Goal: Task Accomplishment & Management: Manage account settings

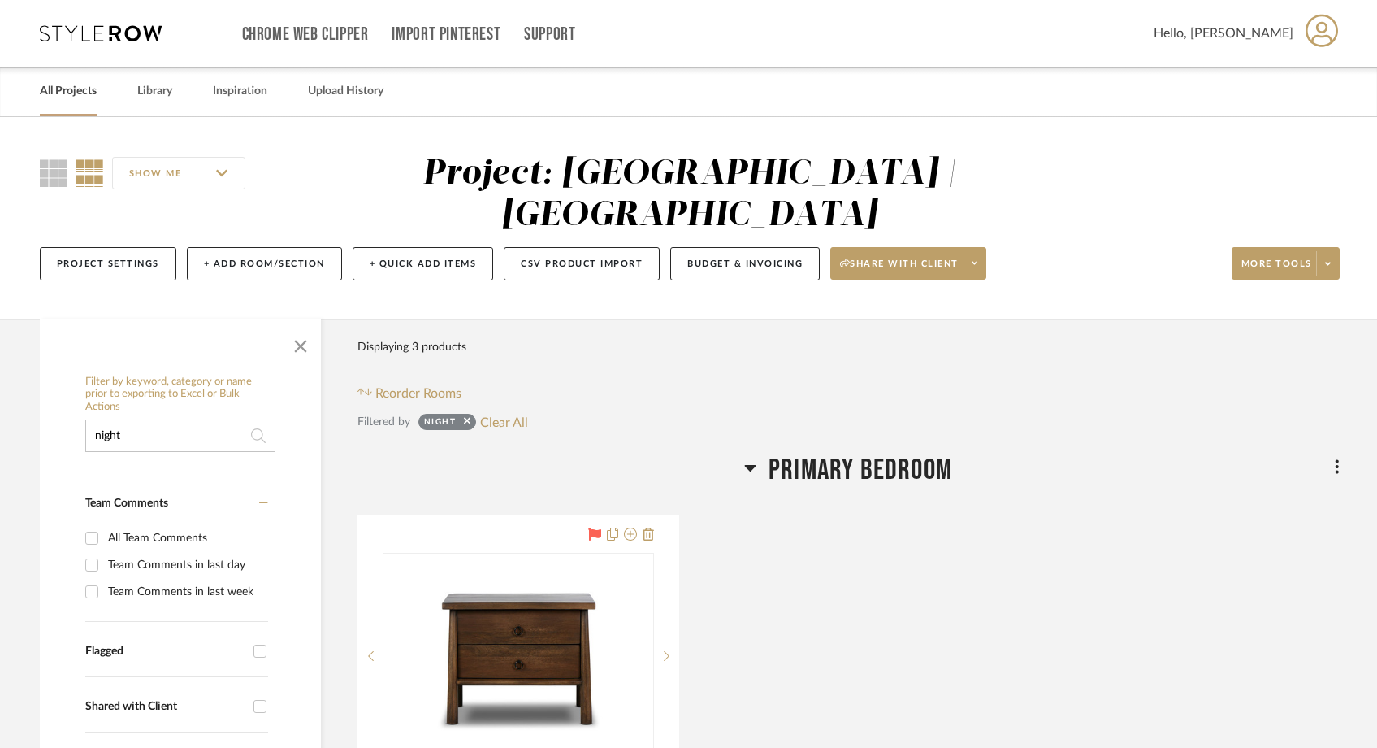
click at [81, 93] on link "All Projects" at bounding box center [68, 91] width 57 height 22
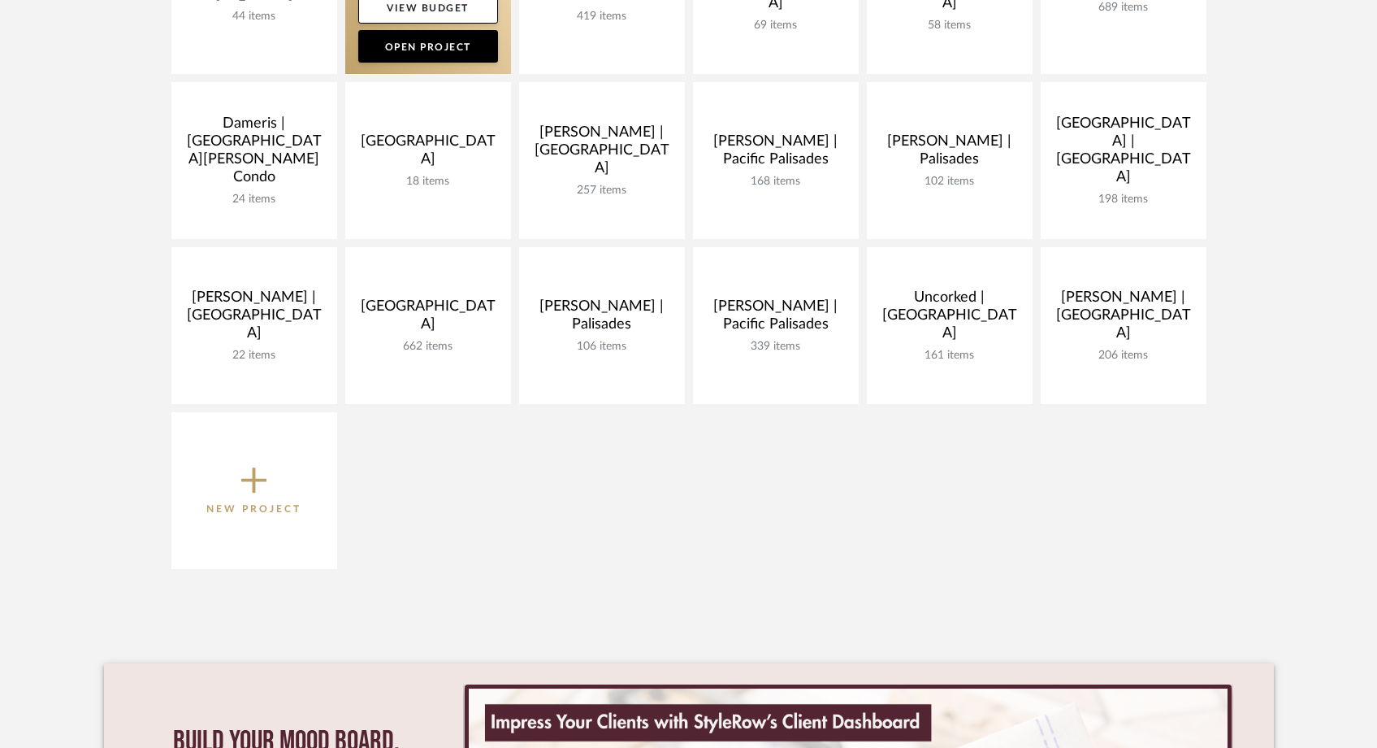
scroll to position [511, 0]
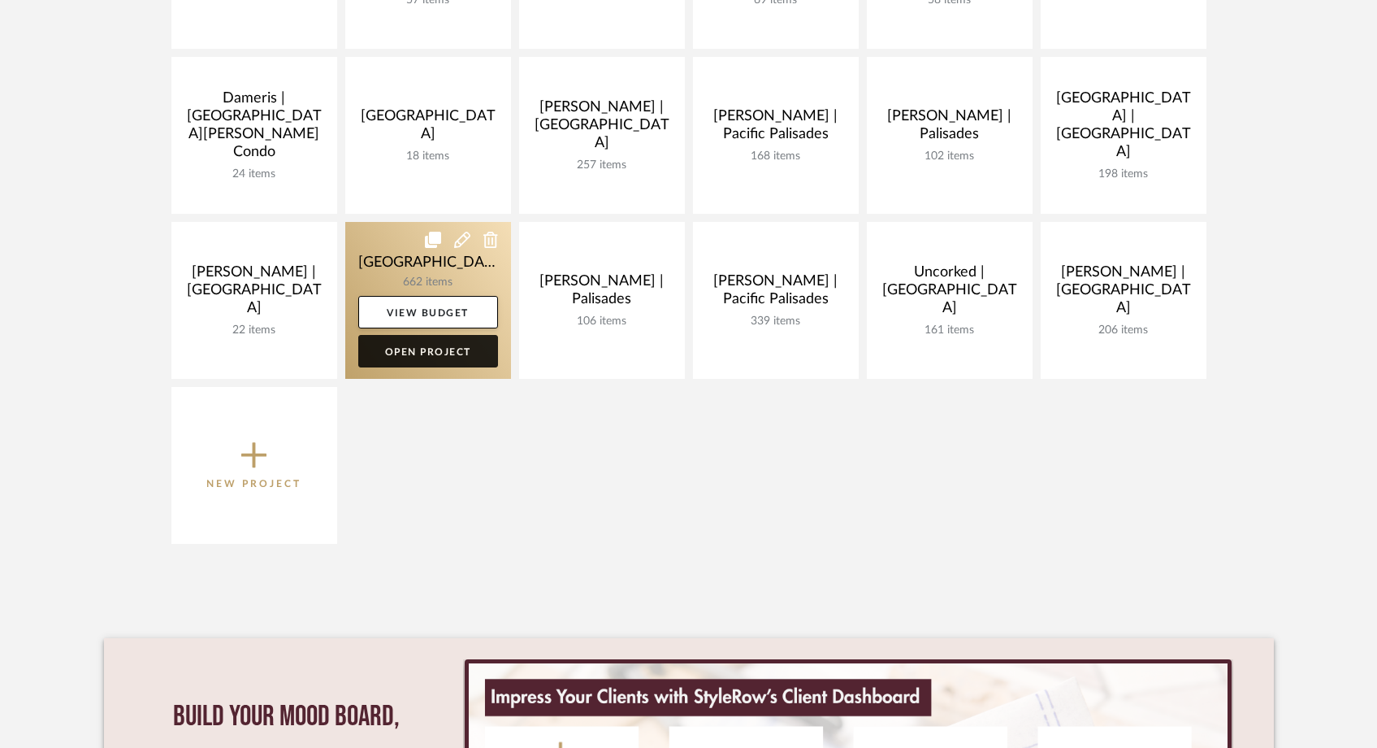
click at [433, 353] on link "Open Project" at bounding box center [428, 351] width 140 height 33
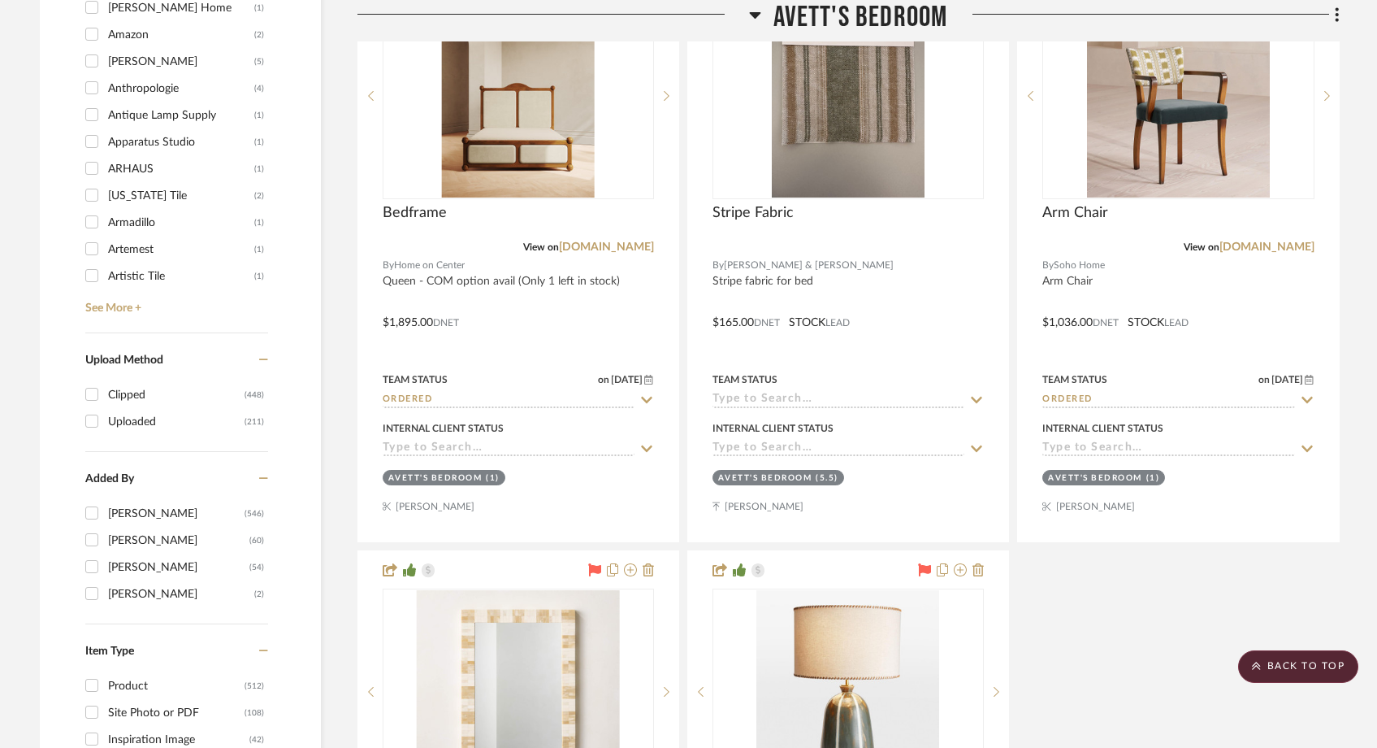
scroll to position [2166, 0]
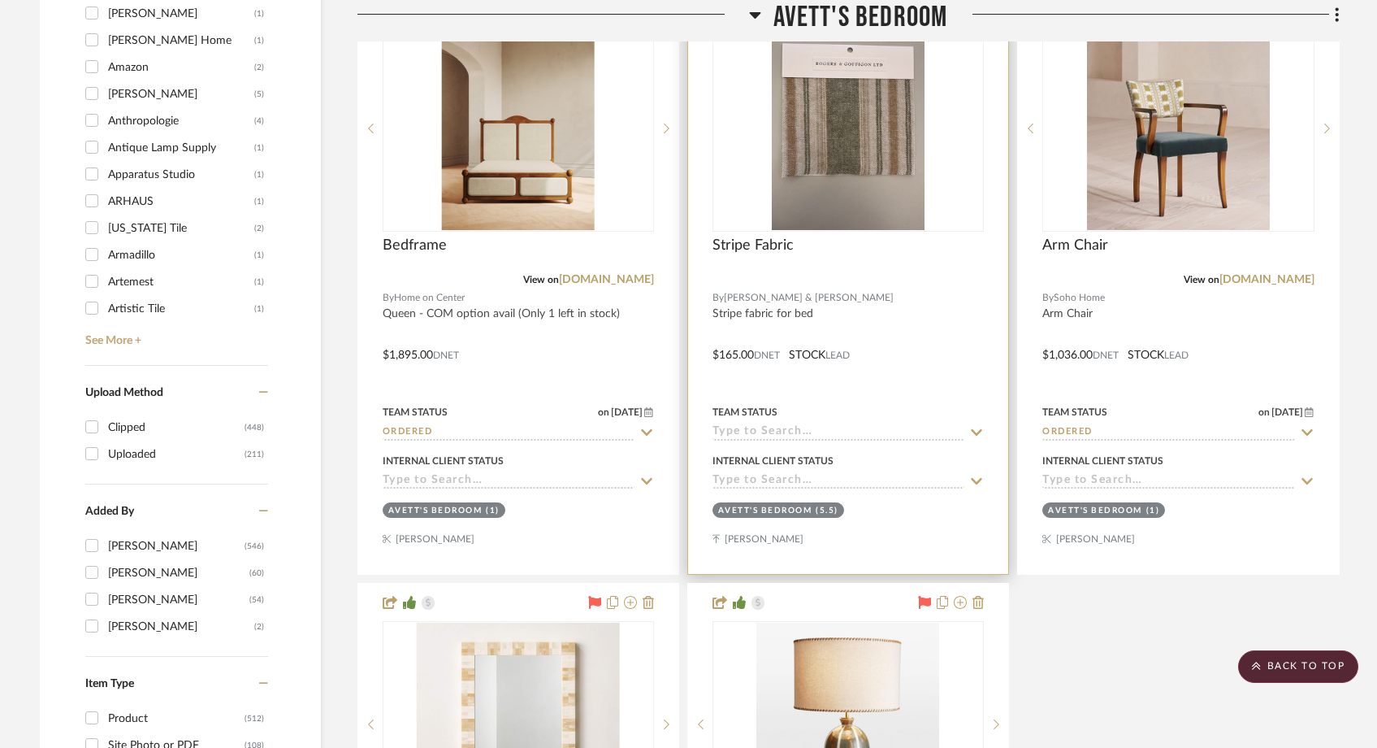
click at [769, 431] on input at bounding box center [839, 432] width 252 height 15
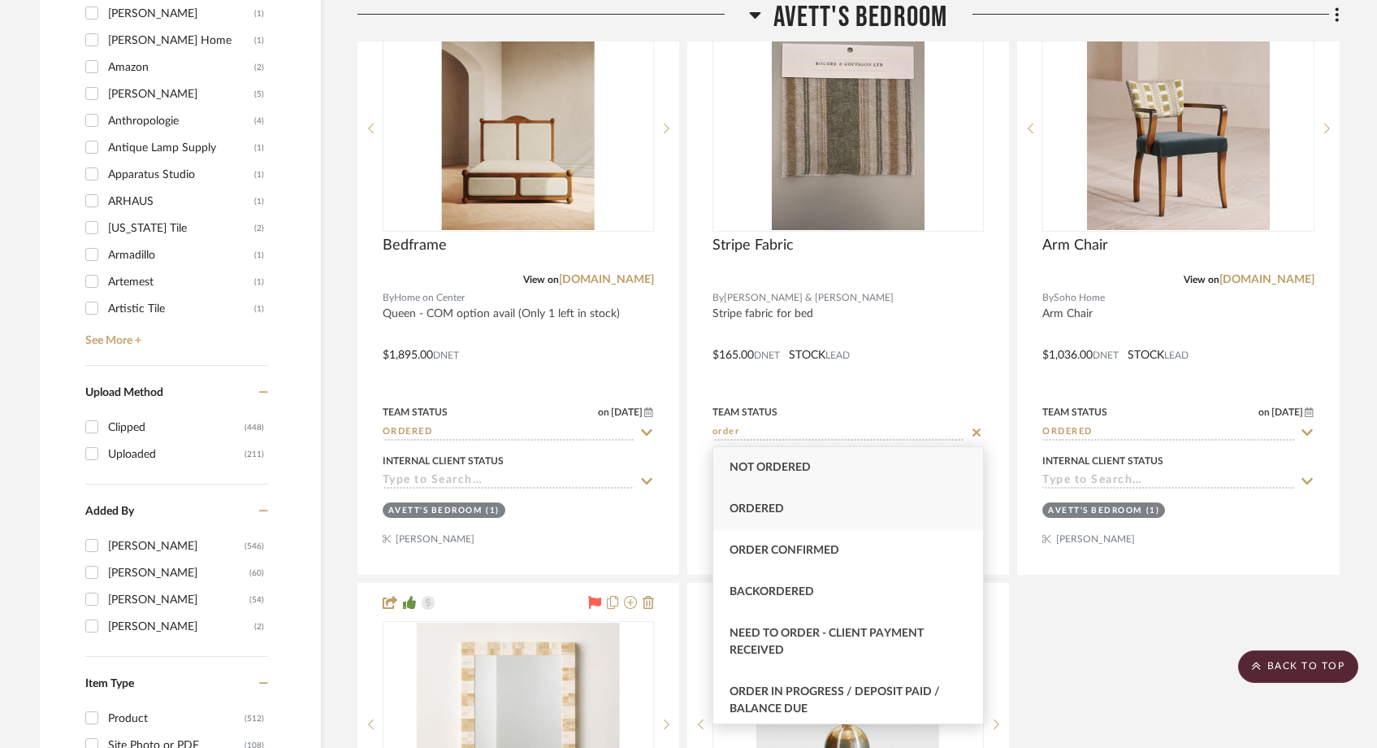
type input "order"
click at [762, 511] on span "Ordered" at bounding box center [757, 508] width 54 height 11
type input "[DATE]"
type input "Ordered"
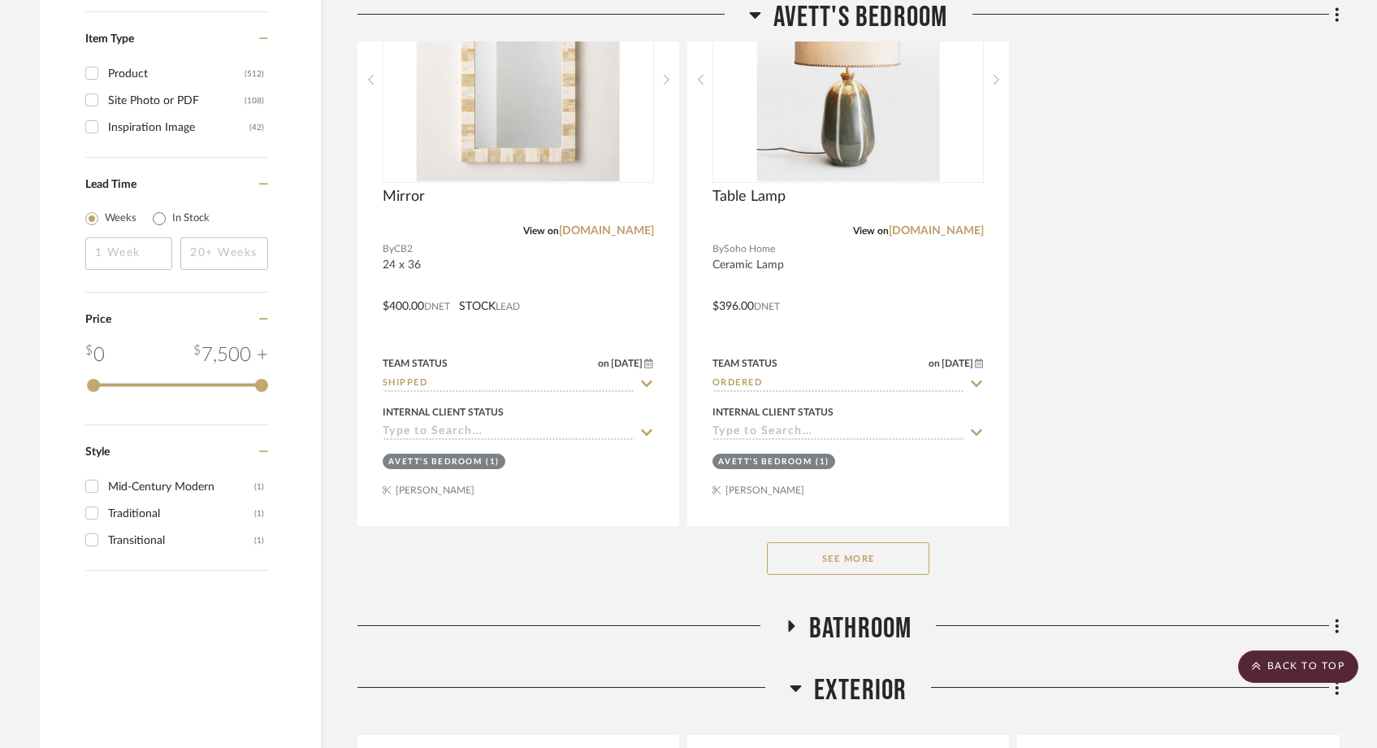
scroll to position [2843, 0]
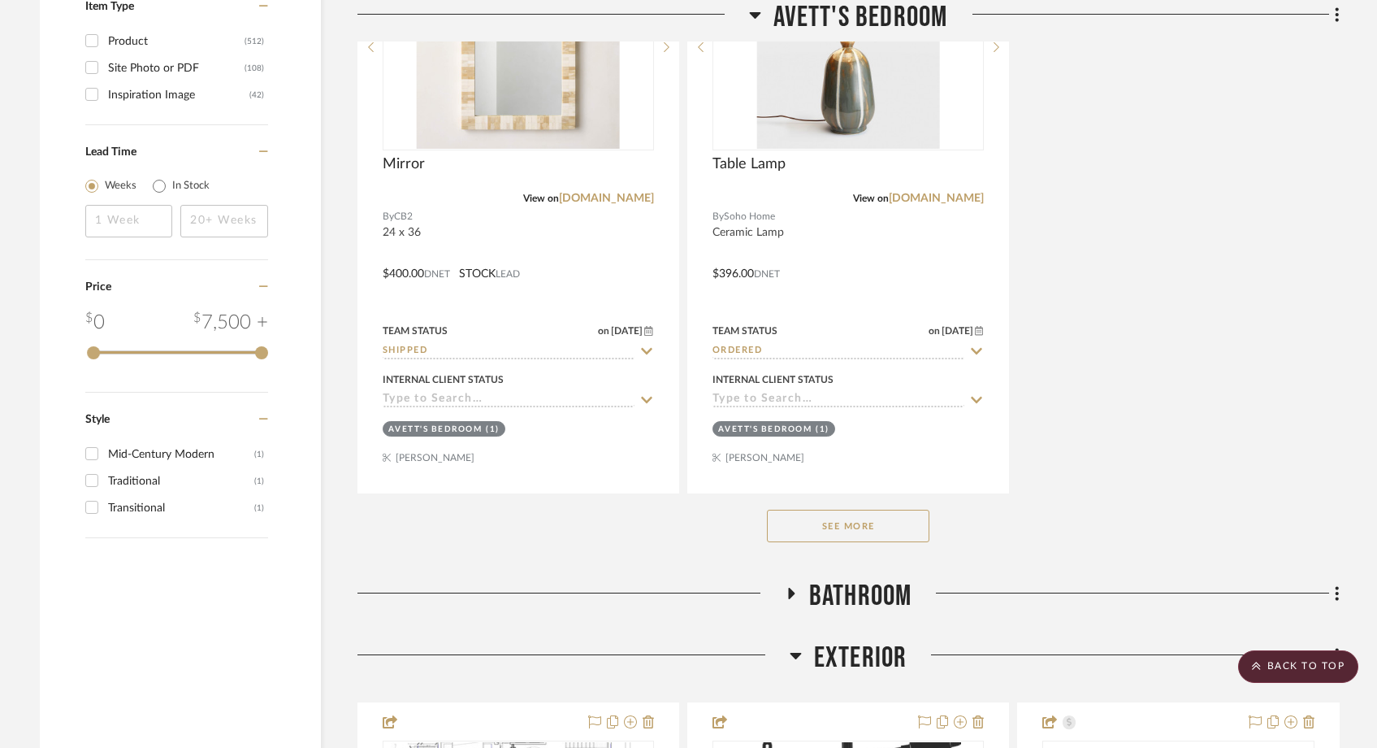
click at [801, 527] on button "See More" at bounding box center [848, 526] width 163 height 33
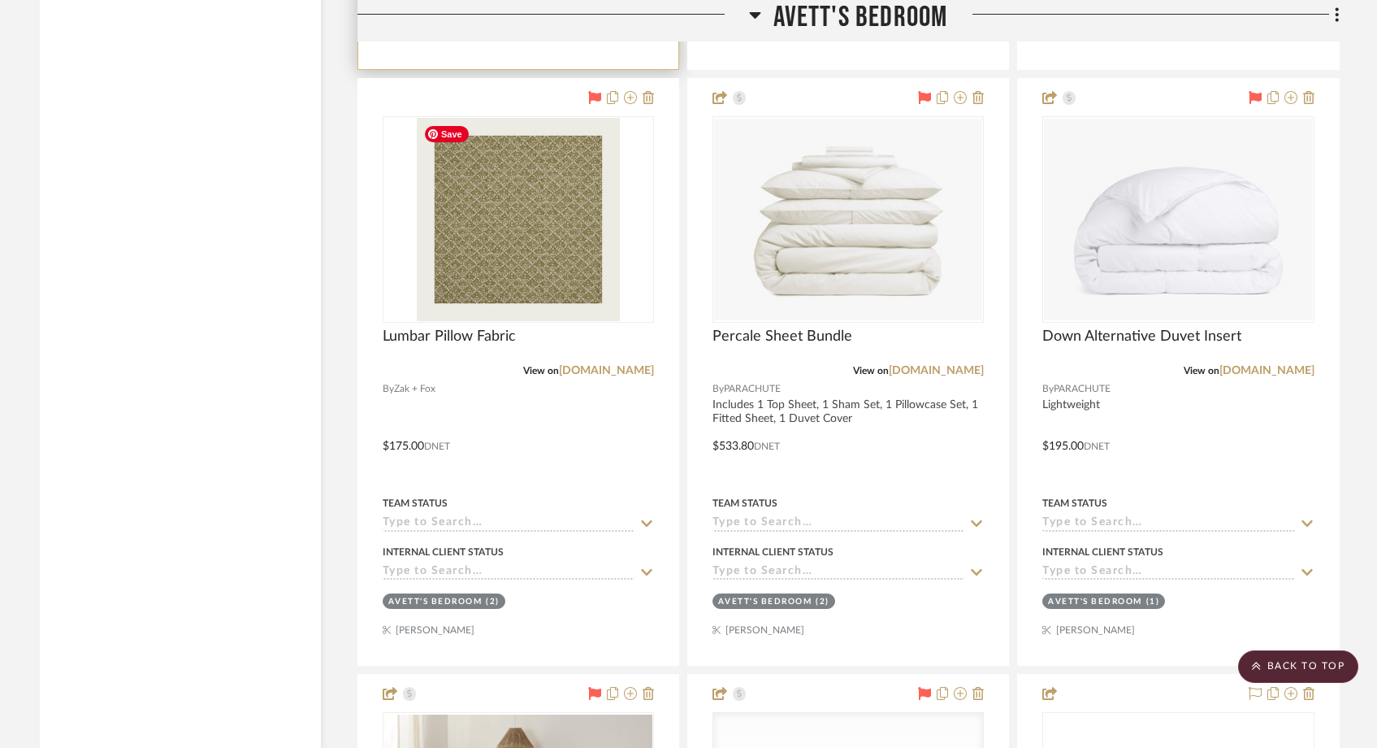
scroll to position [3880, 0]
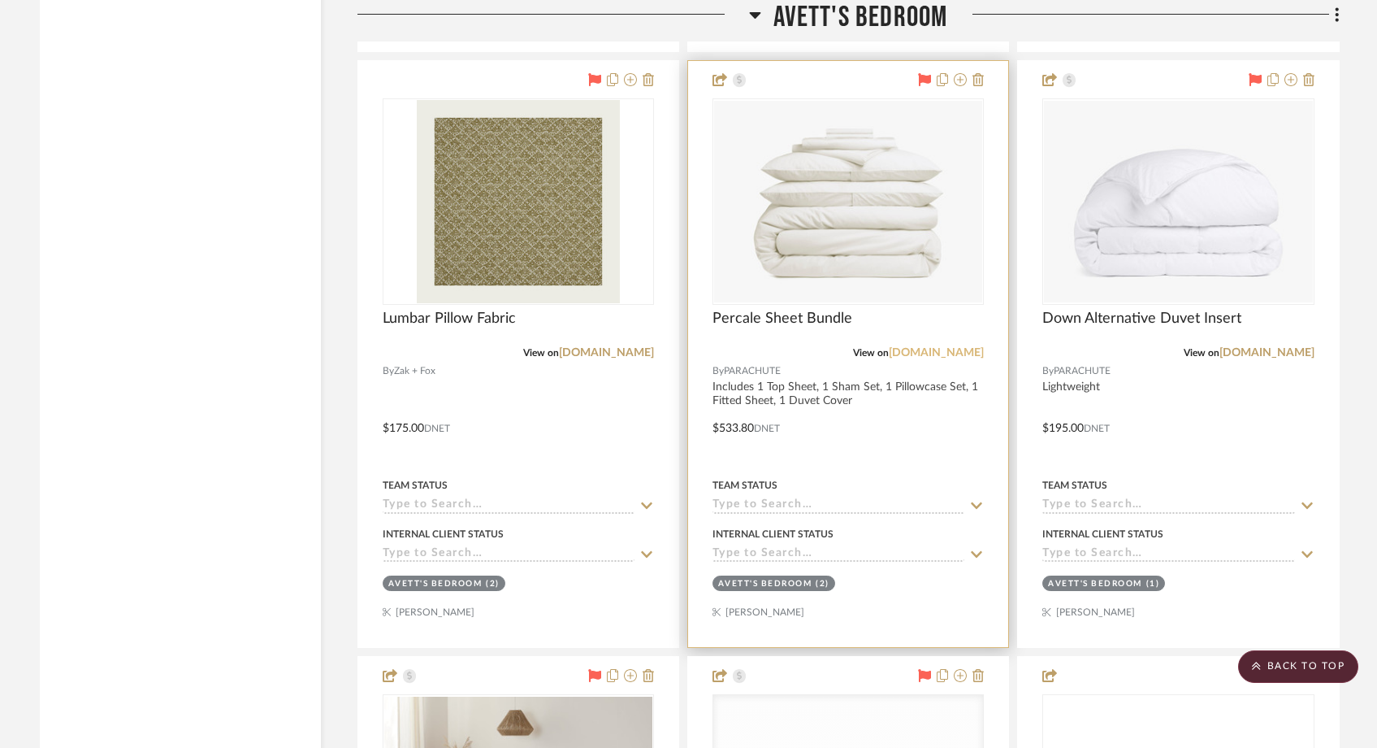
click at [929, 355] on link "[DOMAIN_NAME]" at bounding box center [936, 352] width 95 height 11
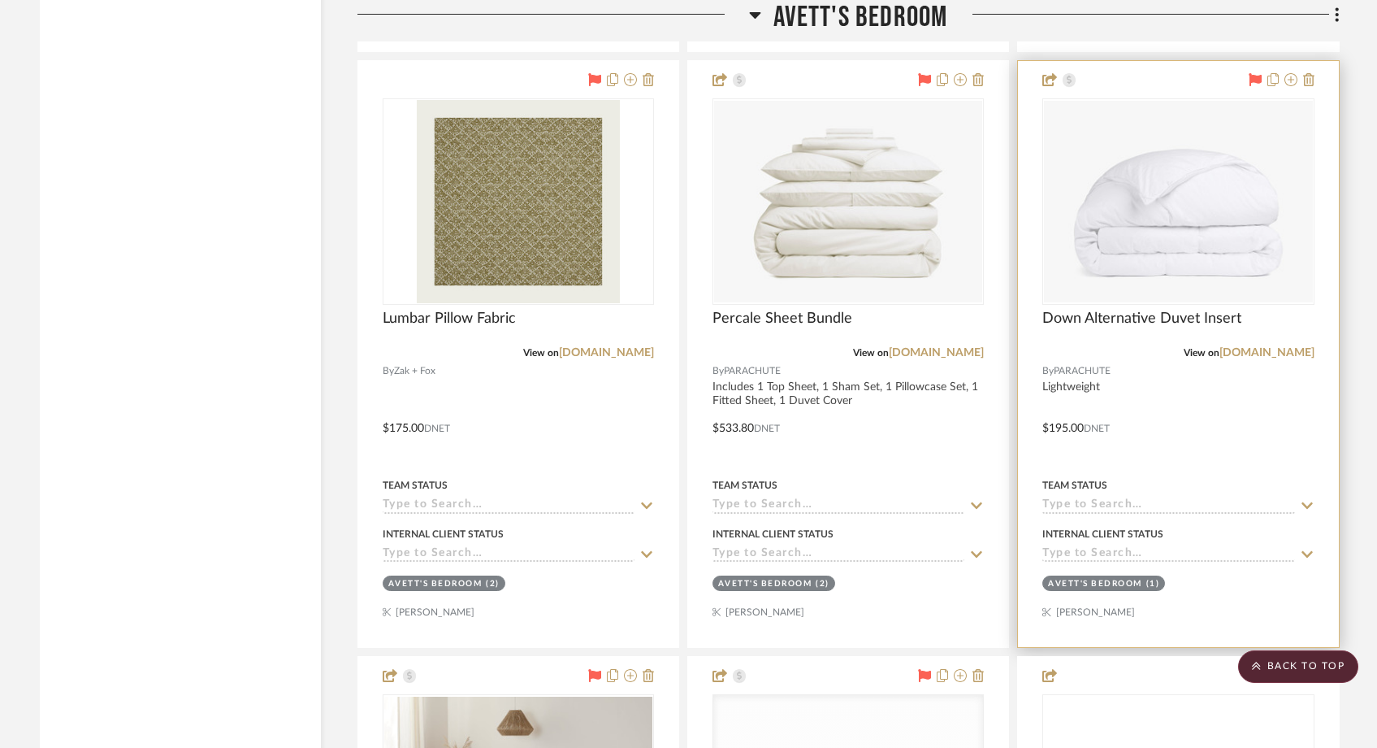
click at [1093, 508] on input at bounding box center [1169, 505] width 252 height 15
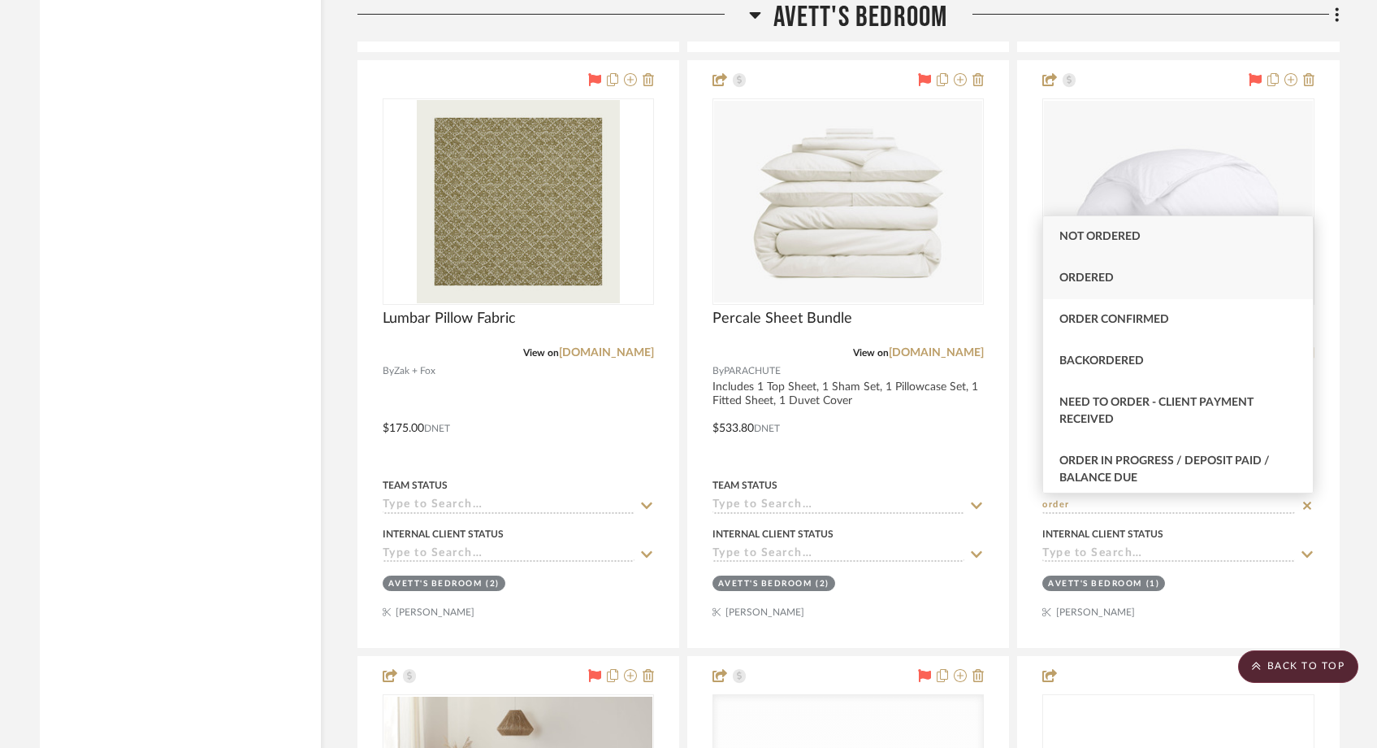
type input "order"
click at [1106, 276] on span "Ordered" at bounding box center [1087, 277] width 54 height 11
type input "[DATE]"
type input "Ordered"
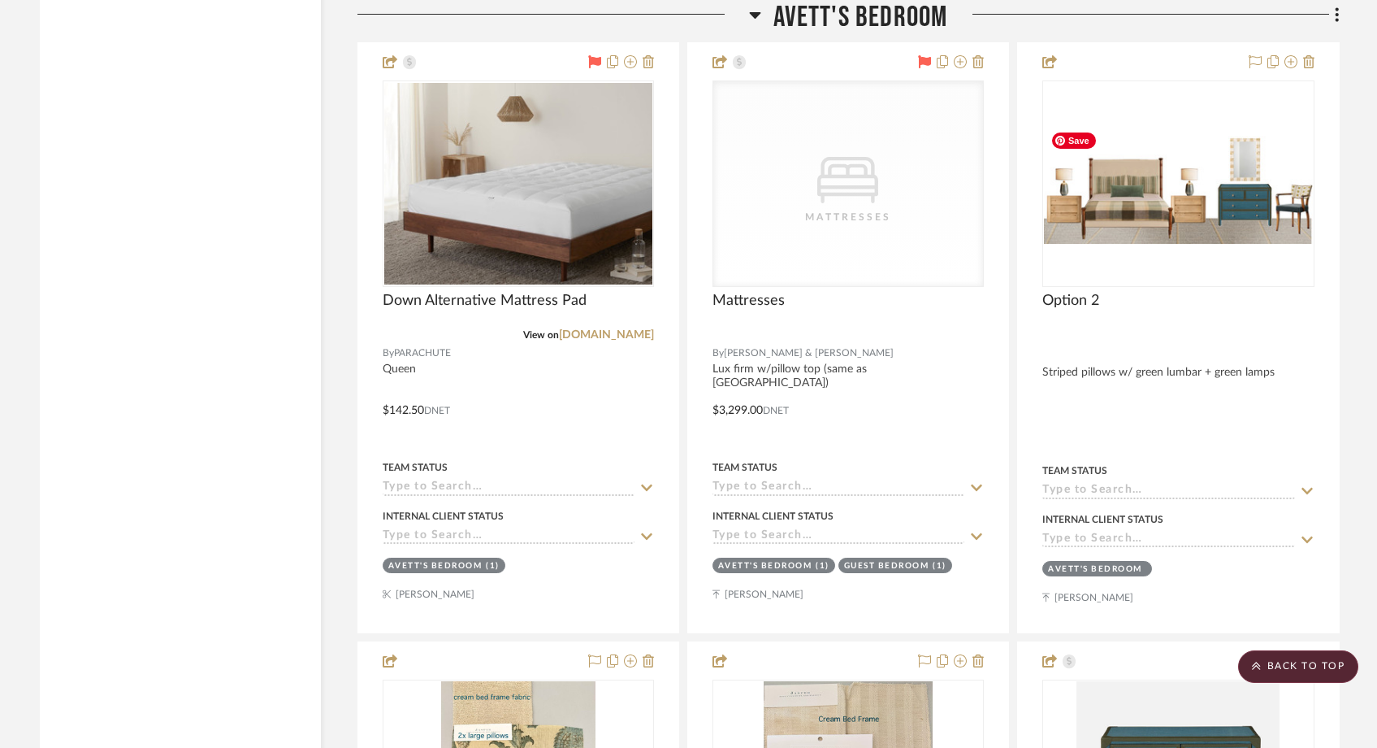
scroll to position [4496, 0]
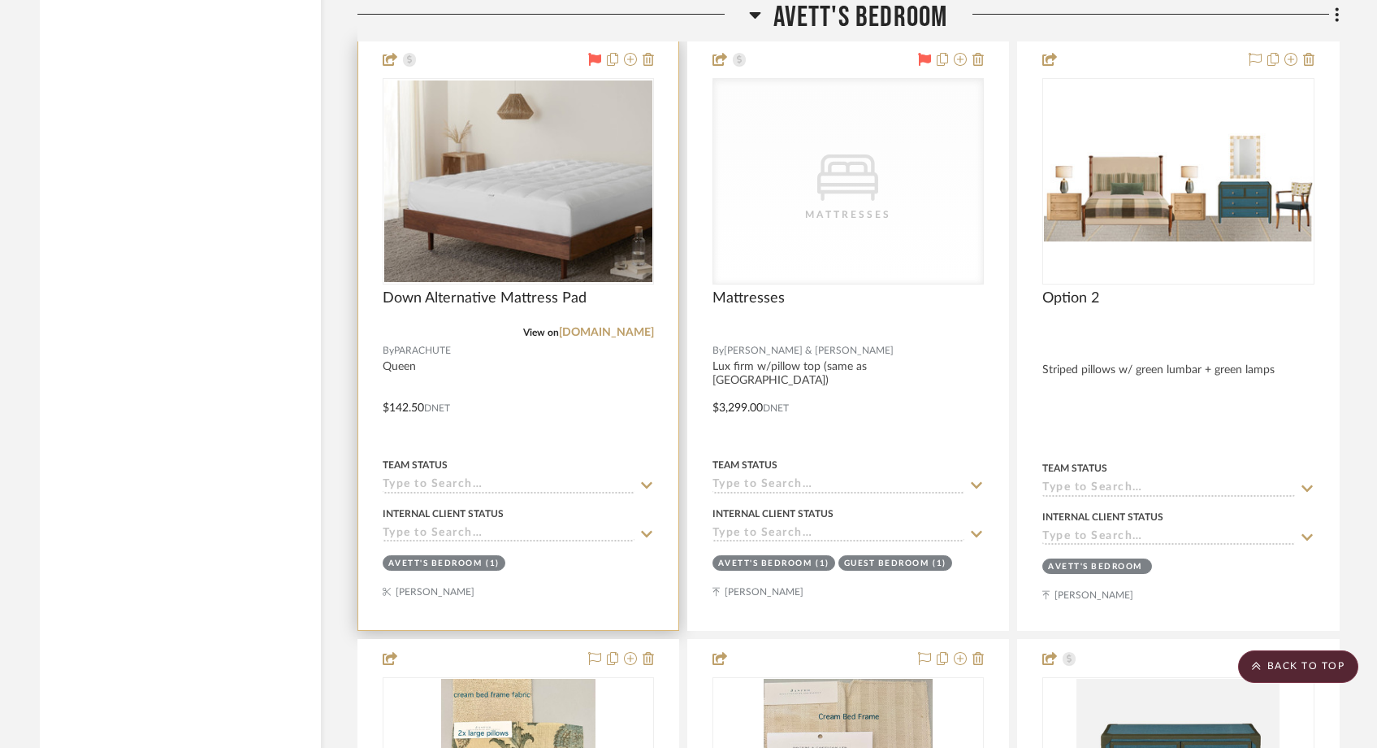
click at [537, 484] on input at bounding box center [509, 485] width 252 height 15
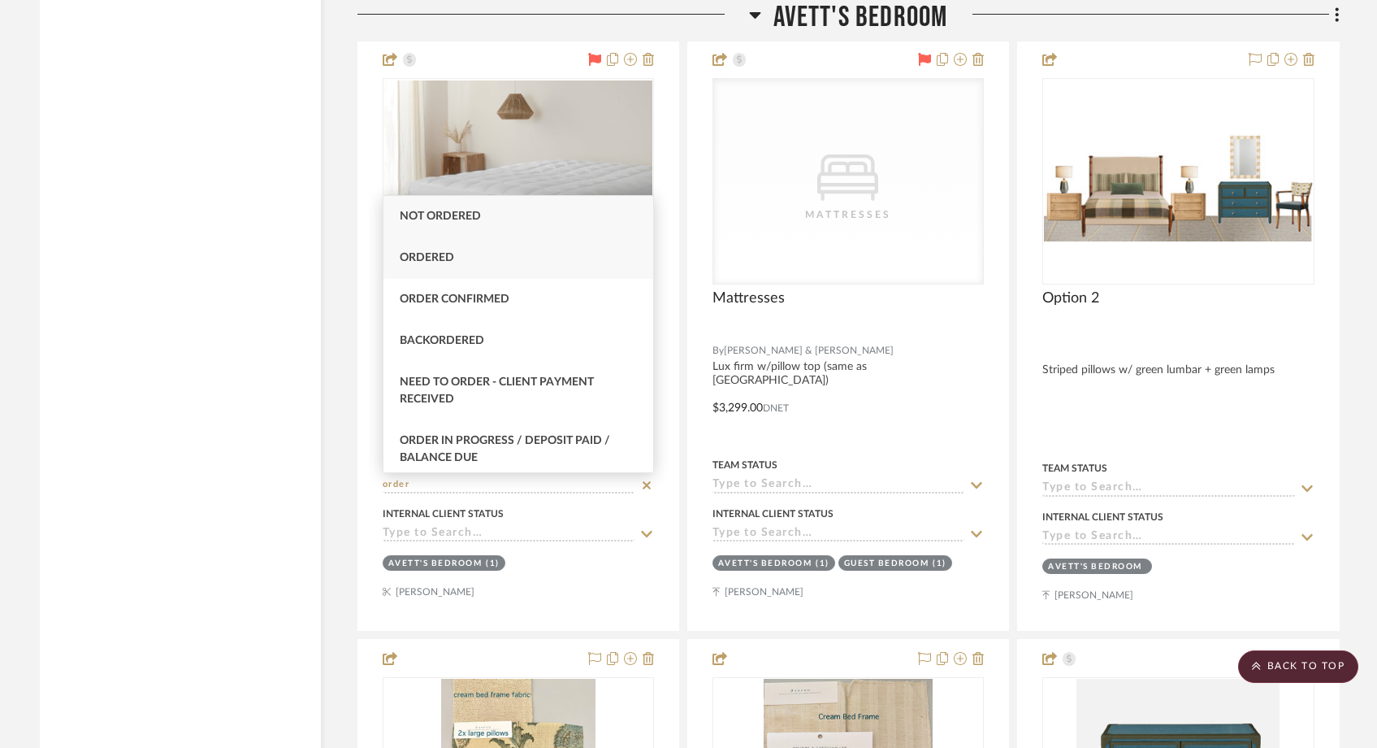
type input "order"
click at [481, 262] on div "Ordered" at bounding box center [519, 257] width 270 height 41
type input "[DATE]"
type input "Ordered"
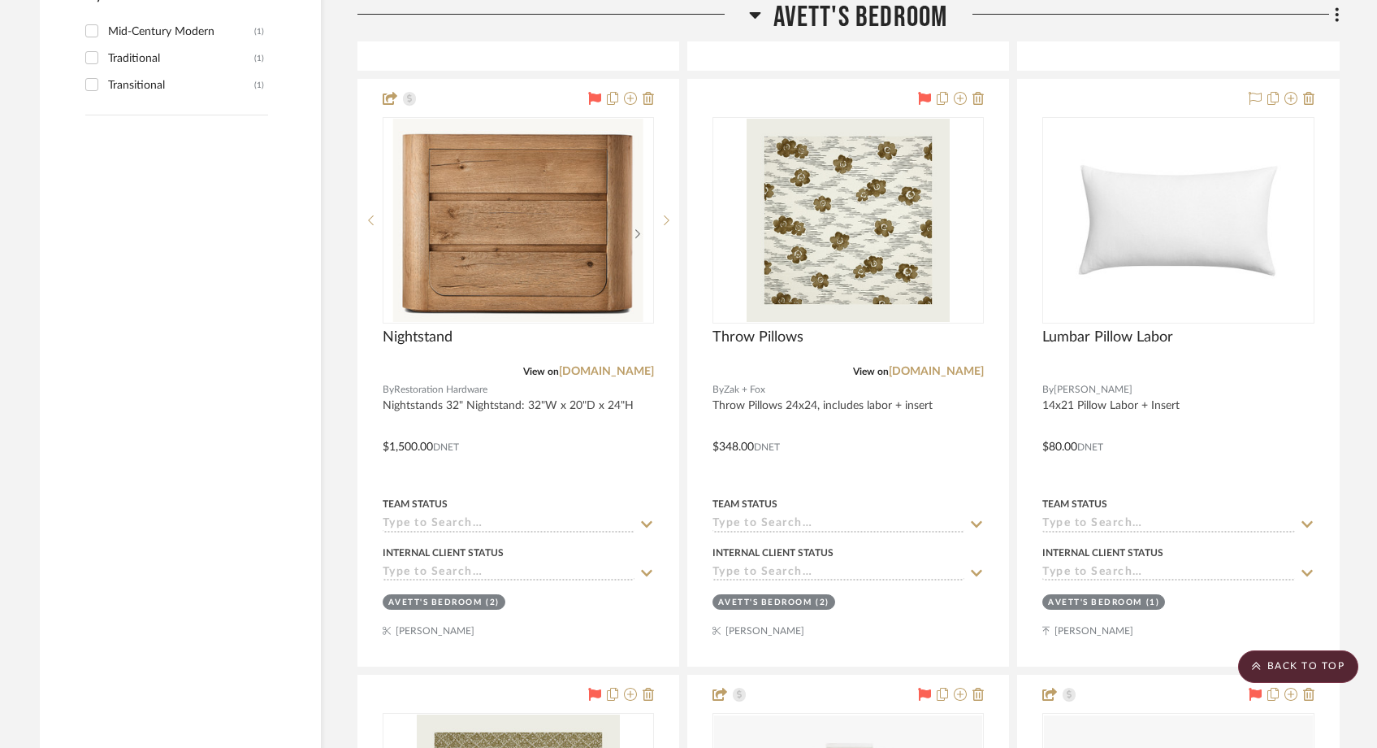
scroll to position [3263, 0]
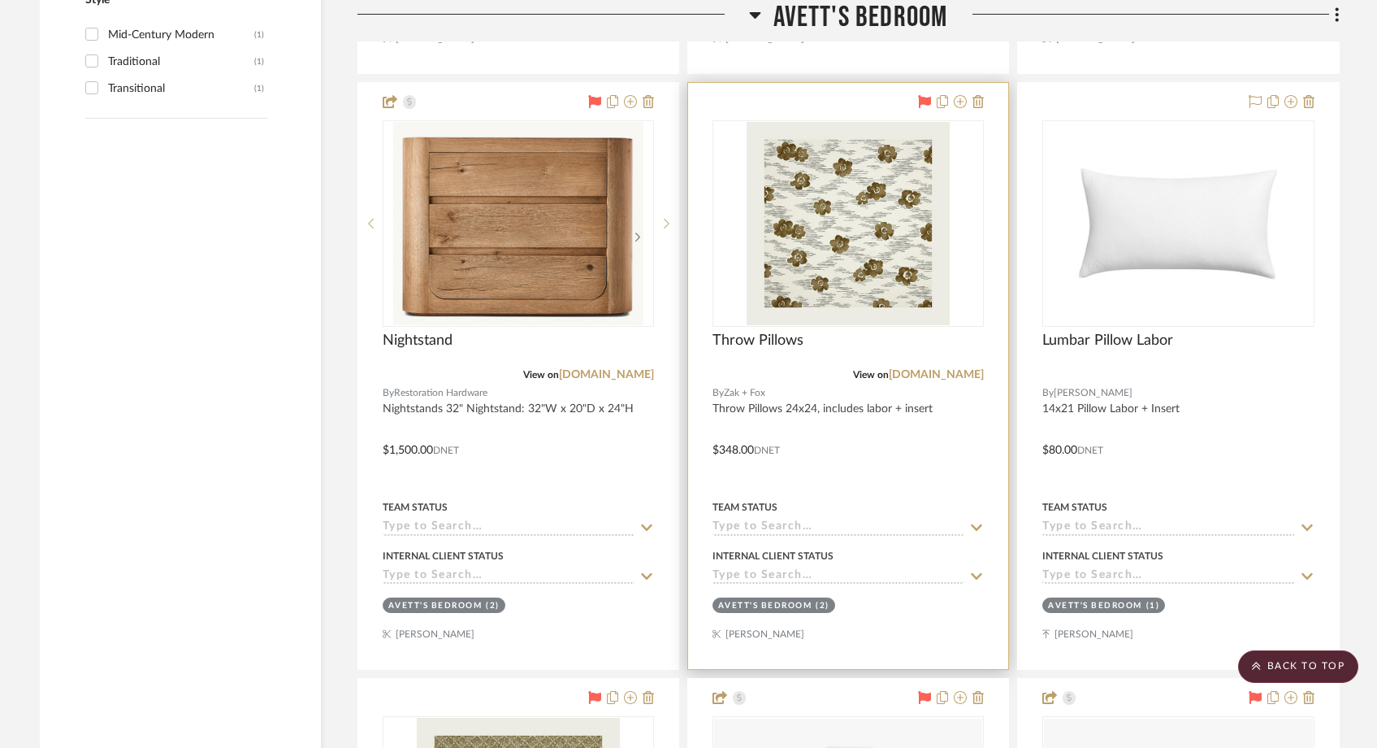
click at [766, 517] on div "Team Status" at bounding box center [848, 516] width 271 height 39
click at [767, 535] on input at bounding box center [839, 527] width 252 height 15
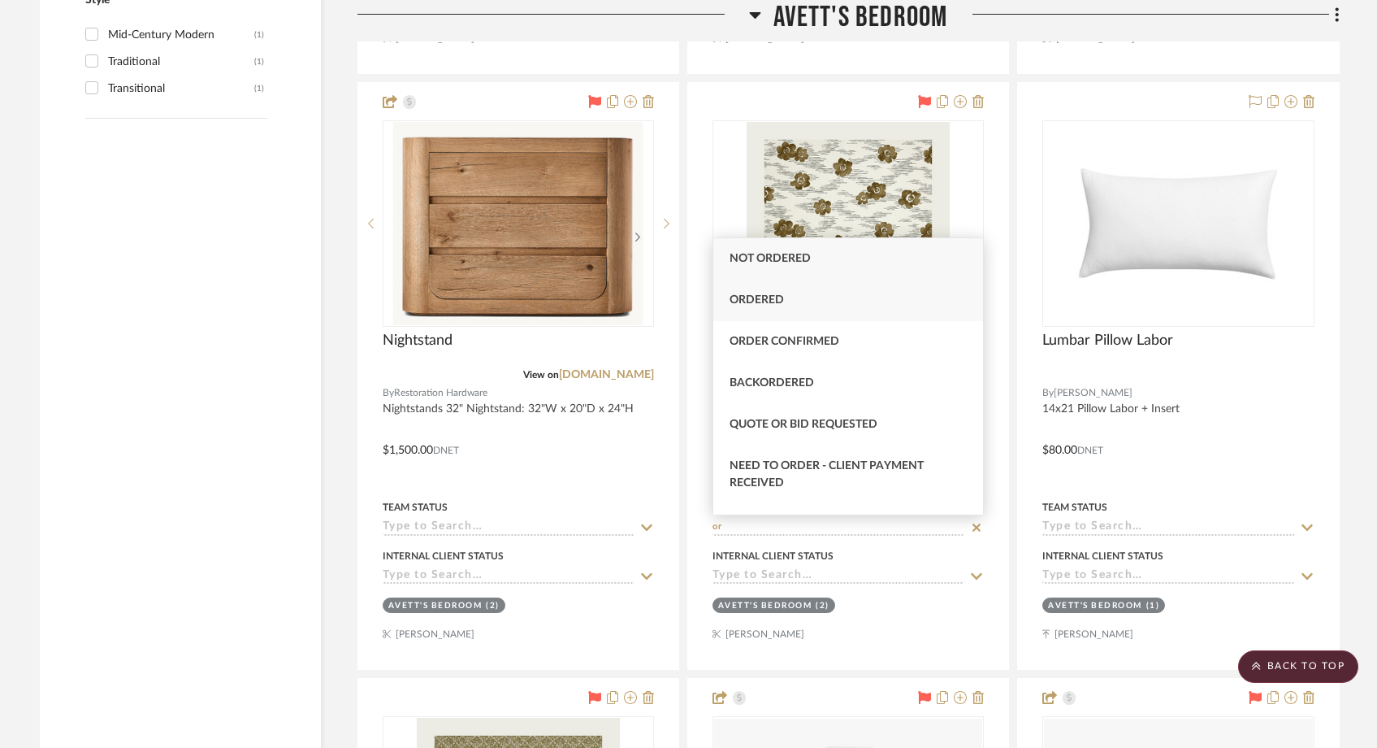
type input "or"
click at [770, 305] on span "Ordered" at bounding box center [757, 299] width 54 height 11
type input "[DATE]"
type input "Ordered"
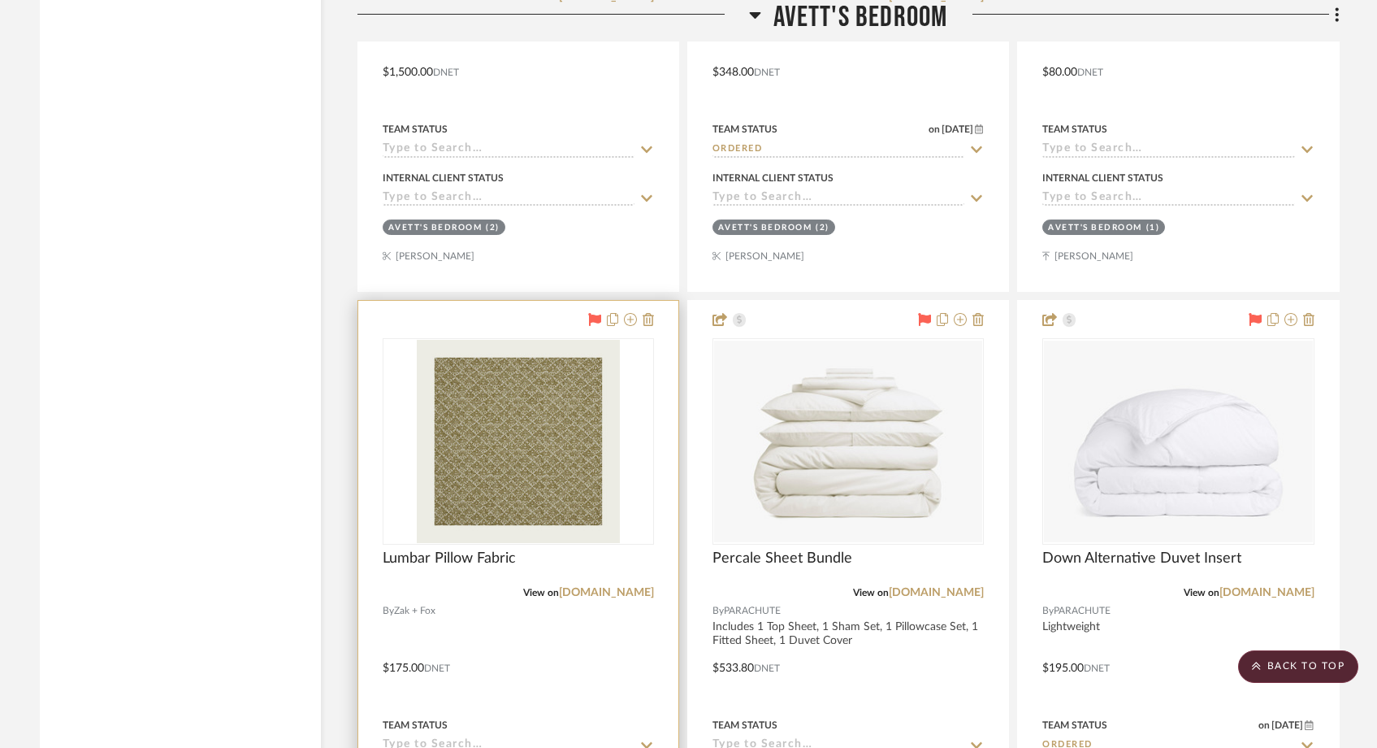
scroll to position [3663, 0]
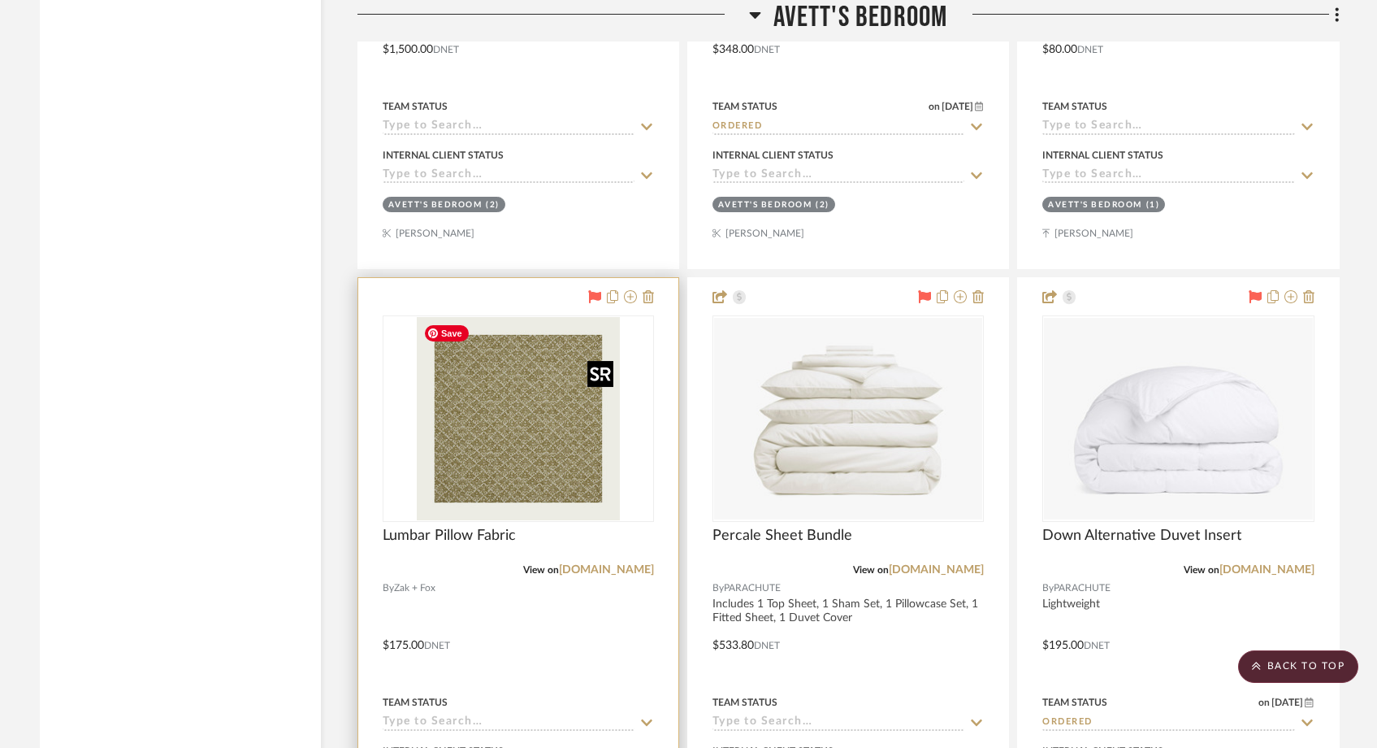
click at [539, 453] on img "0" at bounding box center [518, 418] width 203 height 203
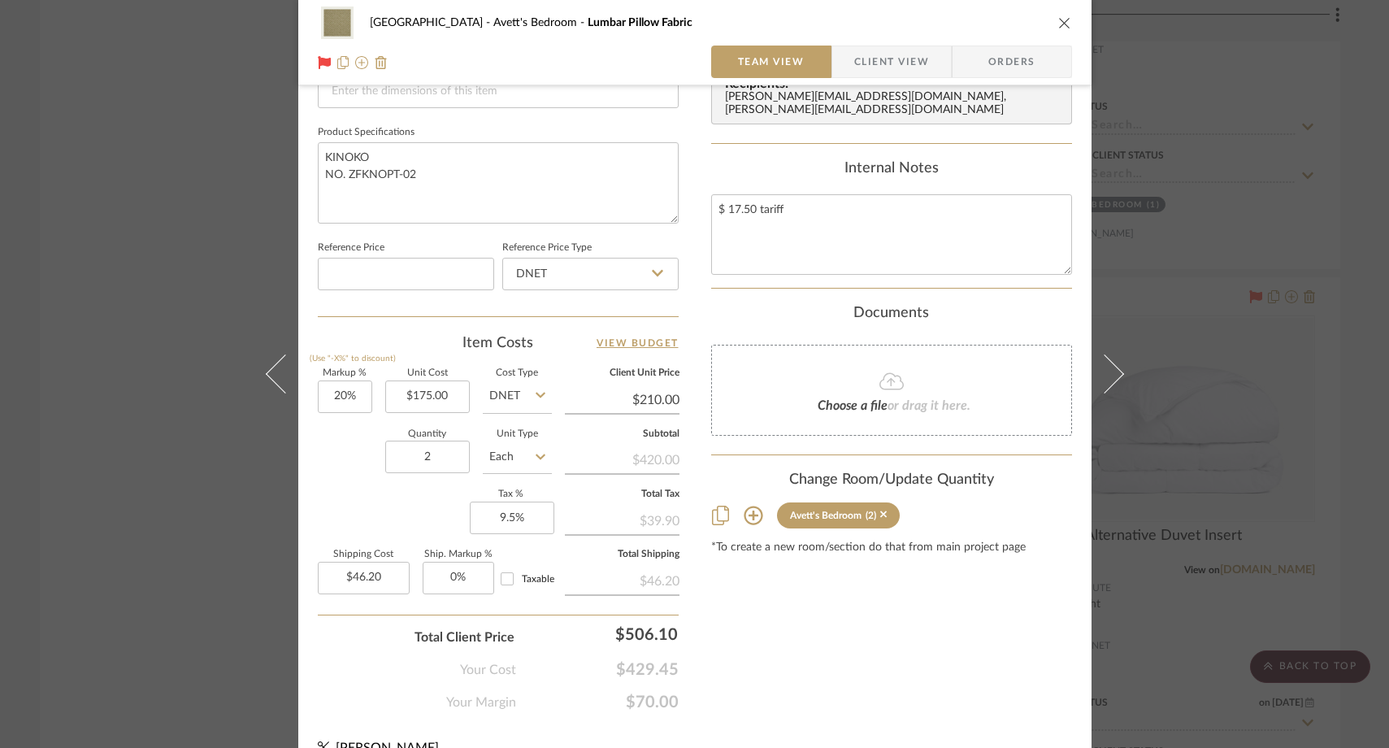
scroll to position [762, 0]
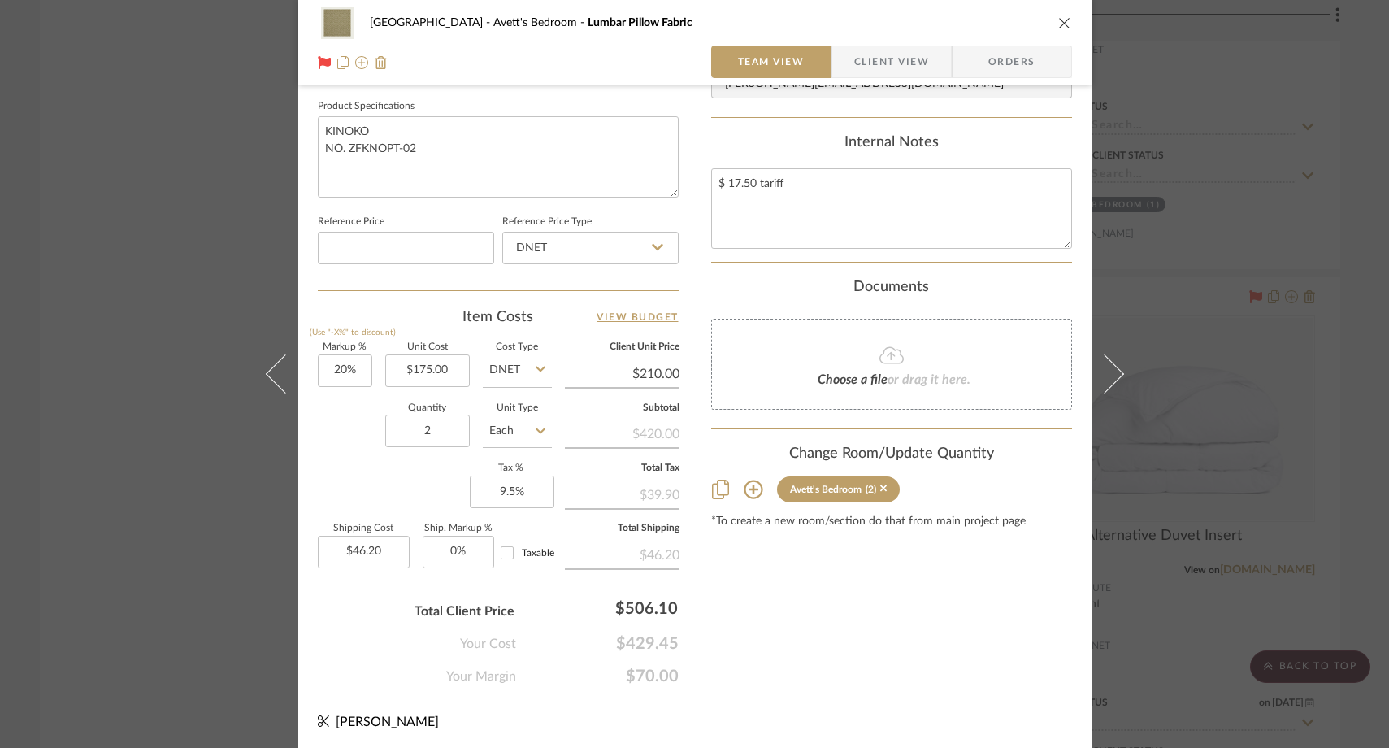
click at [791, 335] on div "Choose a file or drag it here." at bounding box center [891, 364] width 361 height 91
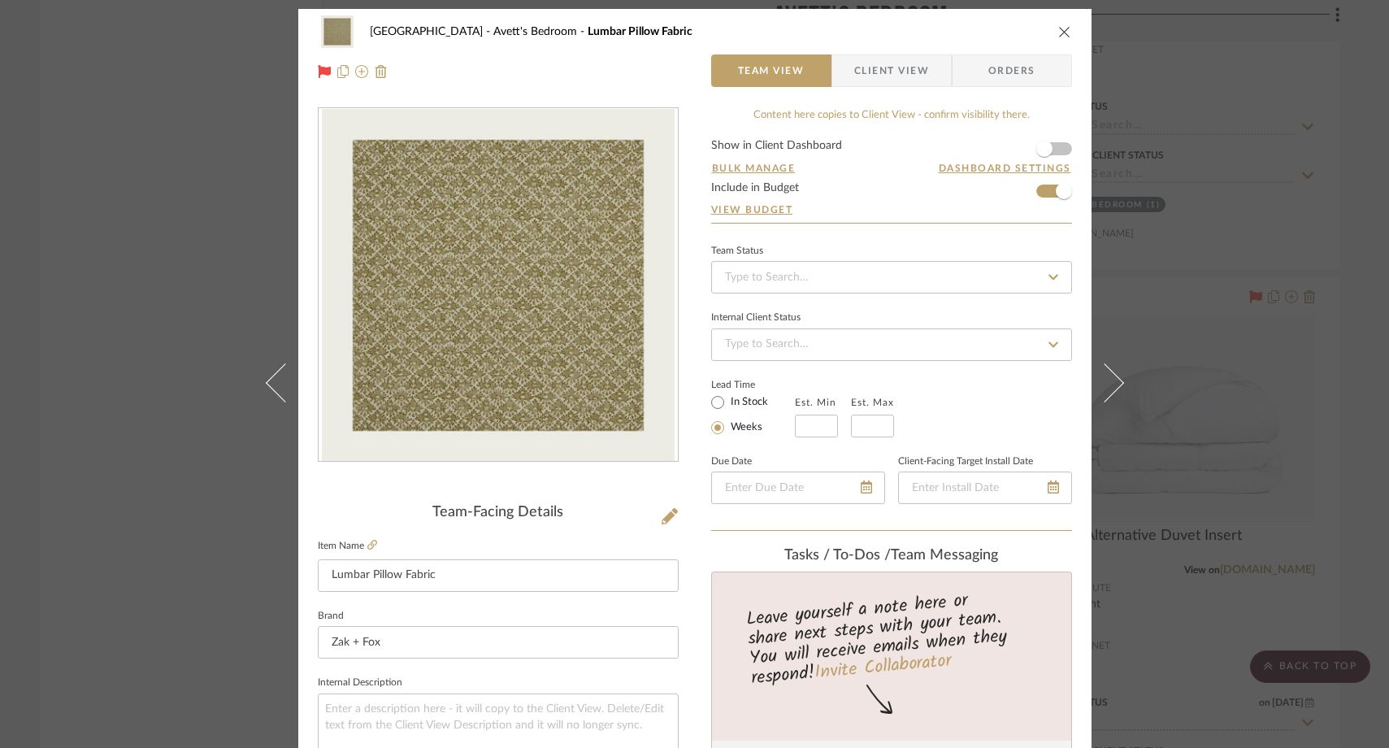
scroll to position [0, 0]
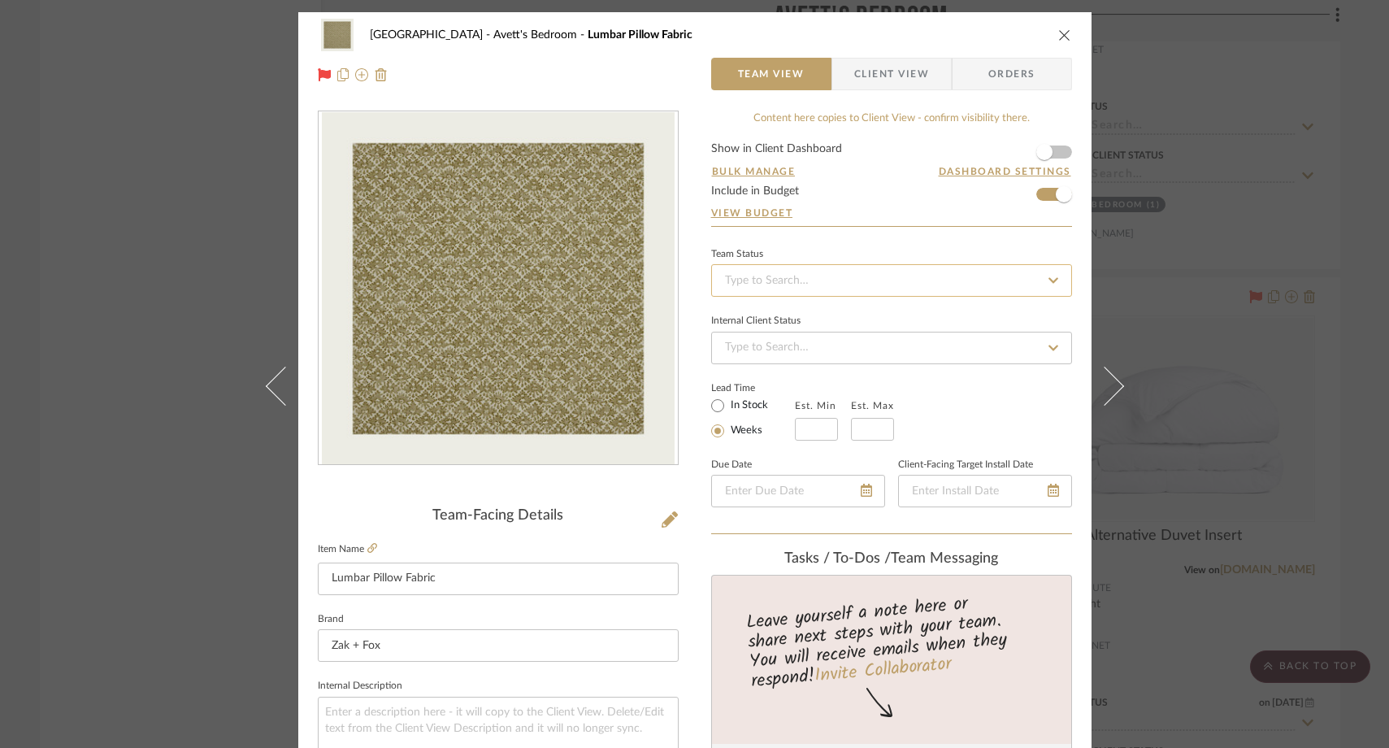
click at [841, 285] on input at bounding box center [891, 280] width 361 height 33
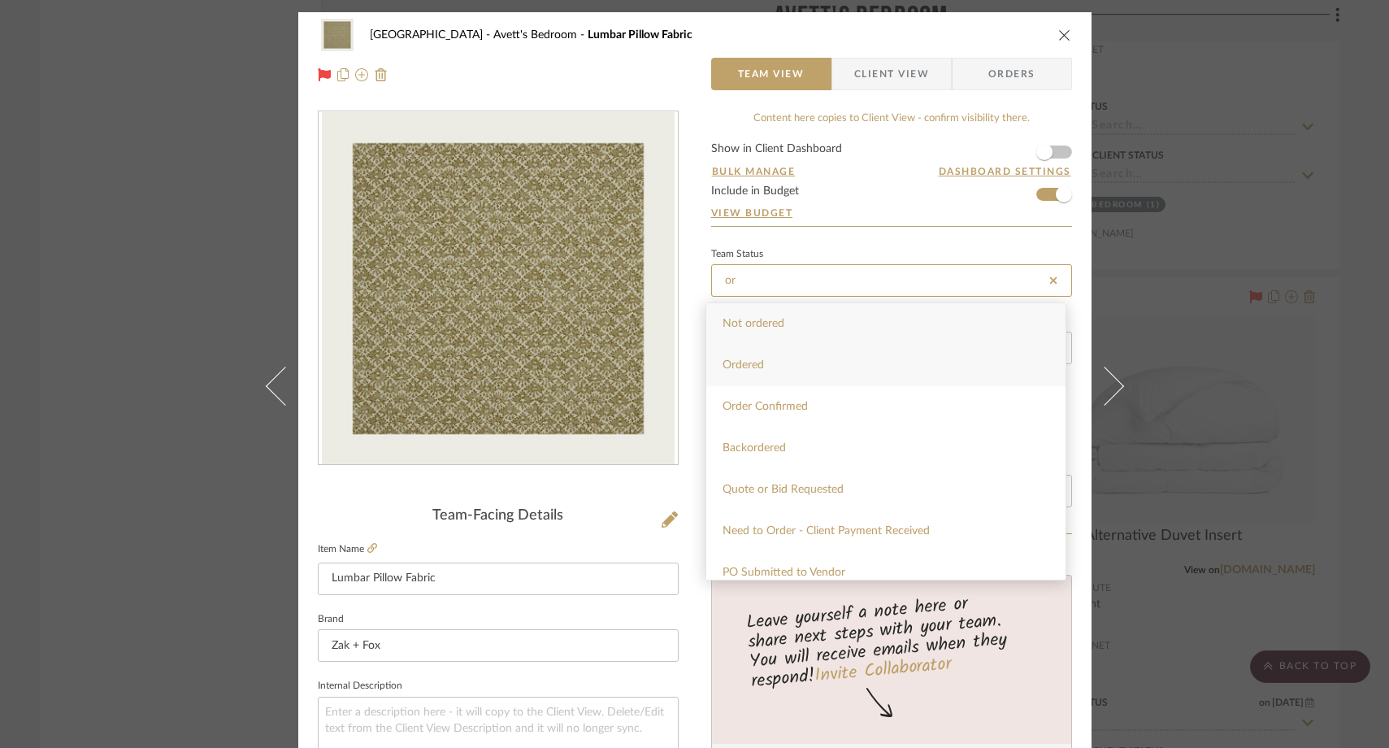
type input "or"
click at [772, 358] on div "Ordered" at bounding box center [885, 365] width 359 height 41
type input "[DATE]"
type input "Ordered"
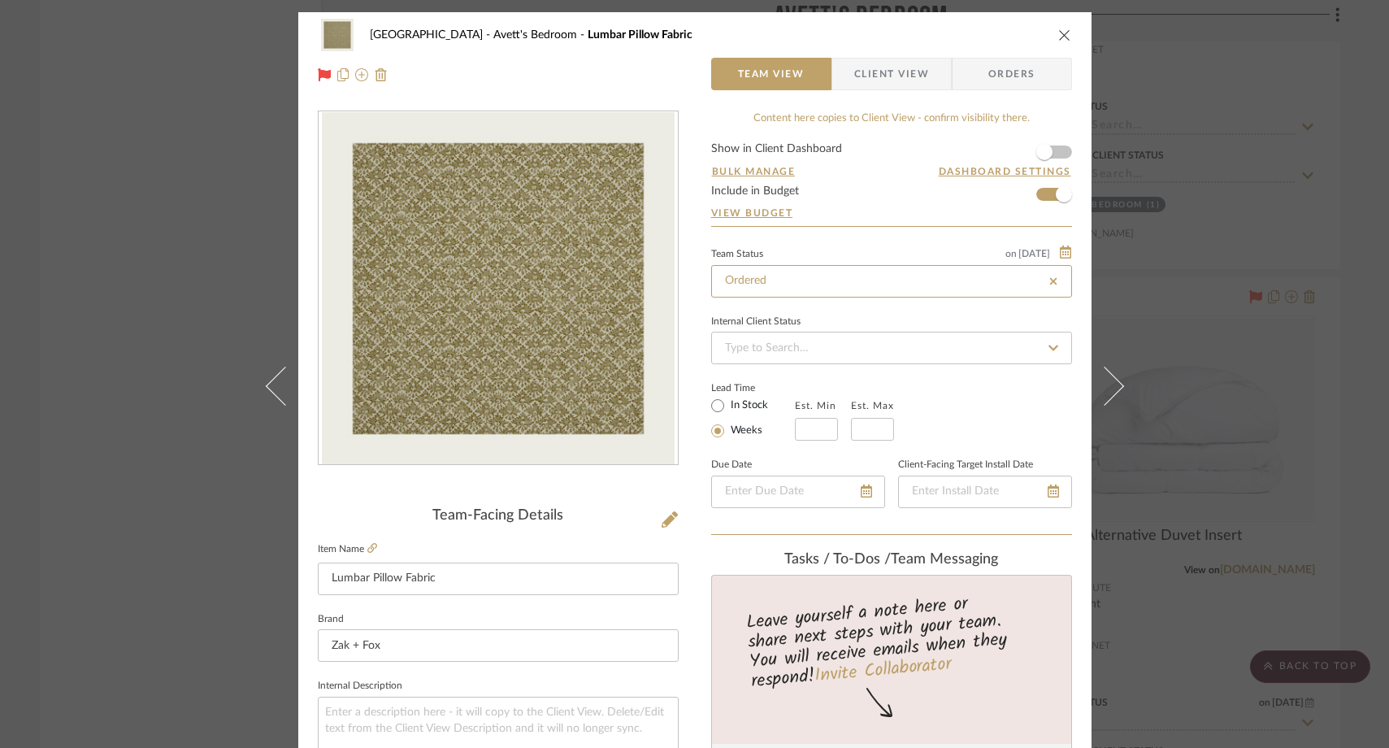
type input "[DATE]"
type input "Ordered"
click at [1065, 30] on div "[GEOGRAPHIC_DATA]'s Bedroom Lumbar Pillow Fabric Team View Client View Orders" at bounding box center [694, 54] width 793 height 85
click at [1058, 37] on icon "close" at bounding box center [1064, 34] width 13 height 13
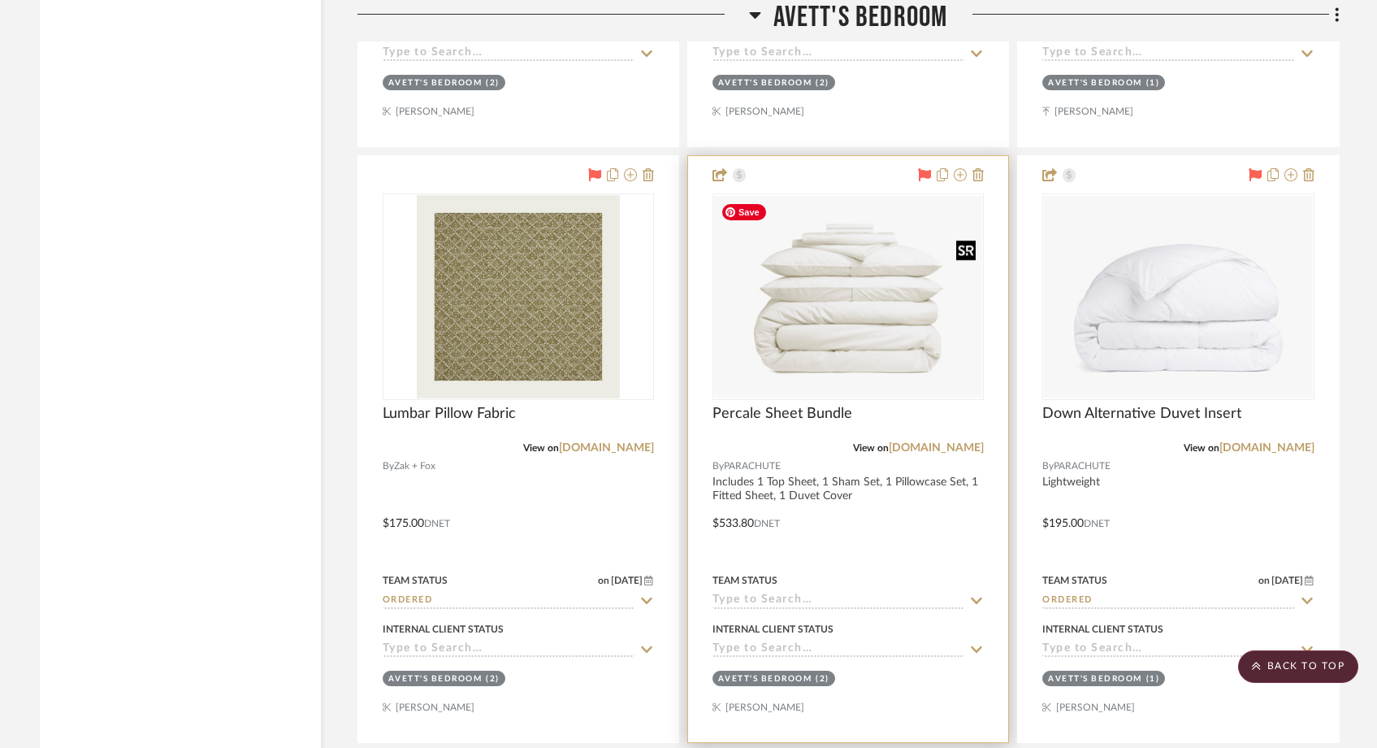
scroll to position [3788, 0]
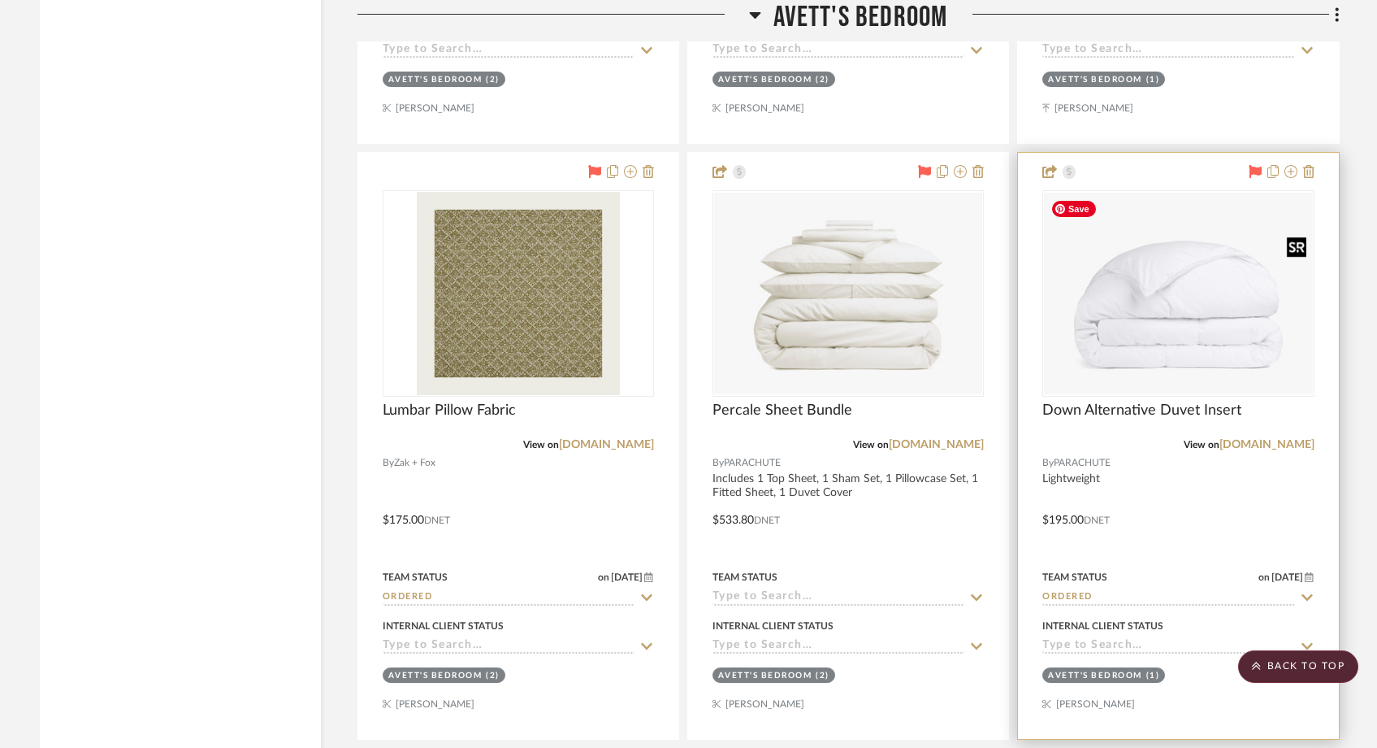
click at [1138, 282] on img "0" at bounding box center [1178, 294] width 268 height 202
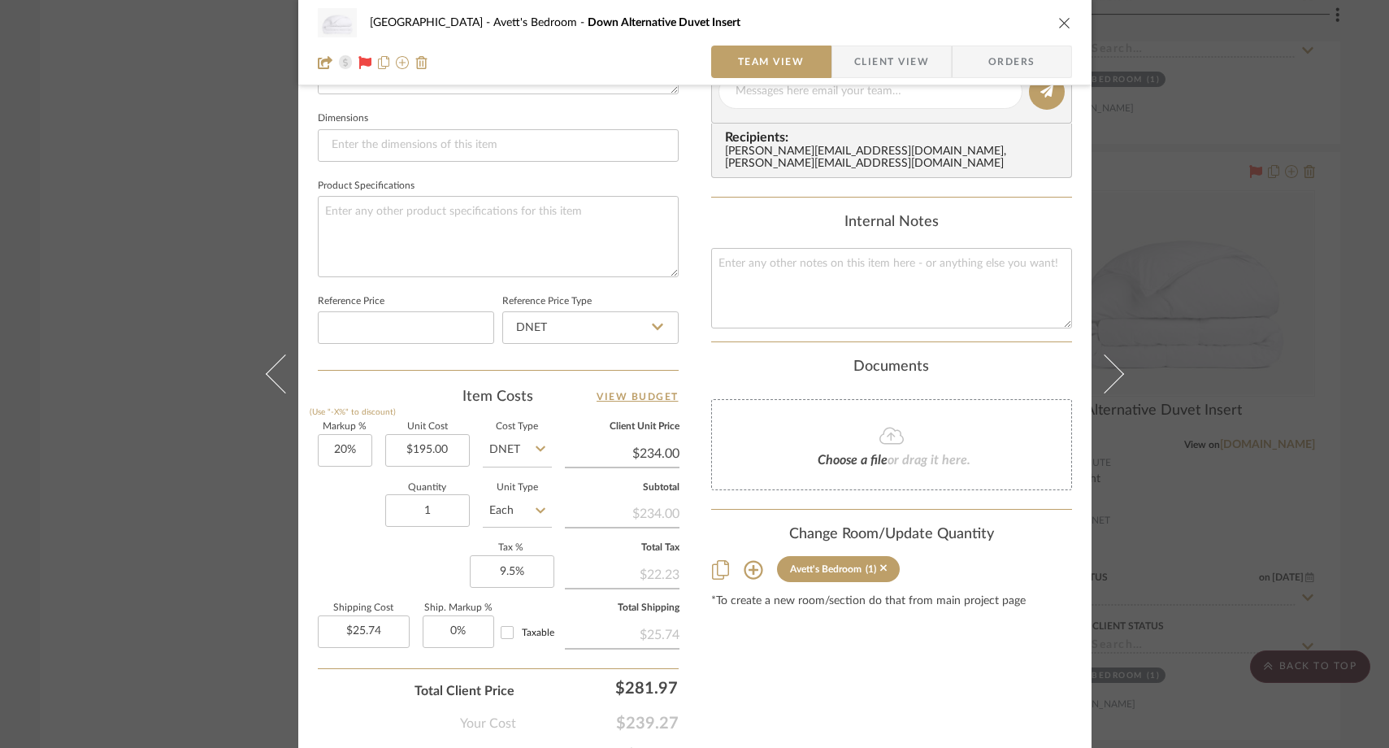
scroll to position [742, 0]
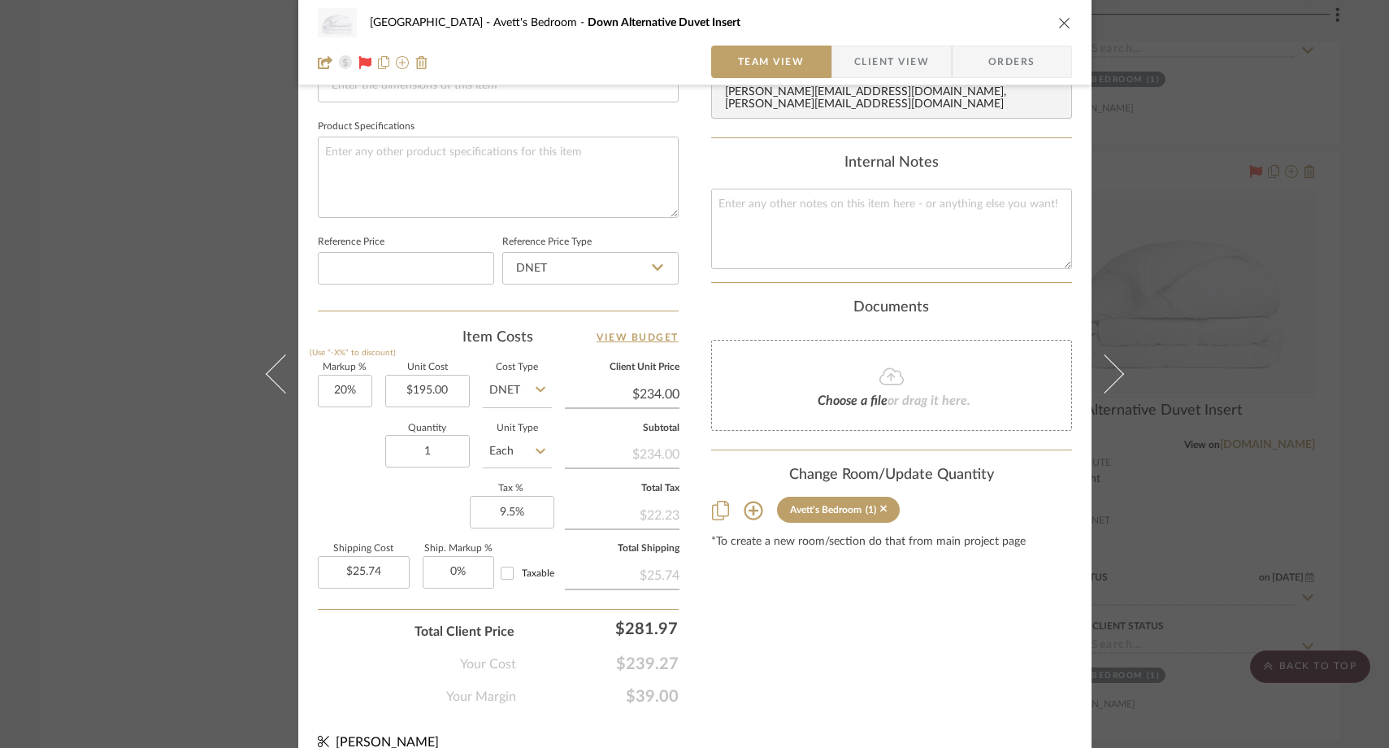
click at [860, 366] on fa-icon at bounding box center [891, 376] width 148 height 21
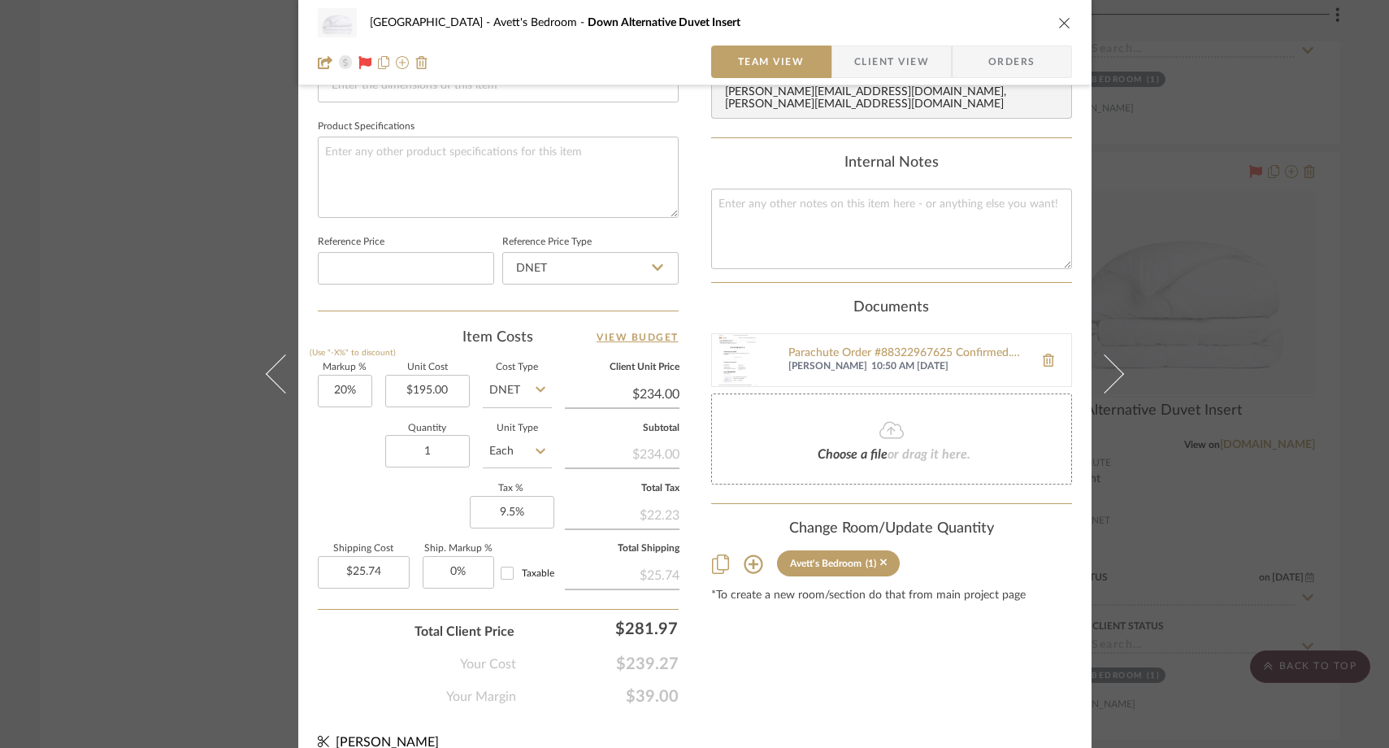
click at [1060, 18] on icon "close" at bounding box center [1064, 22] width 13 height 13
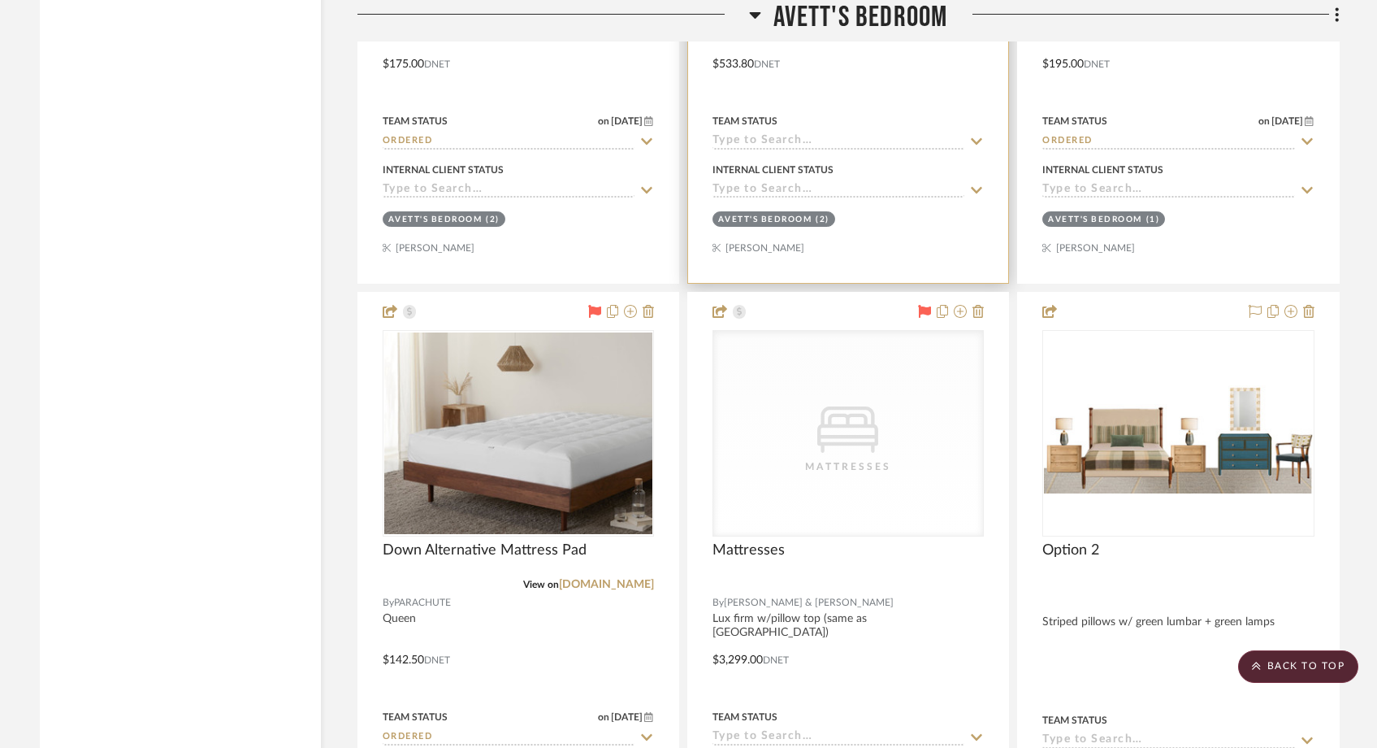
scroll to position [4590, 0]
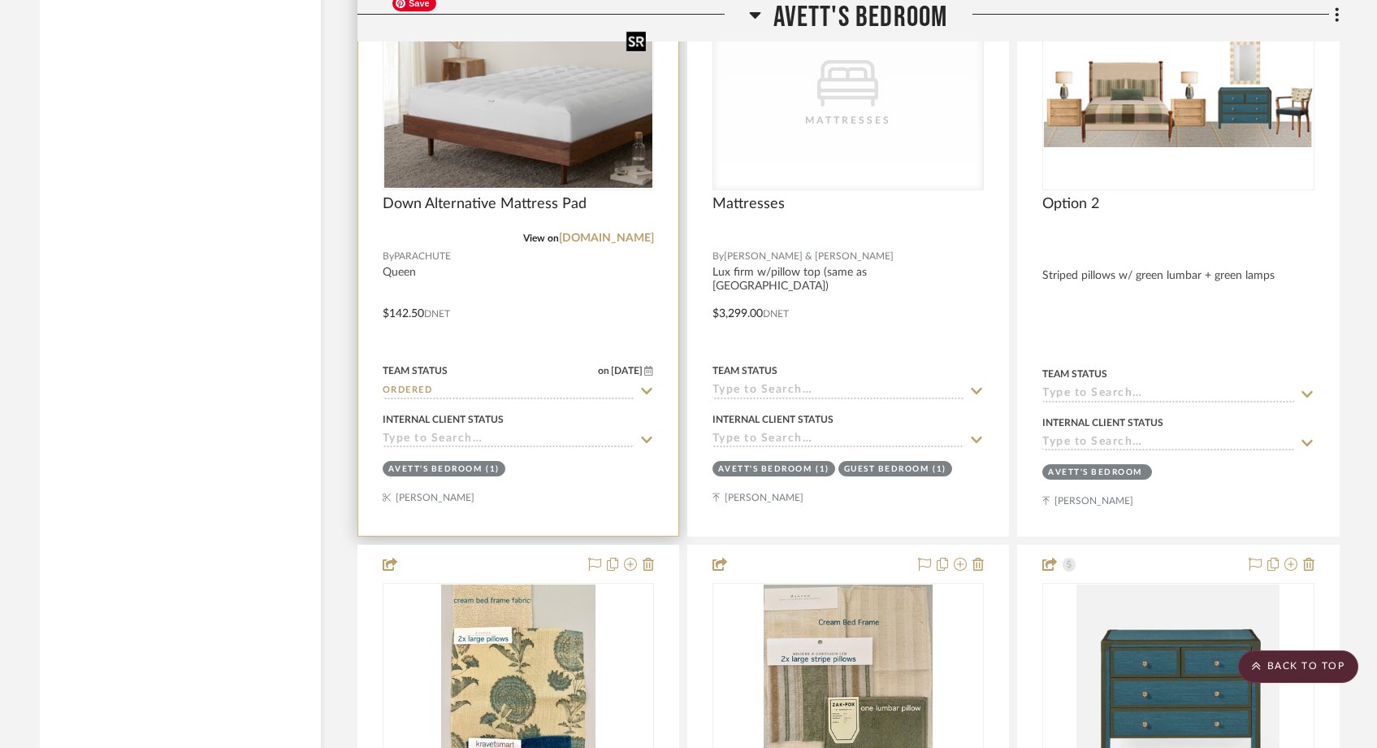
click at [522, 57] on img "0" at bounding box center [518, 86] width 268 height 201
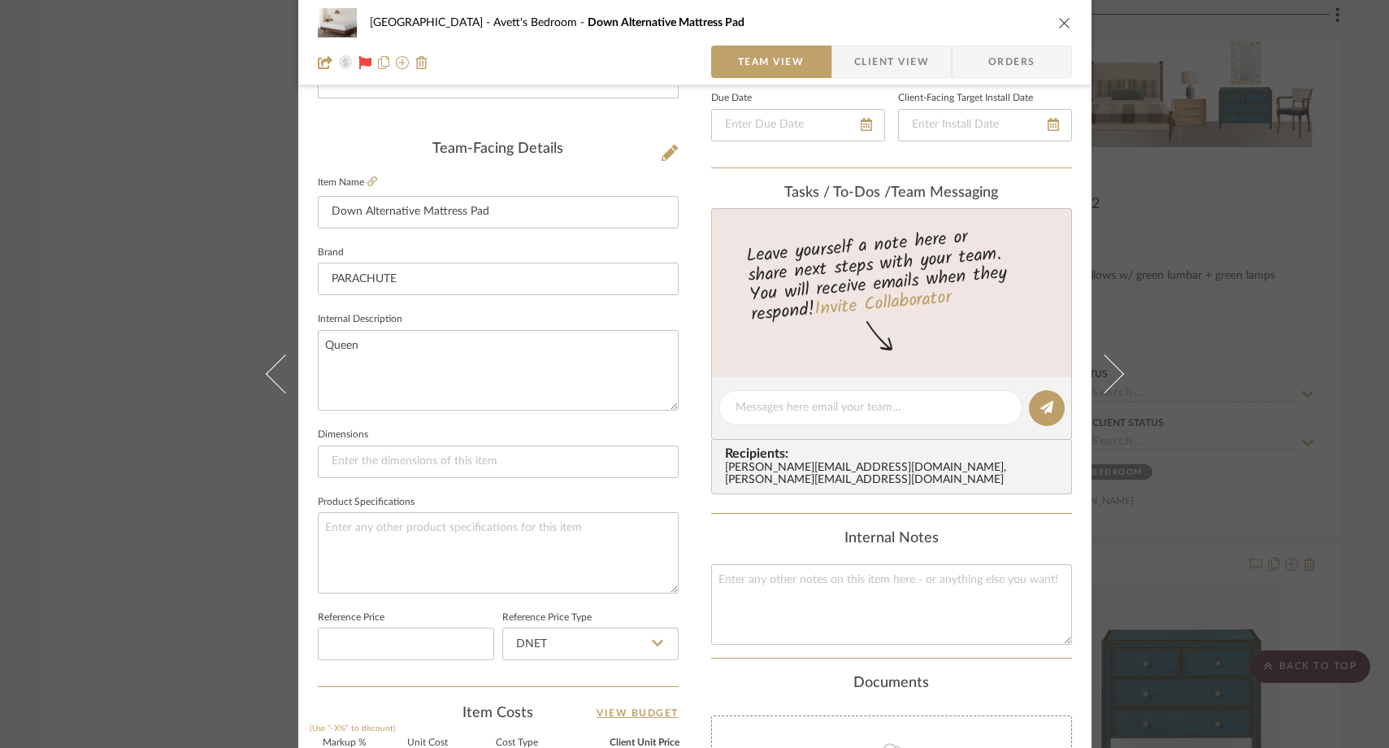
scroll to position [549, 0]
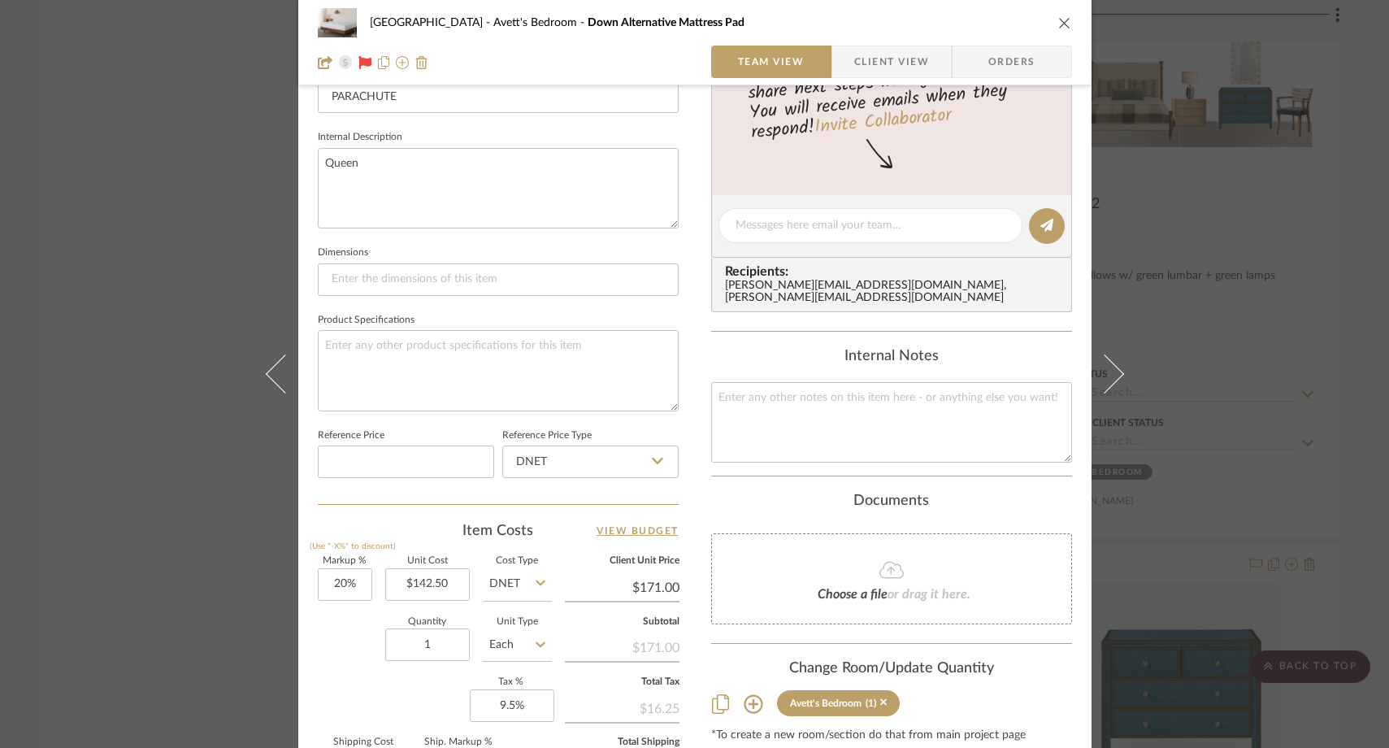
click at [825, 533] on div "Choose a file or drag it here." at bounding box center [891, 578] width 361 height 91
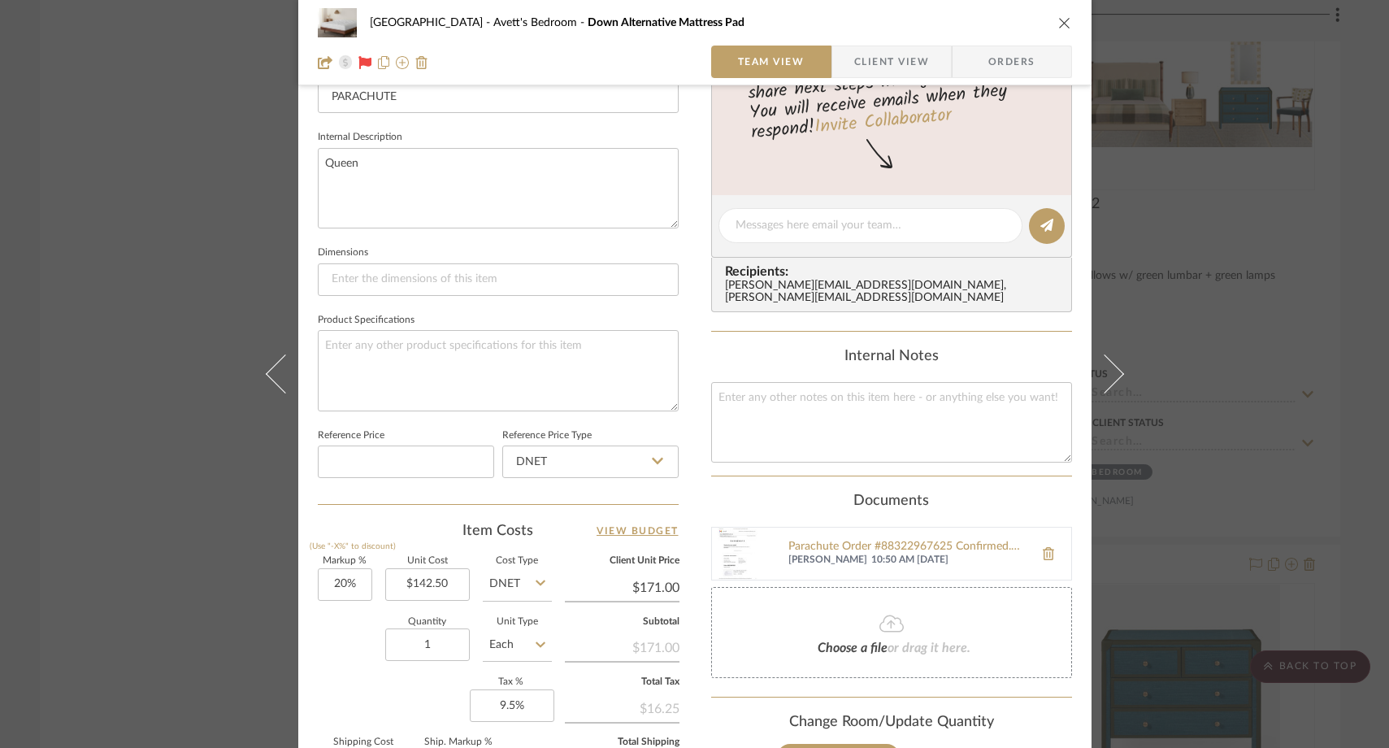
click at [169, 250] on div "[GEOGRAPHIC_DATA]'s Bedroom Down Alternative Mattress Pad Team View Client View…" at bounding box center [694, 374] width 1389 height 748
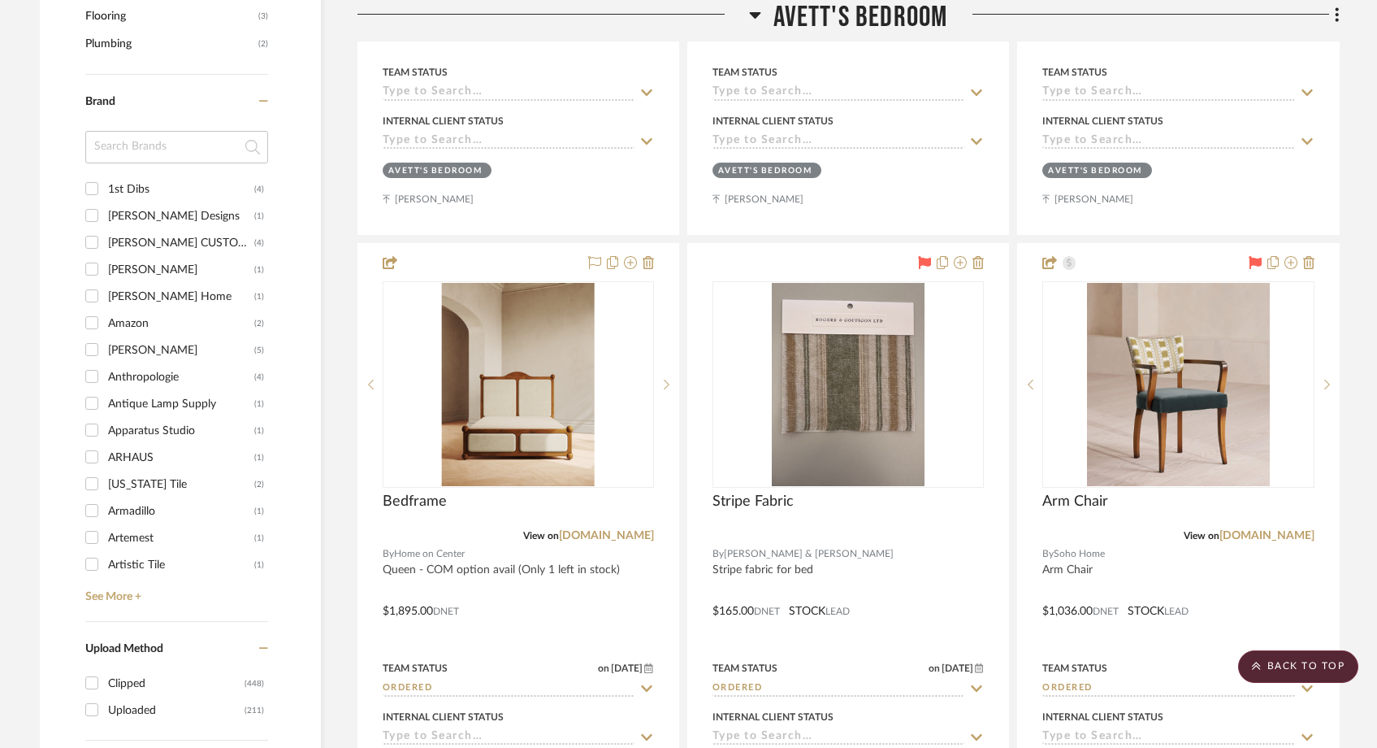
scroll to position [1912, 0]
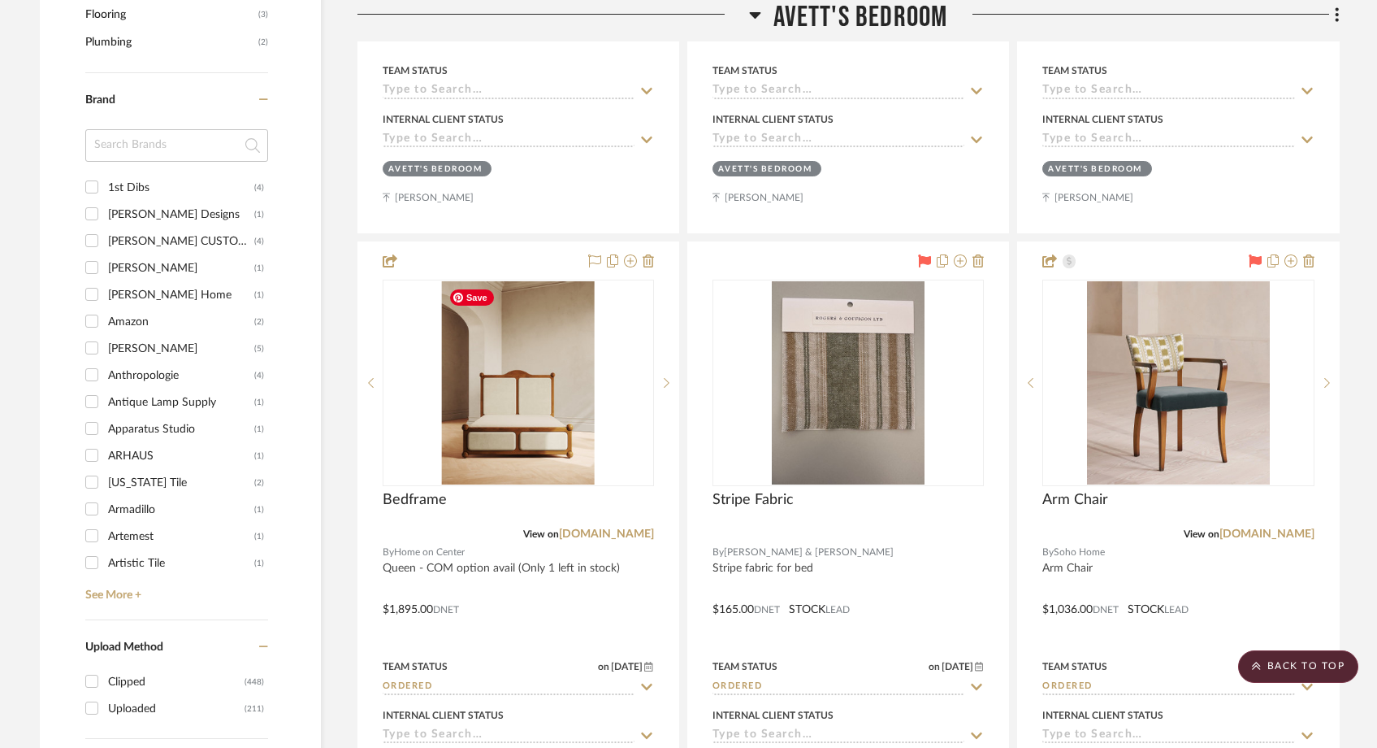
click at [566, 378] on img "0" at bounding box center [518, 382] width 153 height 203
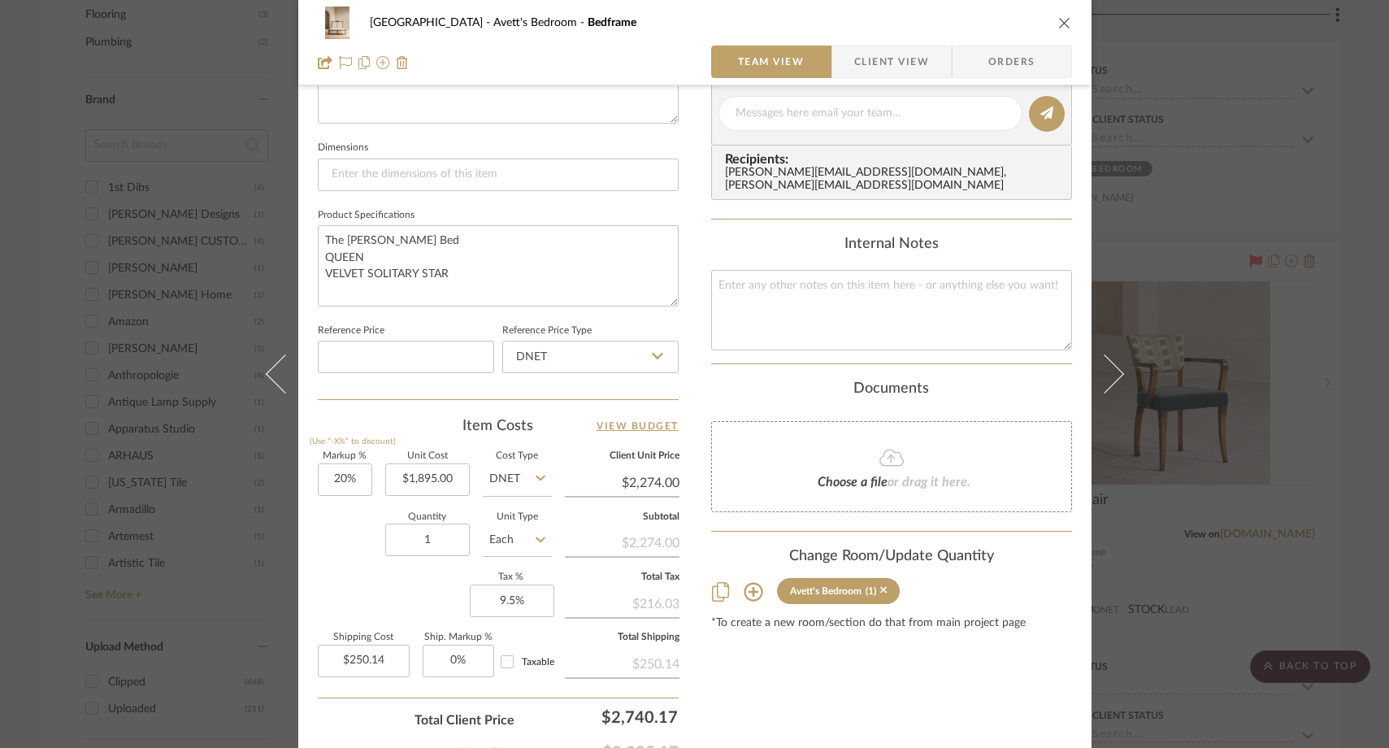
scroll to position [654, 0]
click at [824, 454] on div "Choose a file or drag it here." at bounding box center [891, 465] width 361 height 91
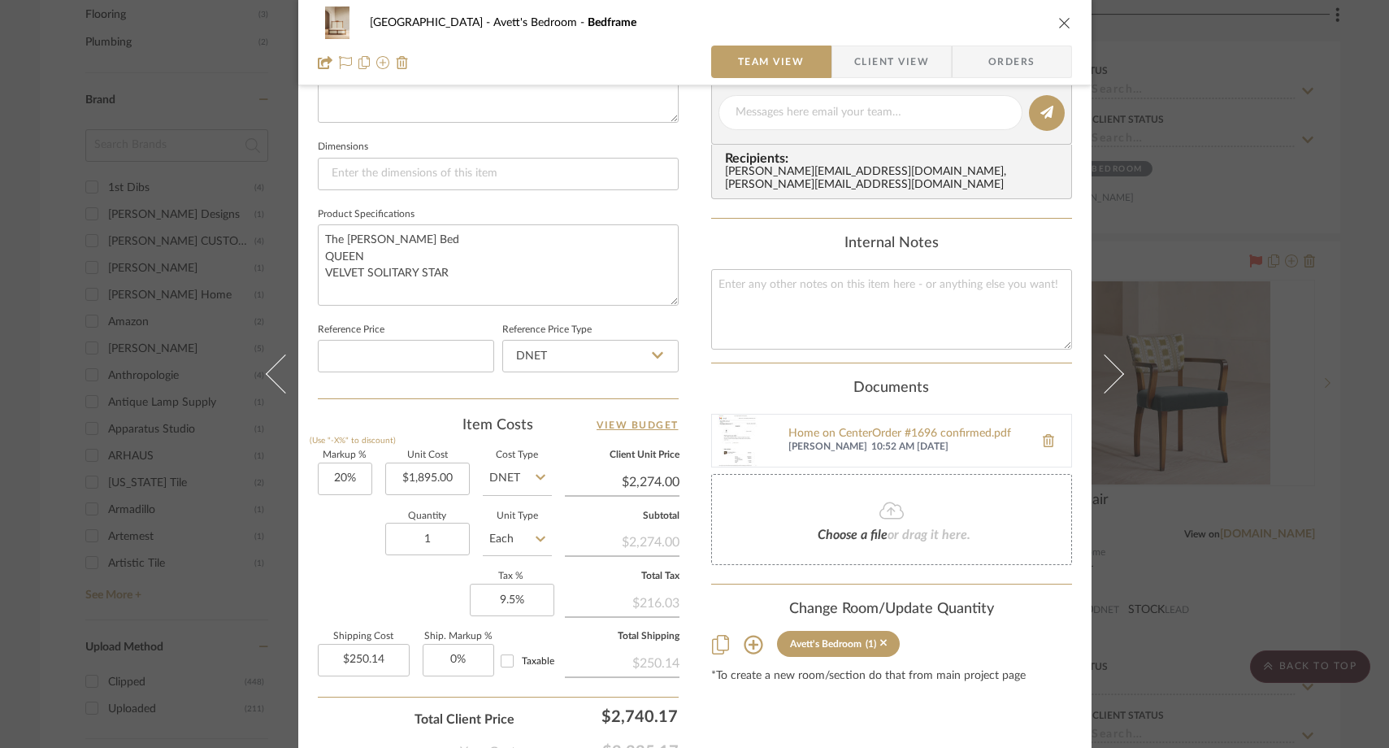
click at [1058, 22] on icon "close" at bounding box center [1064, 22] width 13 height 13
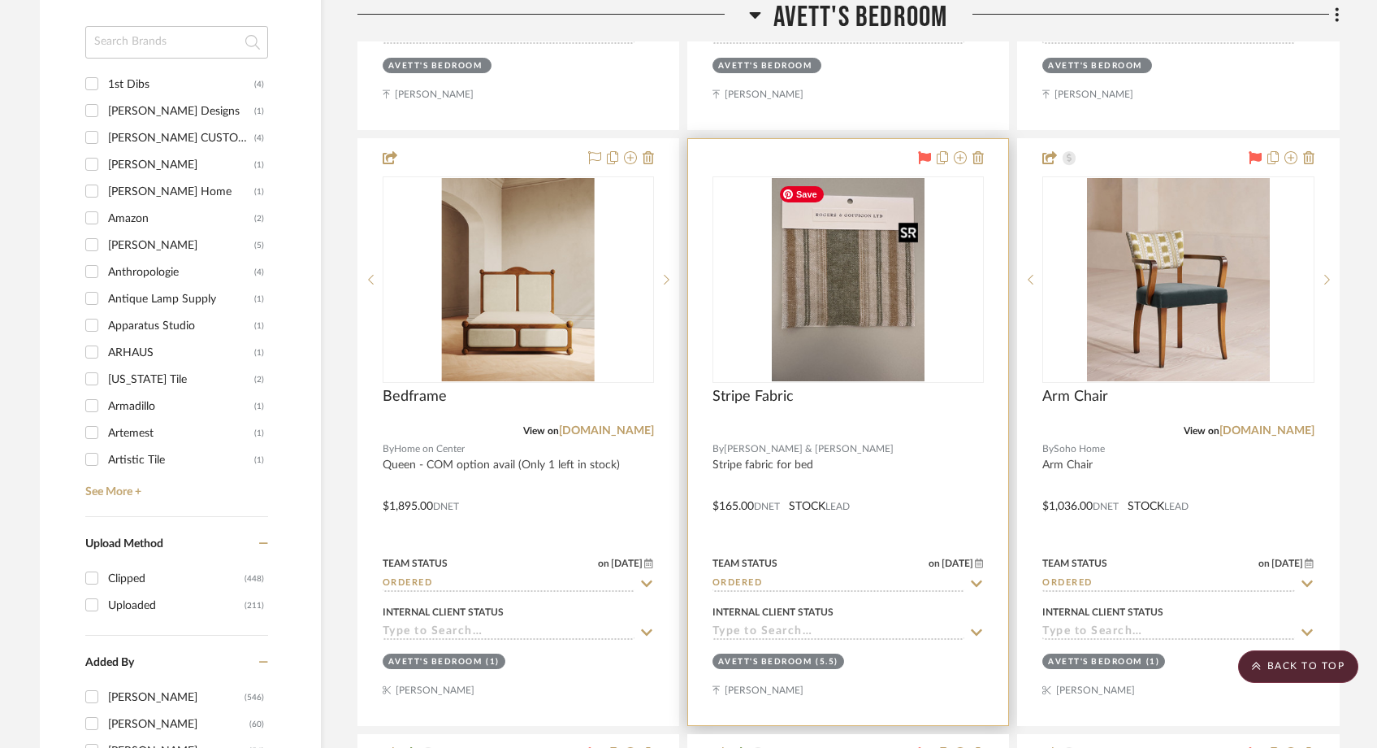
scroll to position [2026, 0]
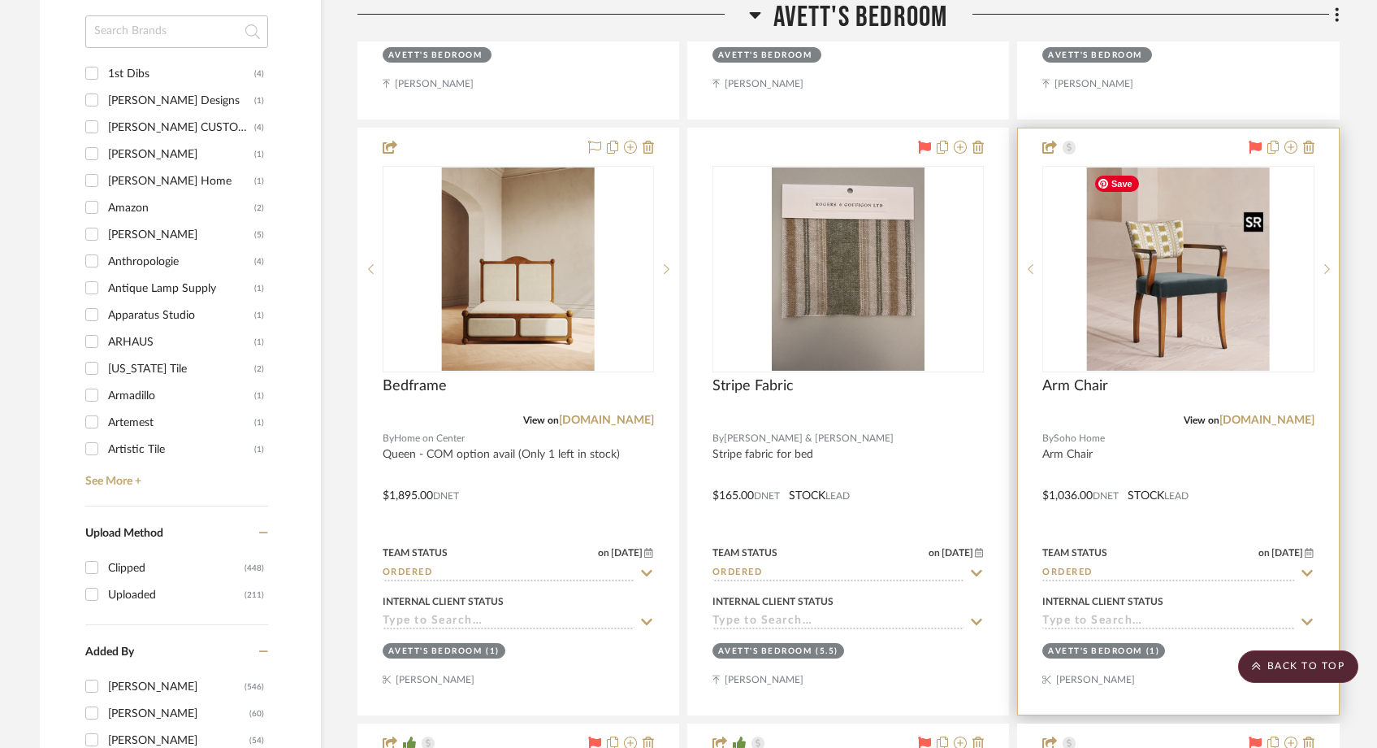
click at [0, 0] on img at bounding box center [0, 0] width 0 height 0
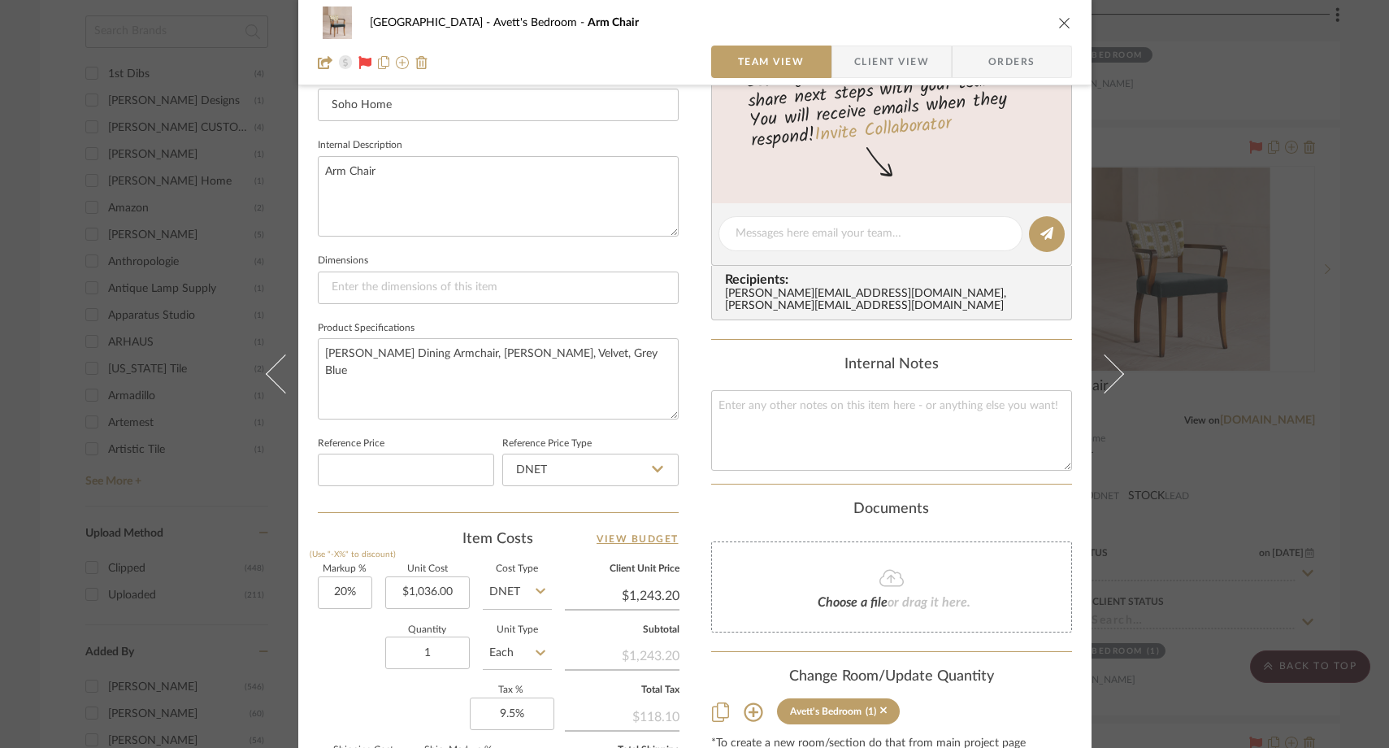
scroll to position [541, 0]
click at [792, 584] on div "Choose a file or drag it here." at bounding box center [891, 585] width 361 height 91
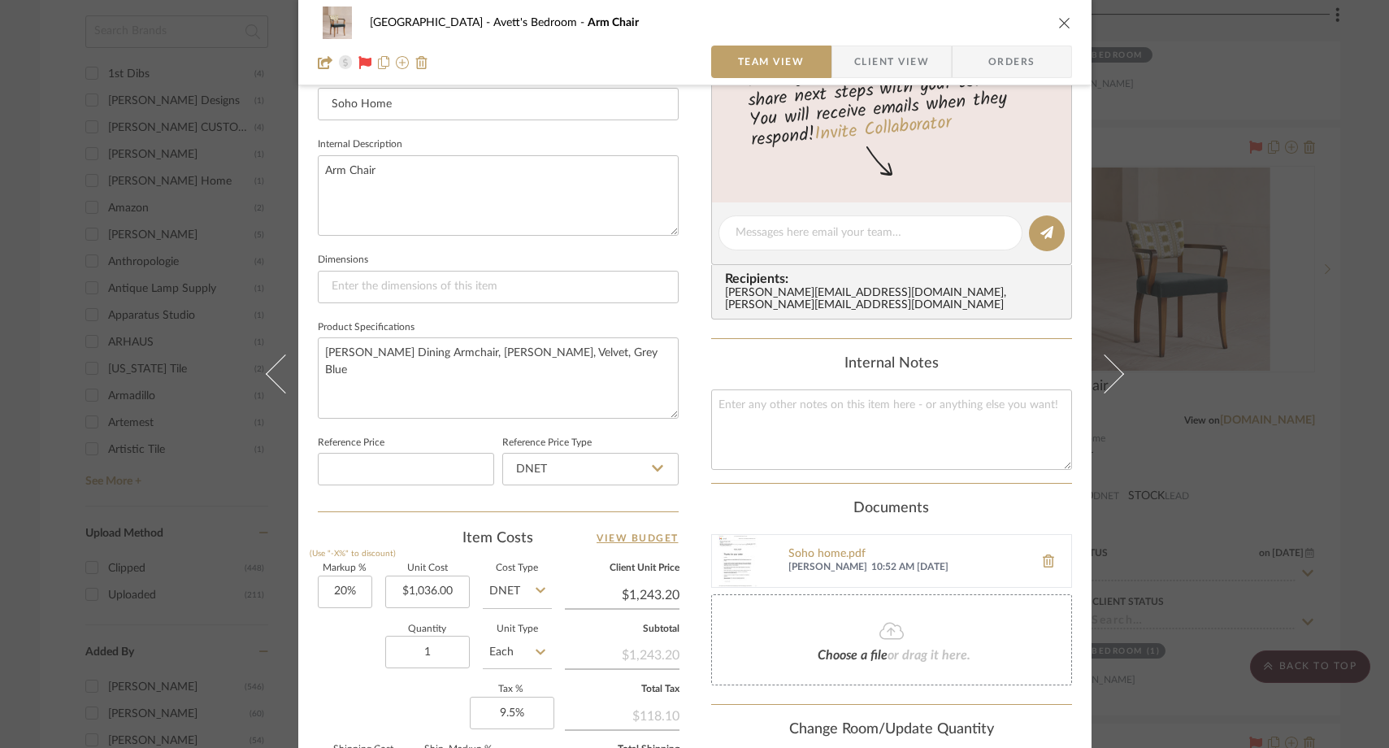
click at [1058, 17] on icon "close" at bounding box center [1064, 22] width 13 height 13
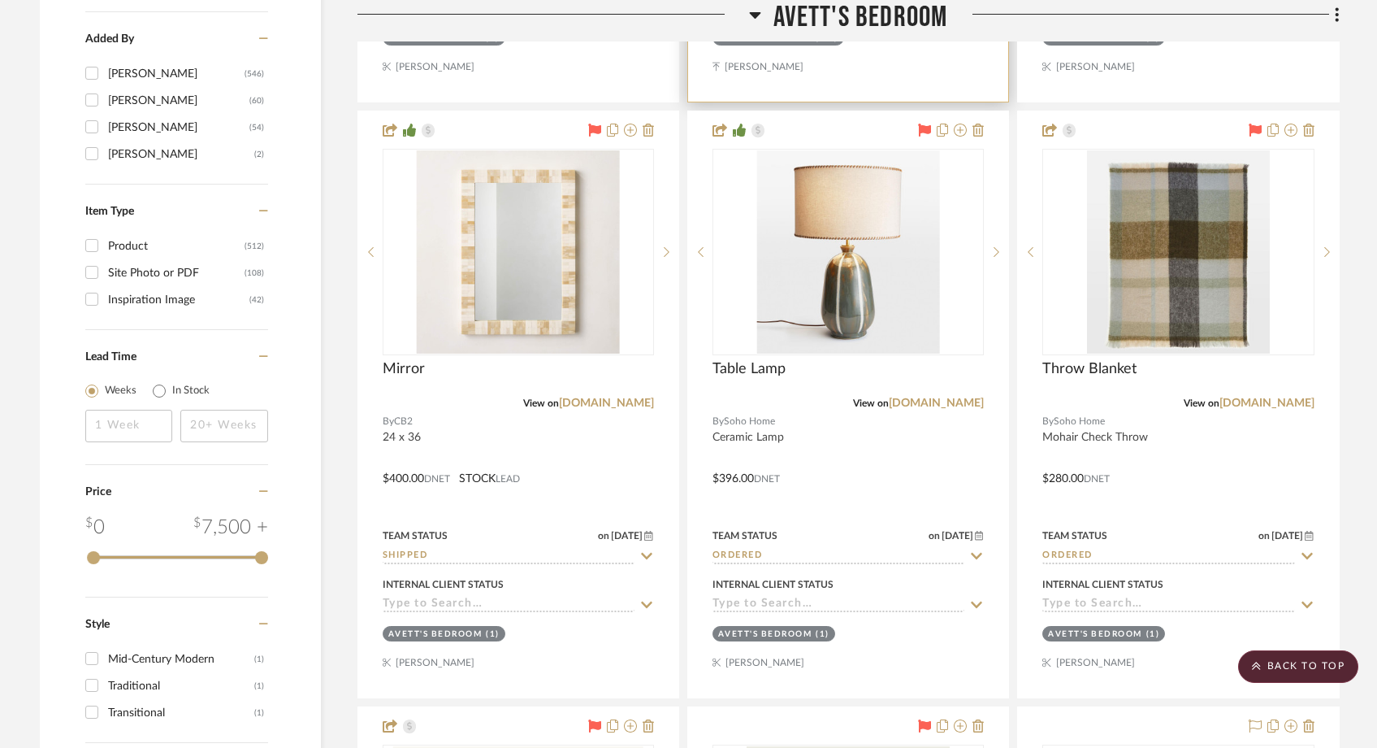
scroll to position [2765, 0]
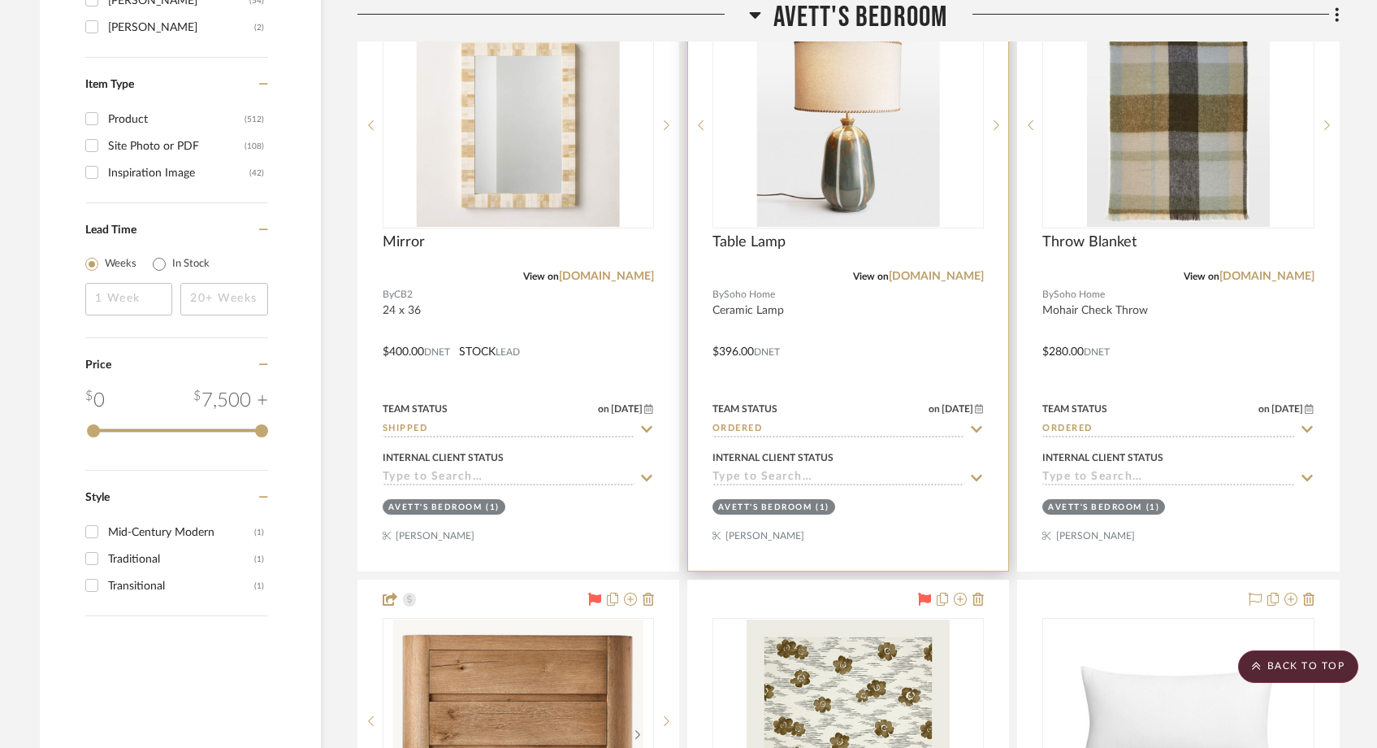
click at [828, 183] on img "0" at bounding box center [848, 125] width 183 height 203
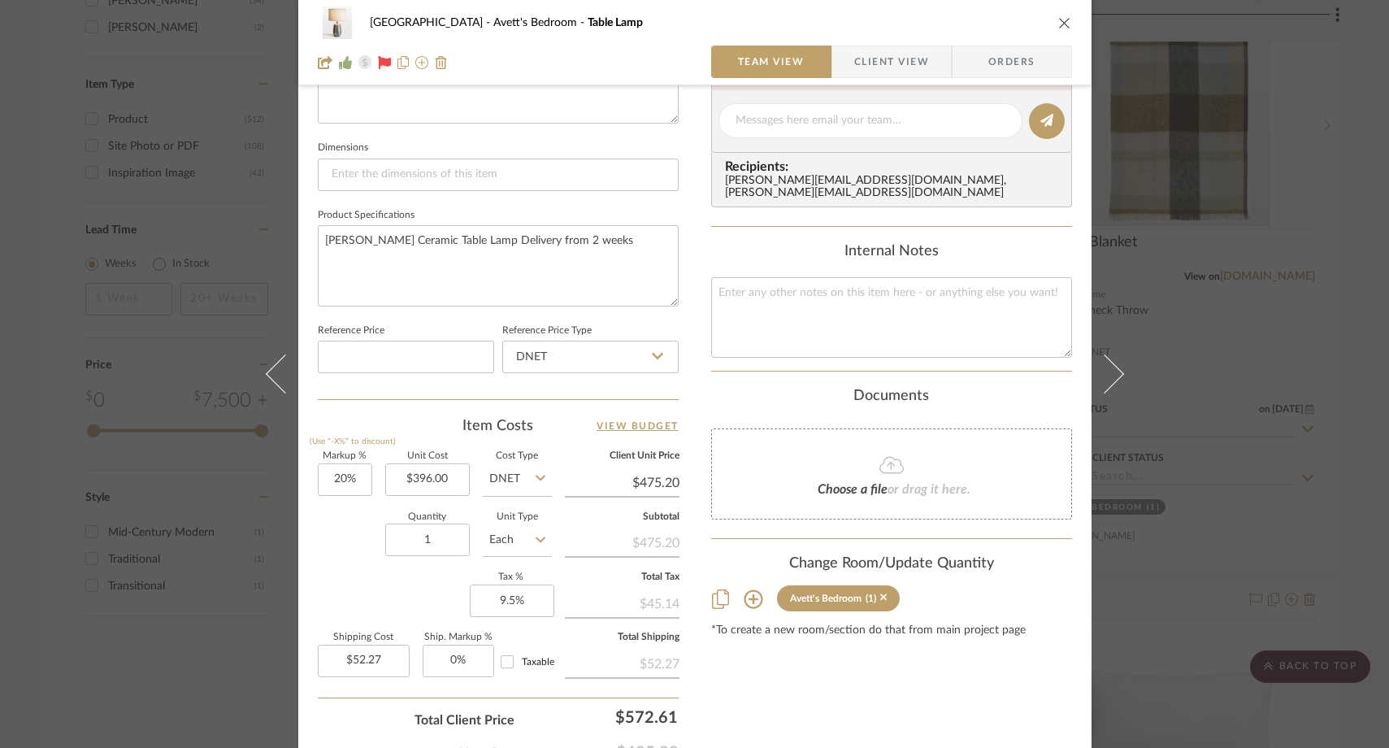
scroll to position [660, 0]
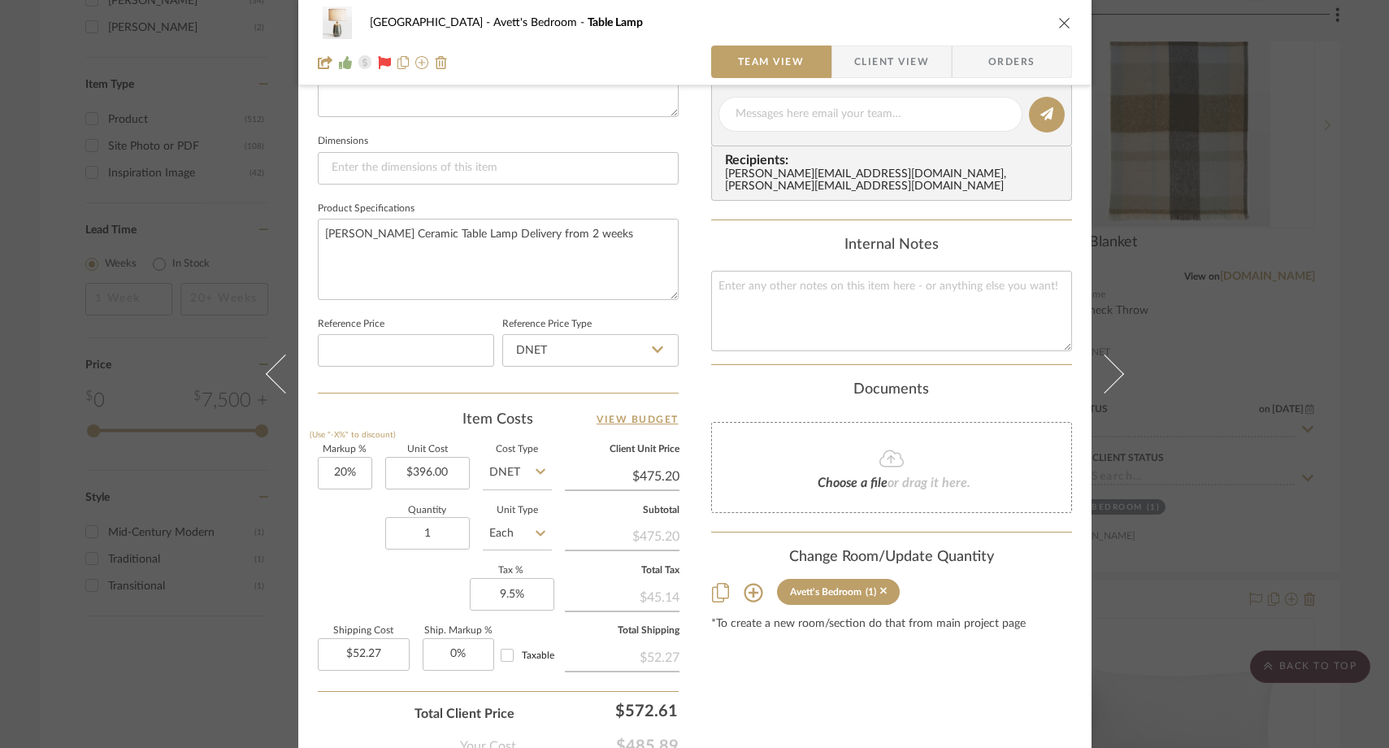
click at [804, 455] on div "Choose a file or drag it here." at bounding box center [891, 467] width 361 height 91
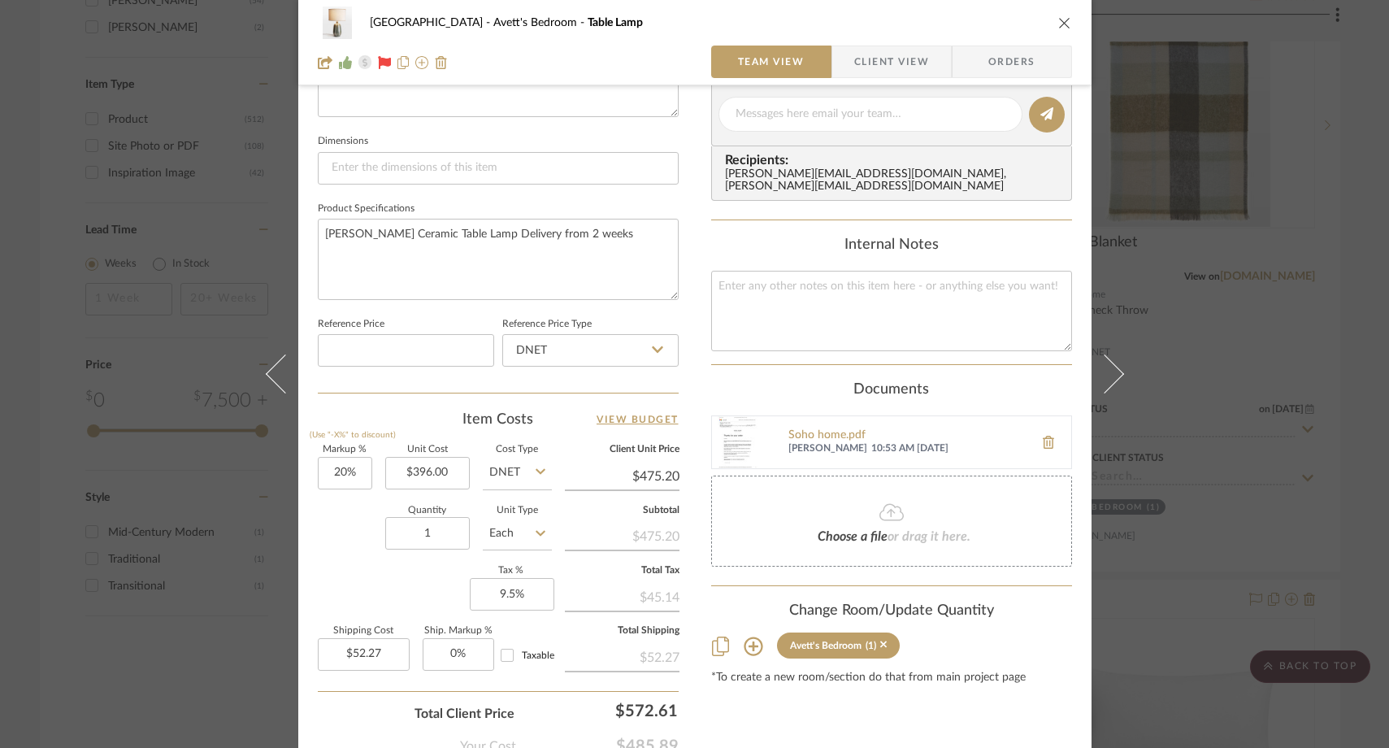
click at [1061, 24] on icon "close" at bounding box center [1064, 22] width 13 height 13
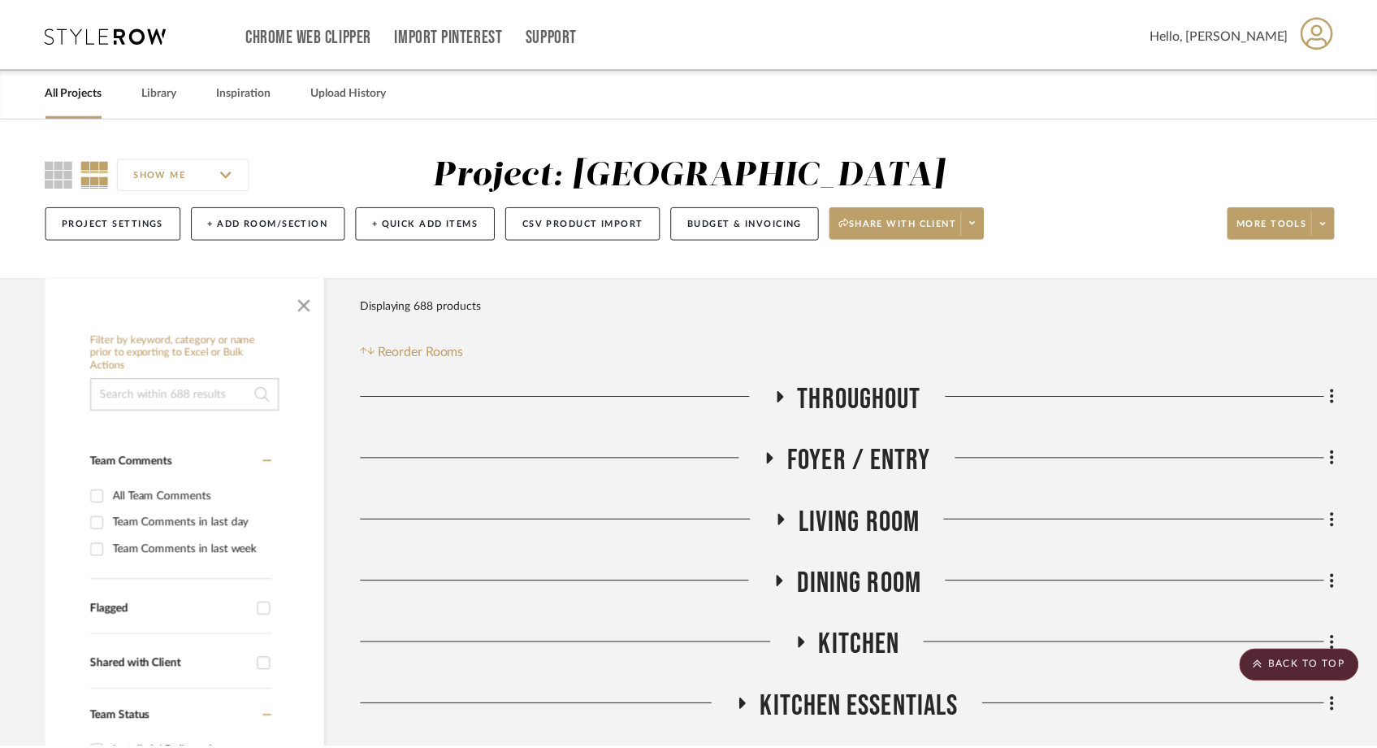
scroll to position [2765, 0]
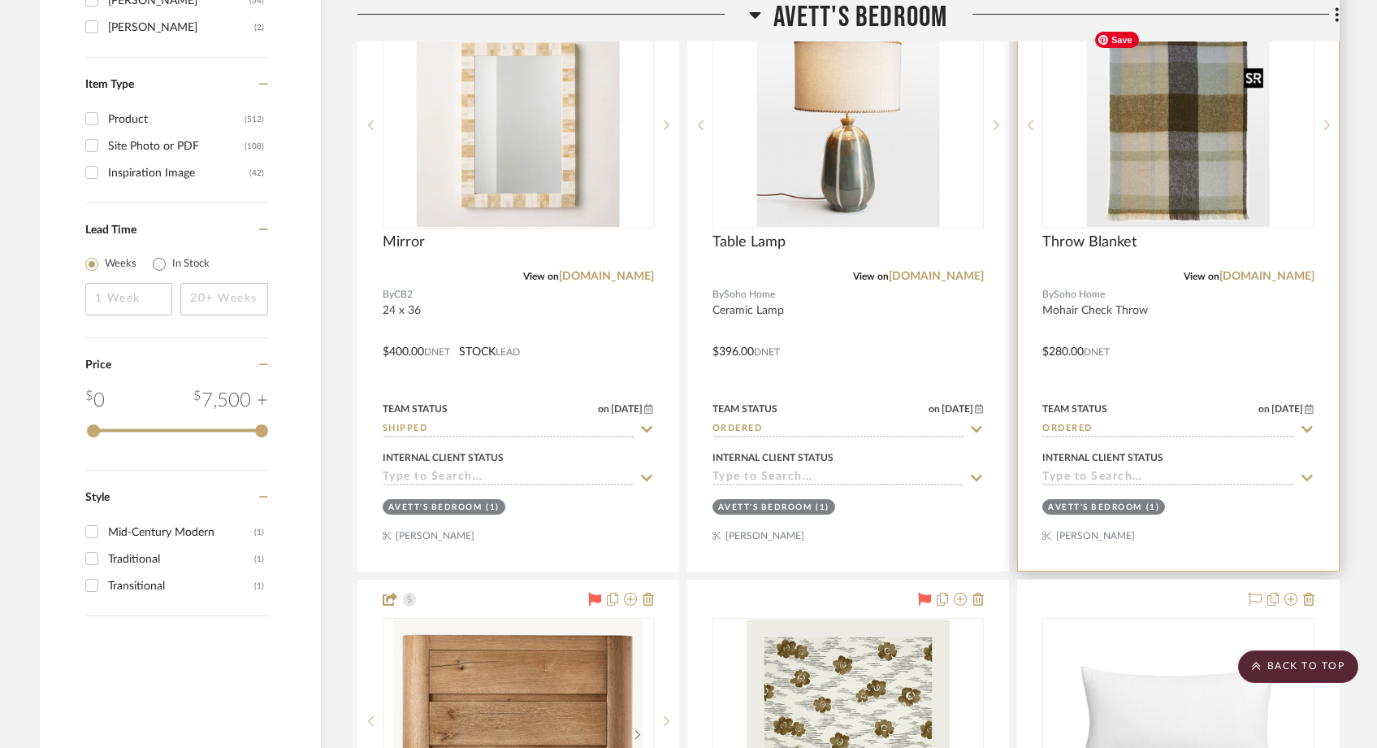
click at [0, 0] on img at bounding box center [0, 0] width 0 height 0
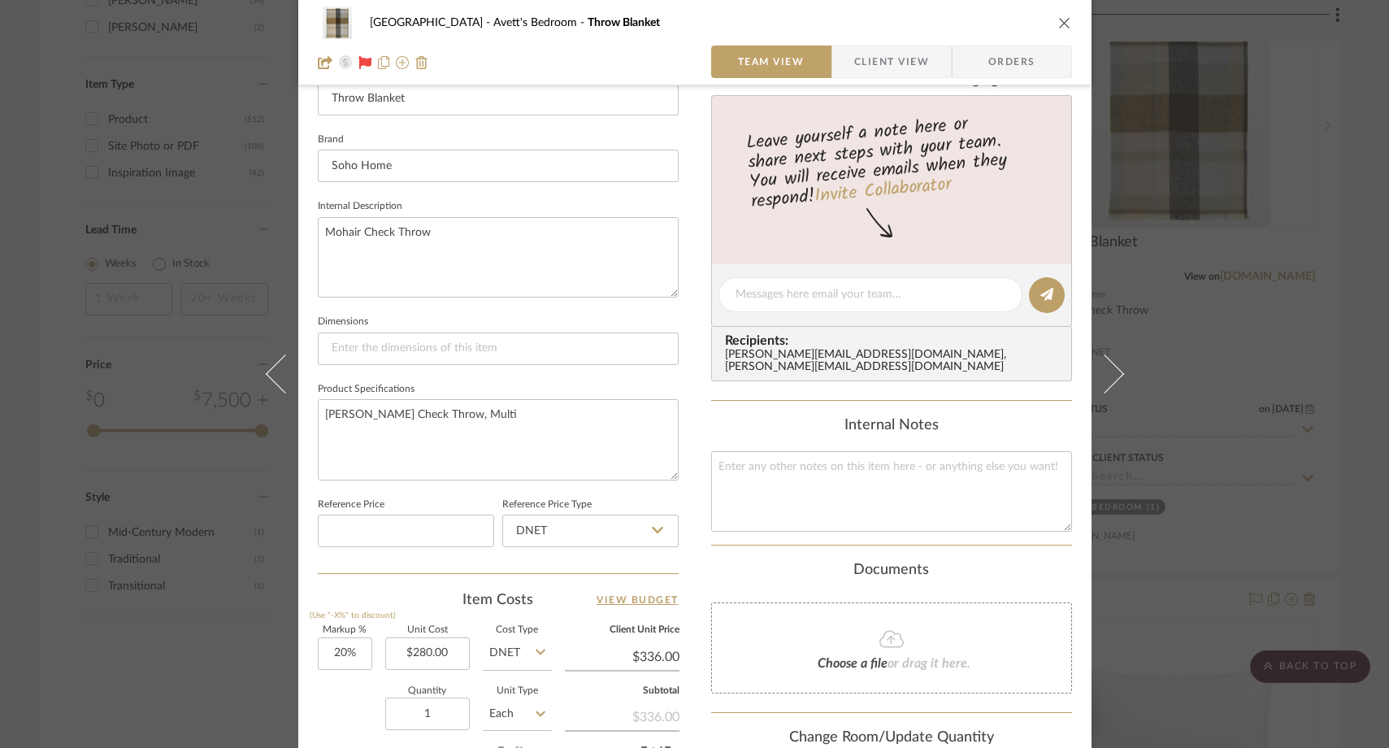
scroll to position [762, 0]
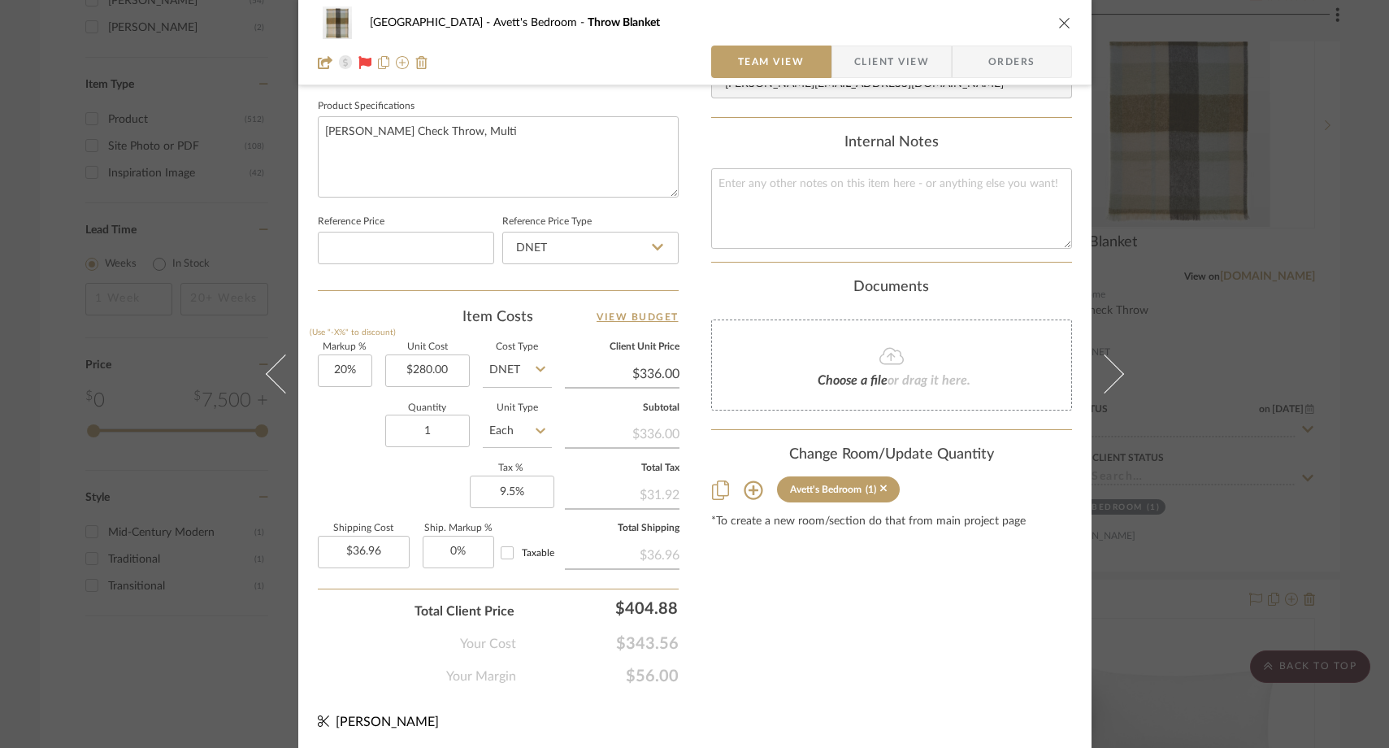
click at [838, 355] on div "Choose a file or drag it here." at bounding box center [891, 364] width 361 height 91
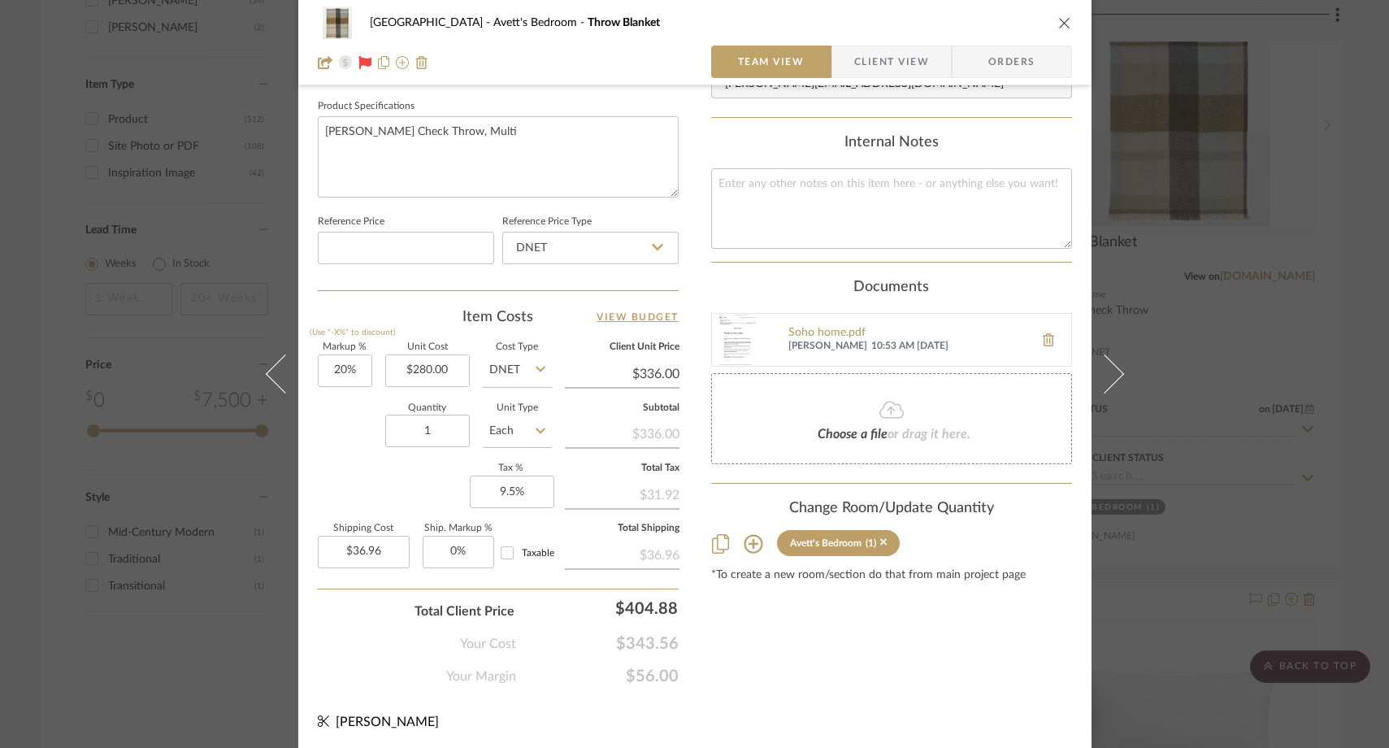
click at [1060, 24] on icon "close" at bounding box center [1064, 22] width 13 height 13
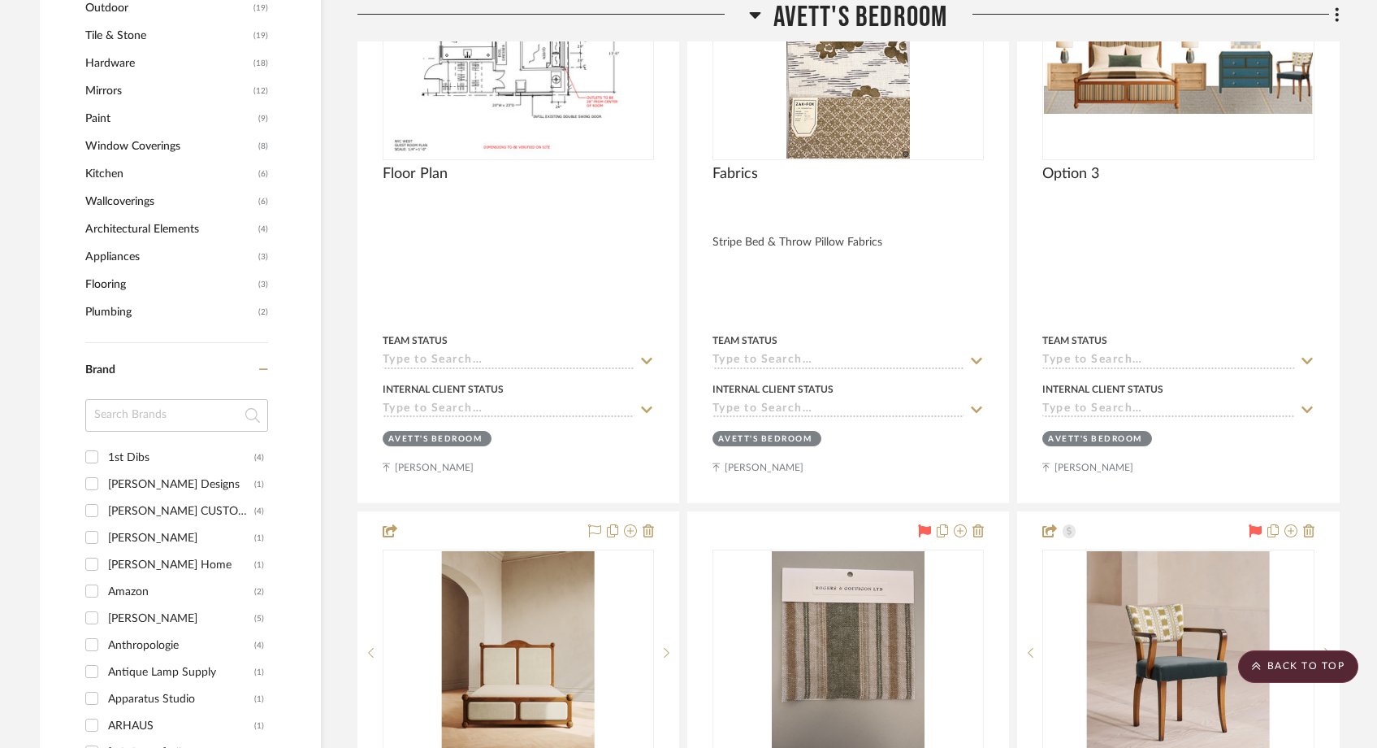
scroll to position [1644, 0]
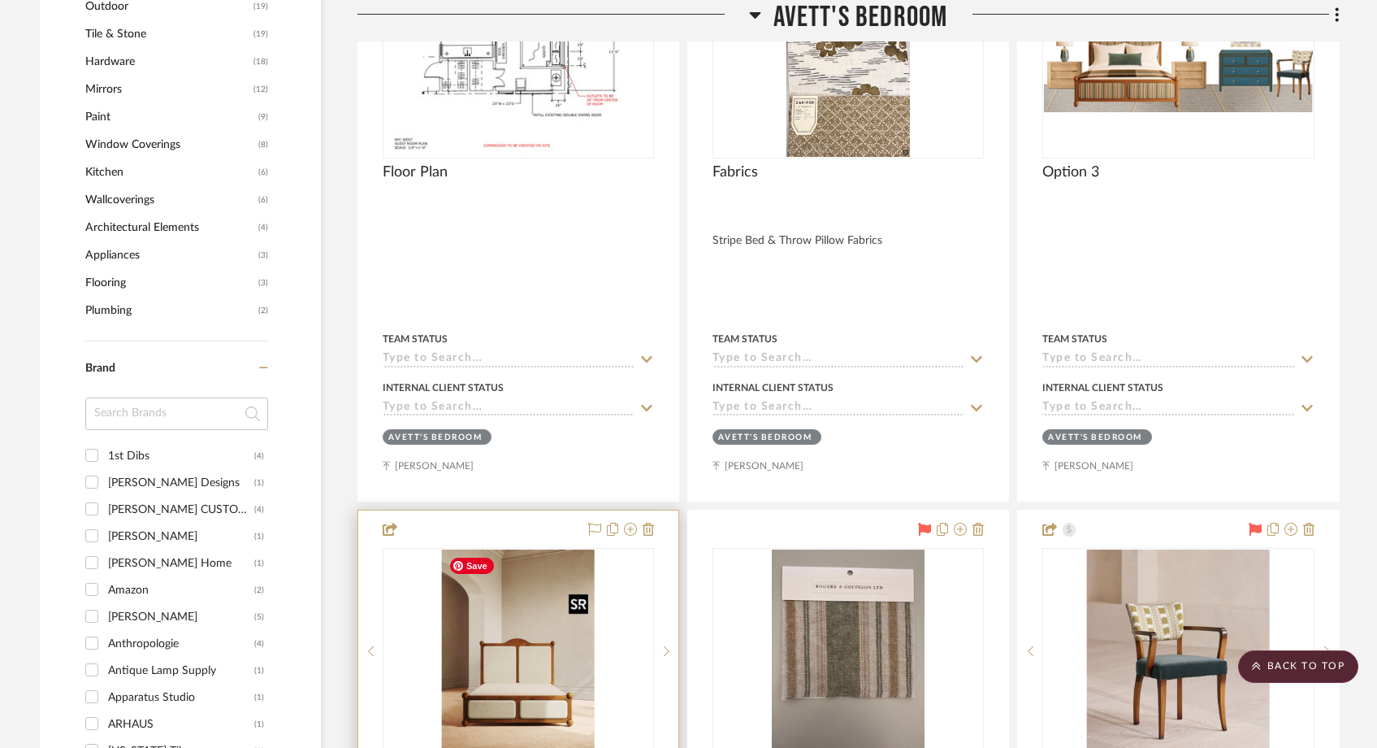
click at [503, 631] on img "0" at bounding box center [518, 650] width 153 height 203
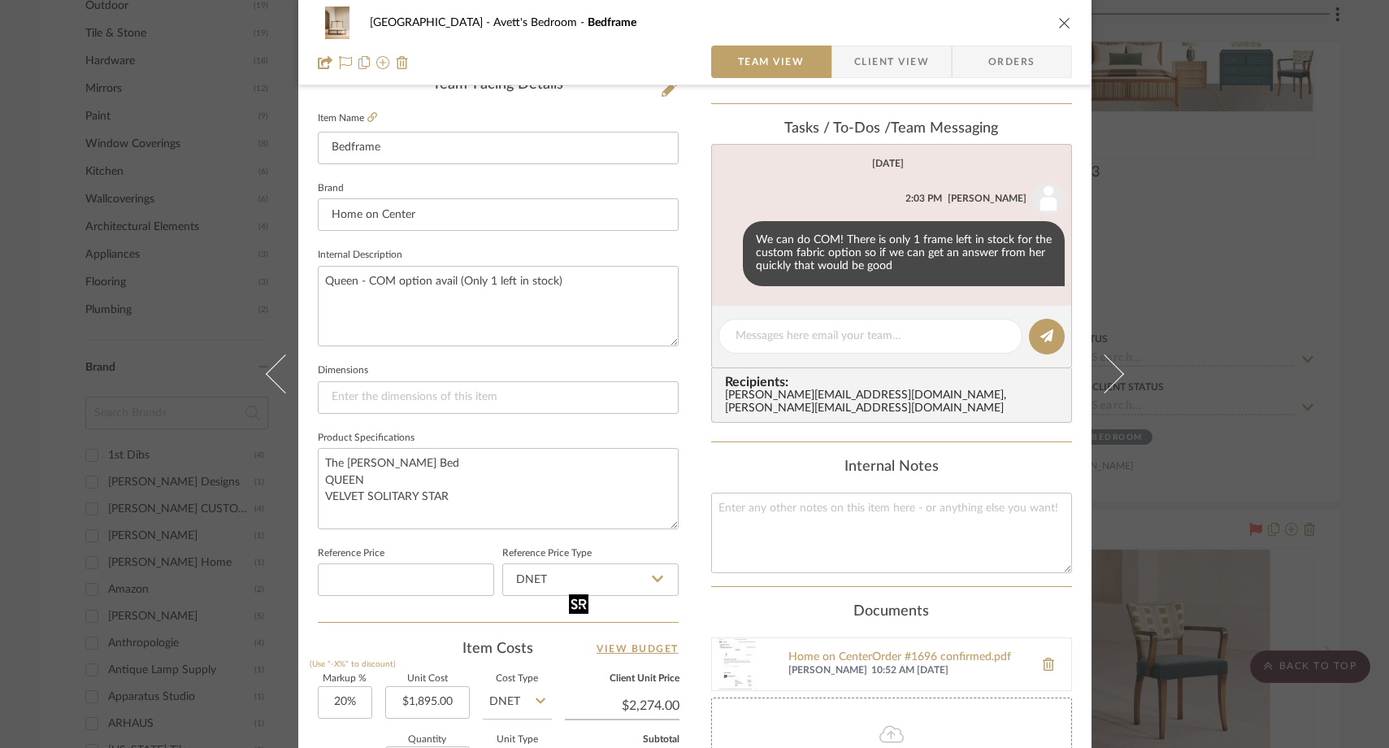
scroll to position [458, 0]
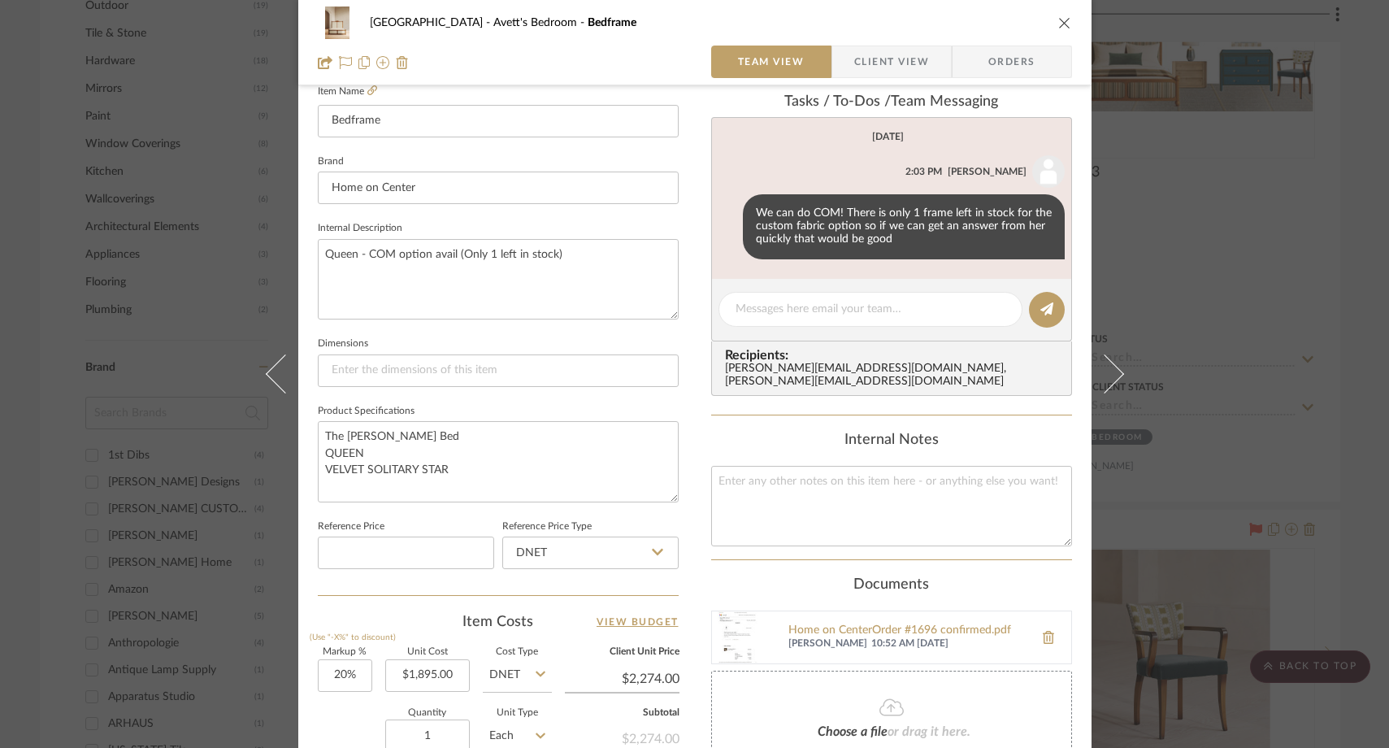
click at [1272, 133] on div "[GEOGRAPHIC_DATA]'s Bedroom Bedframe Team View Client View Orders 1 / 2 Team-Fa…" at bounding box center [694, 374] width 1389 height 748
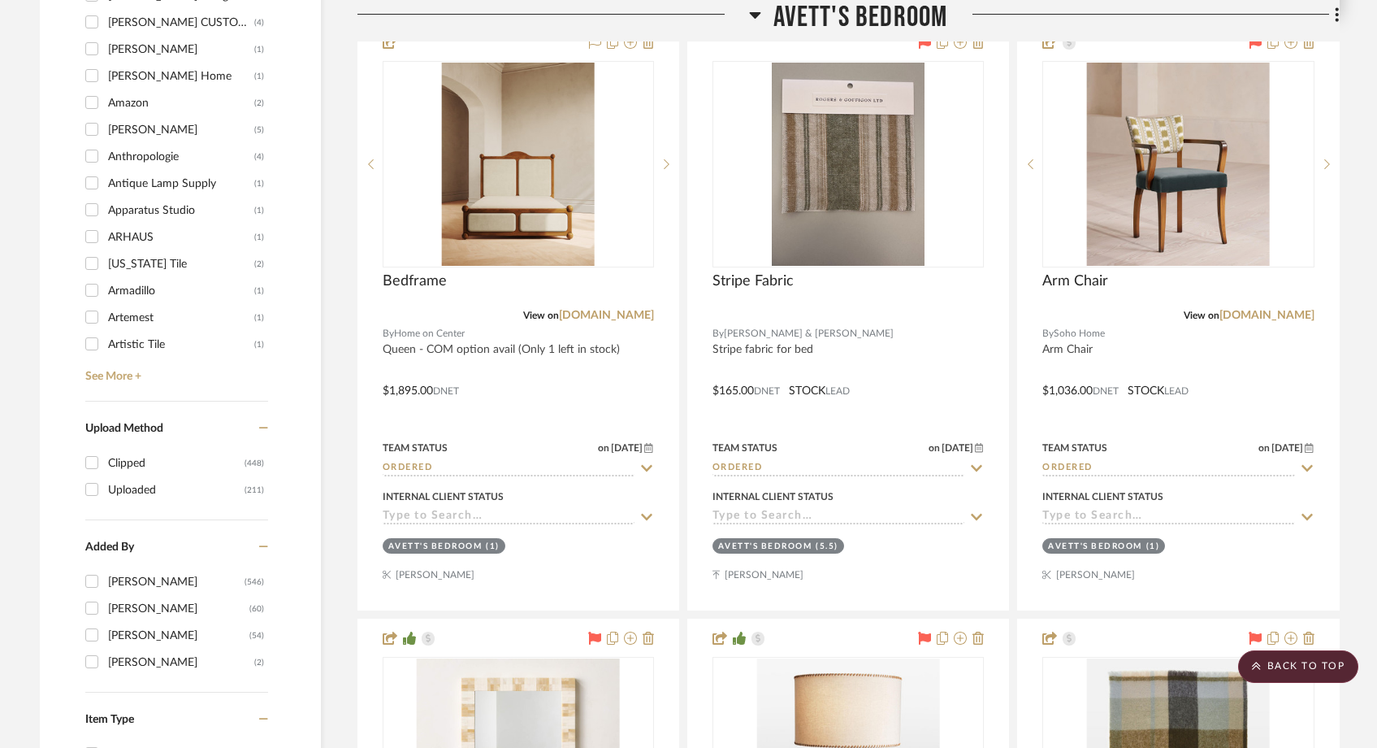
scroll to position [2134, 0]
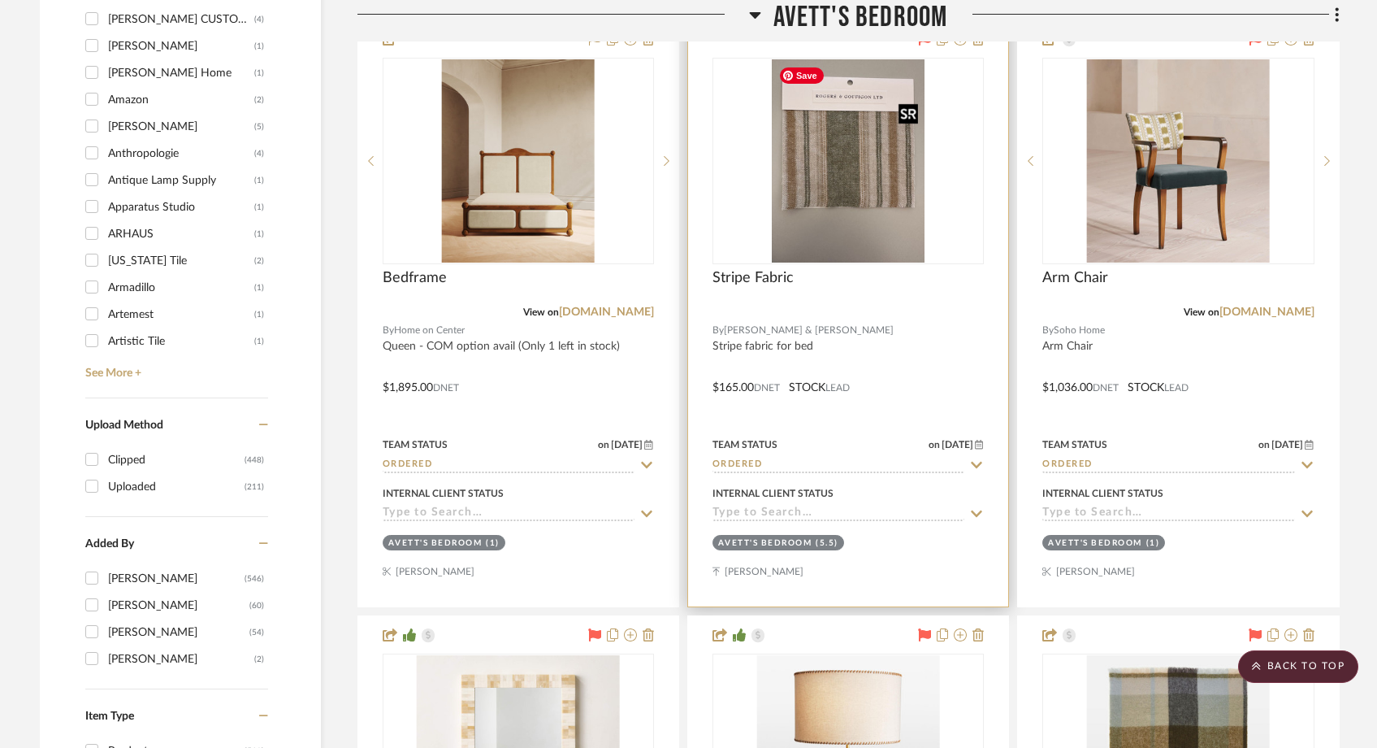
click at [883, 249] on img "0" at bounding box center [848, 160] width 153 height 203
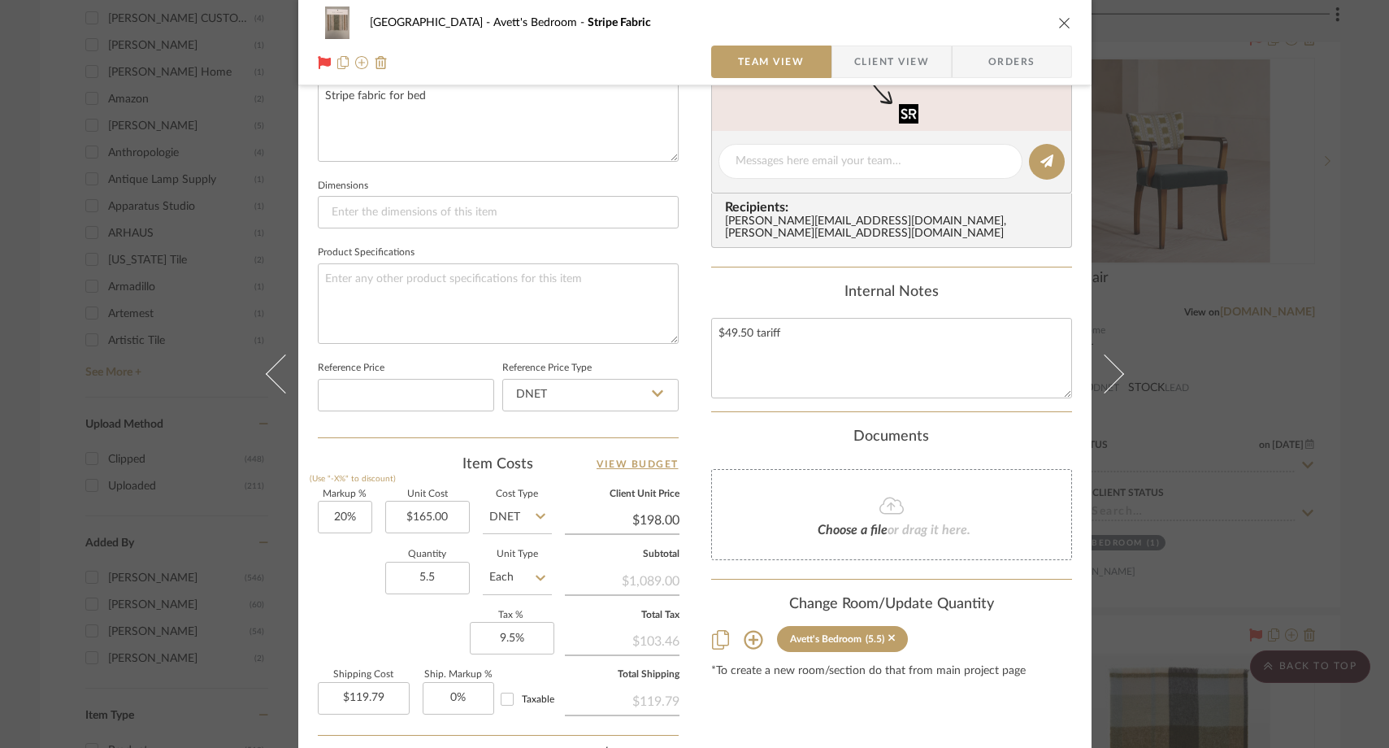
scroll to position [650, 0]
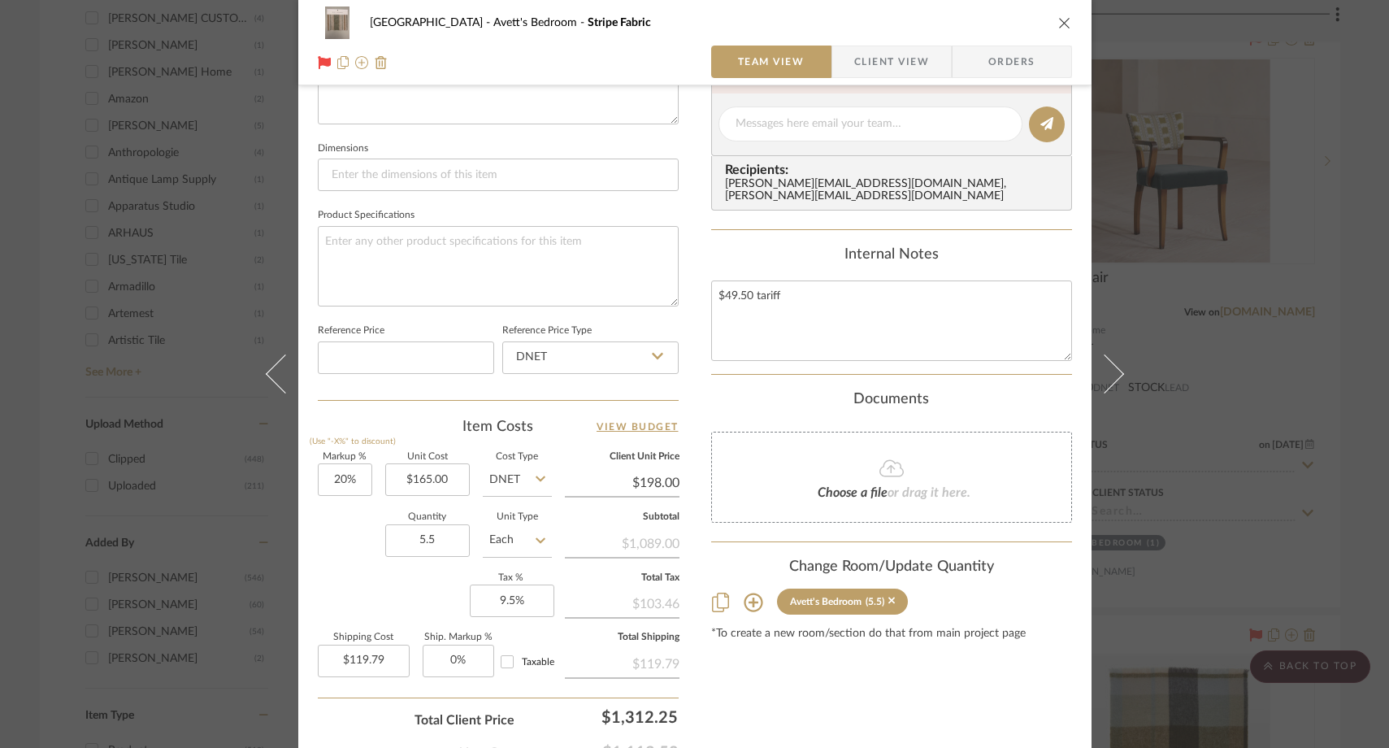
click at [1058, 22] on icon "close" at bounding box center [1064, 22] width 13 height 13
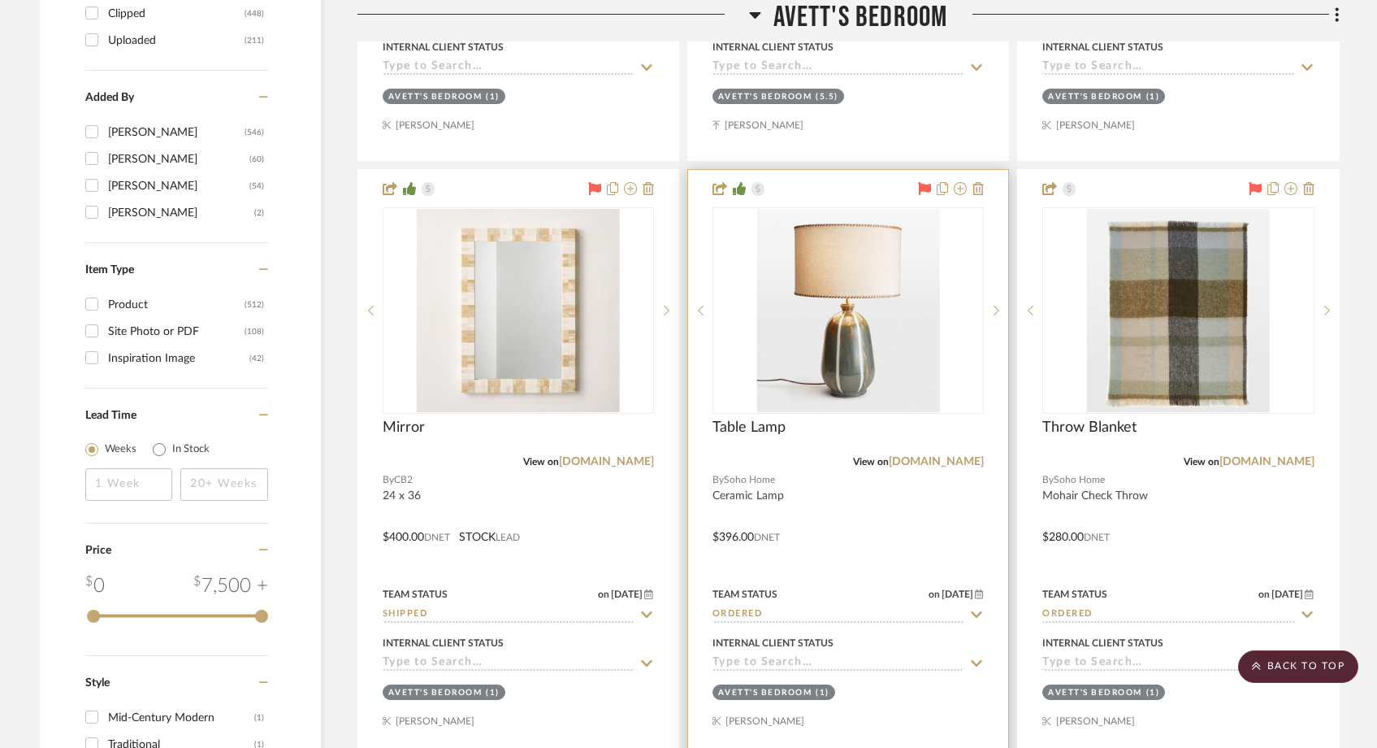
scroll to position [2587, 0]
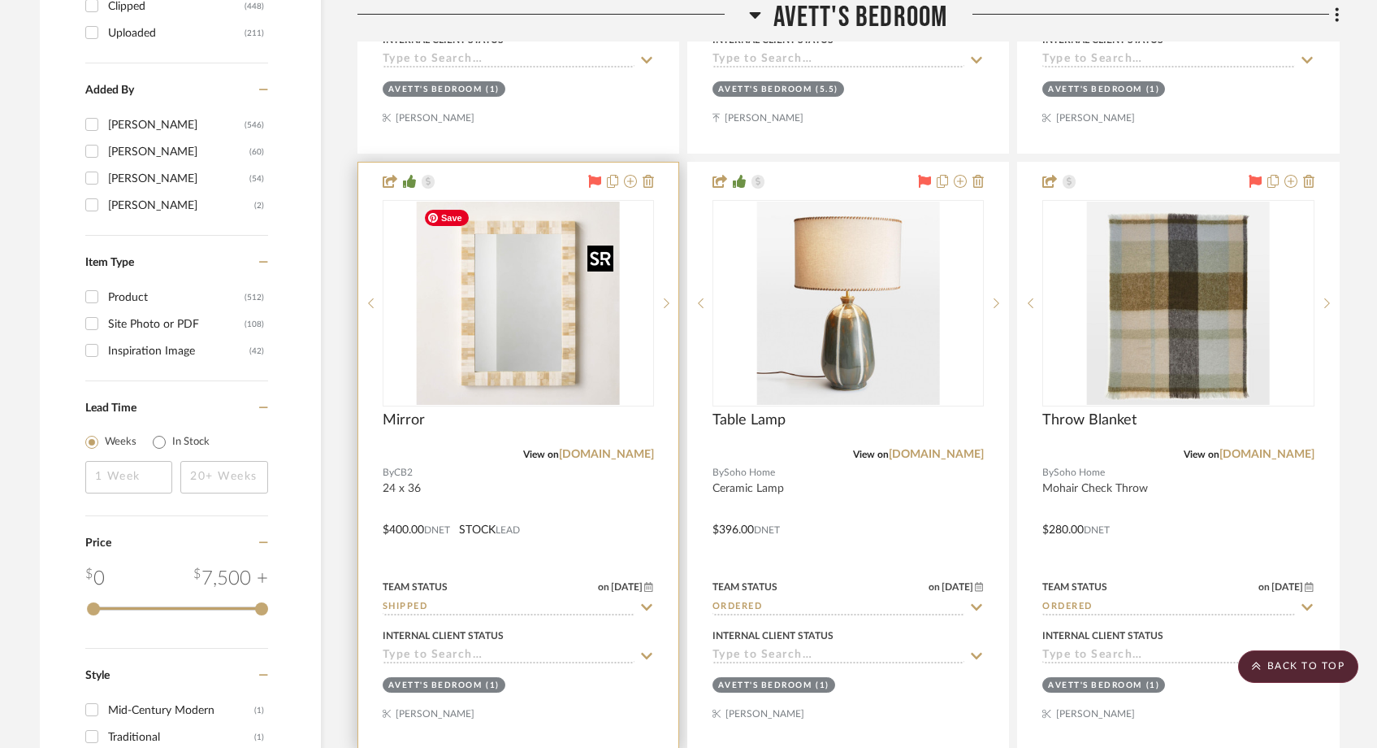
click at [533, 370] on img "0" at bounding box center [518, 303] width 203 height 203
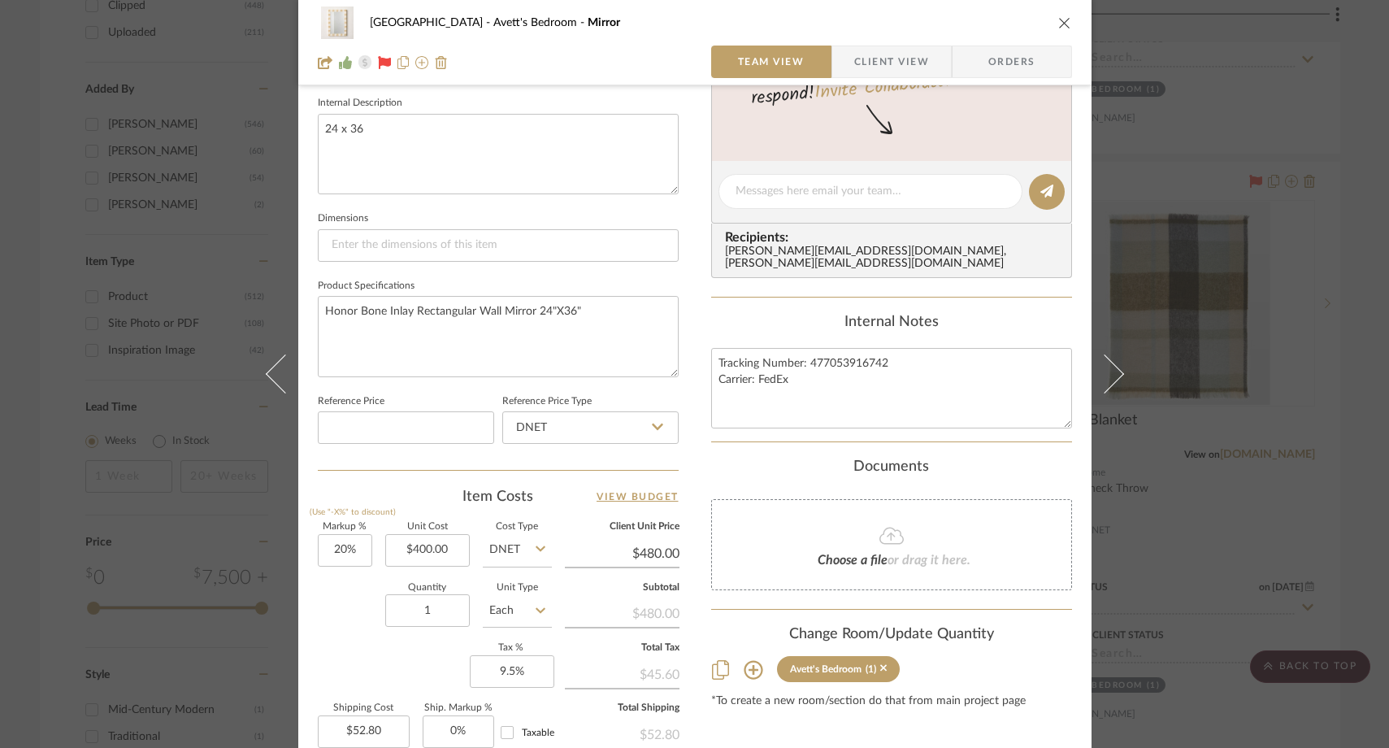
scroll to position [592, 0]
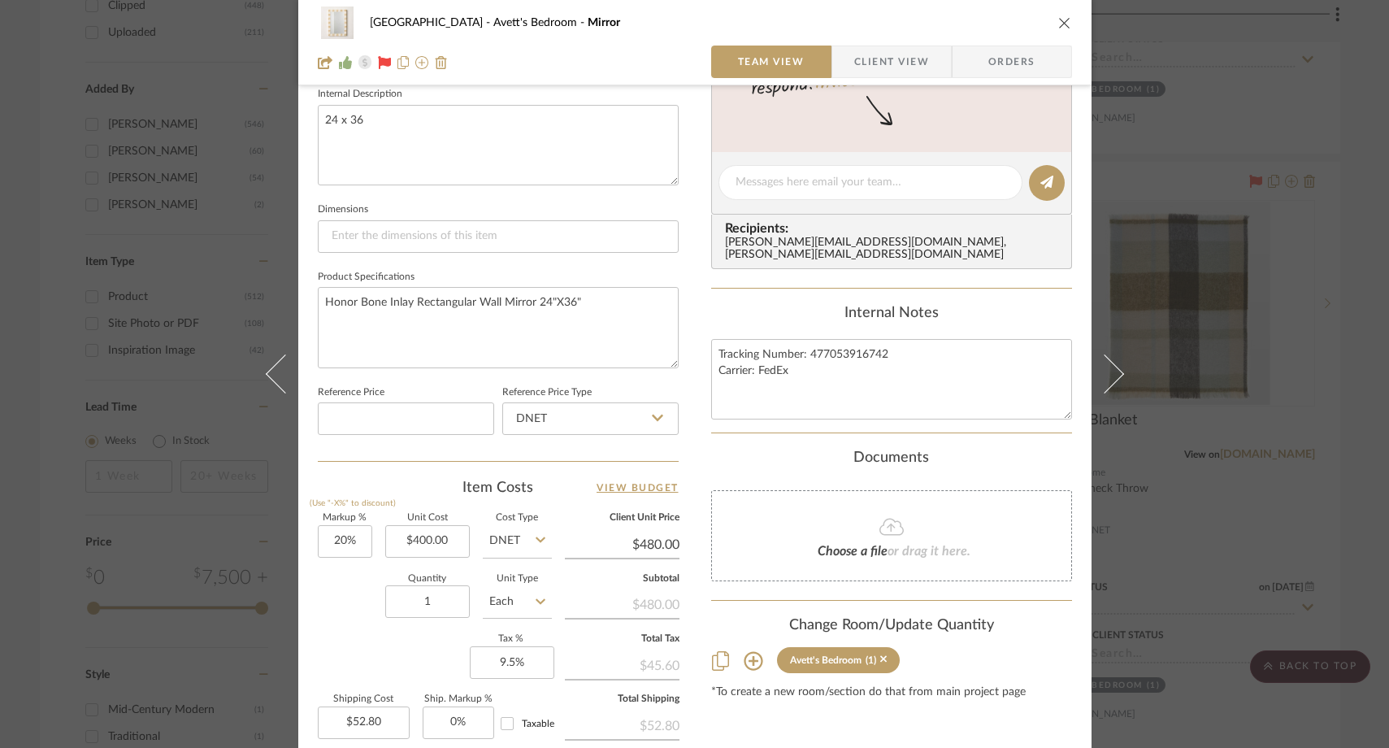
click at [764, 508] on div "Choose a file or drag it here." at bounding box center [891, 535] width 361 height 91
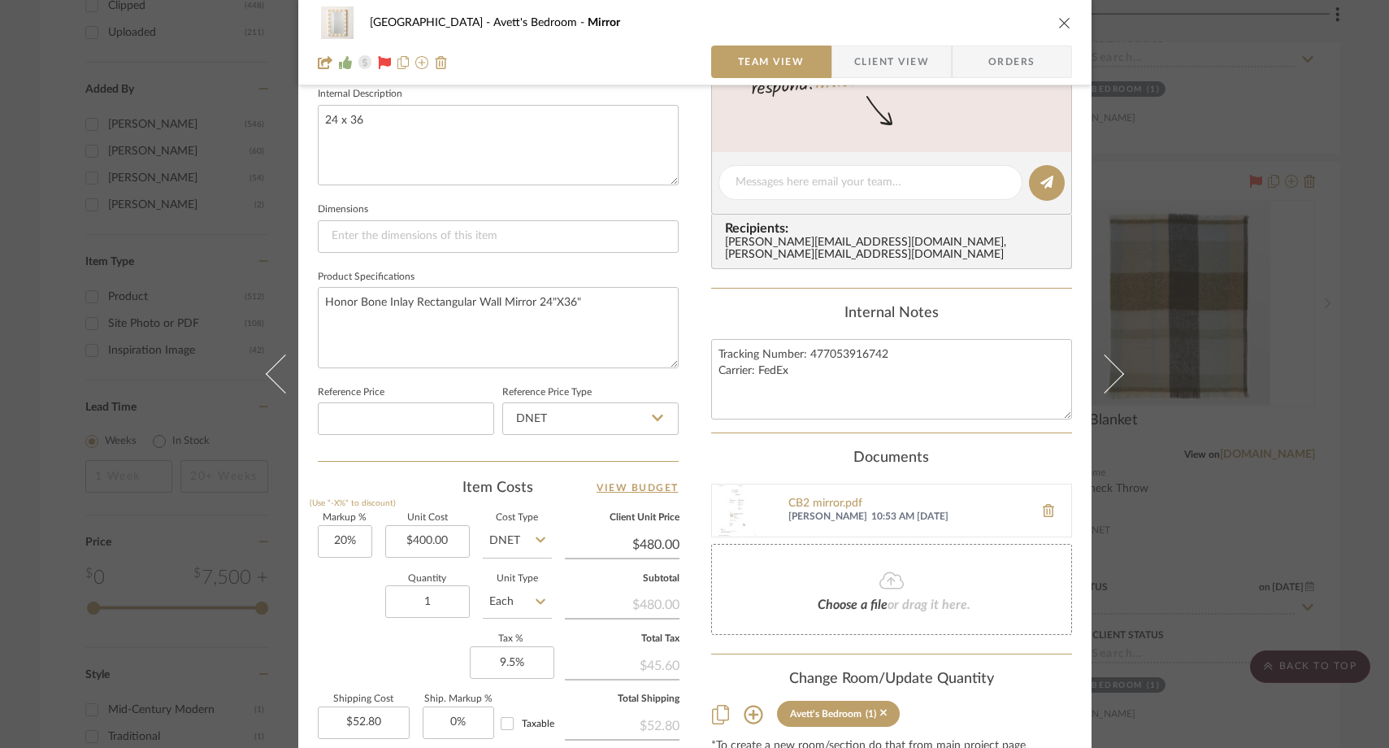
click at [1058, 26] on icon "close" at bounding box center [1064, 22] width 13 height 13
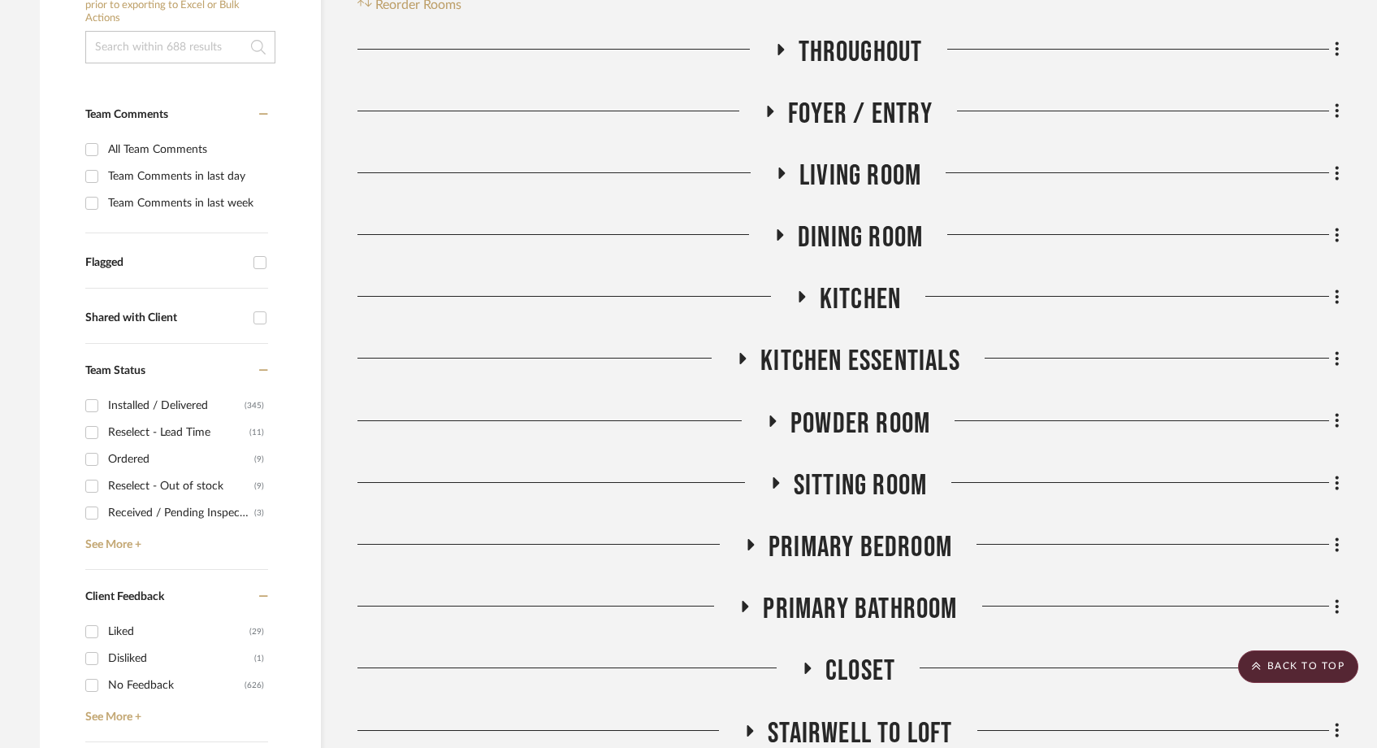
scroll to position [0, 0]
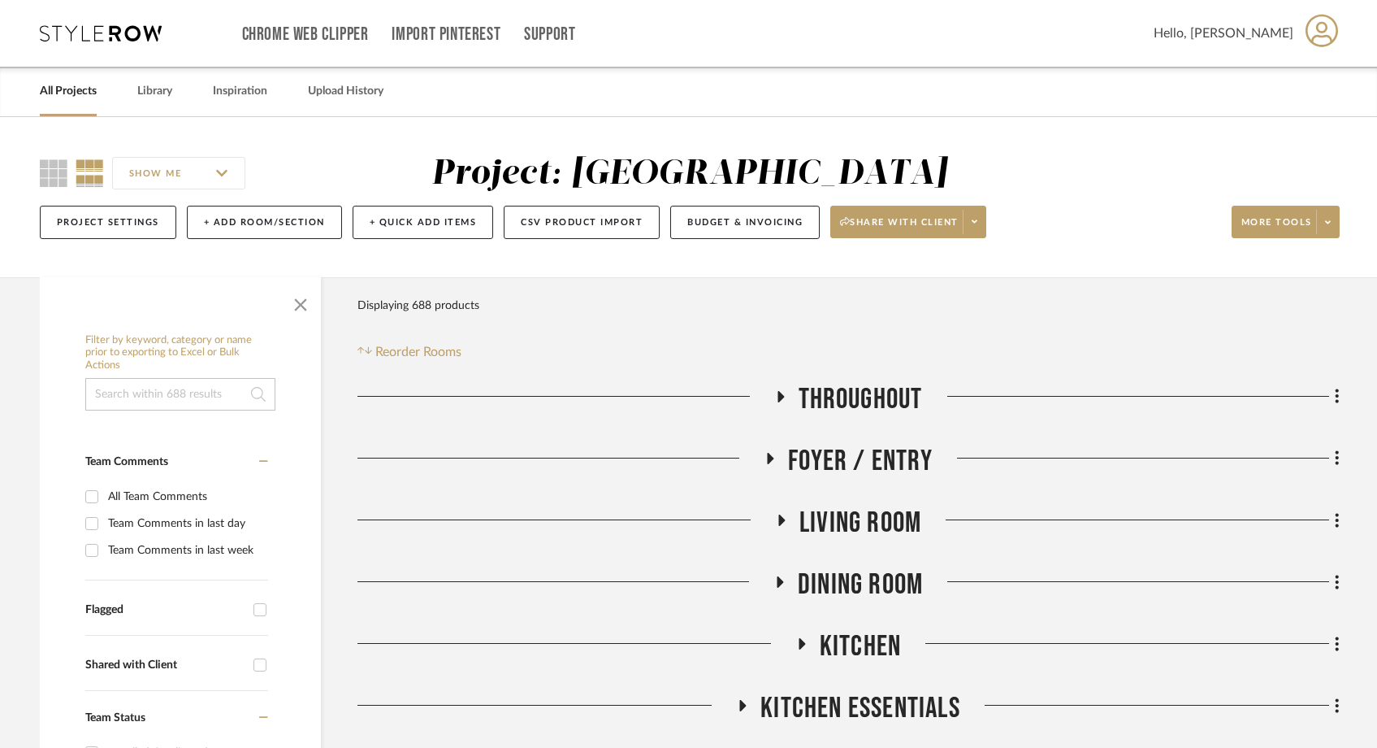
click at [48, 88] on link "All Projects" at bounding box center [68, 91] width 57 height 22
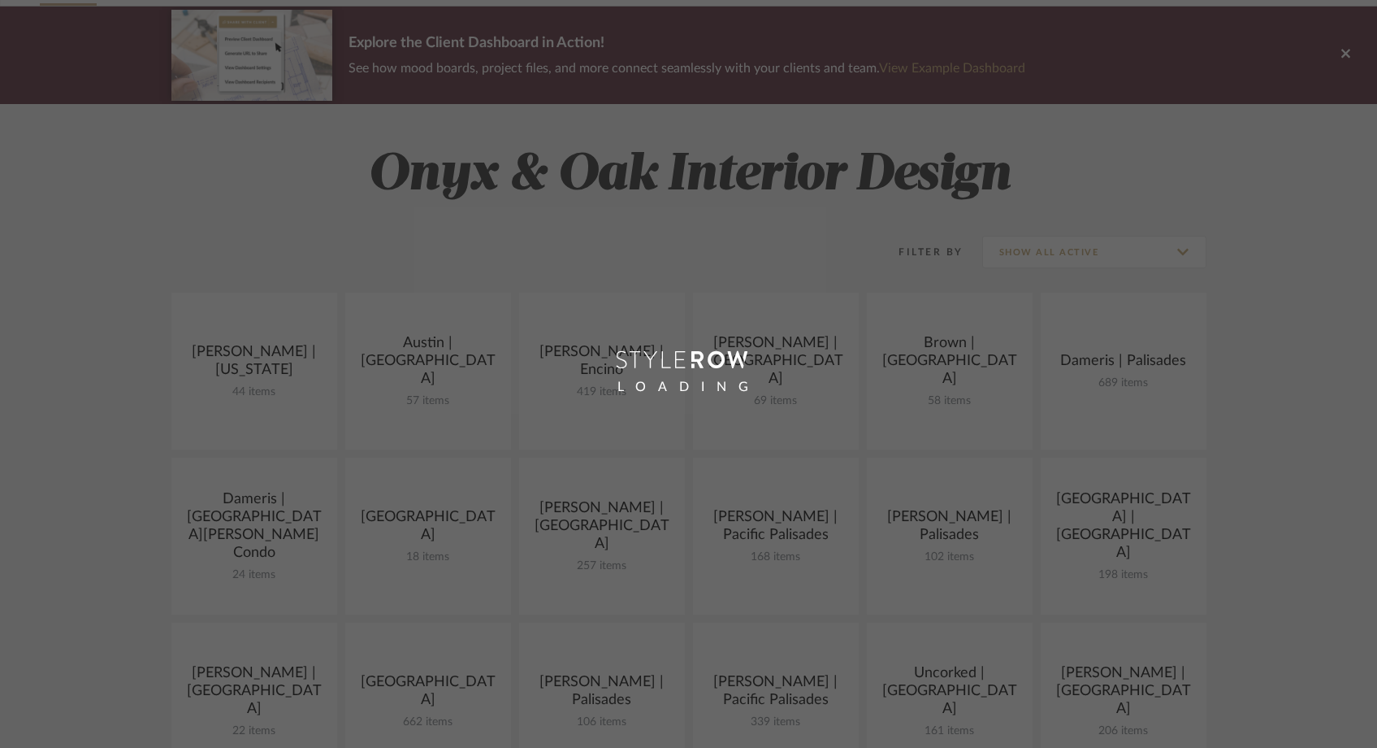
scroll to position [117, 0]
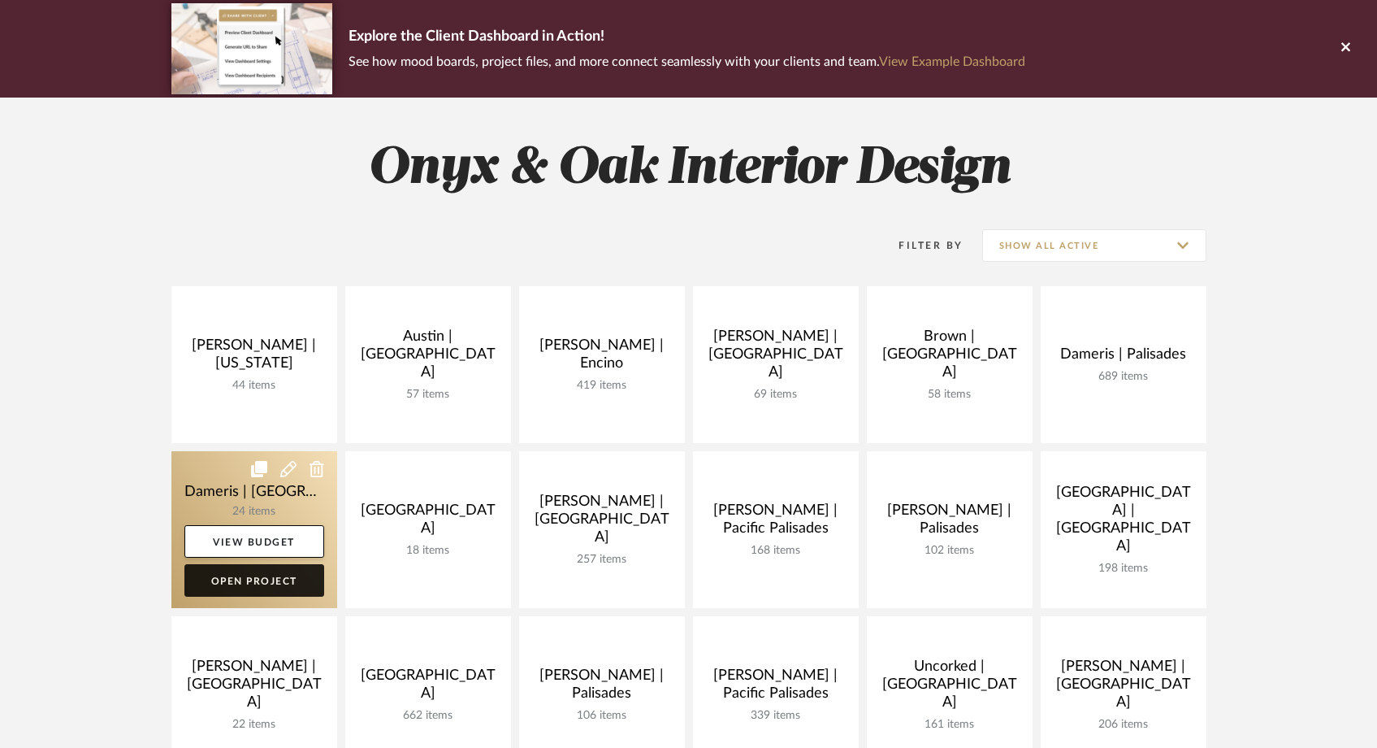
click at [283, 575] on link "Open Project" at bounding box center [254, 580] width 140 height 33
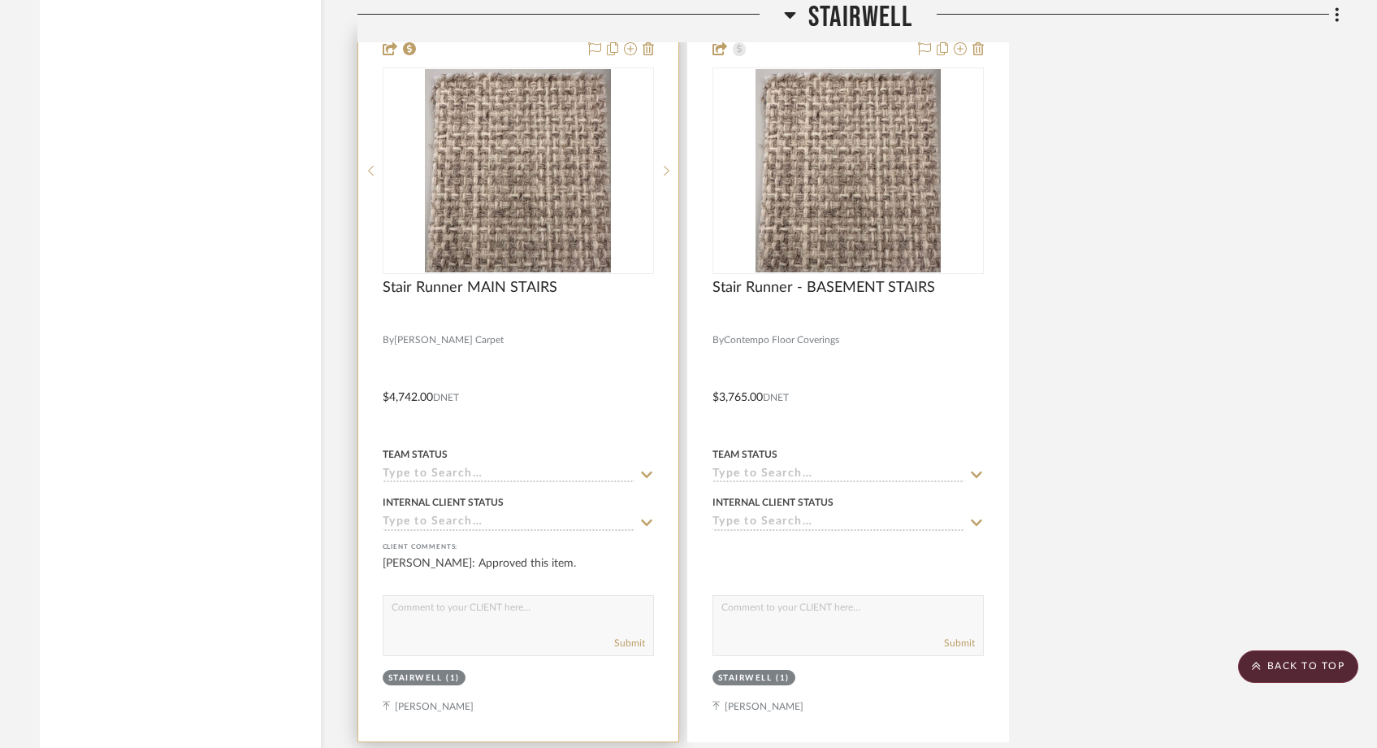
scroll to position [5831, 0]
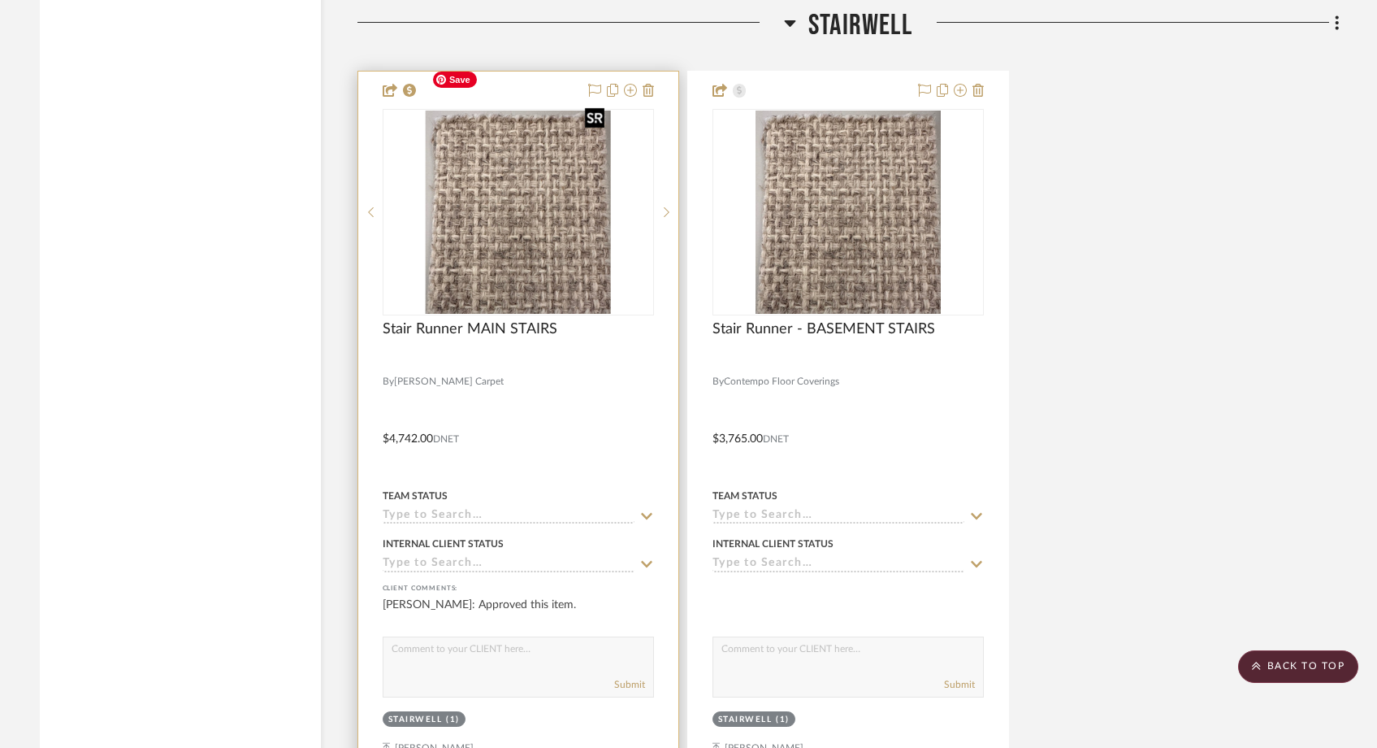
click at [0, 0] on img at bounding box center [0, 0] width 0 height 0
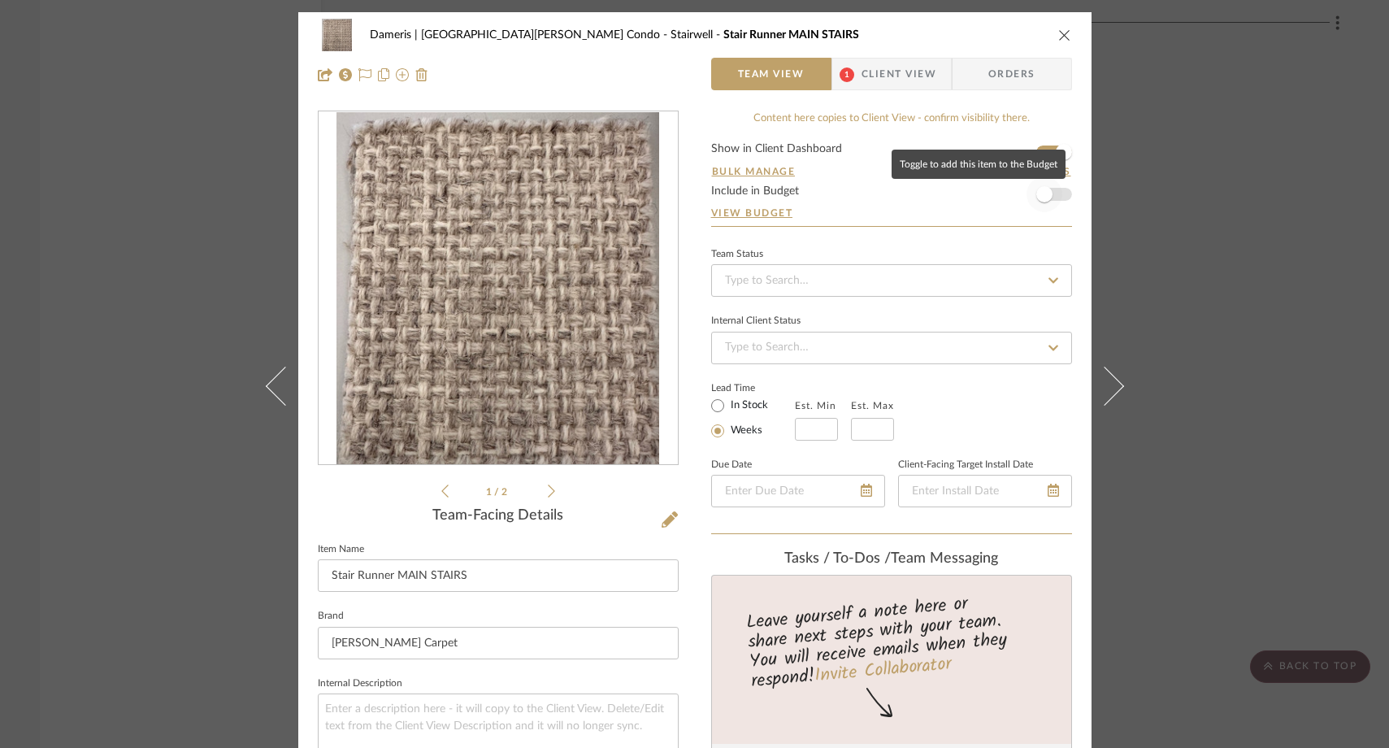
click at [1052, 197] on span "button" at bounding box center [1044, 194] width 36 height 36
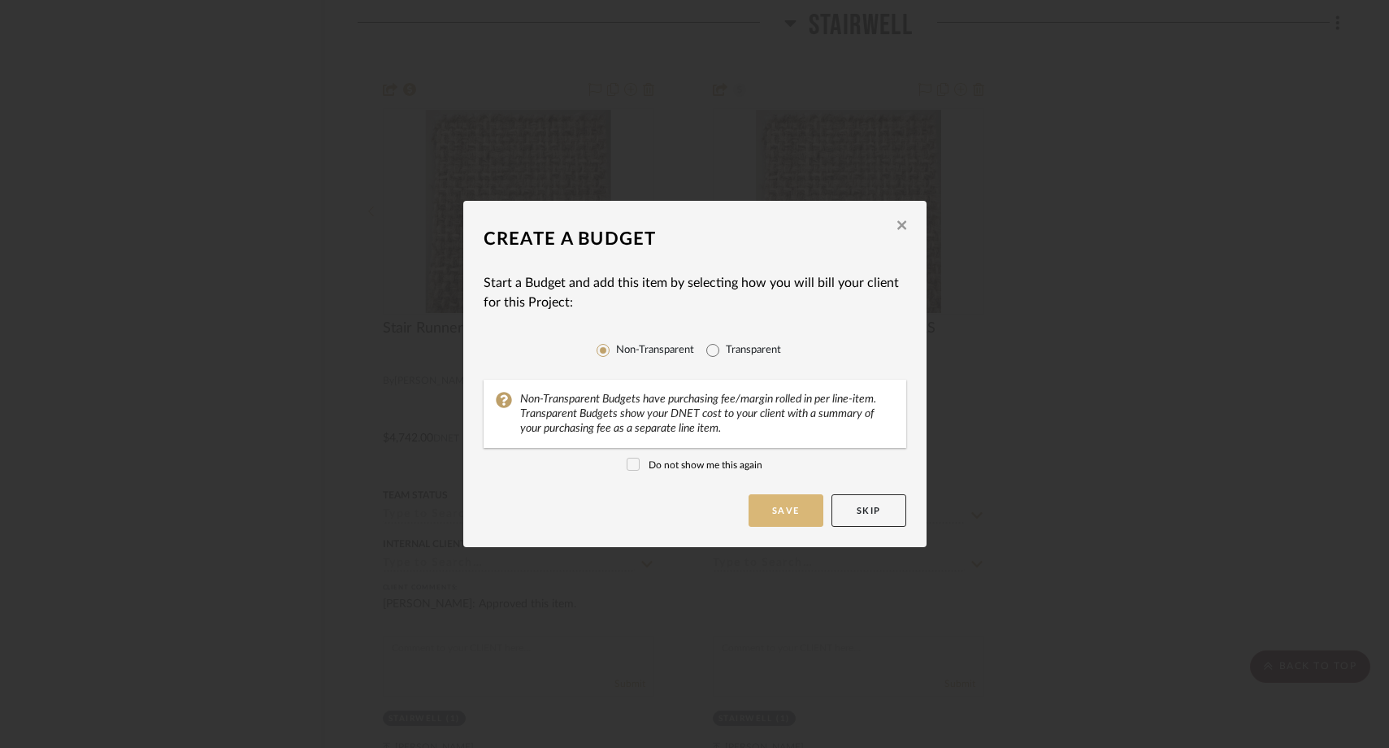
click at [771, 510] on button "Save" at bounding box center [785, 510] width 75 height 33
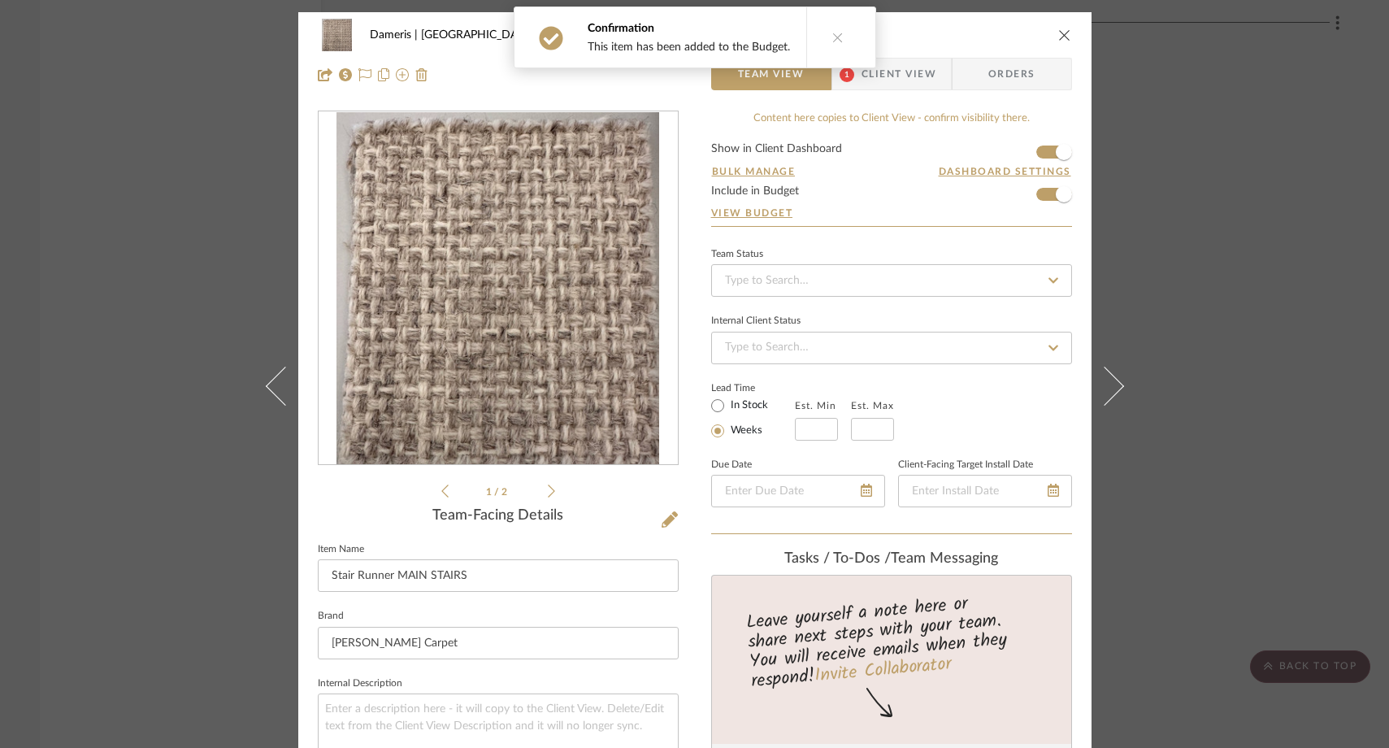
click at [1060, 34] on icon "close" at bounding box center [1064, 34] width 13 height 13
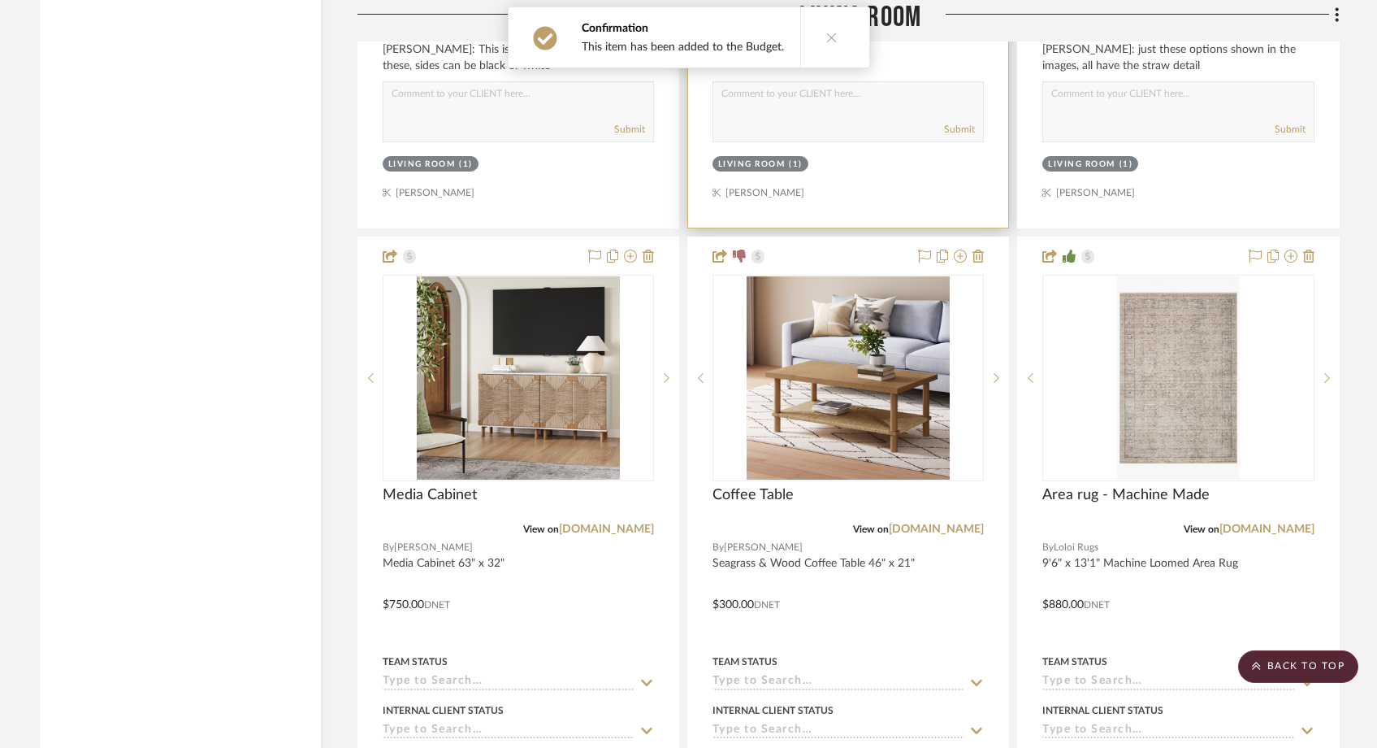
scroll to position [4087, 0]
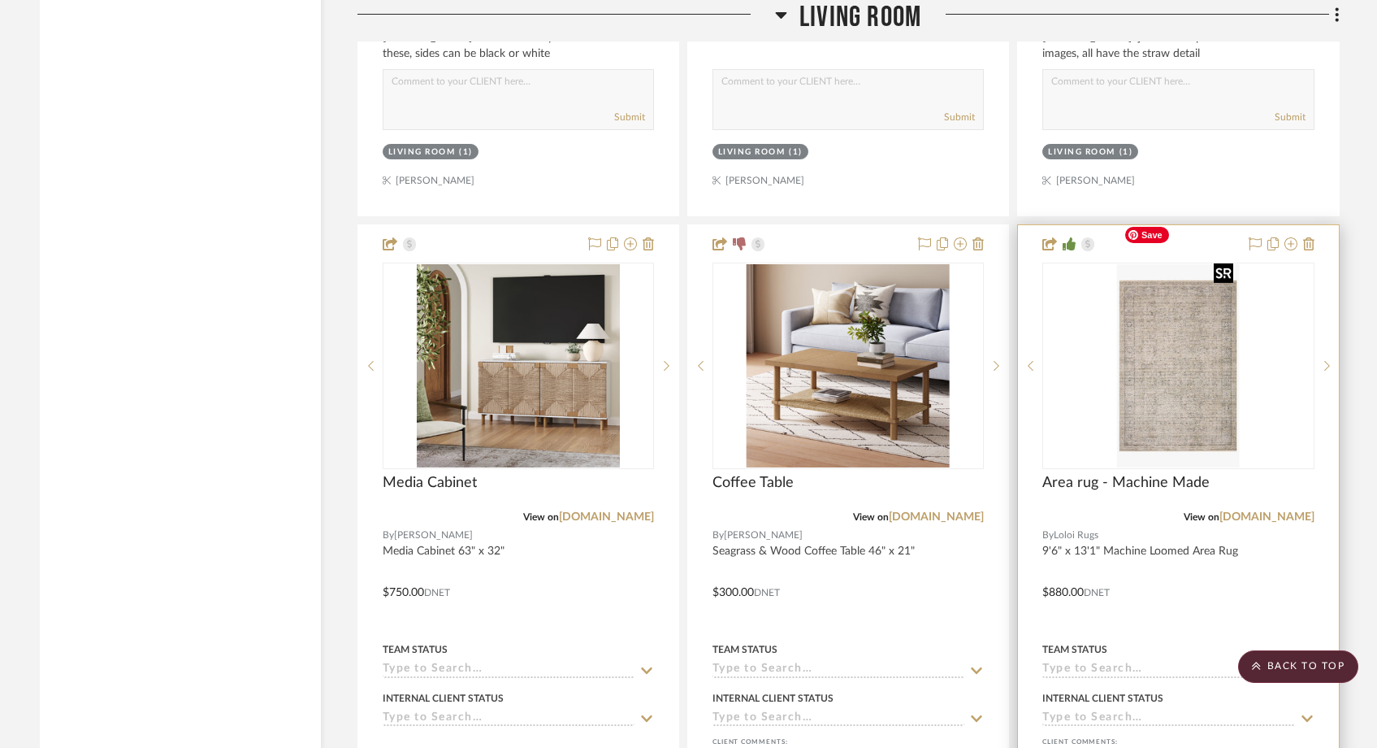
click at [1208, 379] on div at bounding box center [1178, 365] width 271 height 206
click at [1171, 382] on img "0" at bounding box center [1178, 365] width 123 height 203
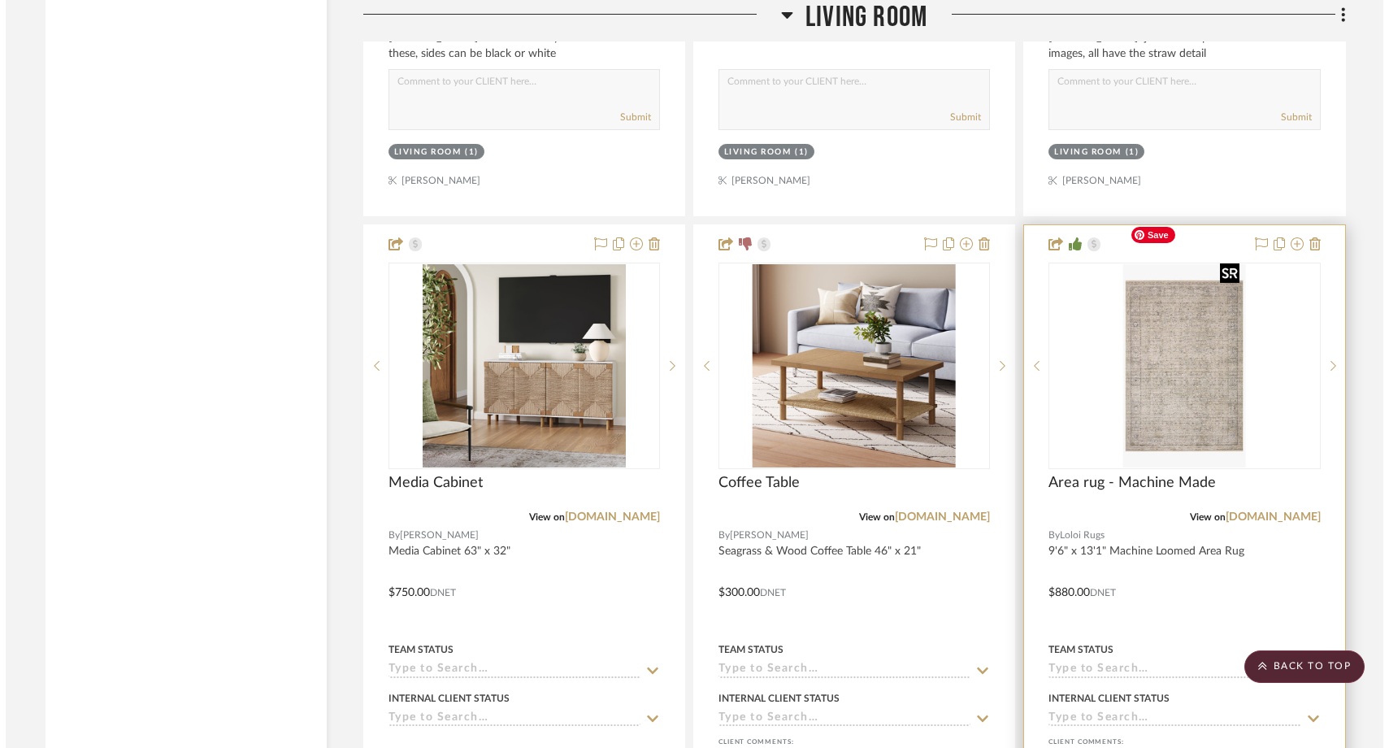
scroll to position [0, 0]
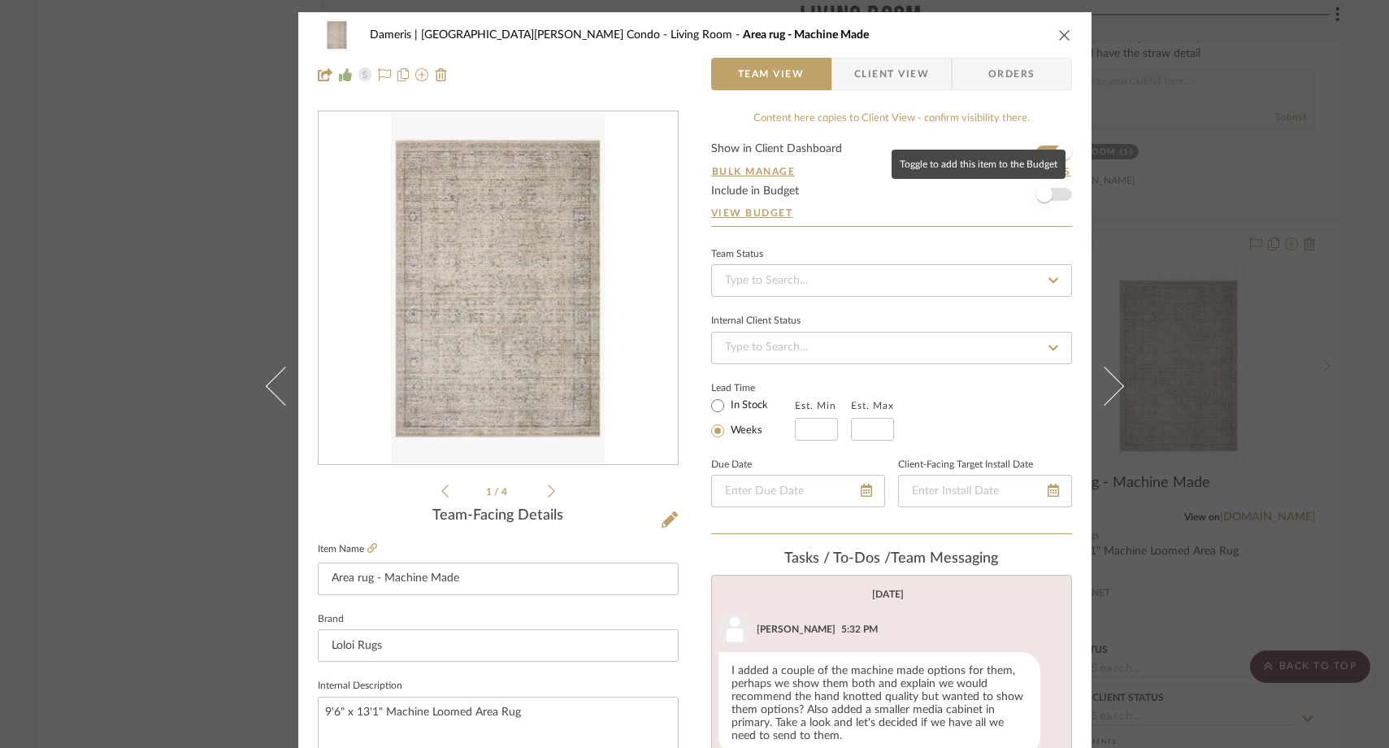
click at [1049, 196] on span "button" at bounding box center [1044, 194] width 36 height 36
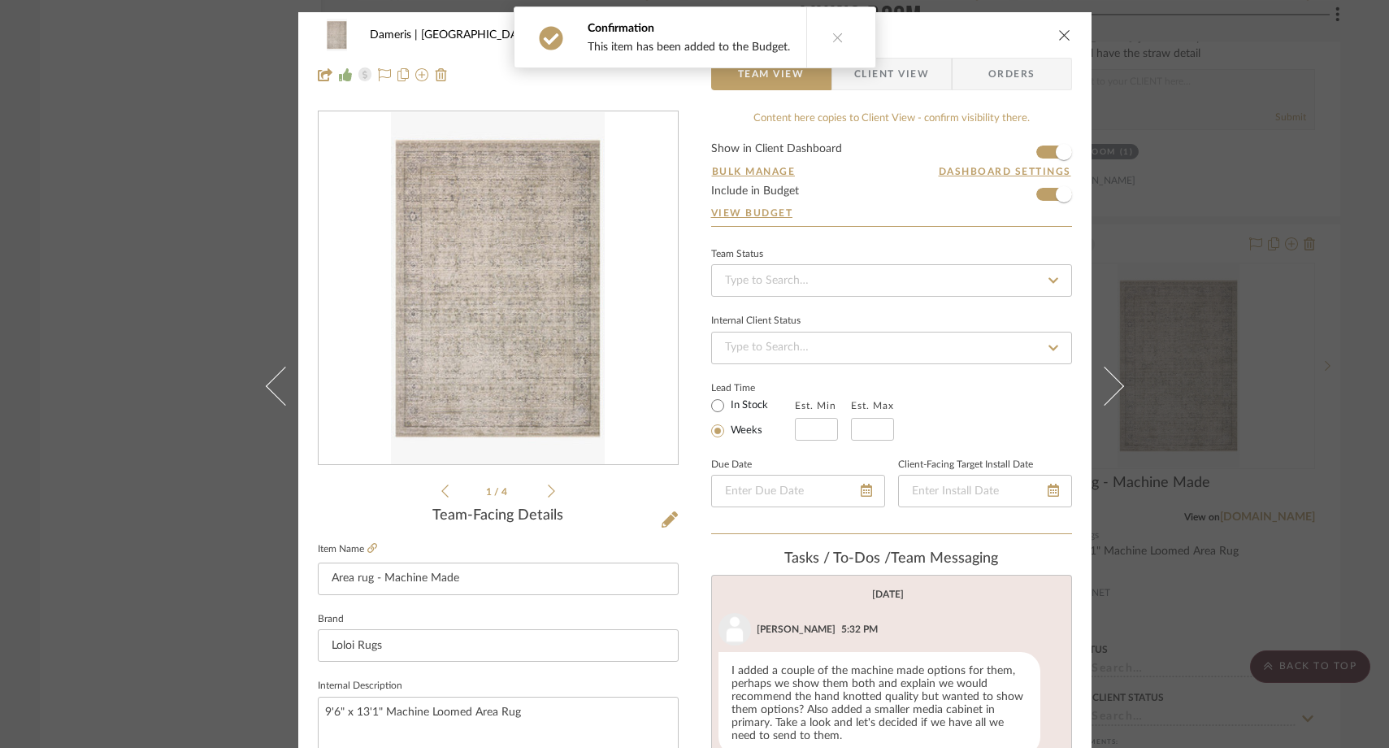
click at [1058, 30] on icon "close" at bounding box center [1064, 34] width 13 height 13
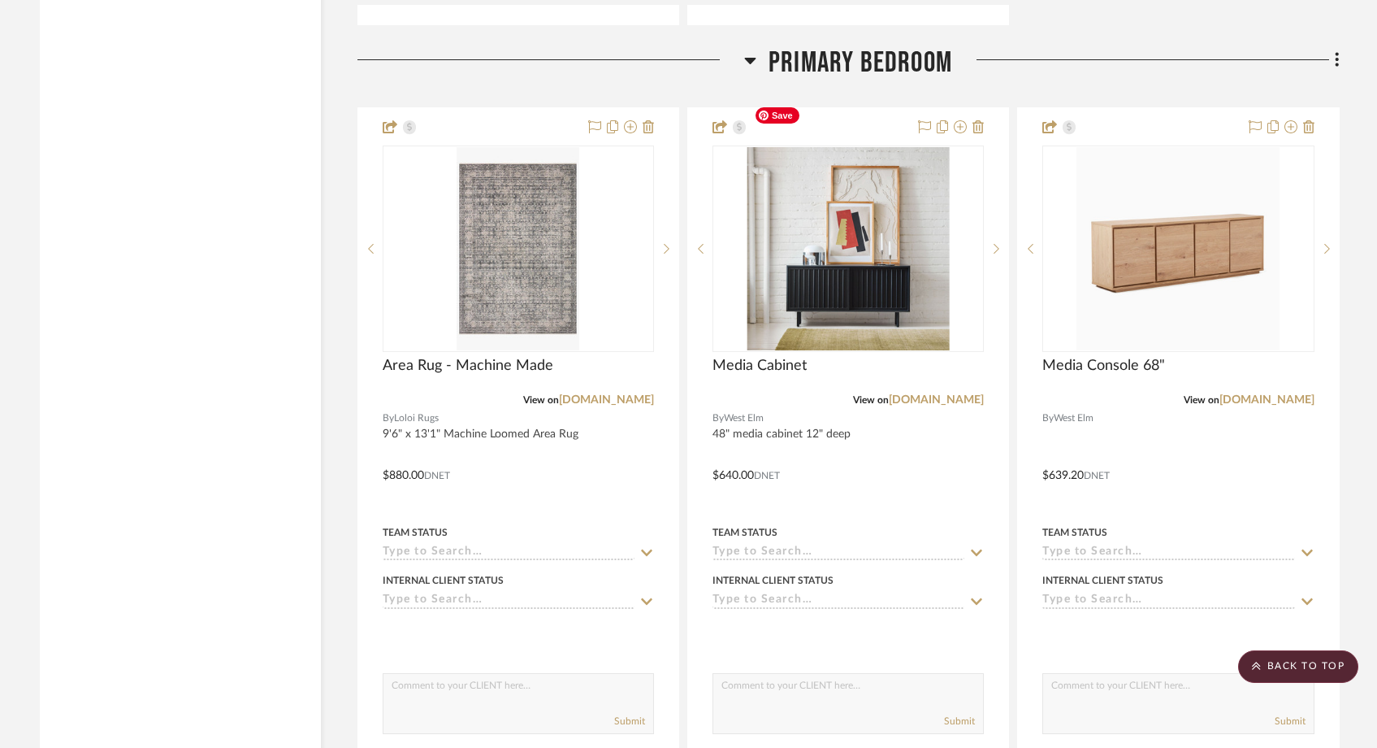
scroll to position [6554, 0]
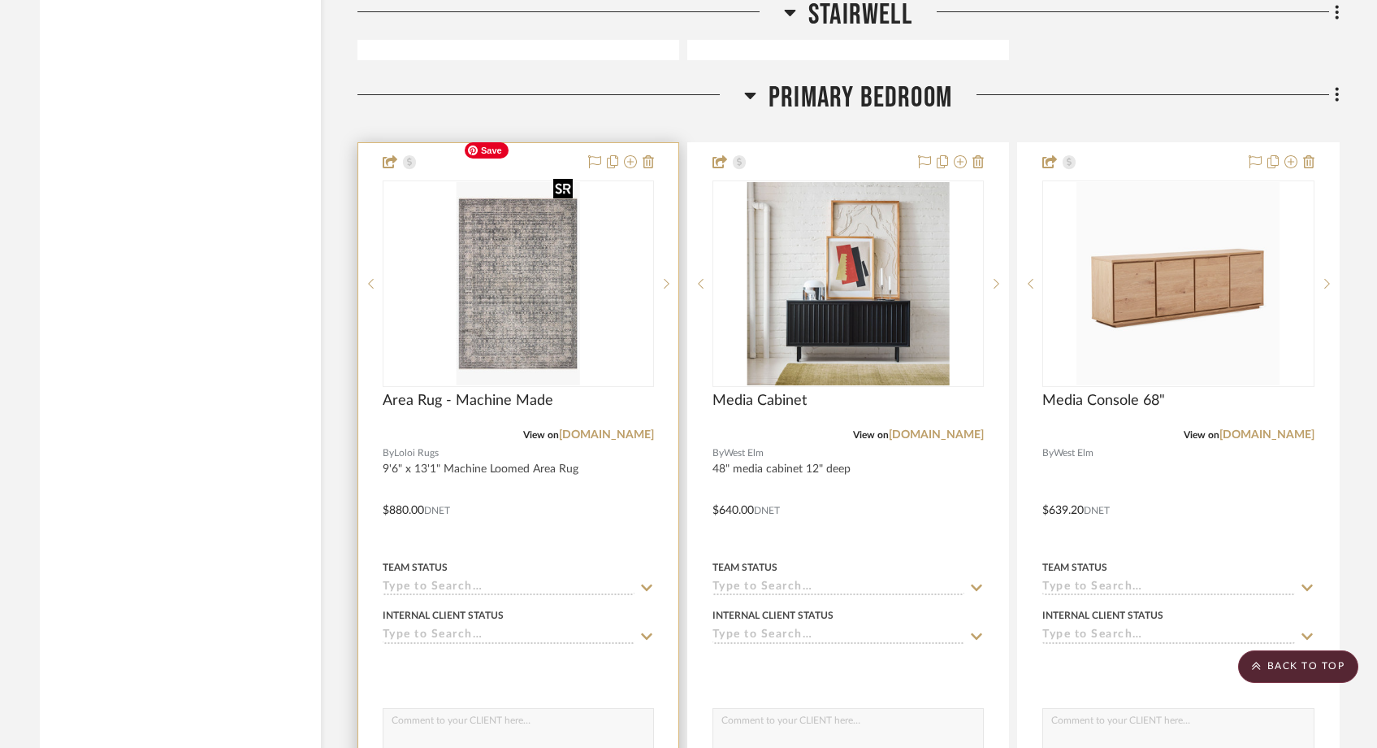
click at [536, 271] on img "0" at bounding box center [518, 283] width 123 height 203
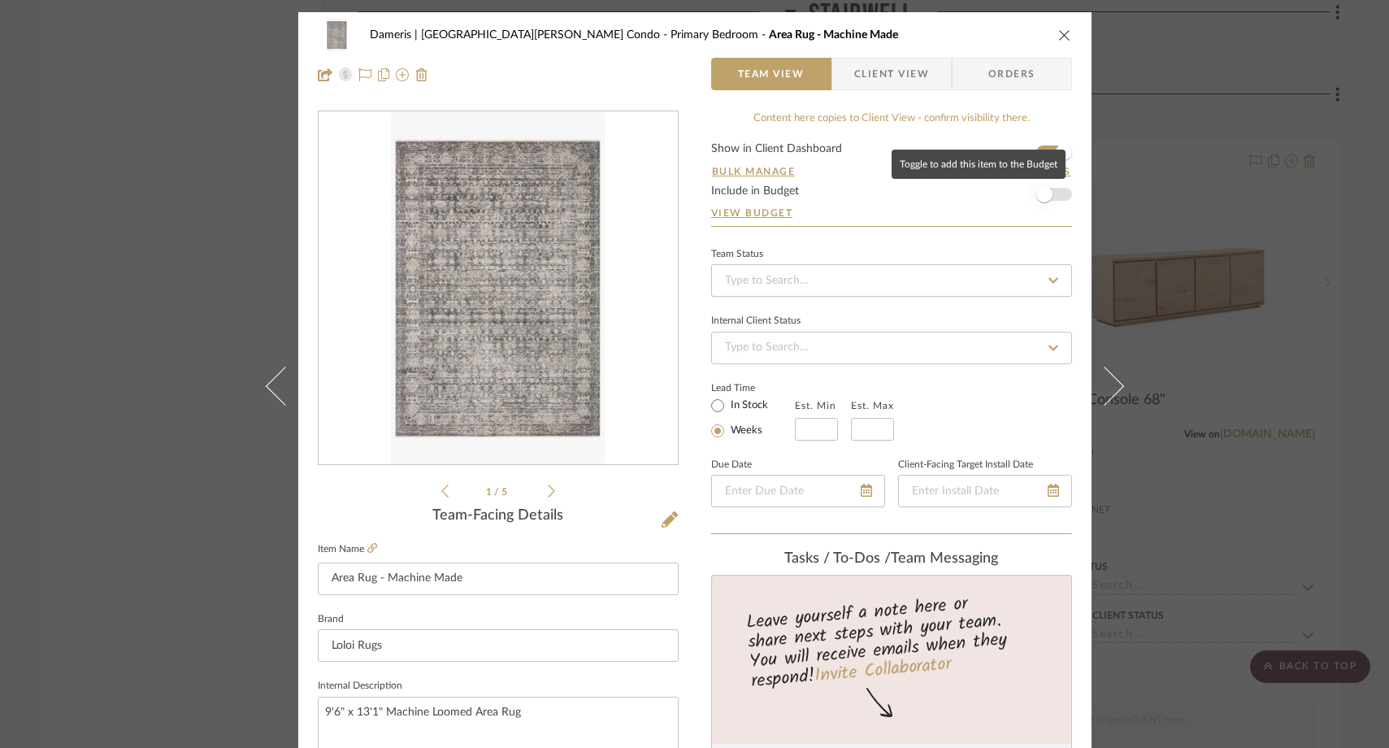
click at [1047, 193] on span "button" at bounding box center [1044, 194] width 36 height 36
click at [1060, 37] on icon "close" at bounding box center [1064, 34] width 13 height 13
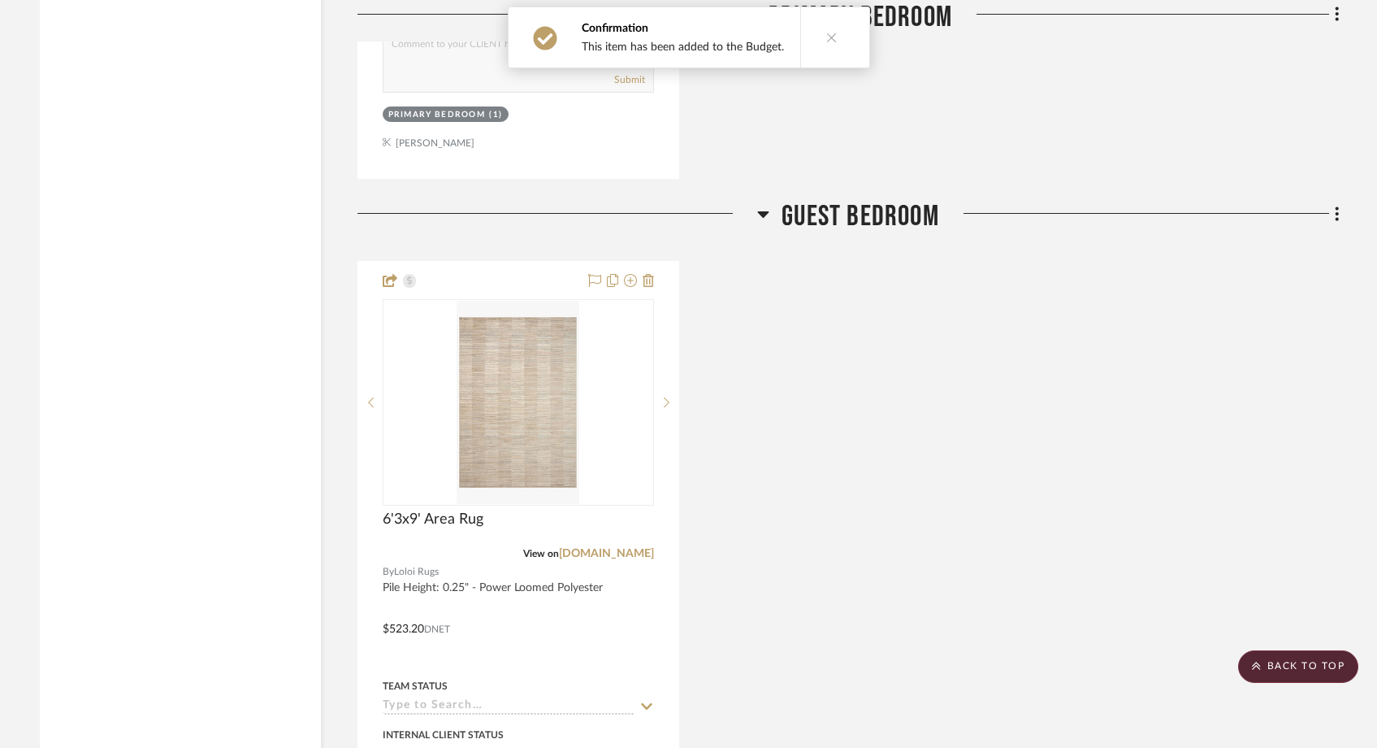
scroll to position [7952, 0]
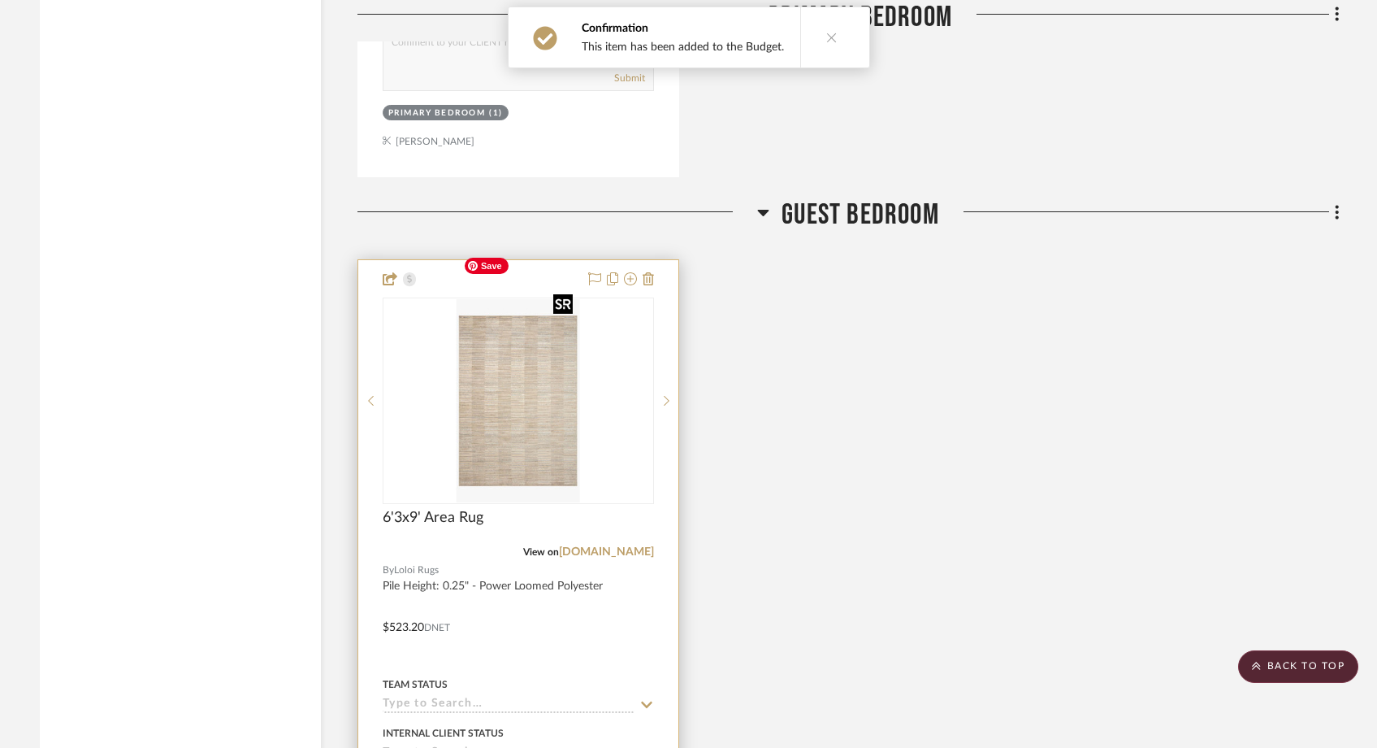
click at [0, 0] on img at bounding box center [0, 0] width 0 height 0
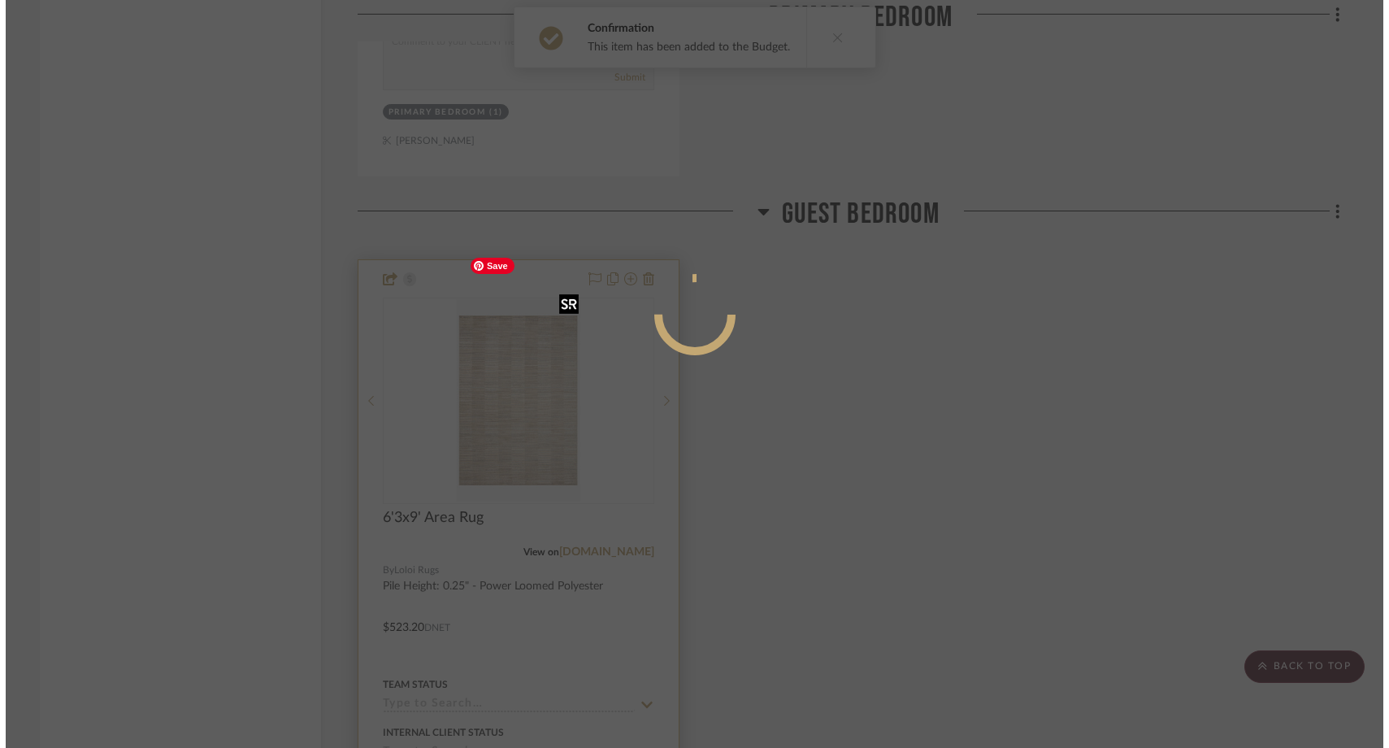
scroll to position [0, 0]
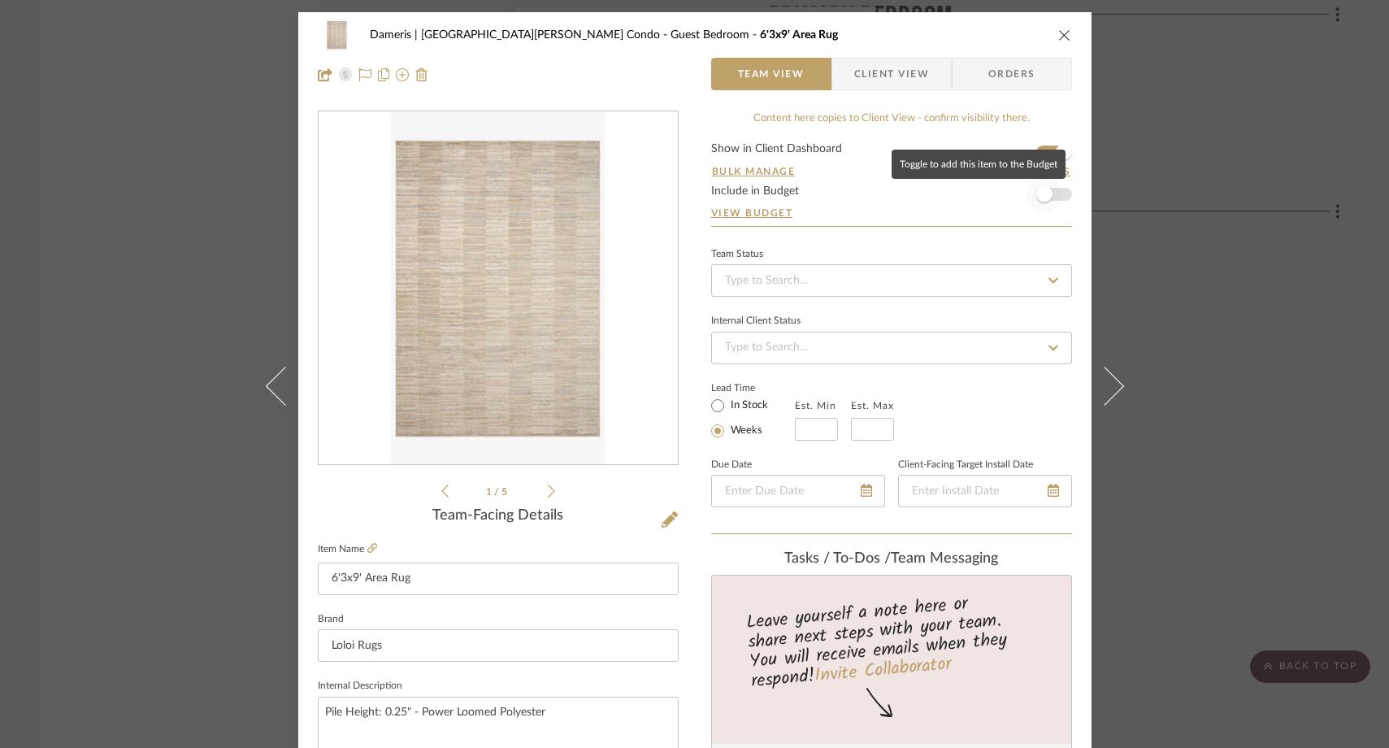
click at [1036, 197] on span "button" at bounding box center [1044, 194] width 16 height 16
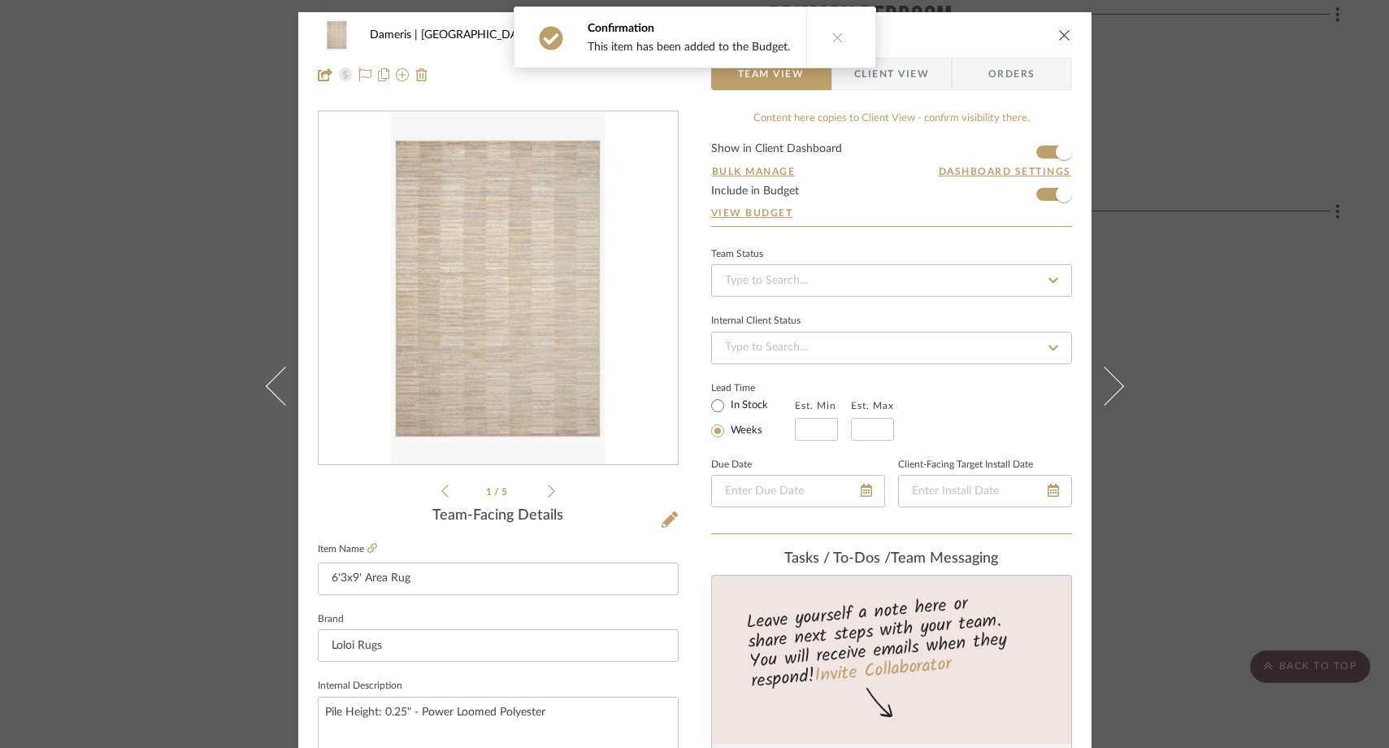
click at [1060, 37] on icon "close" at bounding box center [1064, 34] width 13 height 13
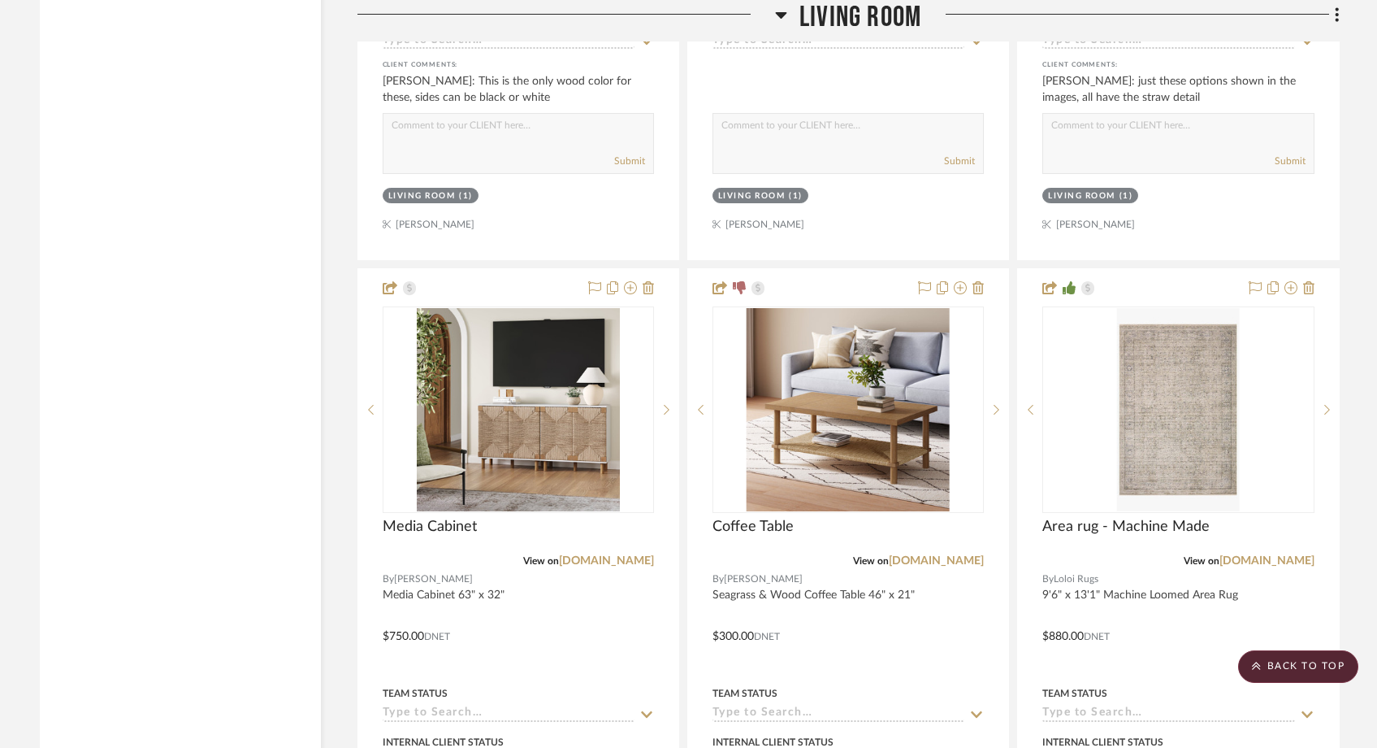
scroll to position [4045, 0]
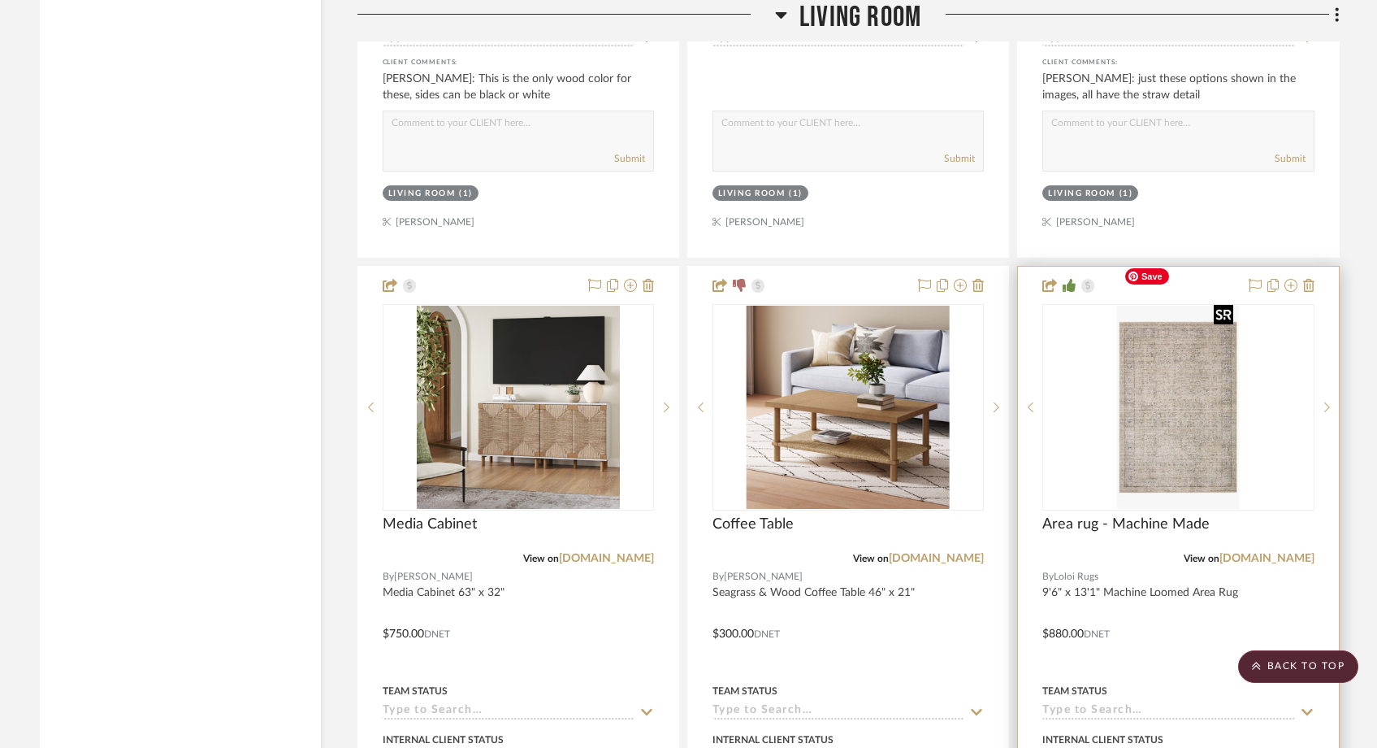
click at [1199, 411] on img "0" at bounding box center [1178, 407] width 123 height 203
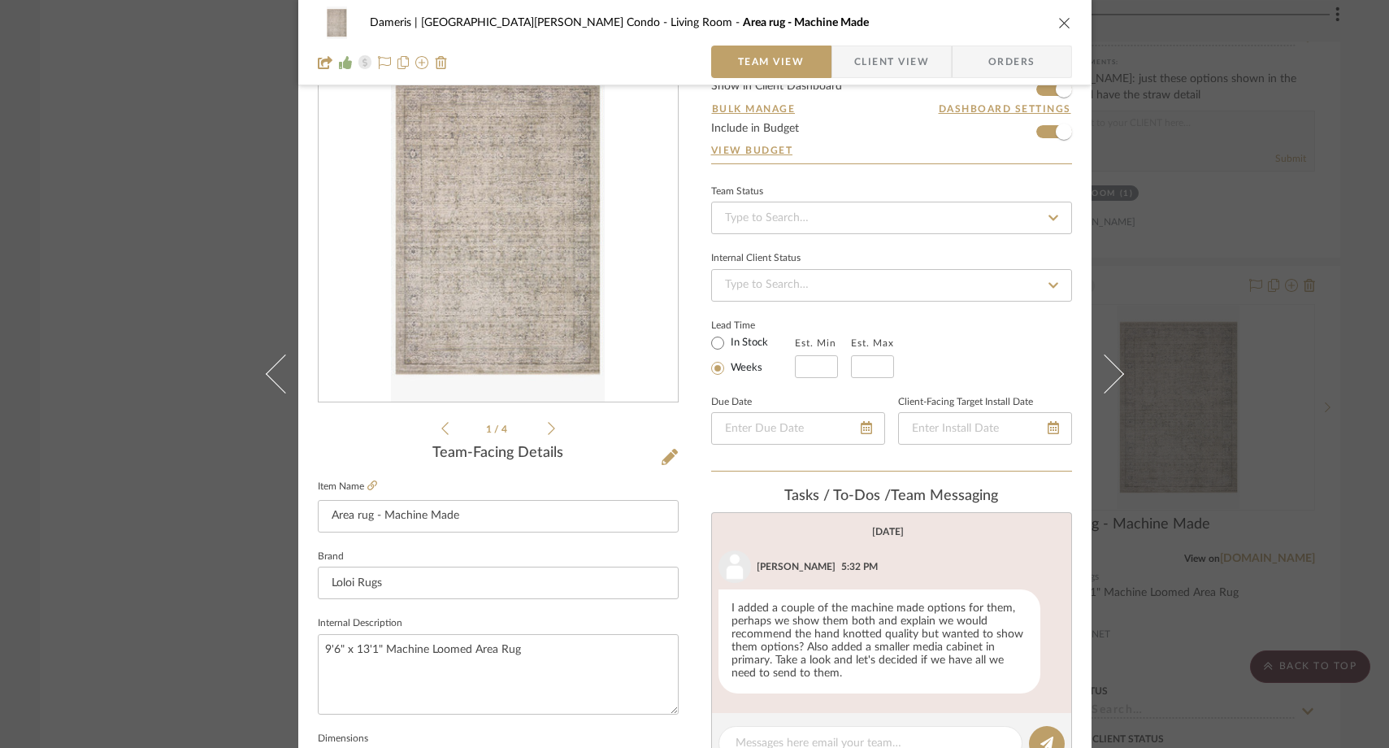
scroll to position [44, 0]
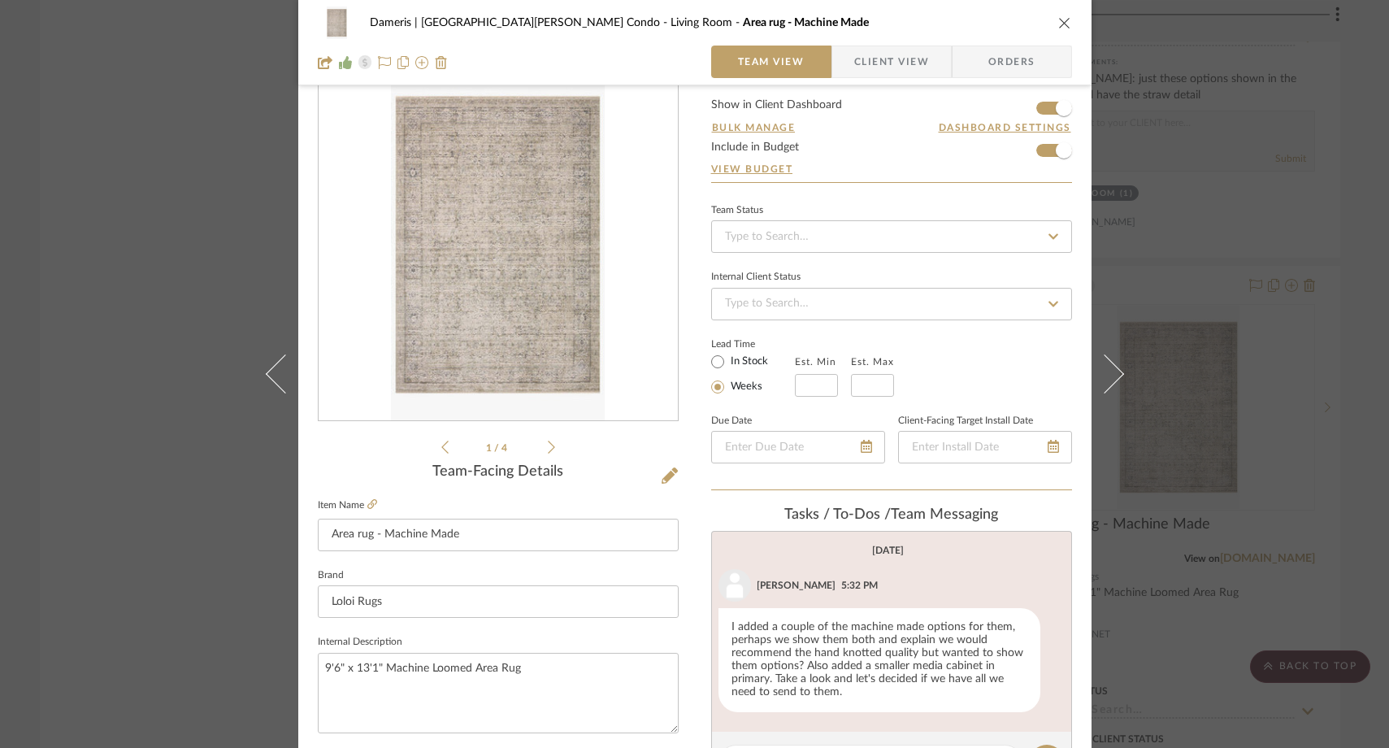
click at [117, 273] on div "Dameris | [GEOGRAPHIC_DATA][PERSON_NAME] Condo Living Room Area rug - Machine M…" at bounding box center [694, 374] width 1389 height 748
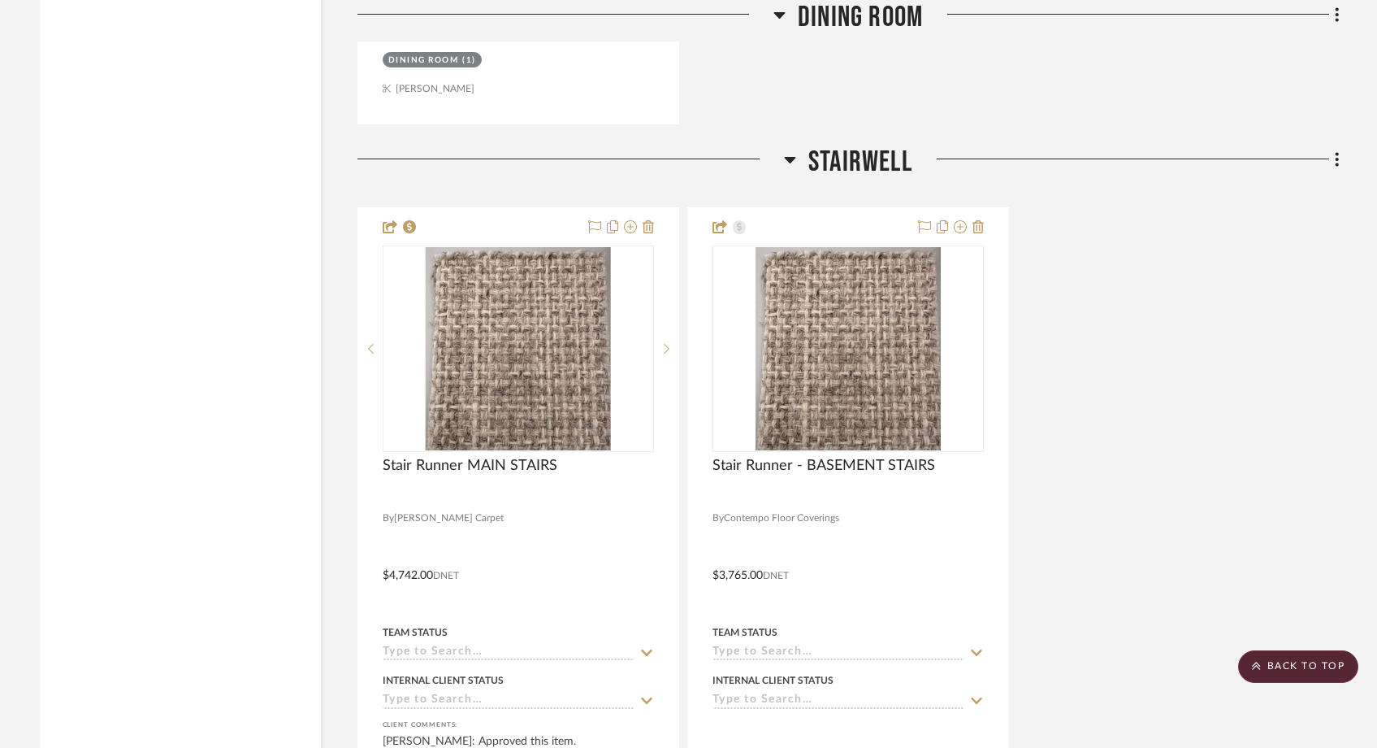
scroll to position [5692, 0]
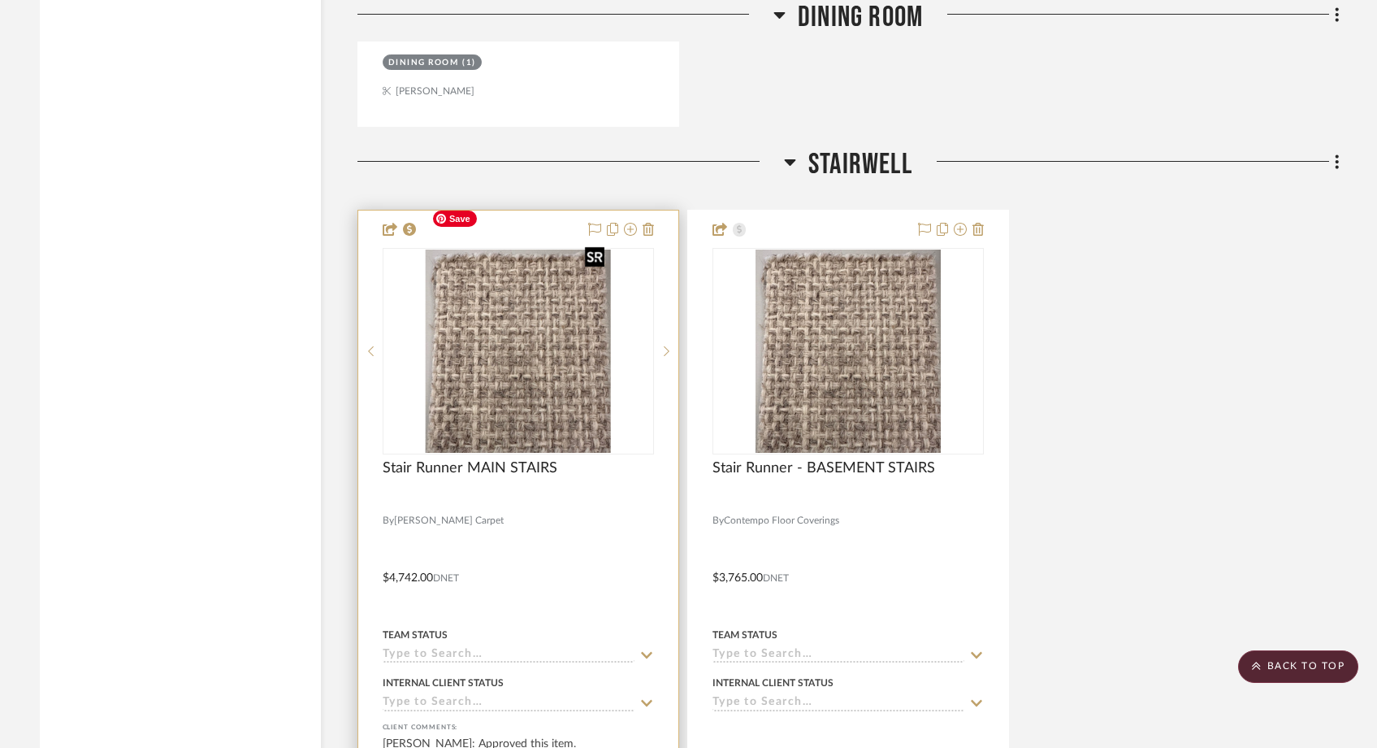
click at [563, 358] on img "0" at bounding box center [518, 350] width 186 height 203
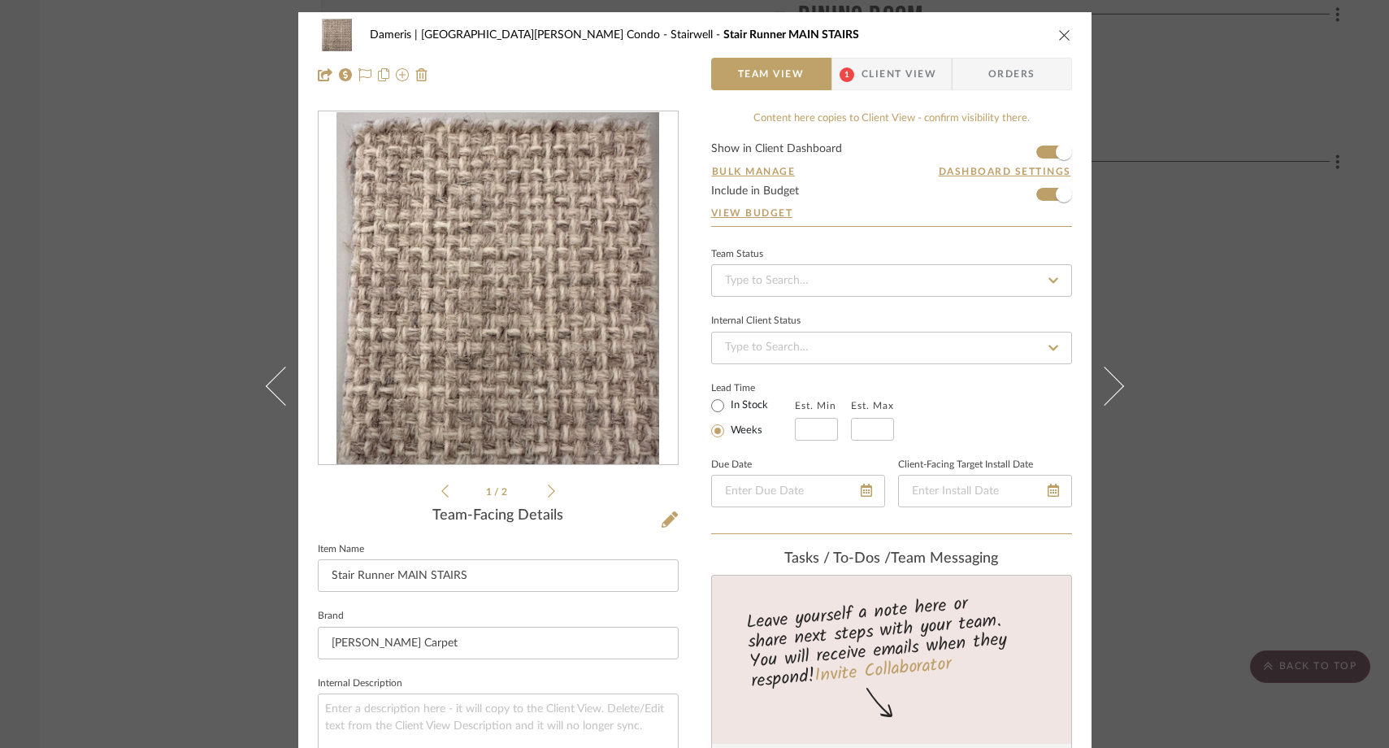
click at [1060, 35] on icon "close" at bounding box center [1064, 34] width 13 height 13
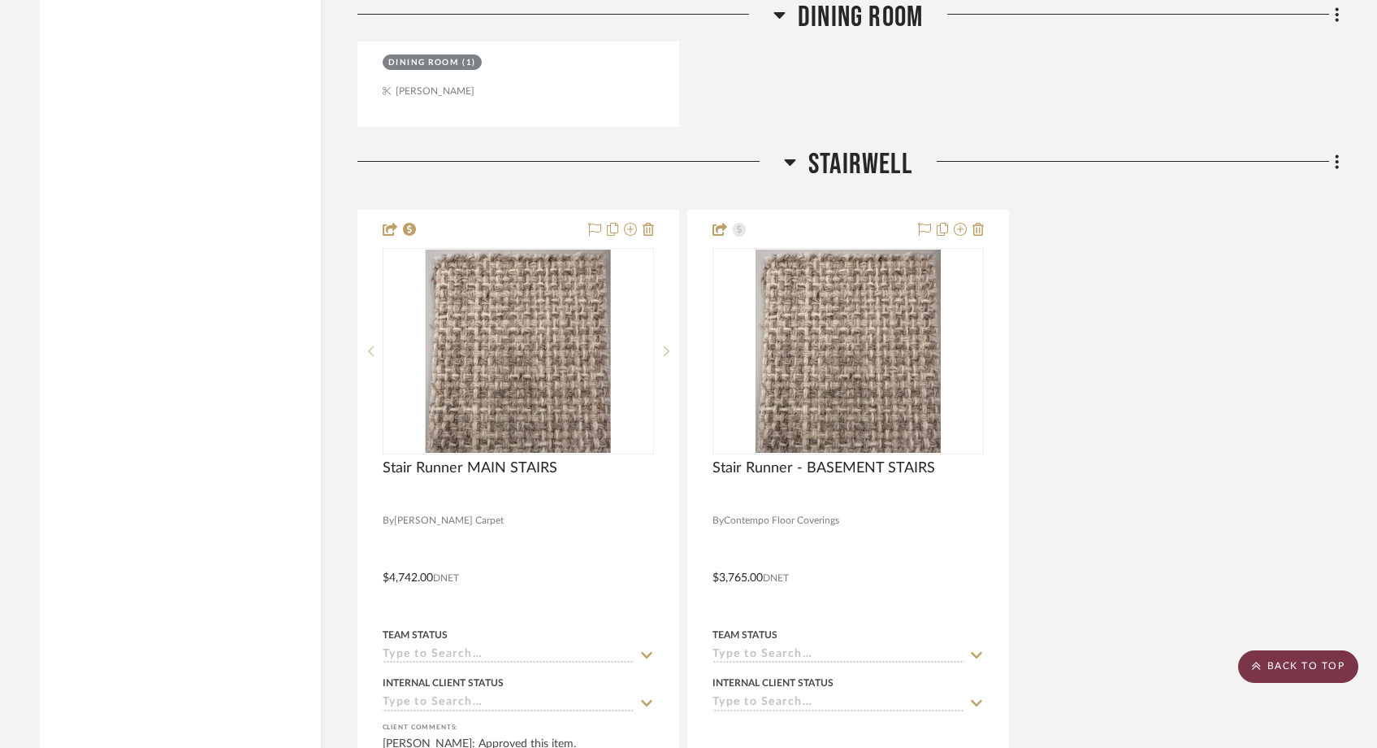
click at [1269, 657] on scroll-to-top-button "BACK TO TOP" at bounding box center [1298, 666] width 120 height 33
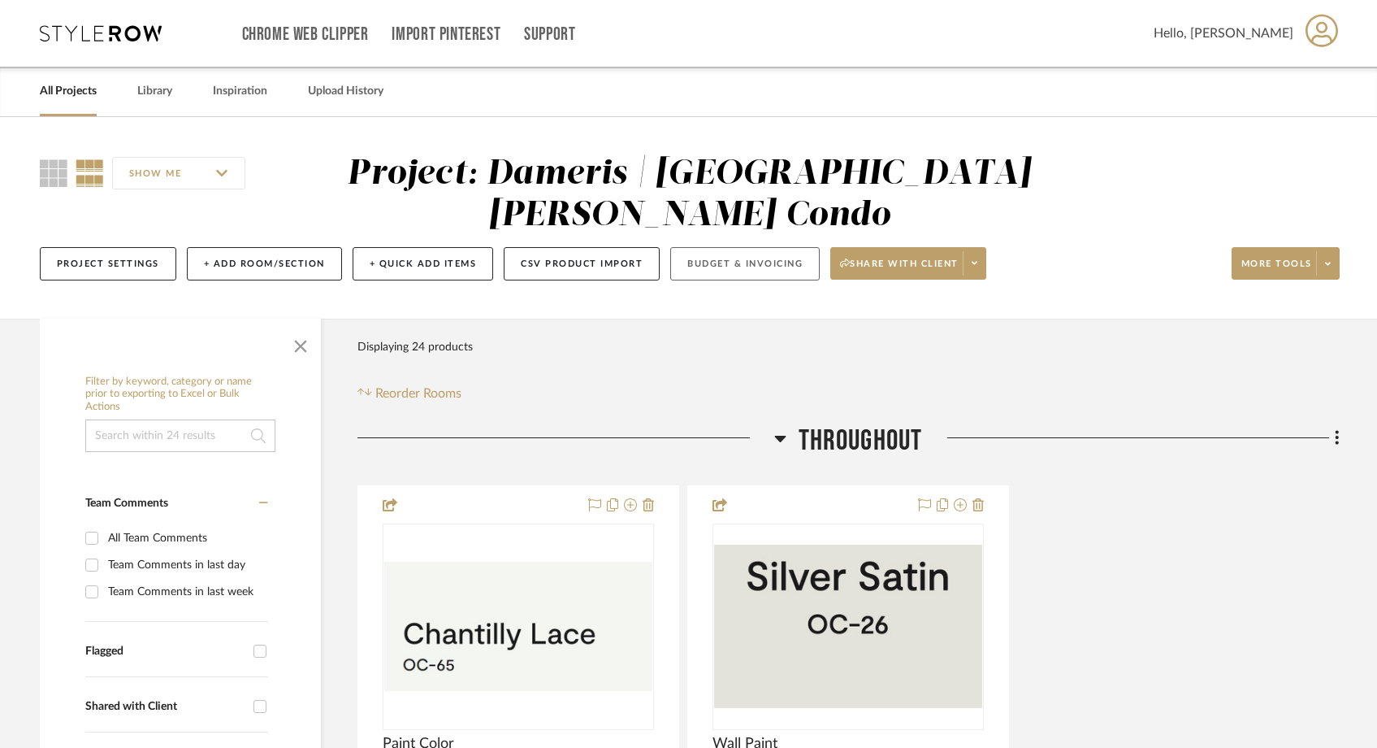
click at [731, 247] on button "Budget & Invoicing" at bounding box center [745, 263] width 150 height 33
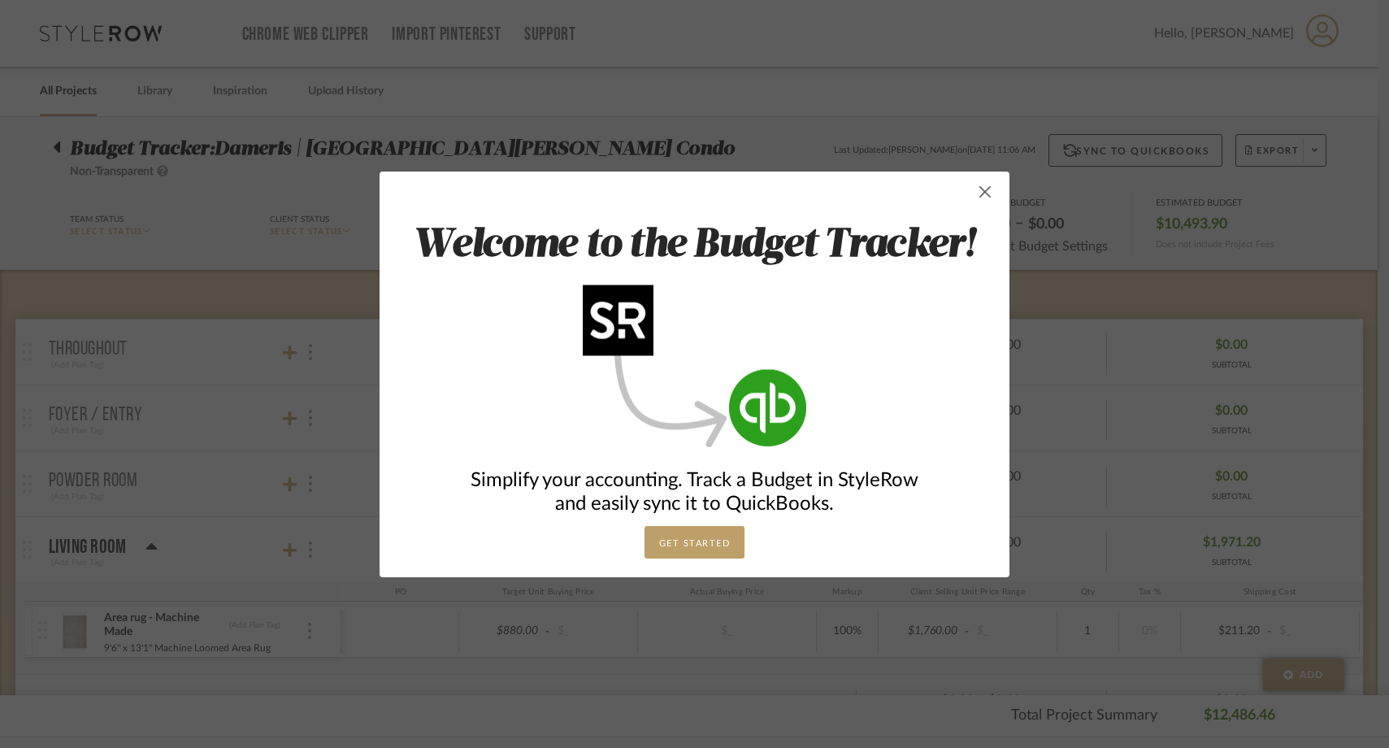
click at [982, 192] on span "button" at bounding box center [985, 192] width 33 height 33
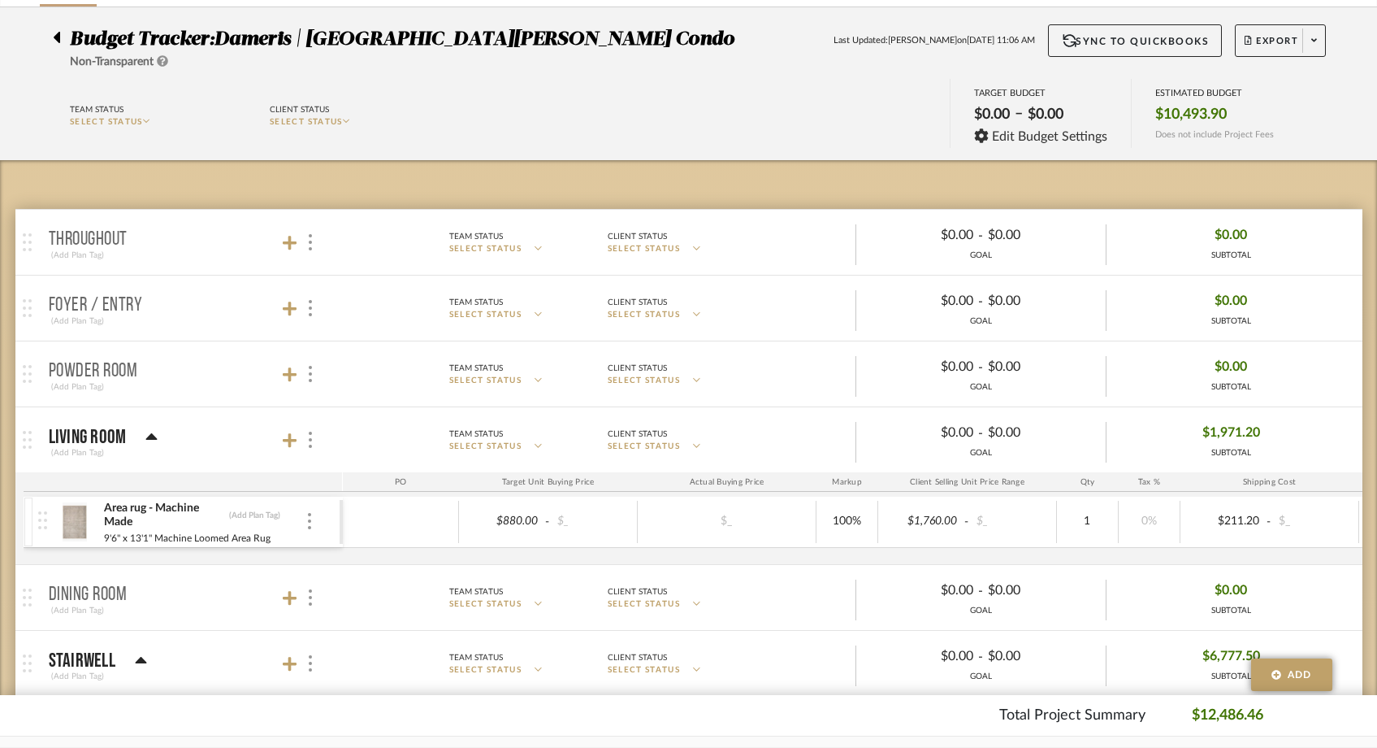
scroll to position [95, 0]
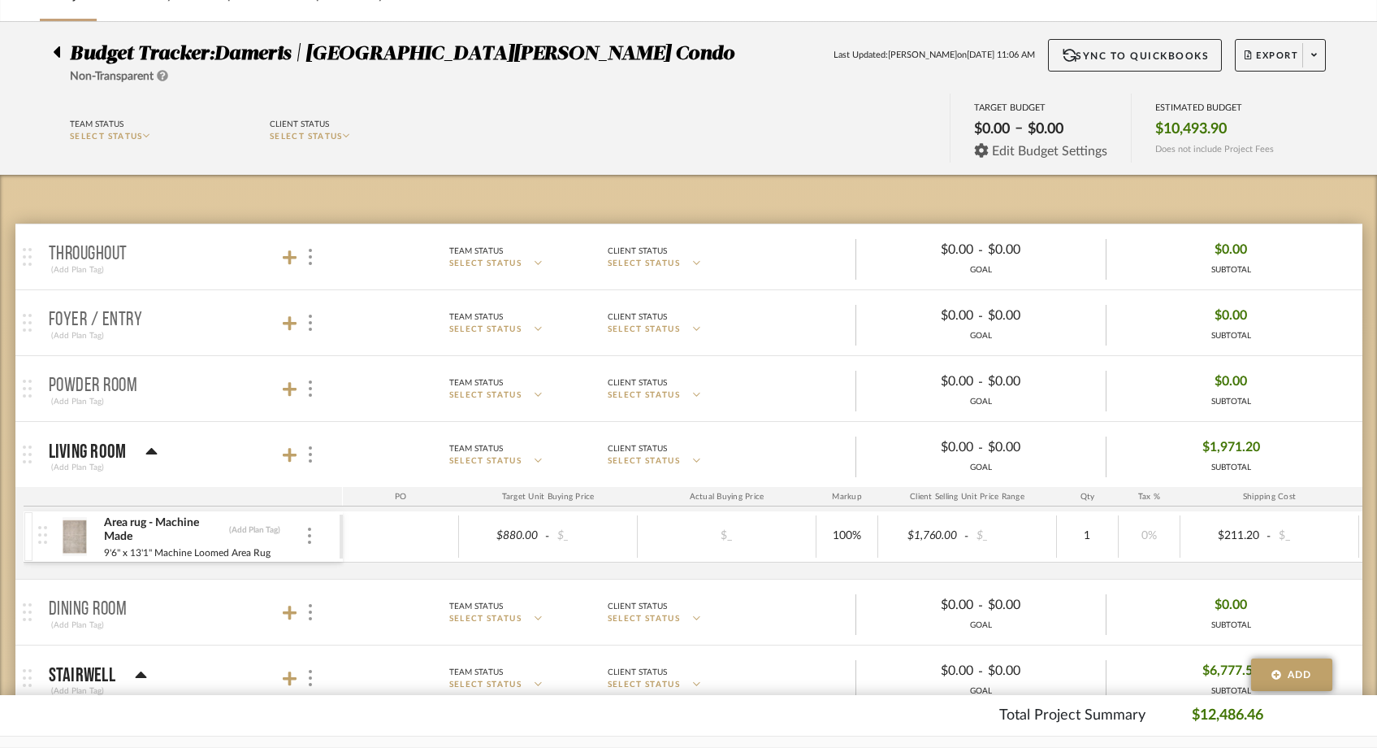
click at [1089, 153] on span "Edit Budget Settings" at bounding box center [1049, 151] width 115 height 15
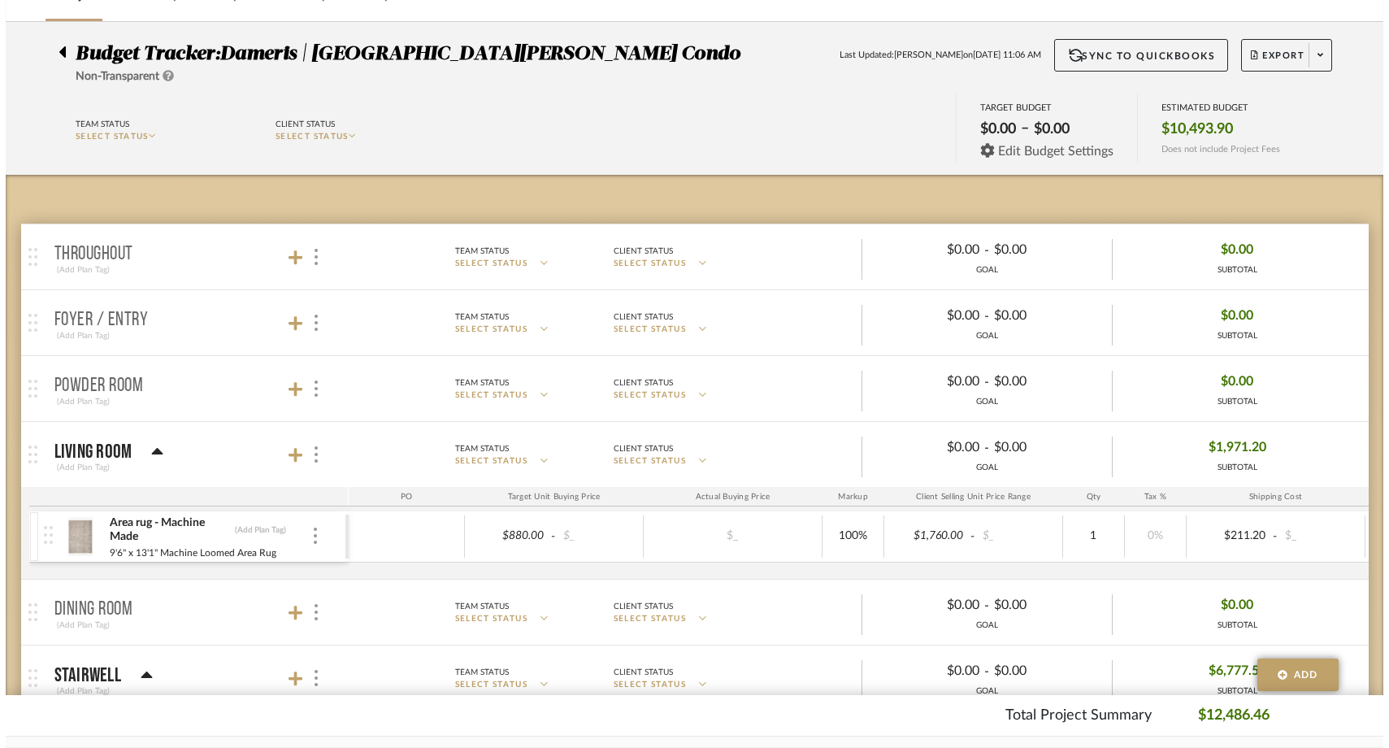
scroll to position [0, 0]
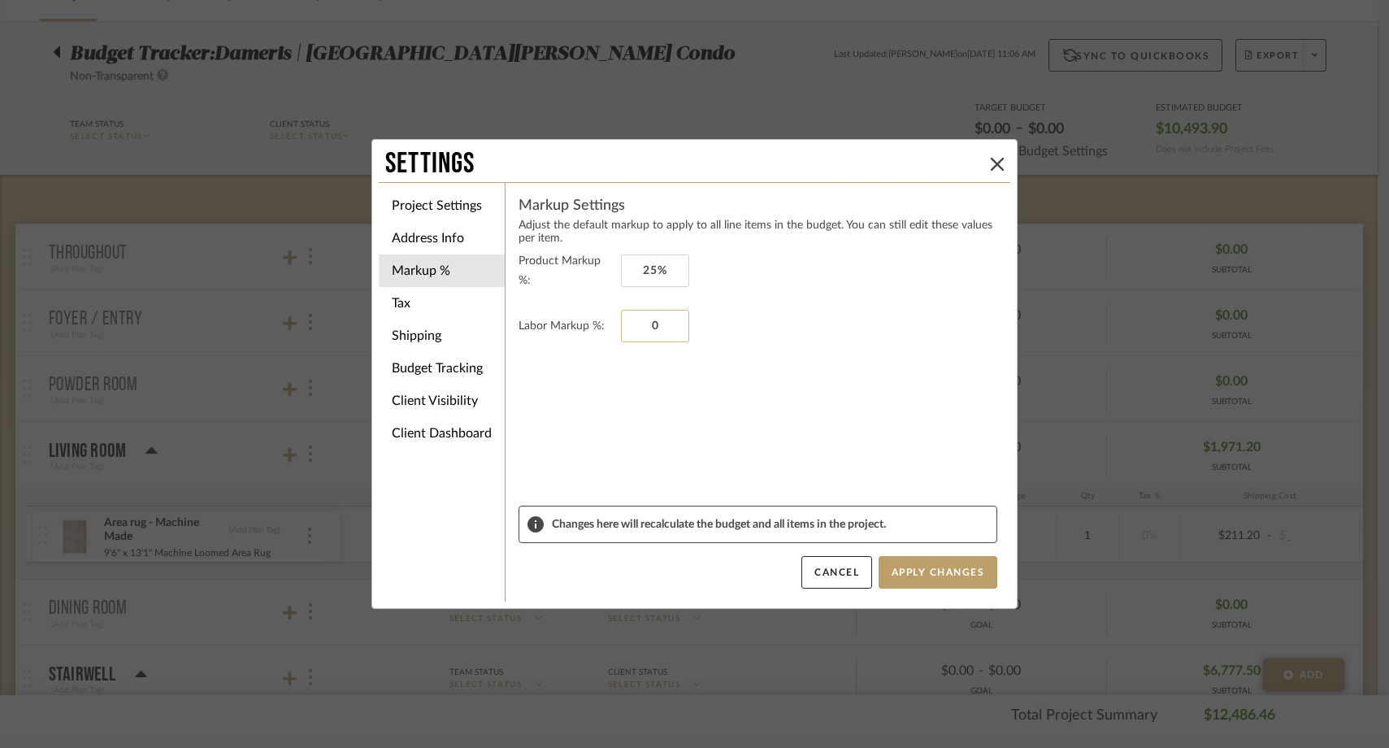
click at [646, 320] on input "0" at bounding box center [655, 326] width 68 height 33
type input "0%"
click at [442, 303] on li "Tax" at bounding box center [442, 303] width 126 height 33
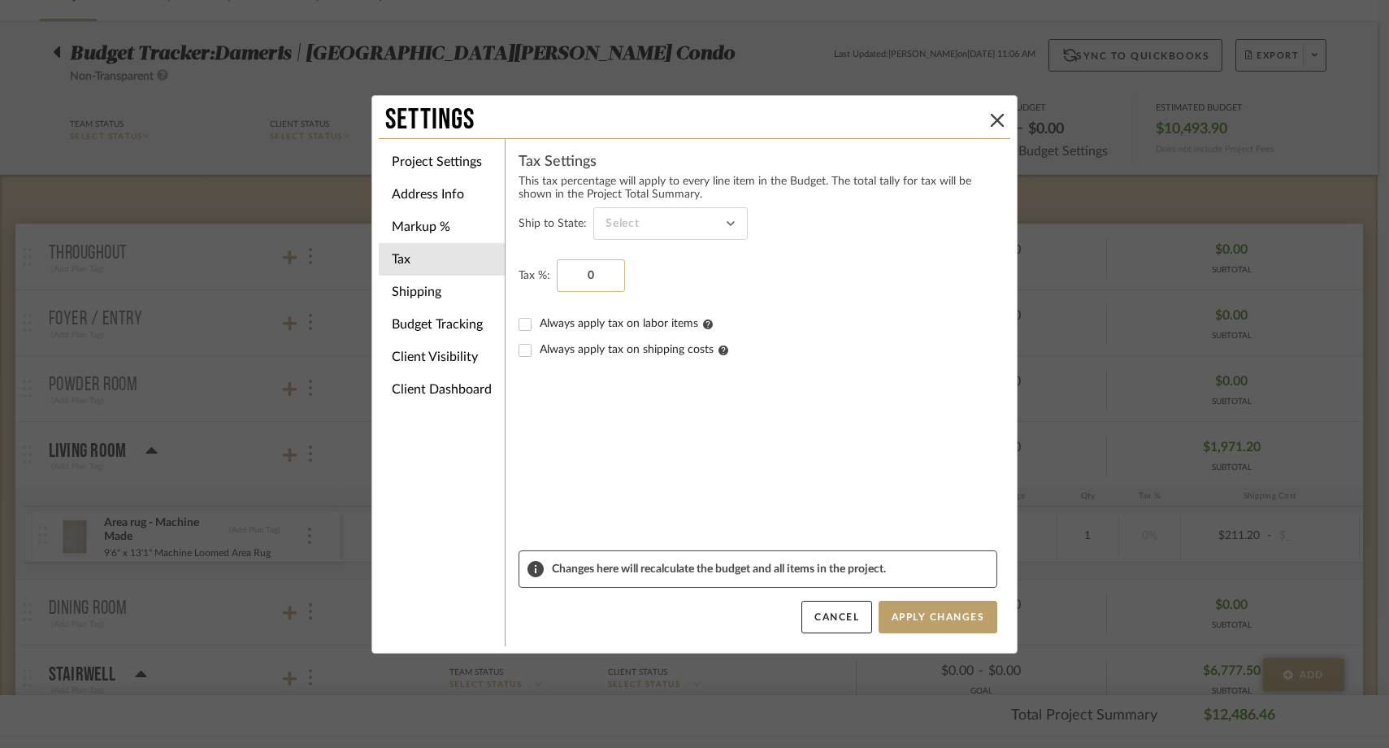
click at [605, 274] on input "0" at bounding box center [591, 275] width 68 height 33
type input "10.75%"
click at [628, 401] on form "Ship to State: Tax %: 10.75% Always apply tax on labor items Always apply tax o…" at bounding box center [757, 378] width 479 height 343
click at [626, 221] on input at bounding box center [670, 223] width 154 height 33
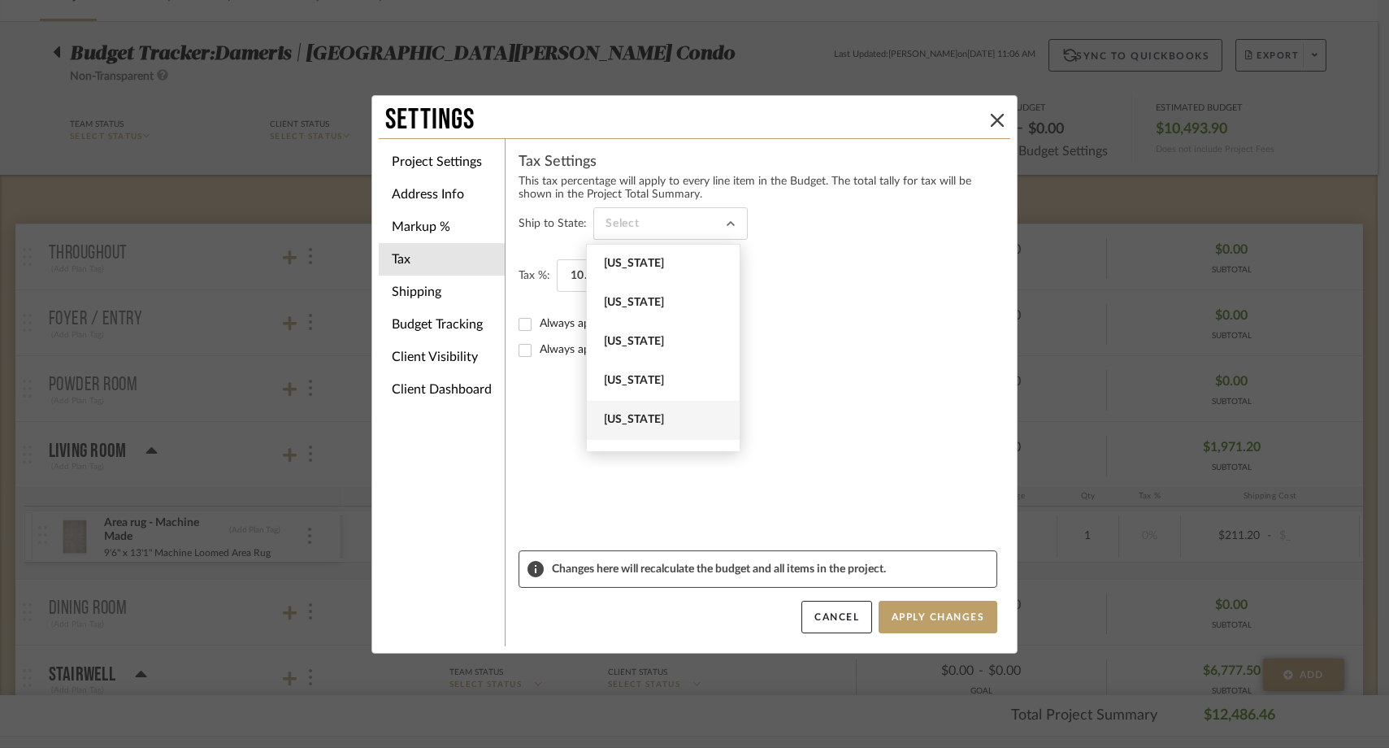
click at [615, 415] on span "[US_STATE]" at bounding box center [665, 420] width 123 height 14
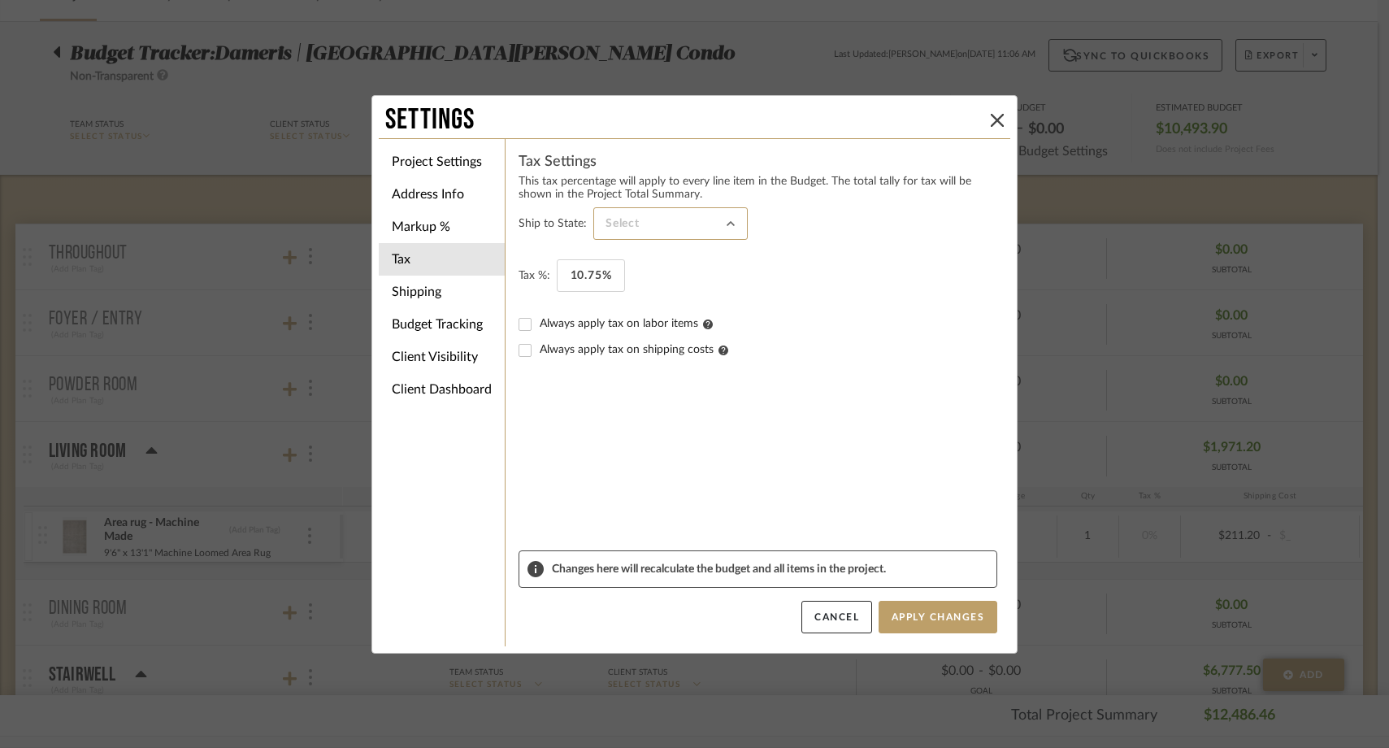
type input "[US_STATE]"
click at [707, 443] on form "Ship to State: [US_STATE] Tax %: 10.75% Always apply tax on labor items Always …" at bounding box center [757, 378] width 479 height 343
click at [937, 614] on button "Apply Changes" at bounding box center [937, 617] width 119 height 33
click at [995, 124] on icon at bounding box center [997, 120] width 13 height 13
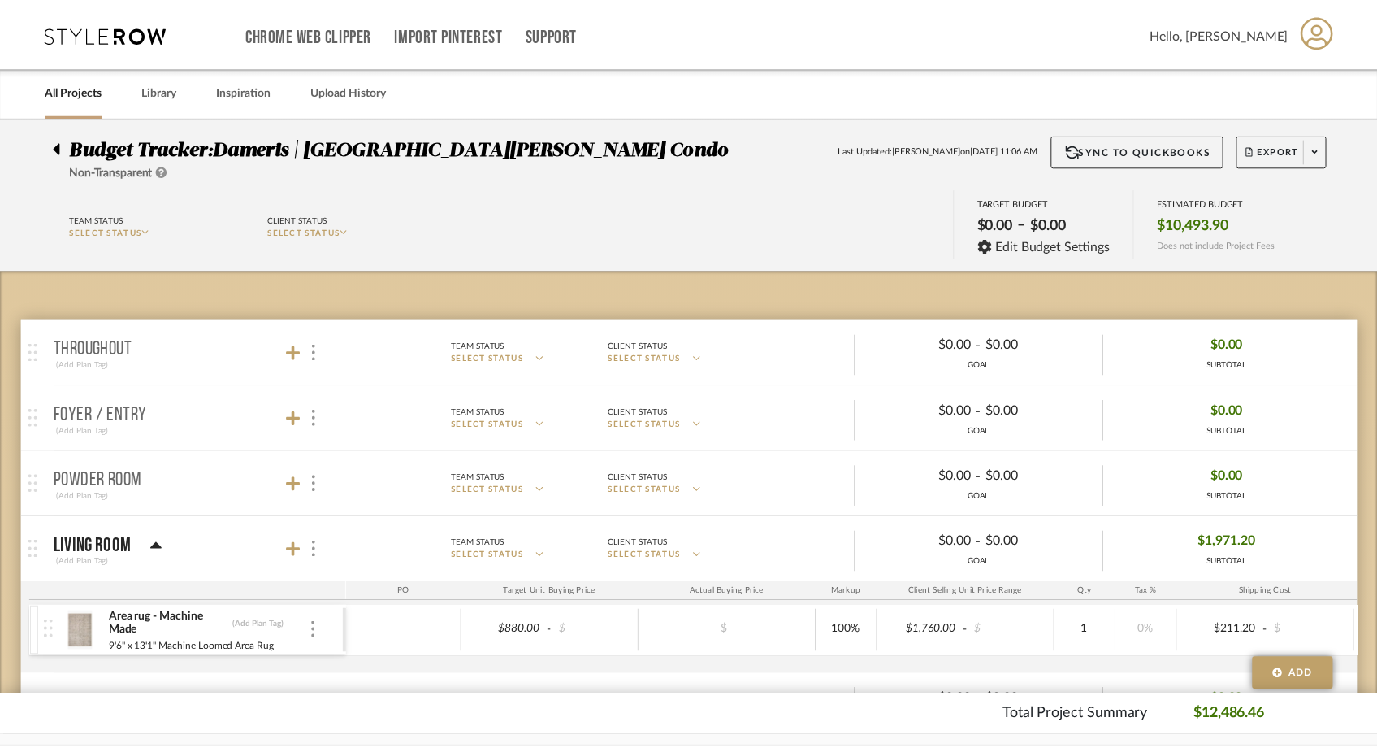
scroll to position [95, 0]
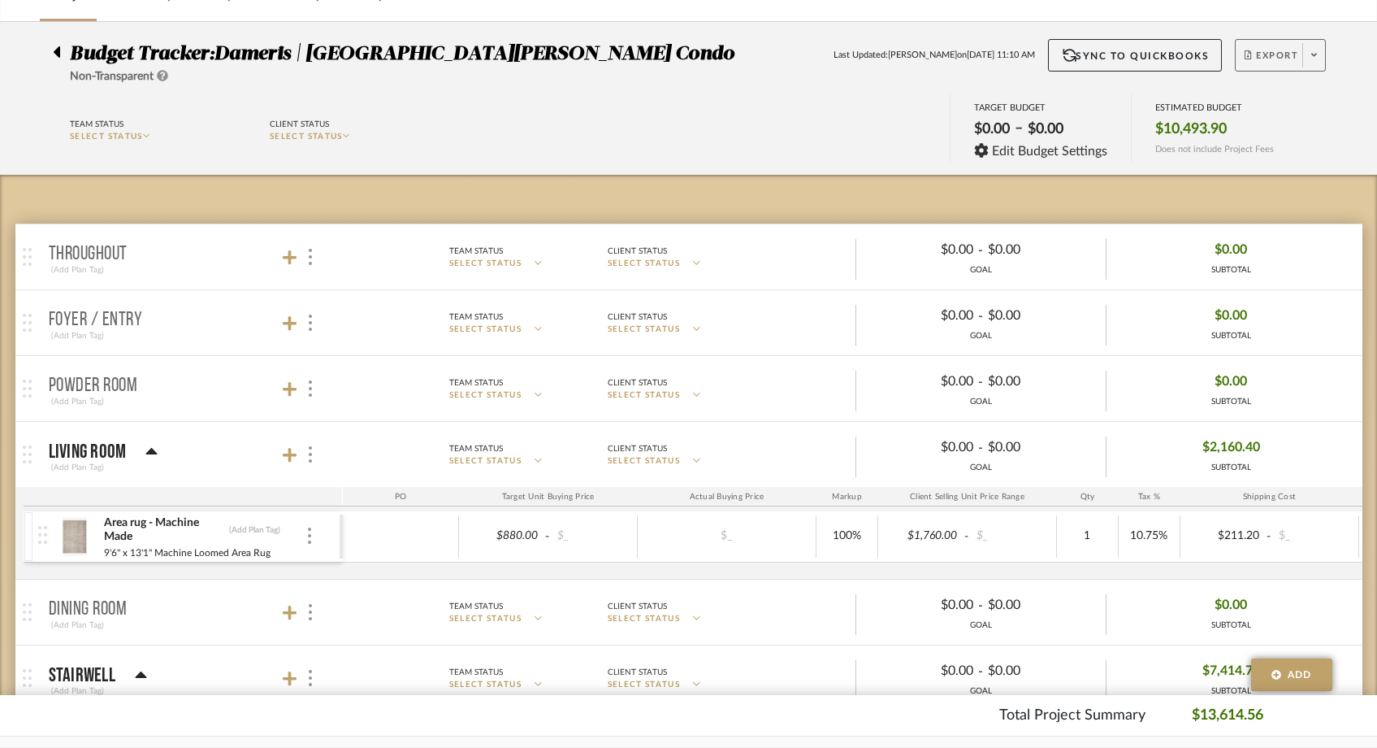
click at [1316, 60] on fa-icon at bounding box center [1315, 55] width 6 height 9
click at [1298, 96] on span "Export PDF" at bounding box center [1249, 101] width 122 height 14
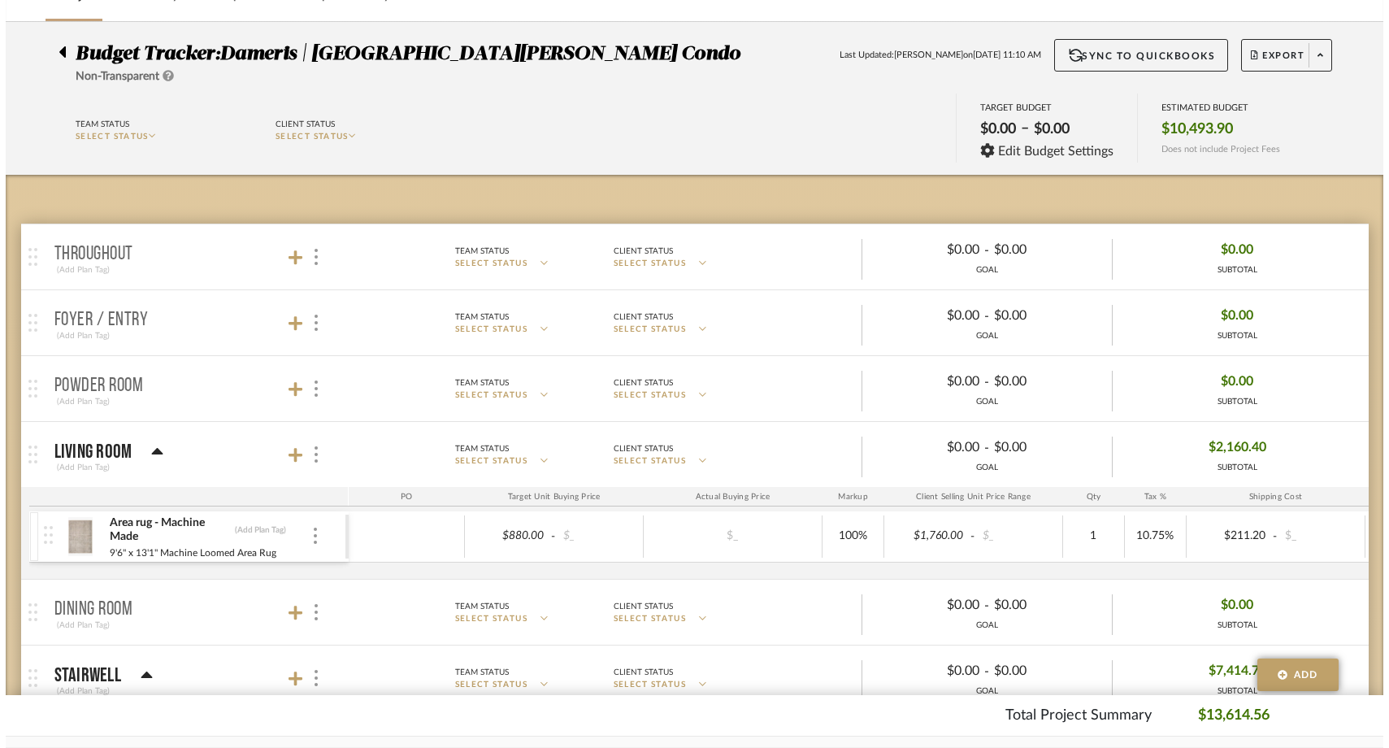
scroll to position [0, 0]
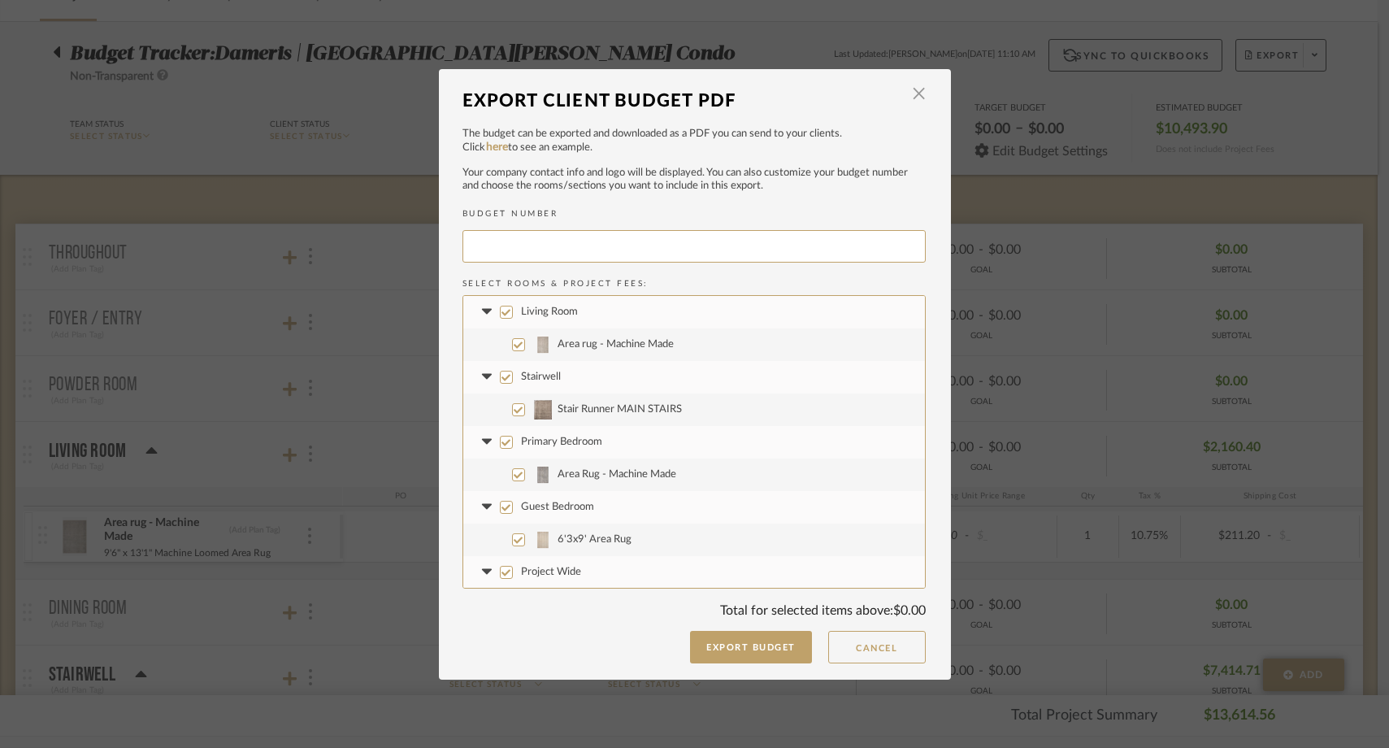
type input "DAMERI-001"
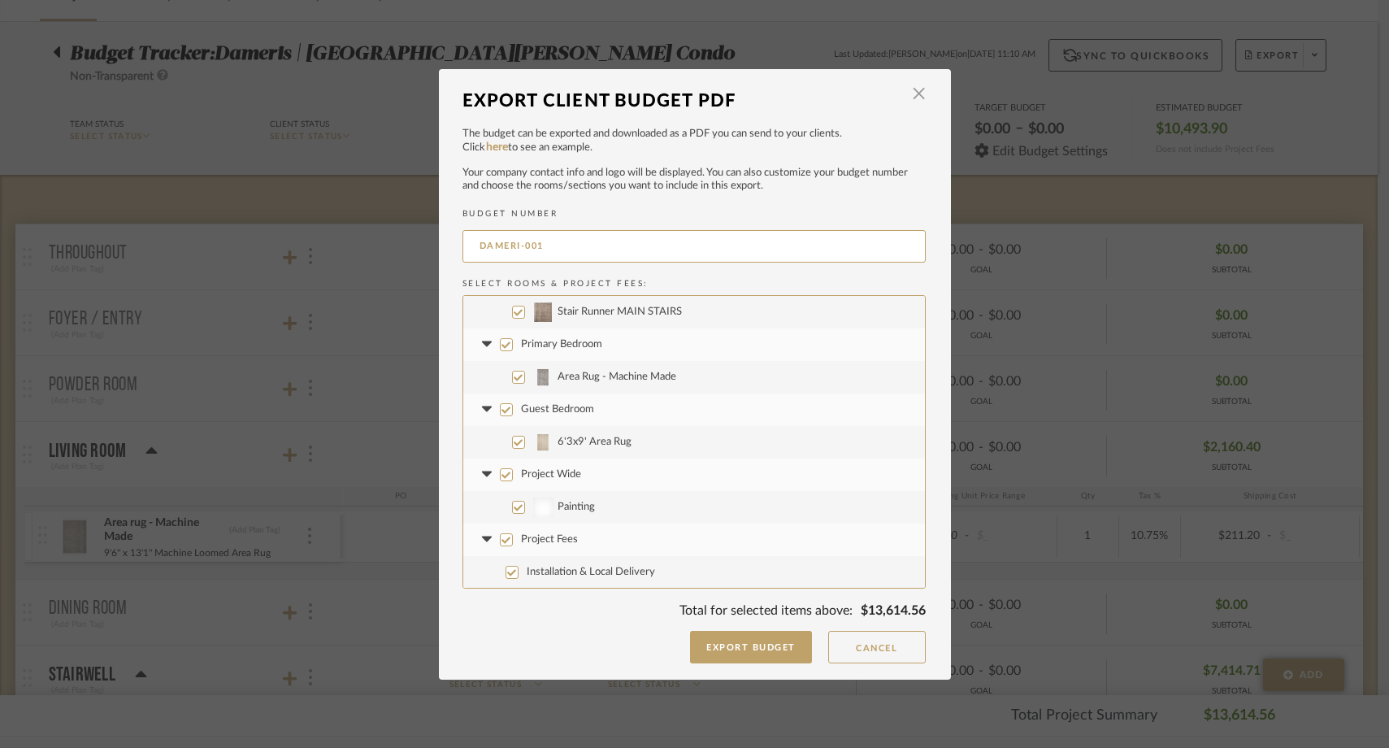
scroll to position [98, 0]
click at [500, 477] on input "Project Wide" at bounding box center [506, 473] width 13 height 13
checkbox input "false"
click at [500, 534] on input "Project Fees" at bounding box center [506, 538] width 13 height 13
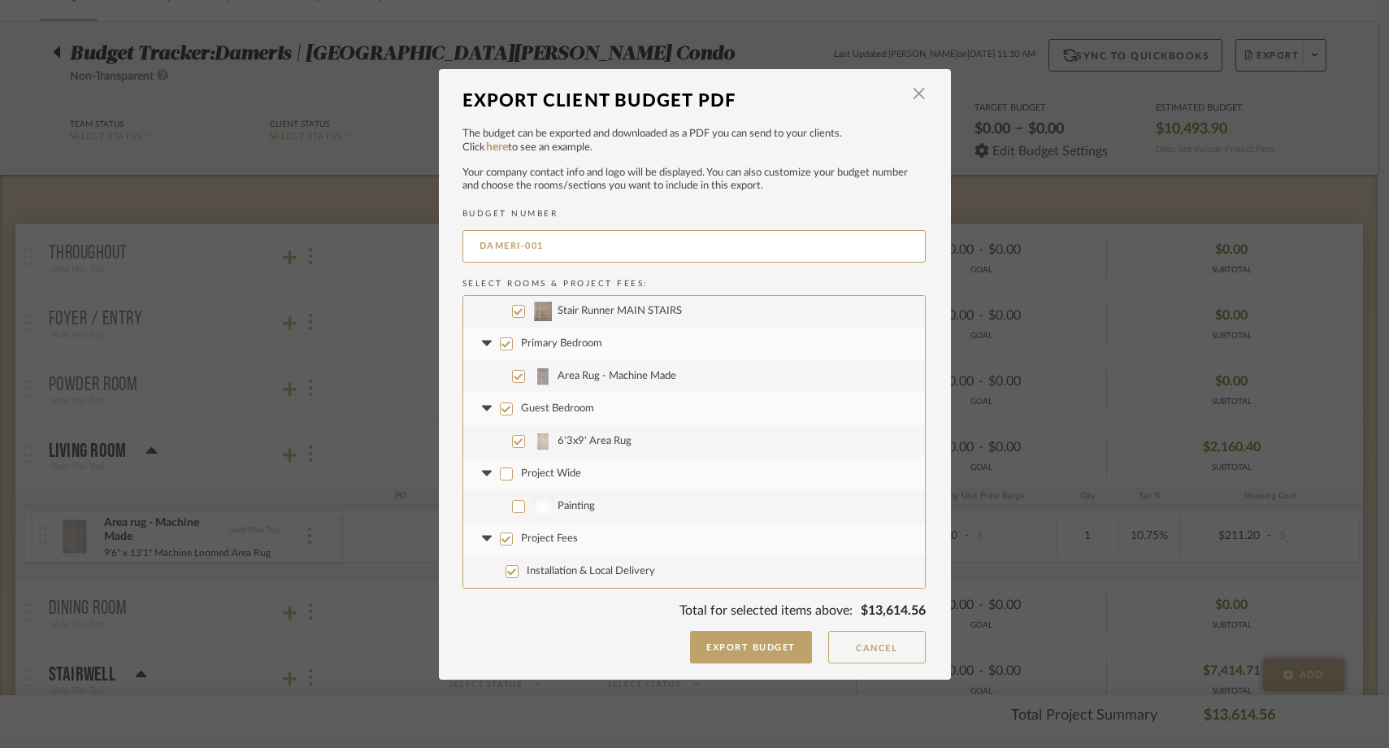
checkbox input "false"
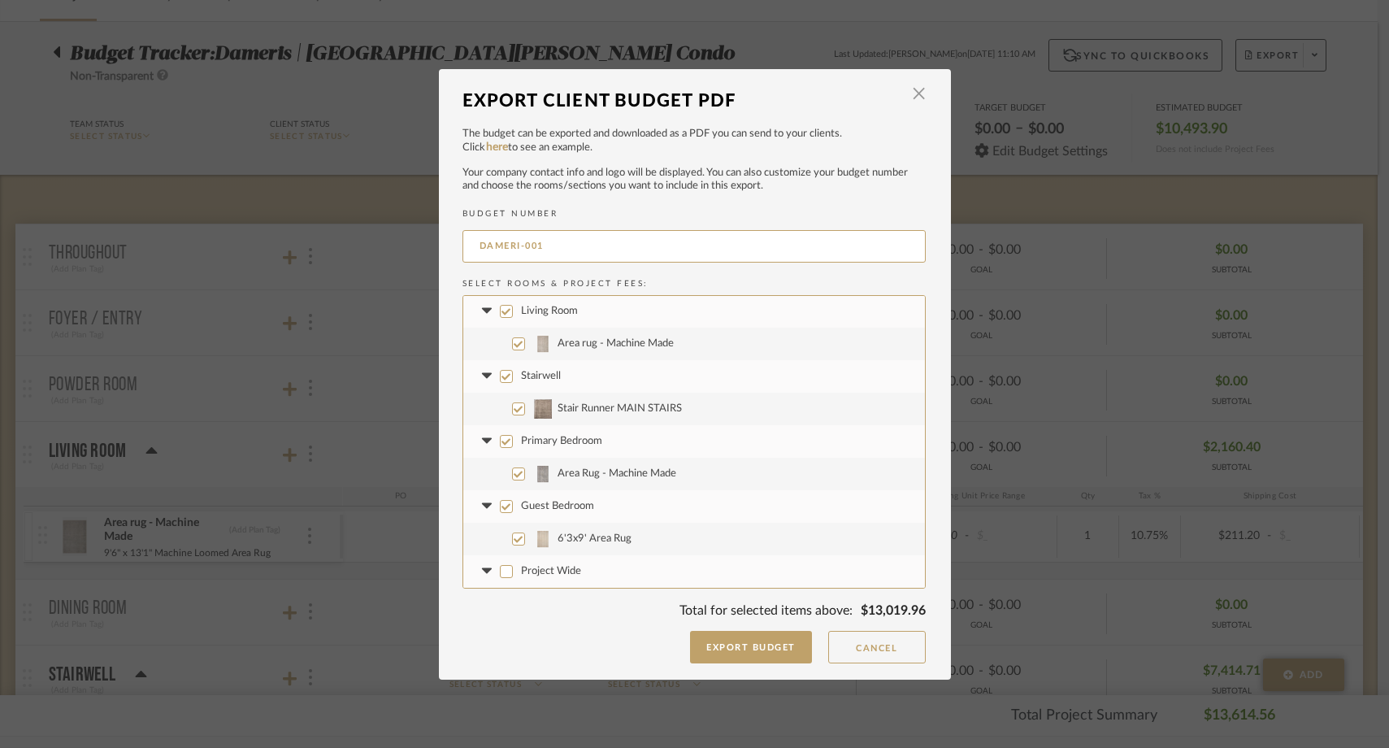
scroll to position [0, 0]
click at [719, 647] on button "Export Budget" at bounding box center [751, 647] width 122 height 33
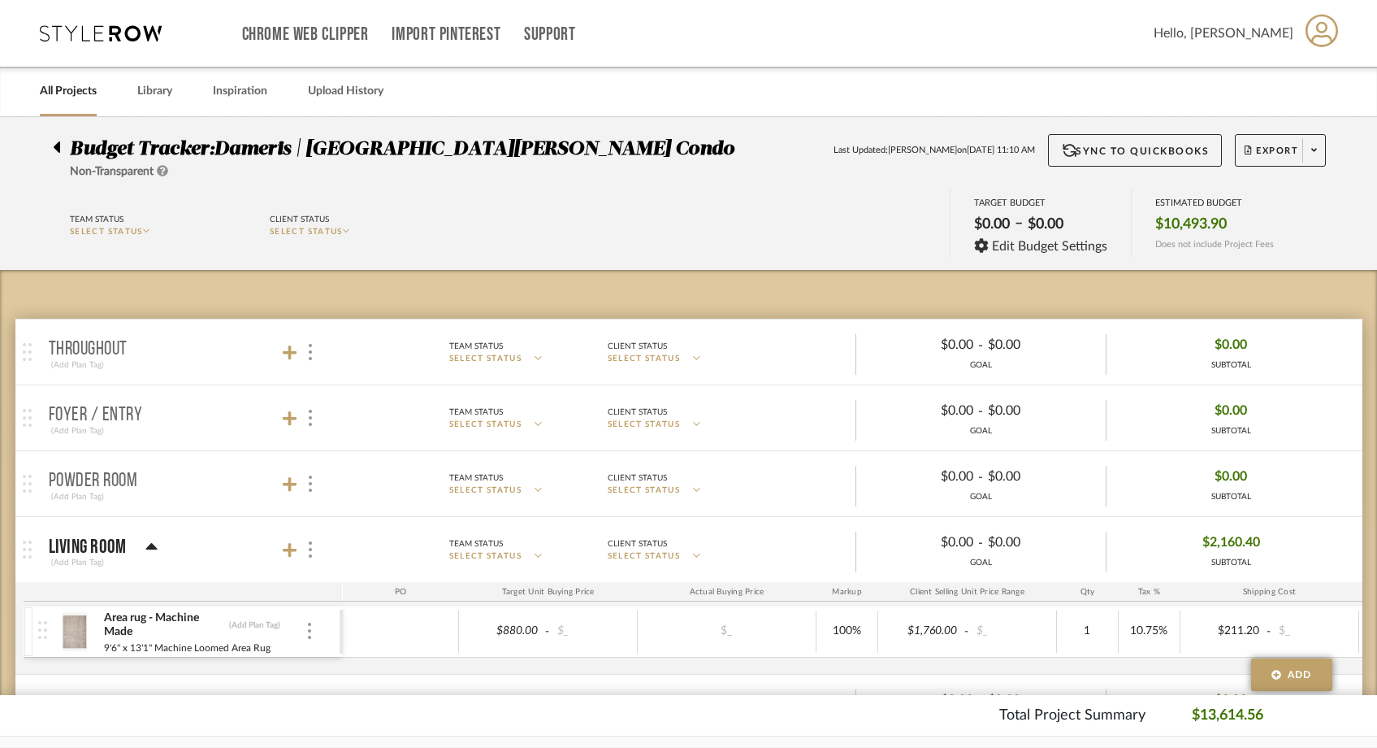
click at [82, 90] on link "All Projects" at bounding box center [68, 91] width 57 height 22
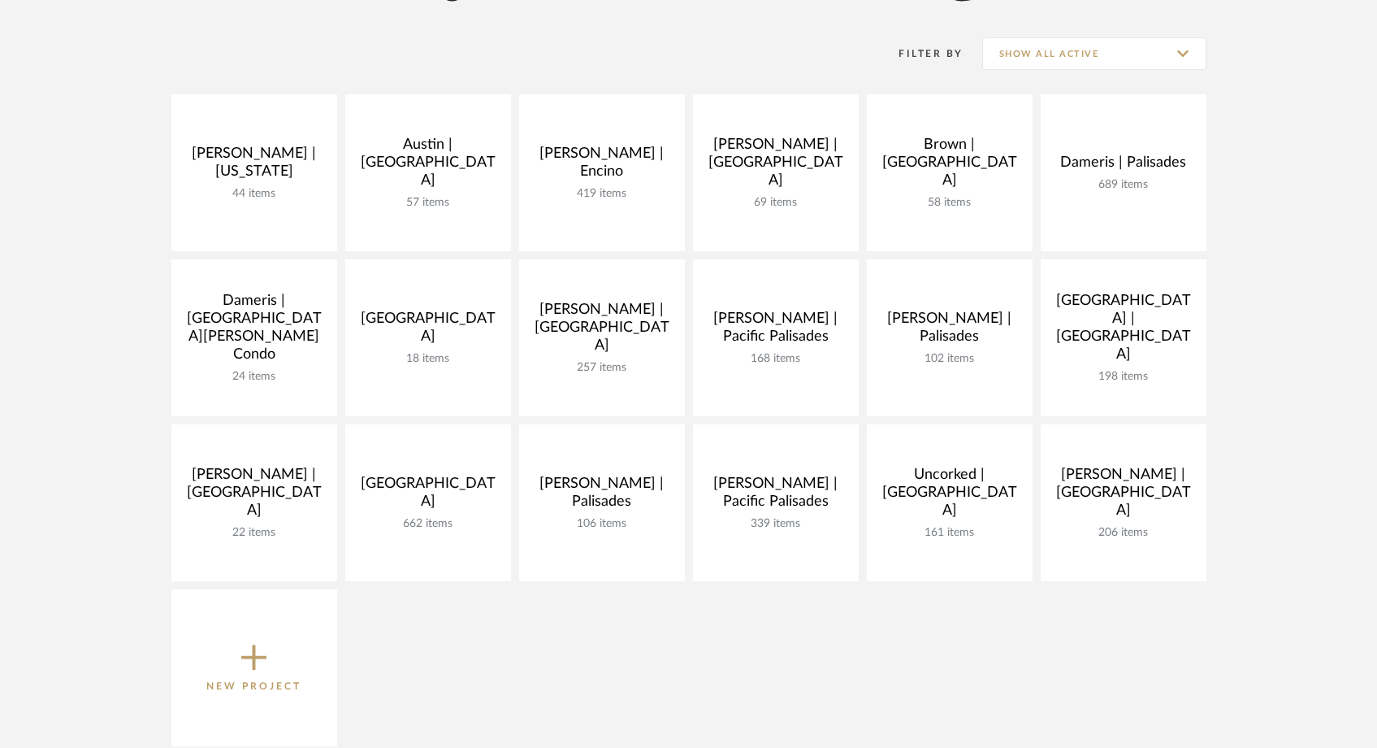
scroll to position [313, 0]
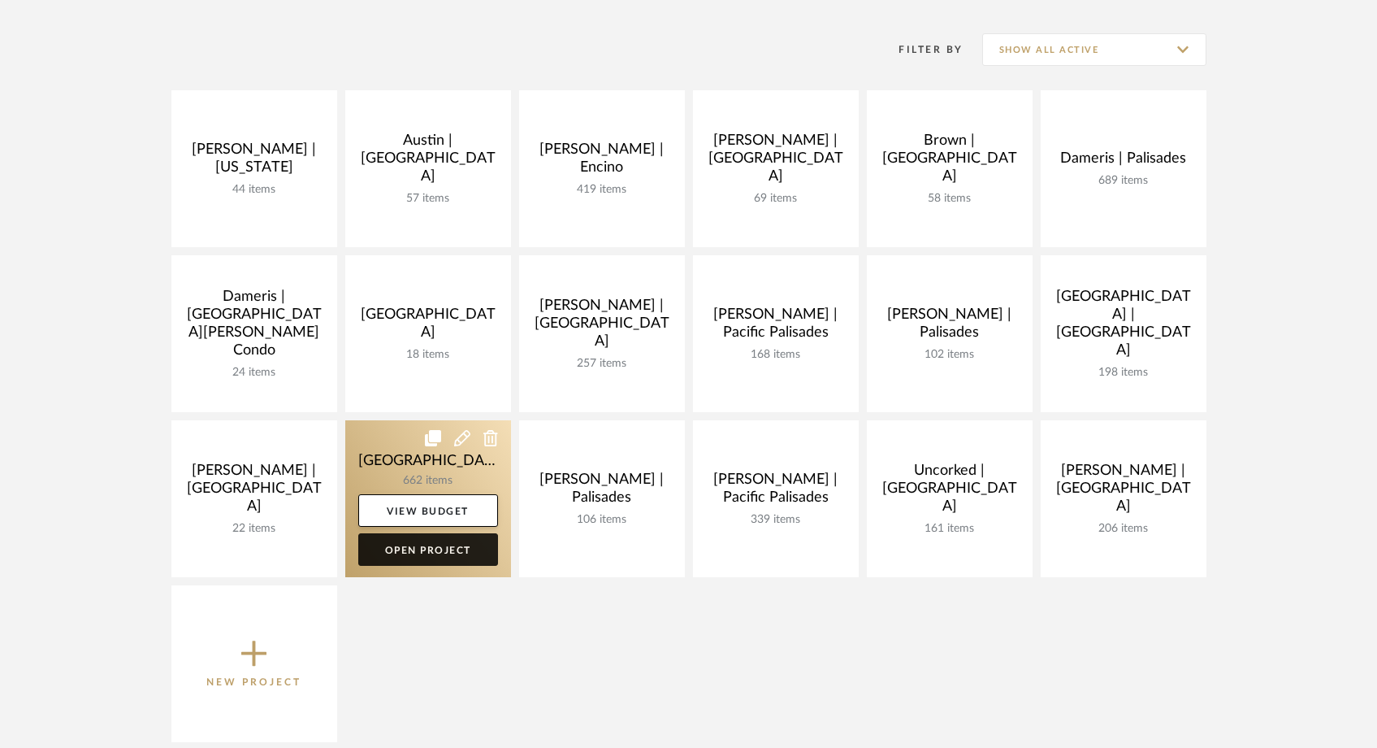
click at [468, 546] on link "Open Project" at bounding box center [428, 549] width 140 height 33
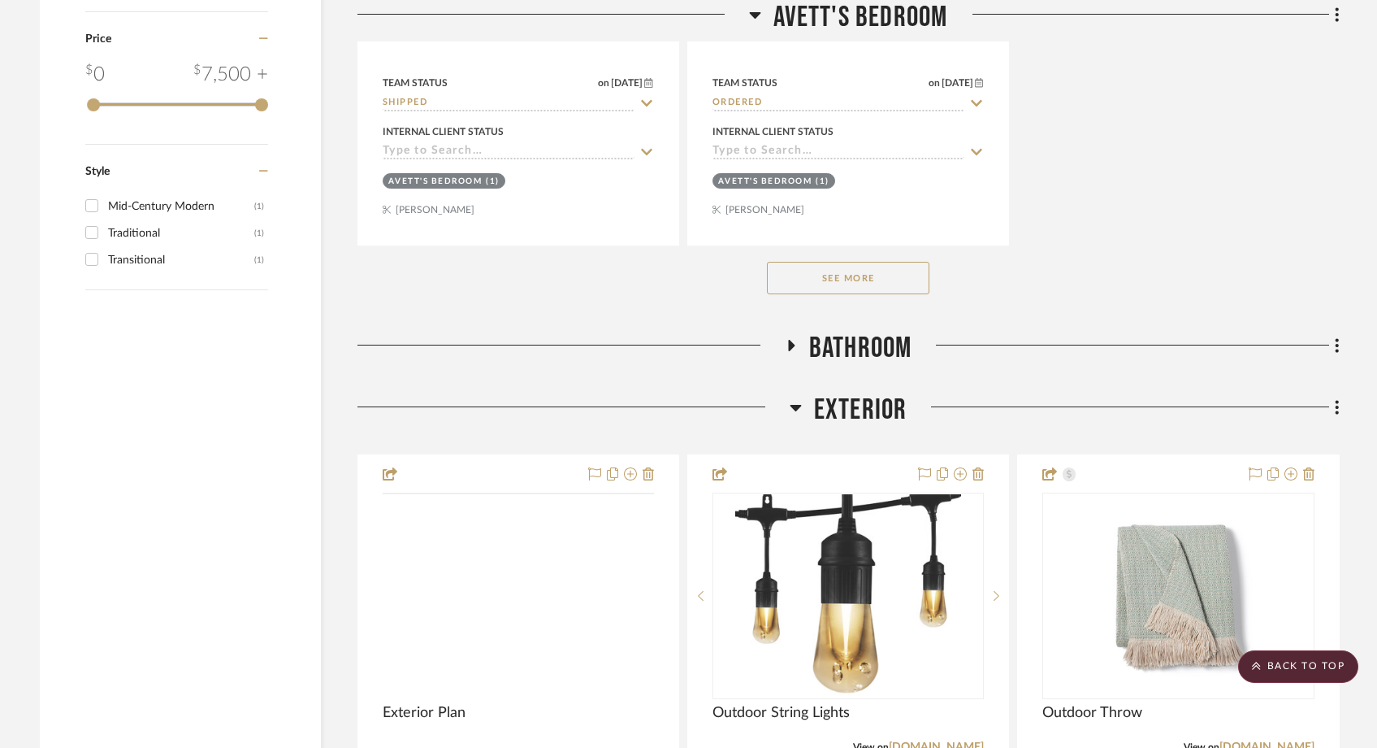
scroll to position [3086, 0]
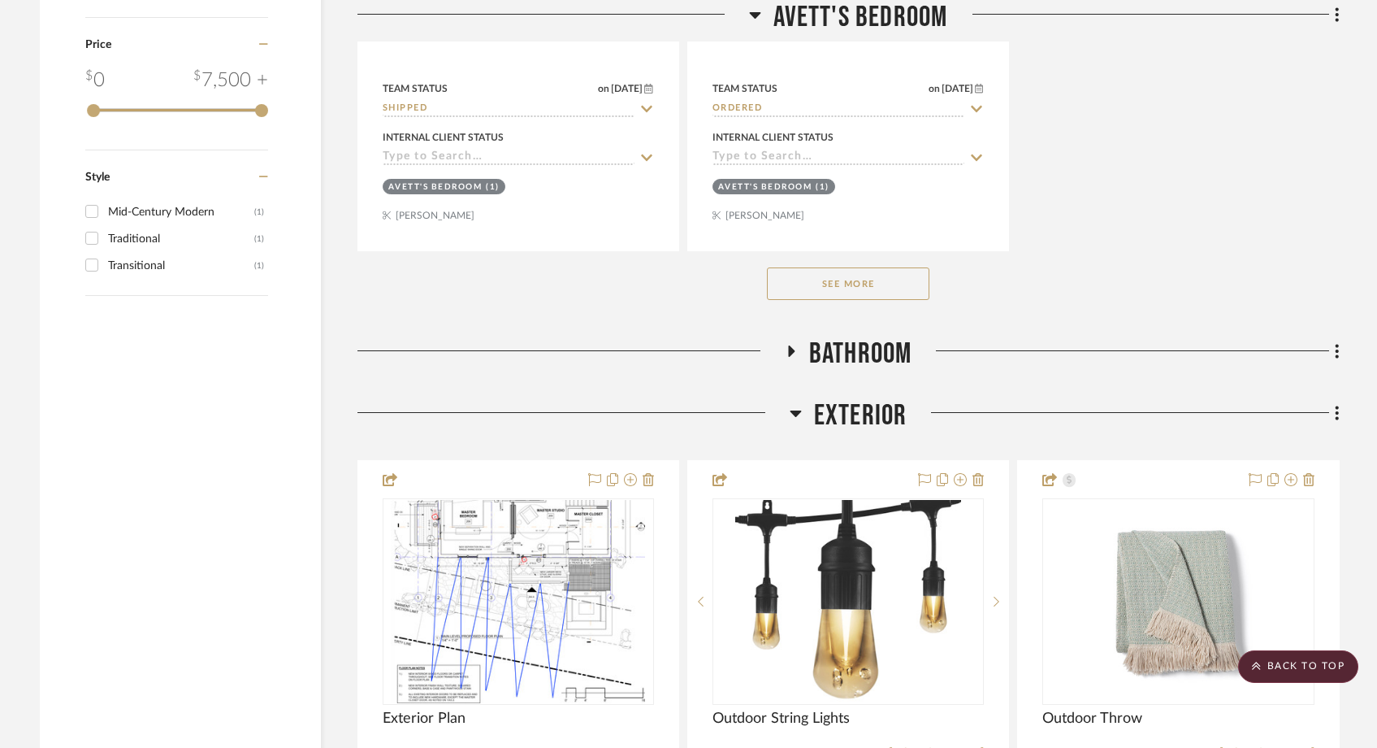
click at [871, 284] on button "See More" at bounding box center [848, 283] width 163 height 33
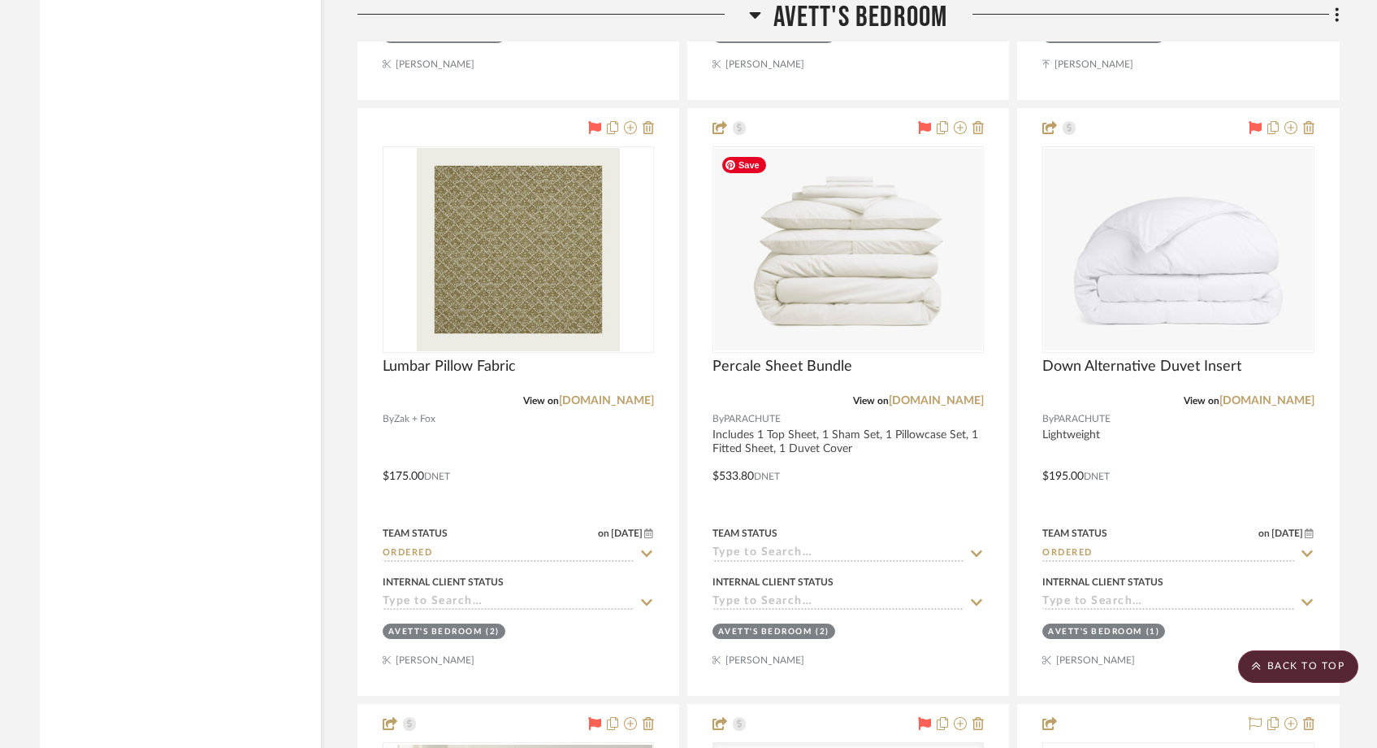
scroll to position [3833, 0]
click at [871, 284] on img "0" at bounding box center [848, 249] width 268 height 202
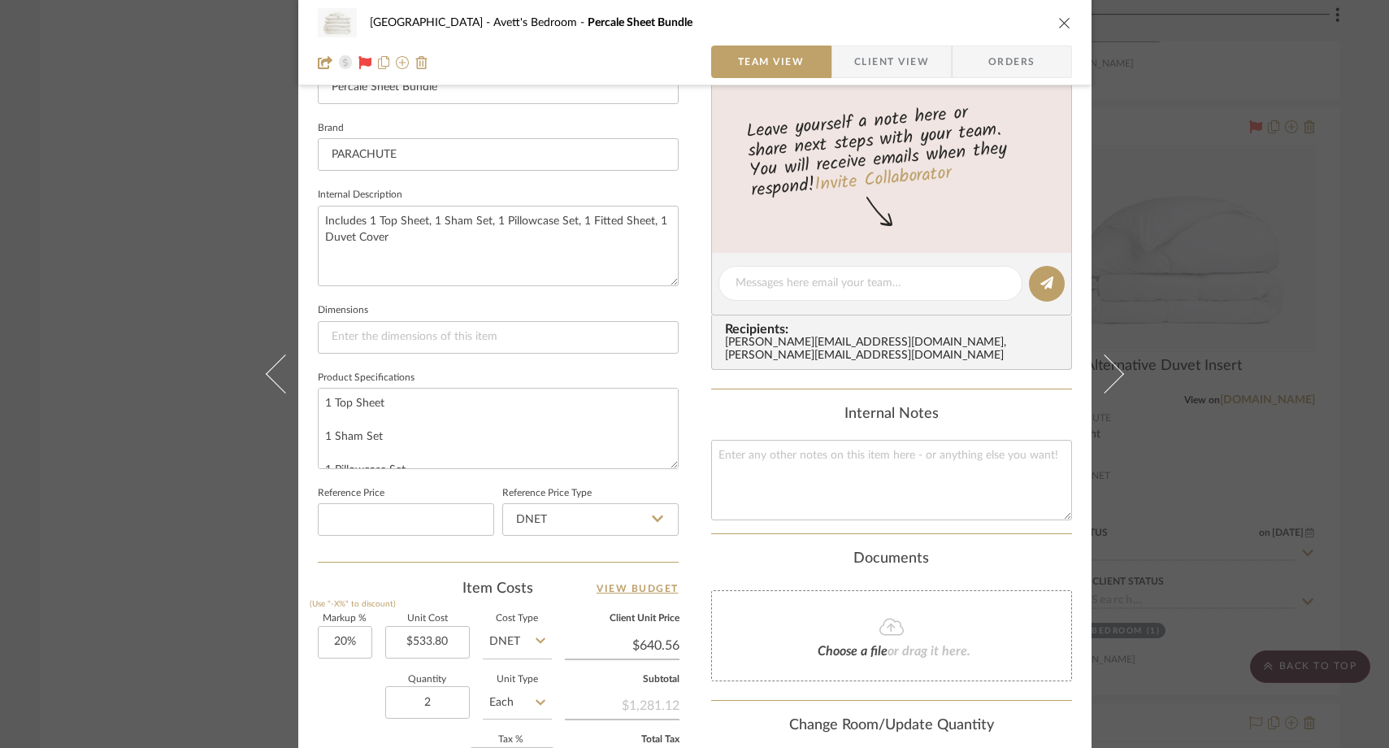
scroll to position [531, 0]
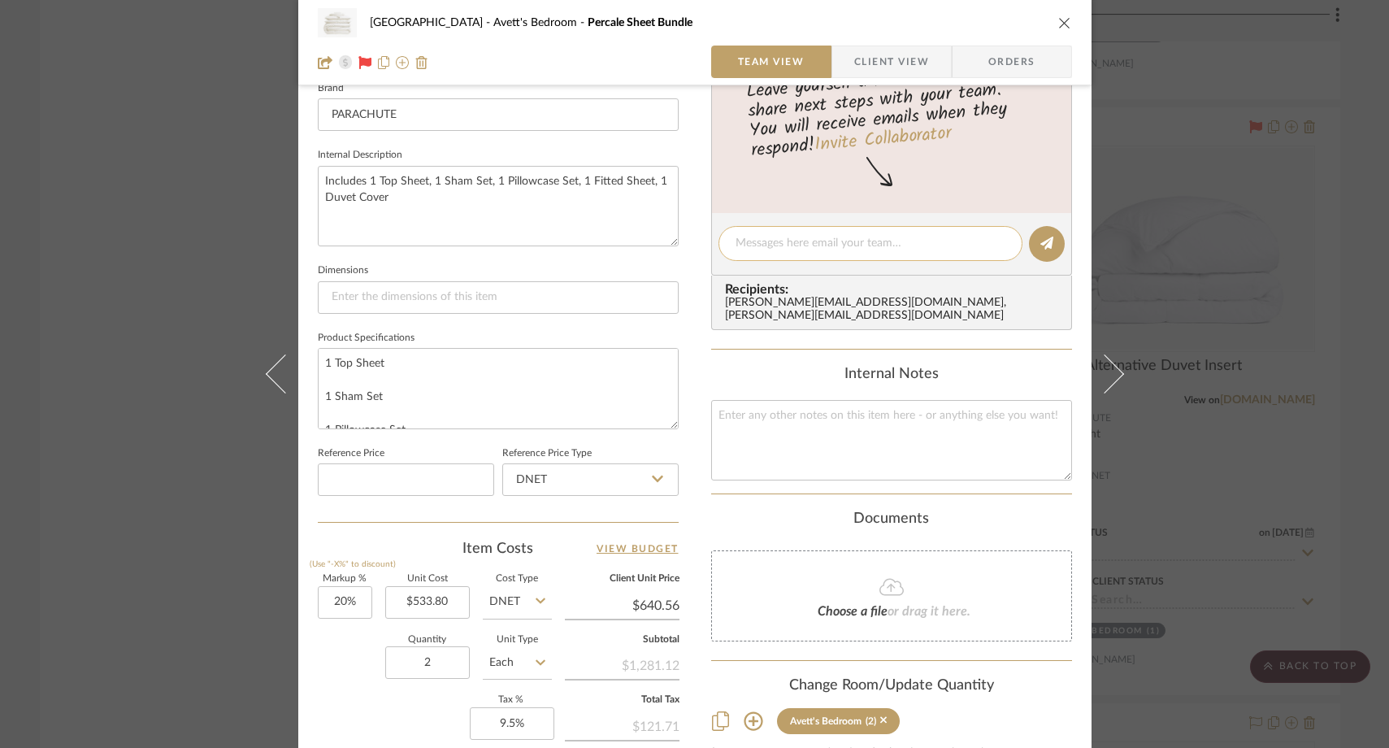
click at [809, 243] on textarea at bounding box center [870, 243] width 270 height 17
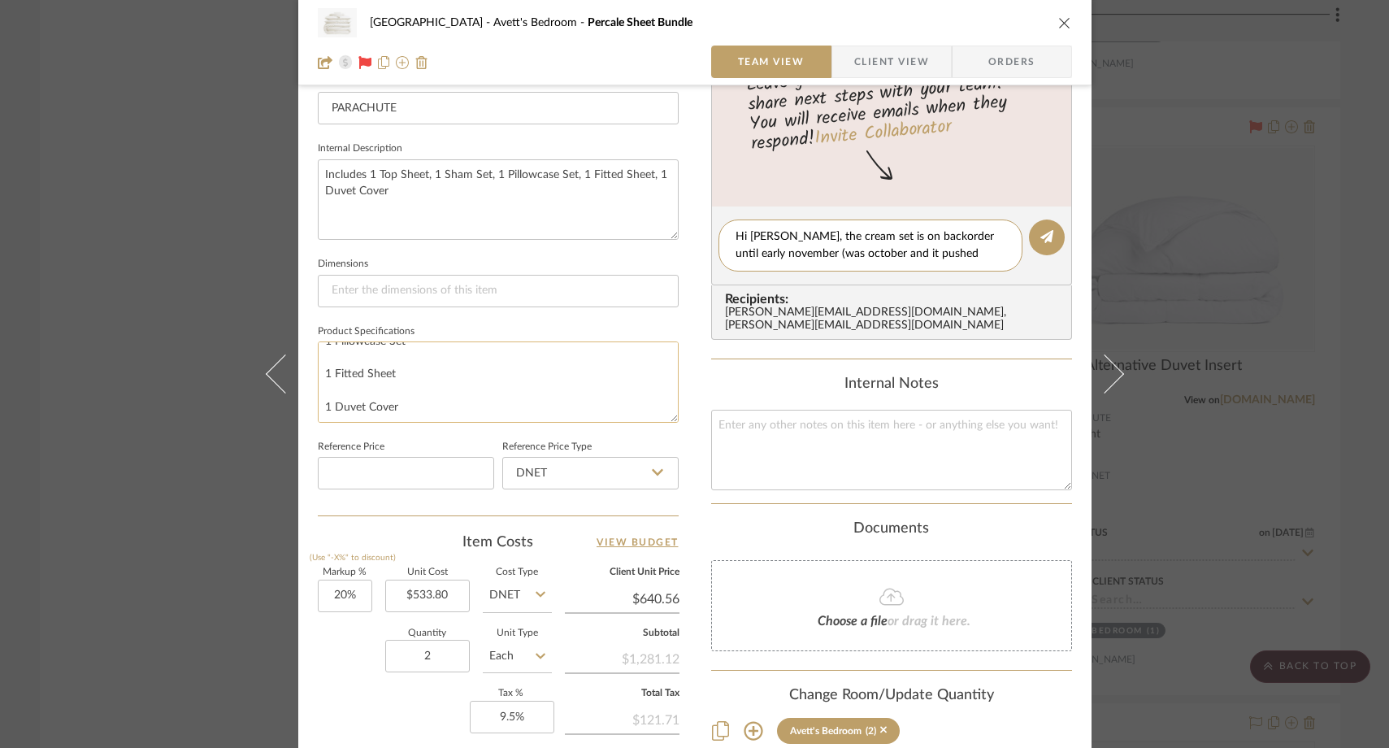
scroll to position [0, 0]
type textarea "Hi [PERSON_NAME], the cream set is on backorder until early november (was octob…"
click at [182, 284] on div "[GEOGRAPHIC_DATA]'s Bedroom Percale Sheet Bundle Team View Client View Orders T…" at bounding box center [694, 374] width 1389 height 748
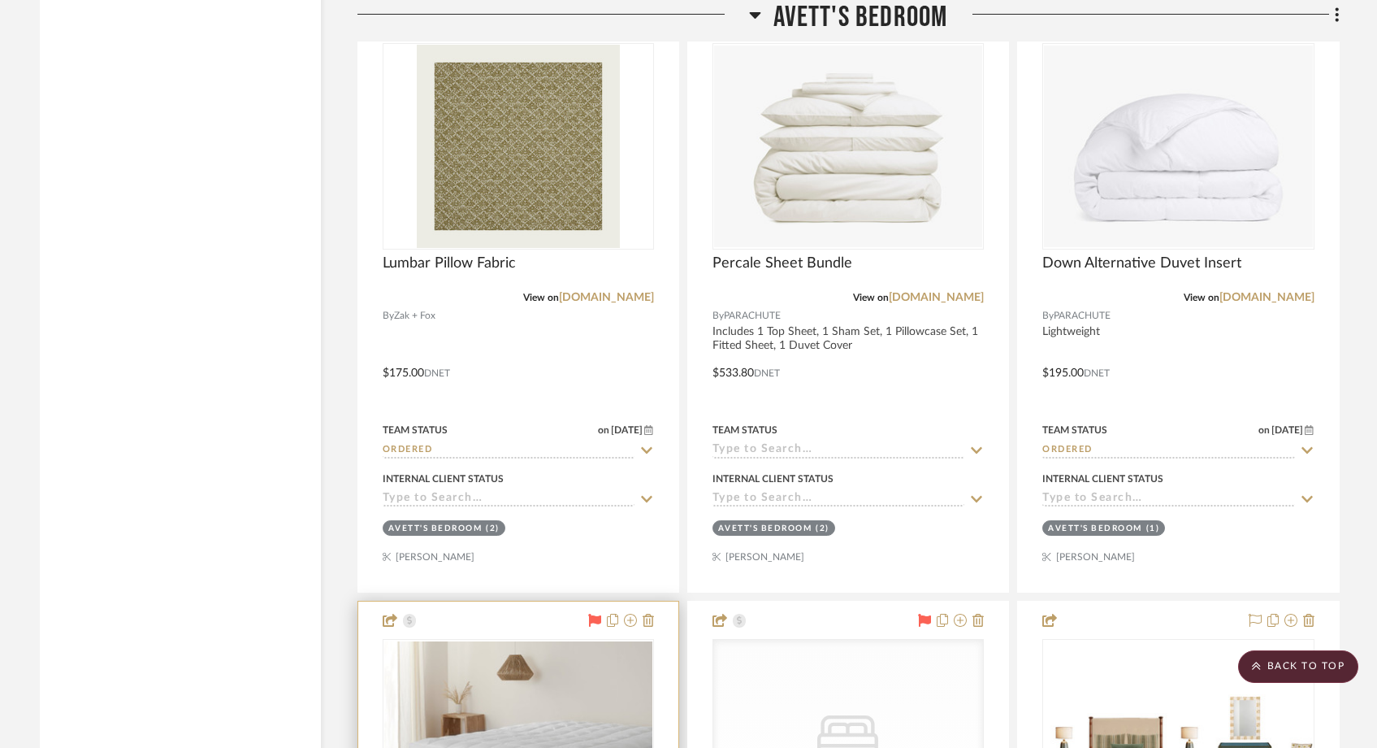
scroll to position [3918, 0]
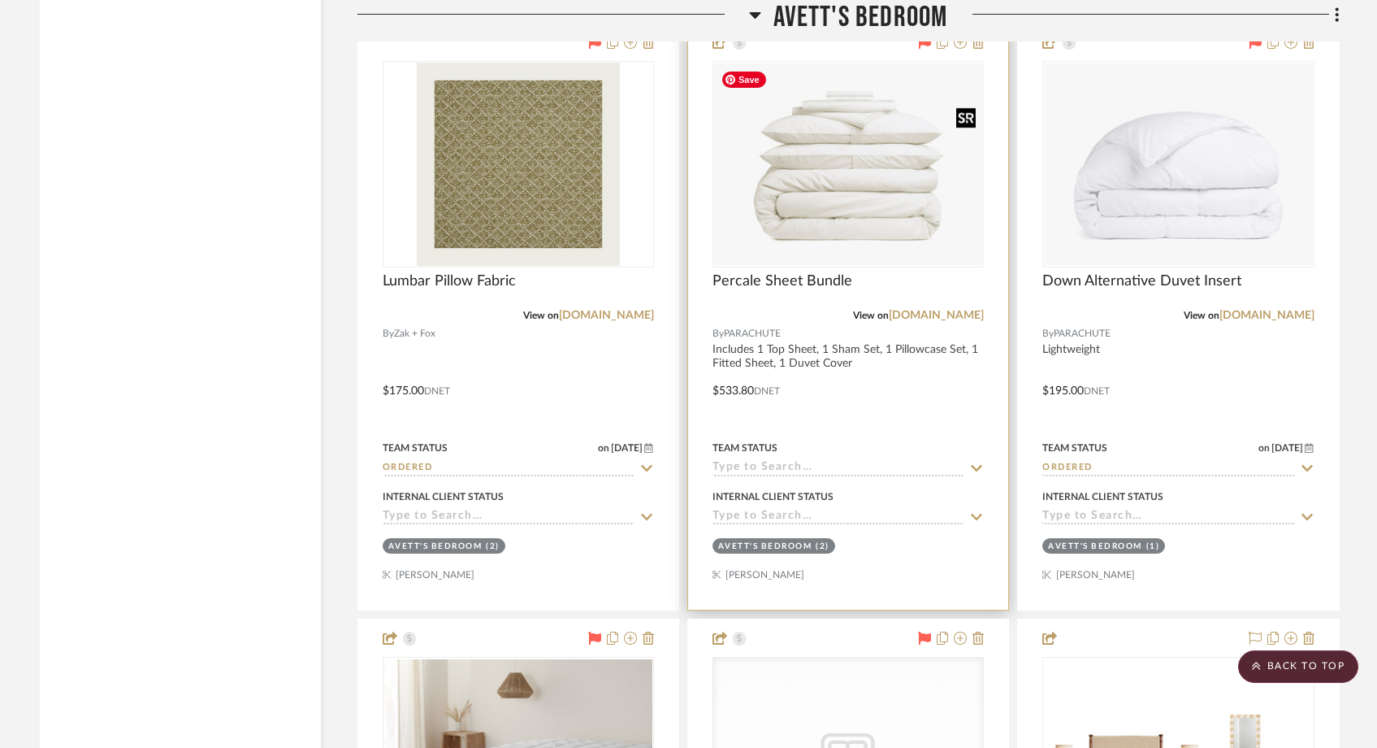
click at [848, 126] on img "0" at bounding box center [848, 164] width 268 height 202
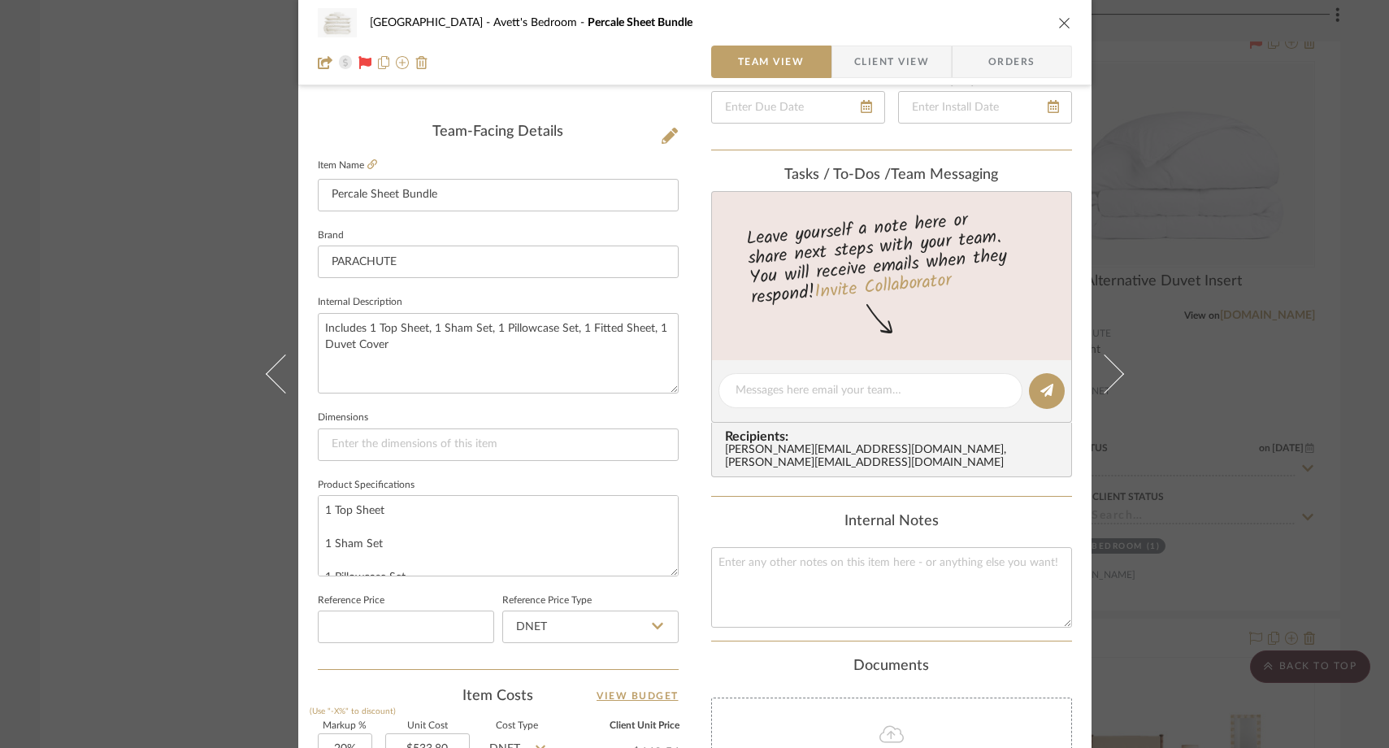
scroll to position [388, 0]
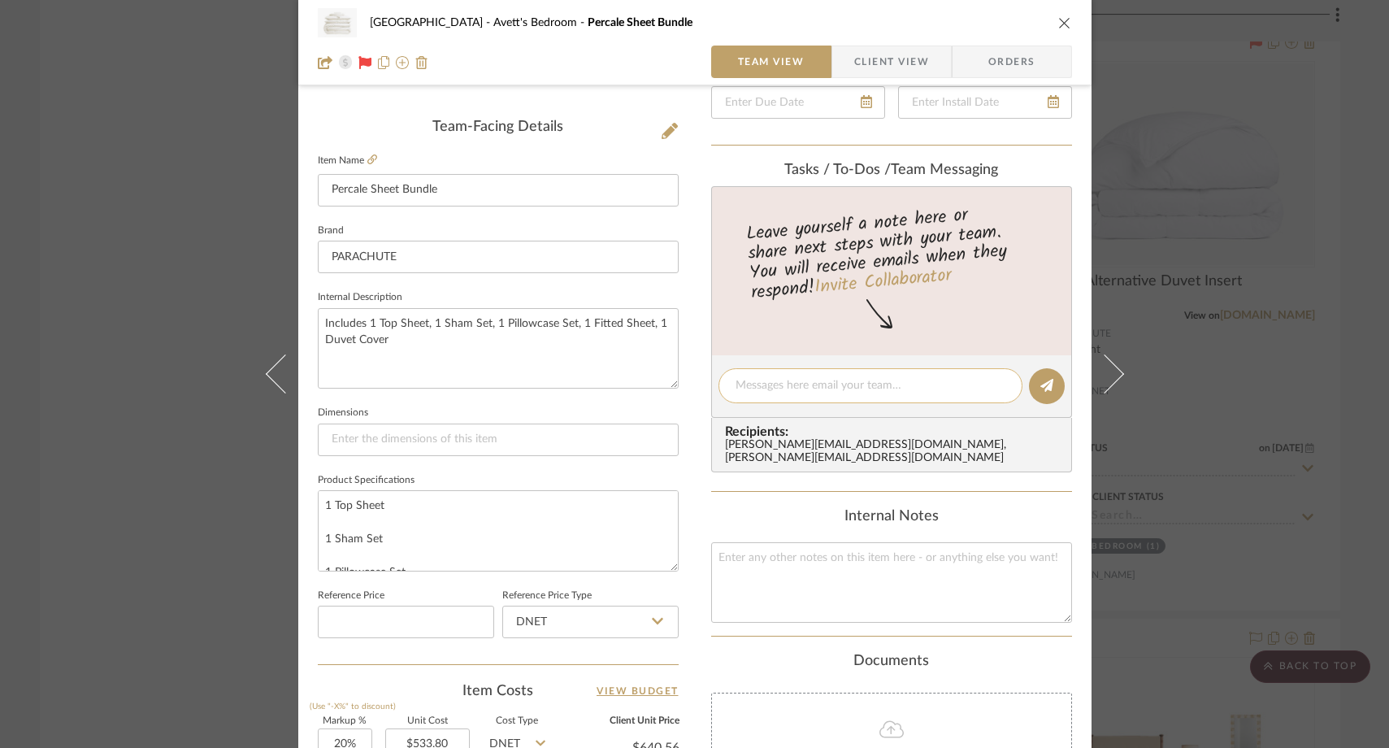
click at [778, 375] on div at bounding box center [870, 385] width 304 height 35
click at [774, 384] on textarea at bounding box center [870, 385] width 270 height 17
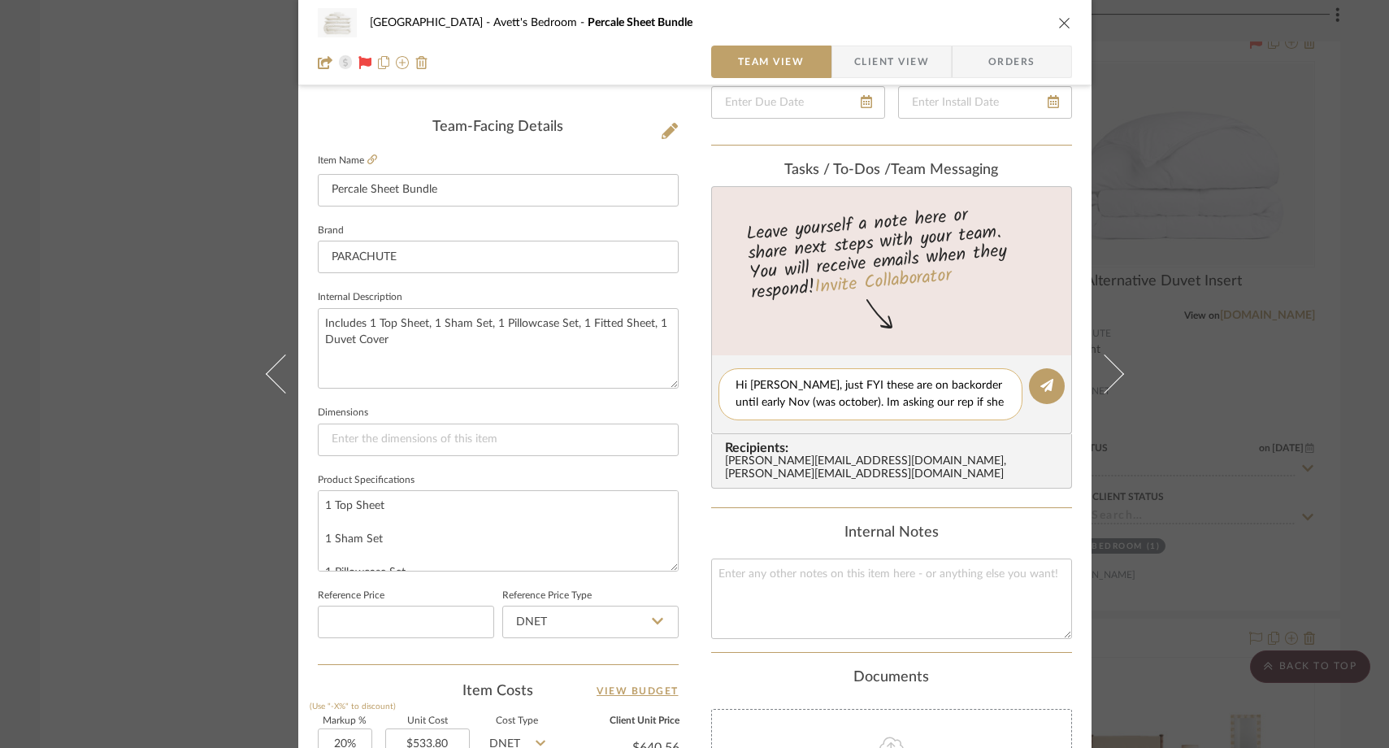
scroll to position [0, 0]
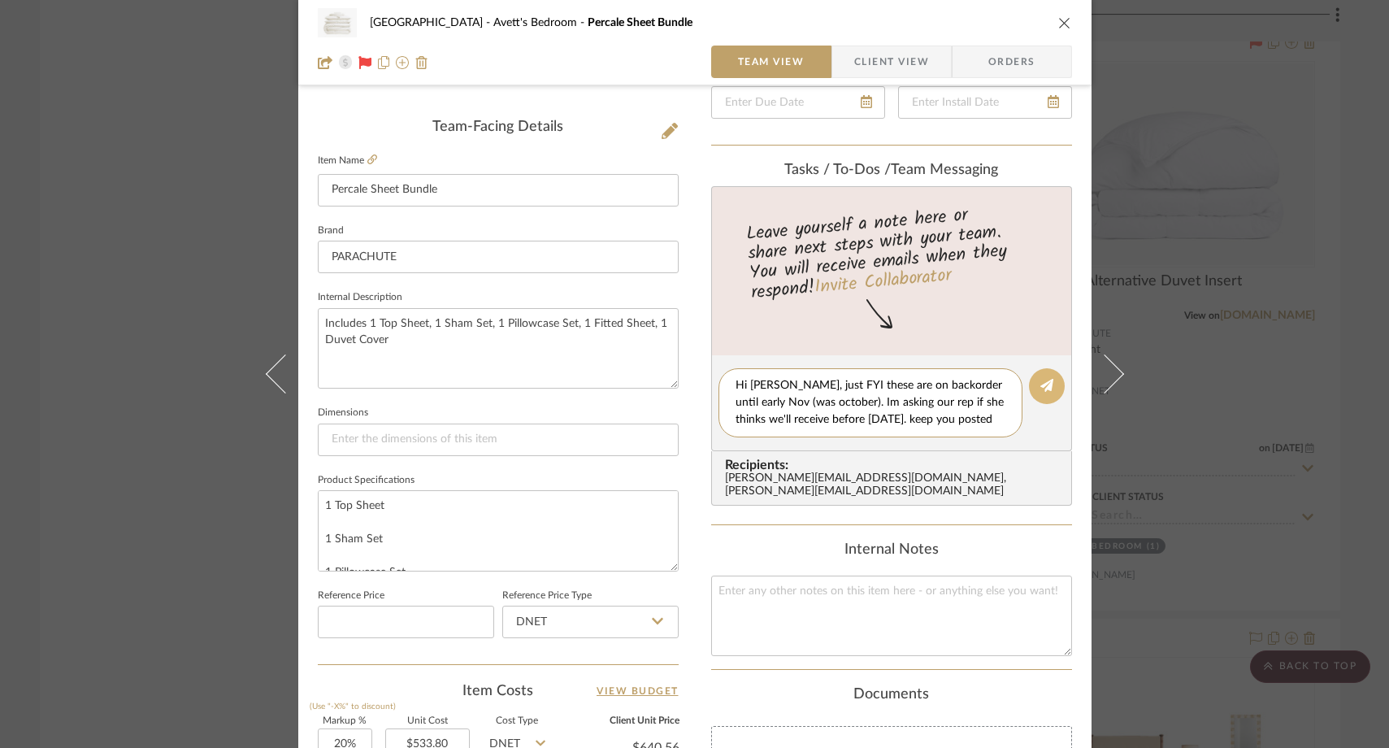
type textarea "Hi [PERSON_NAME], just FYI these are on backorder until early Nov (was october)…"
click at [1040, 385] on icon at bounding box center [1046, 385] width 13 height 13
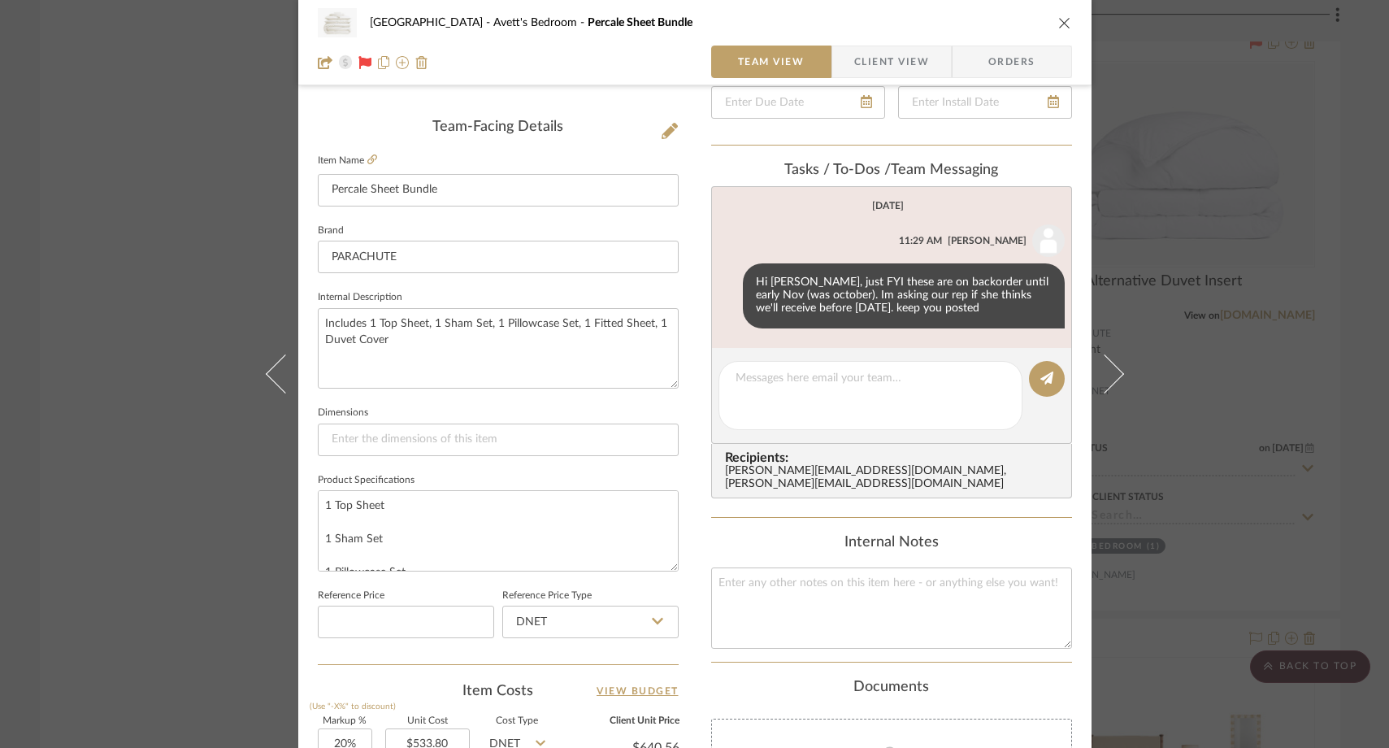
click at [192, 236] on div "[GEOGRAPHIC_DATA]'s Bedroom Percale Sheet Bundle Team View Client View Orders T…" at bounding box center [694, 374] width 1389 height 748
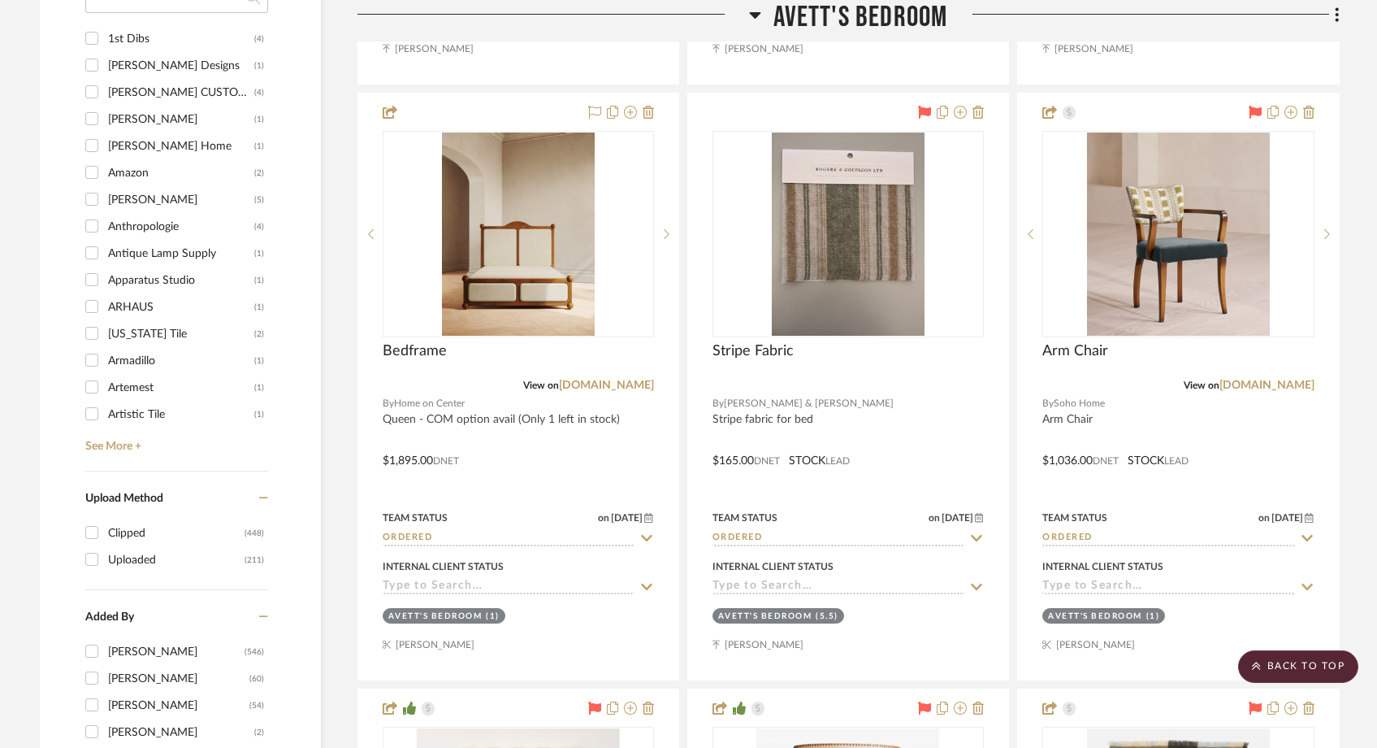
scroll to position [2054, 0]
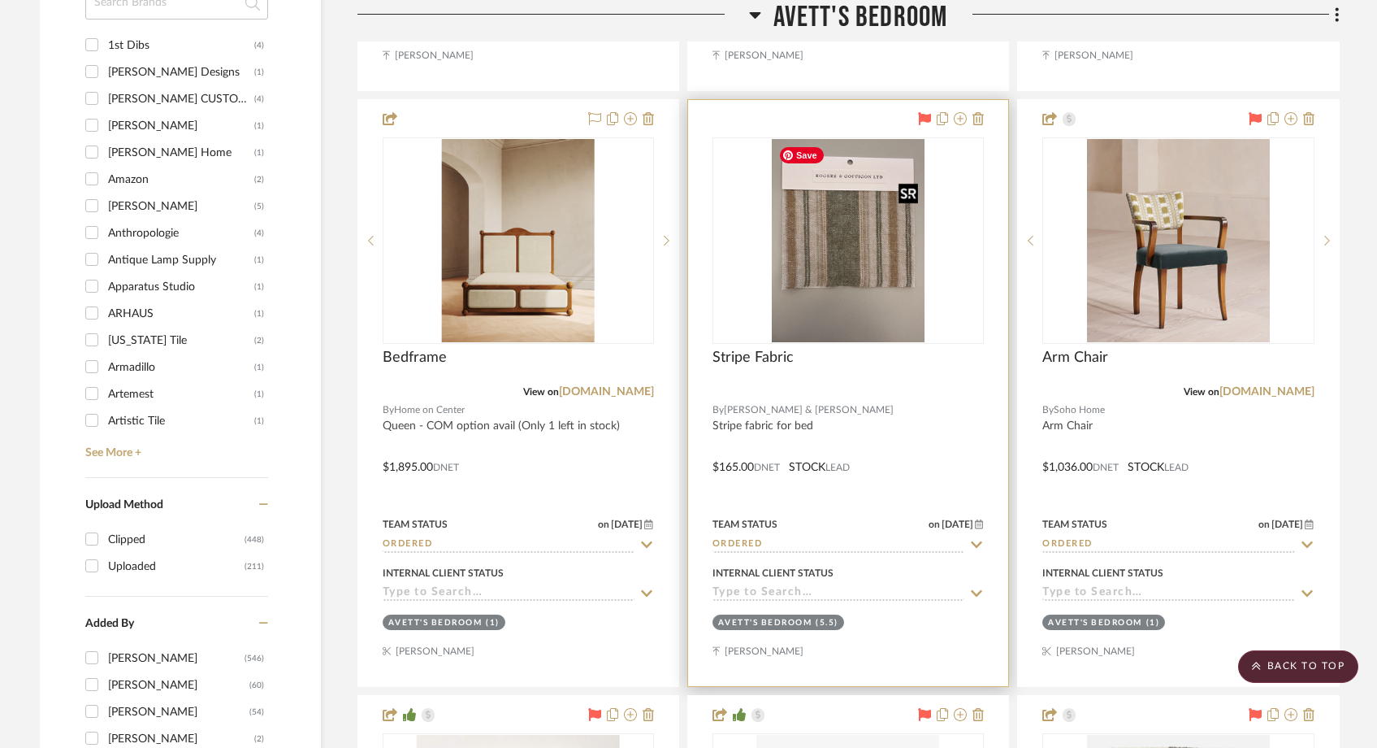
click at [0, 0] on img at bounding box center [0, 0] width 0 height 0
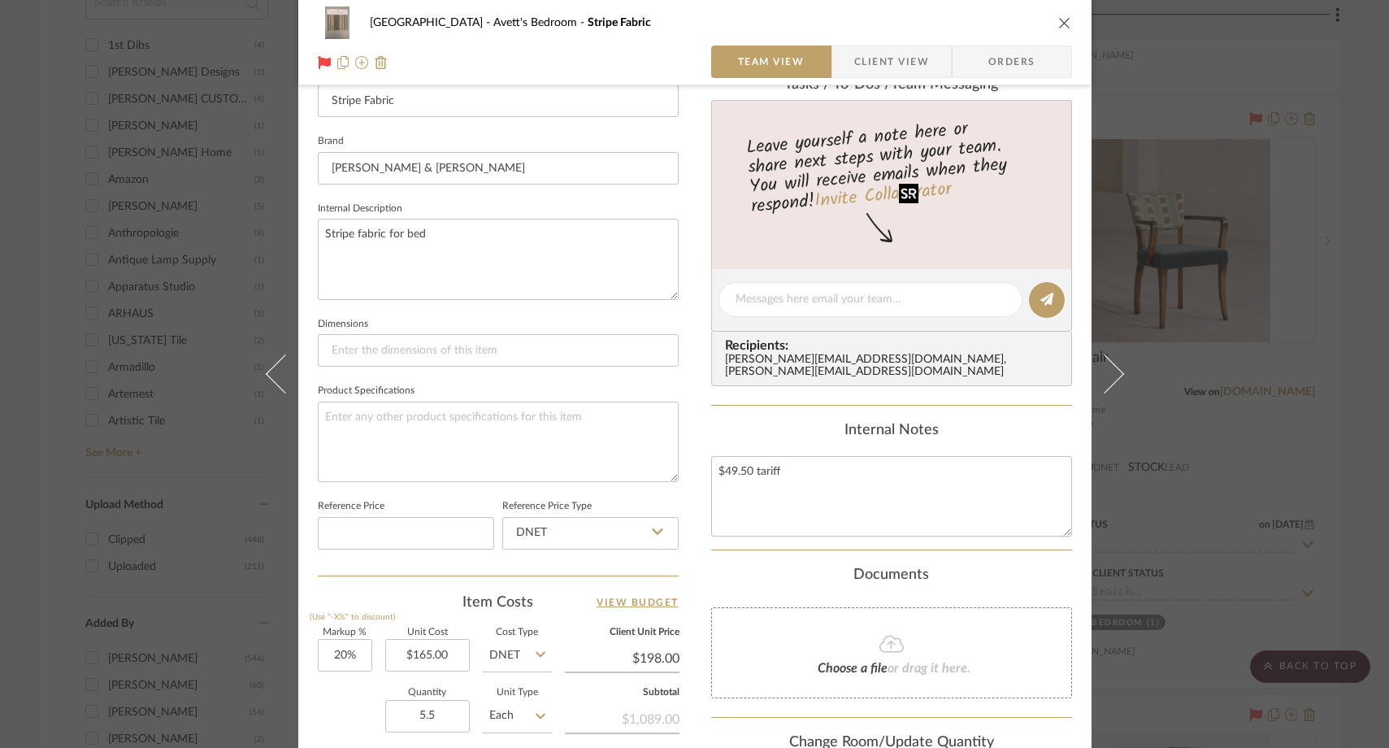
scroll to position [760, 0]
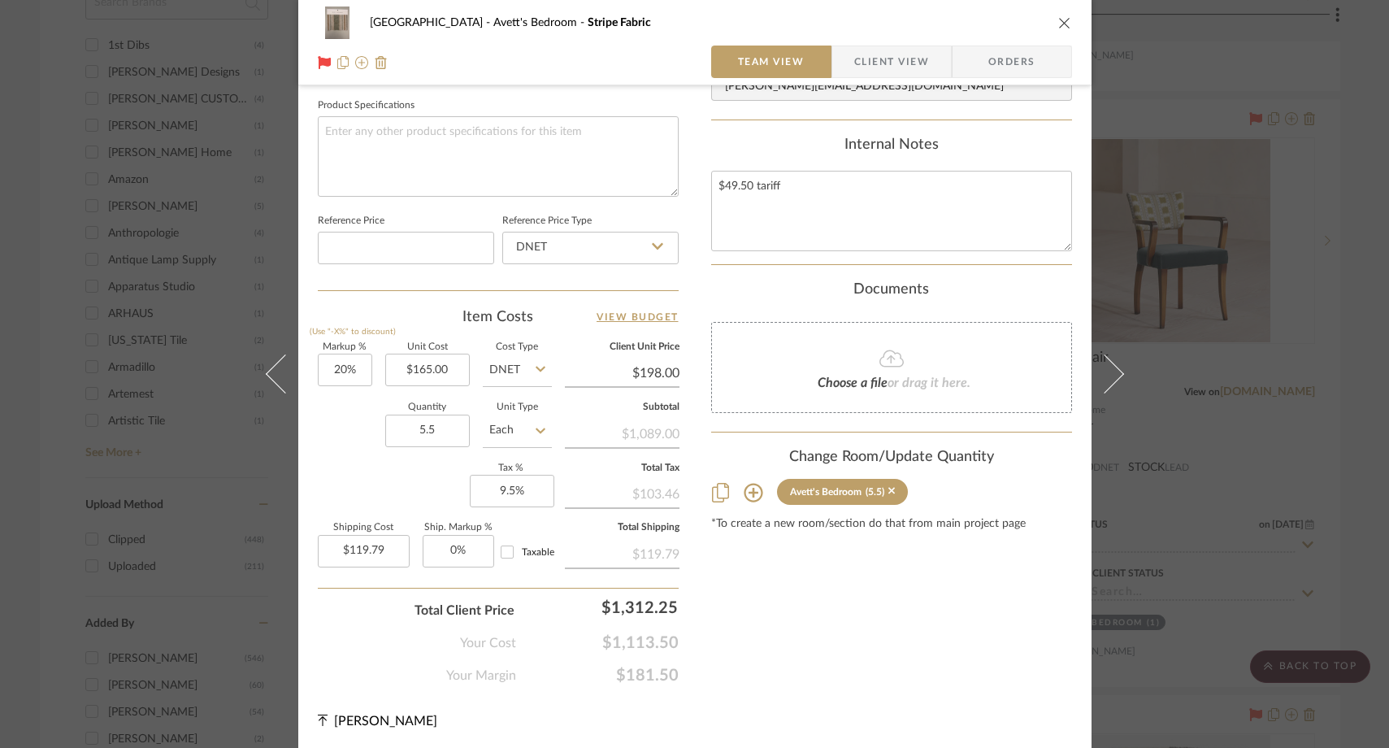
click at [792, 411] on summary-project-attachments "Documents Choose a file or drag it here." at bounding box center [891, 356] width 361 height 151
click at [796, 357] on div "Choose a file or drag it here." at bounding box center [891, 367] width 361 height 91
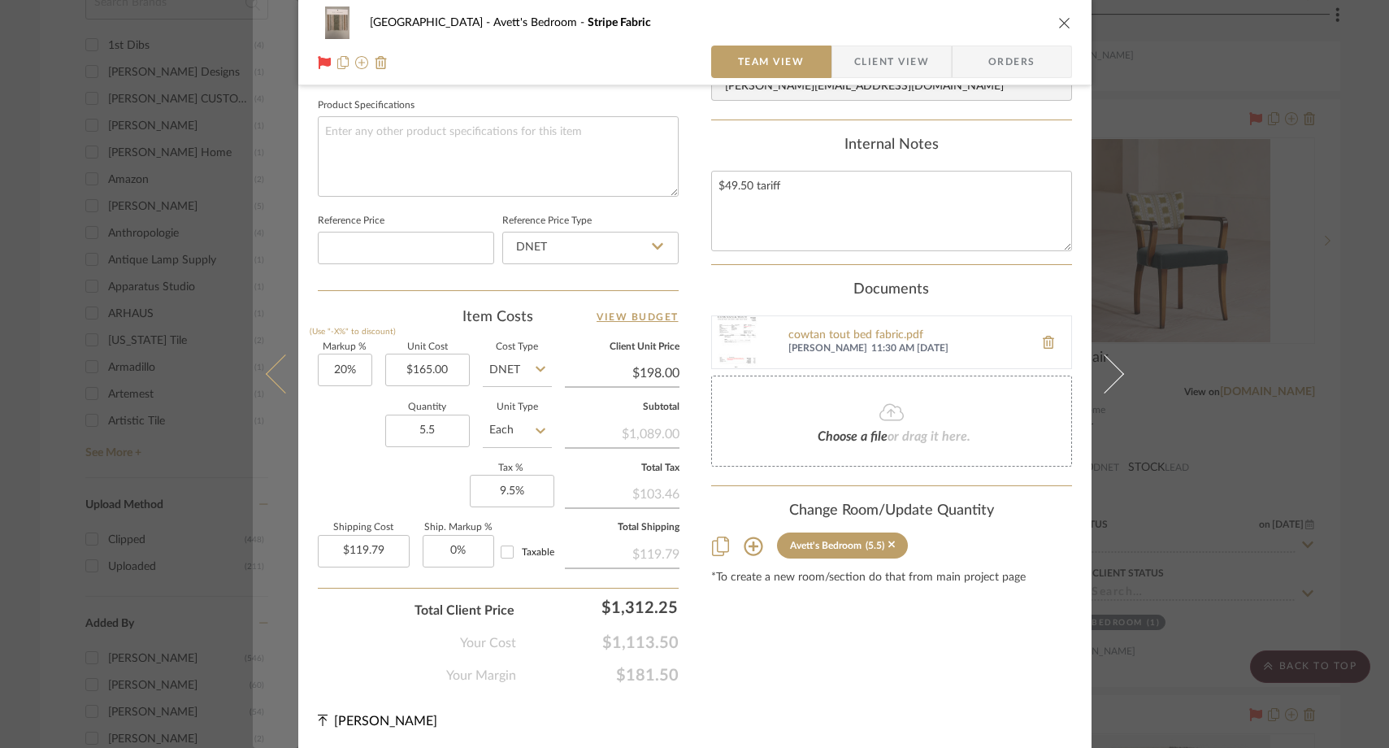
click at [265, 51] on button at bounding box center [276, 374] width 46 height 748
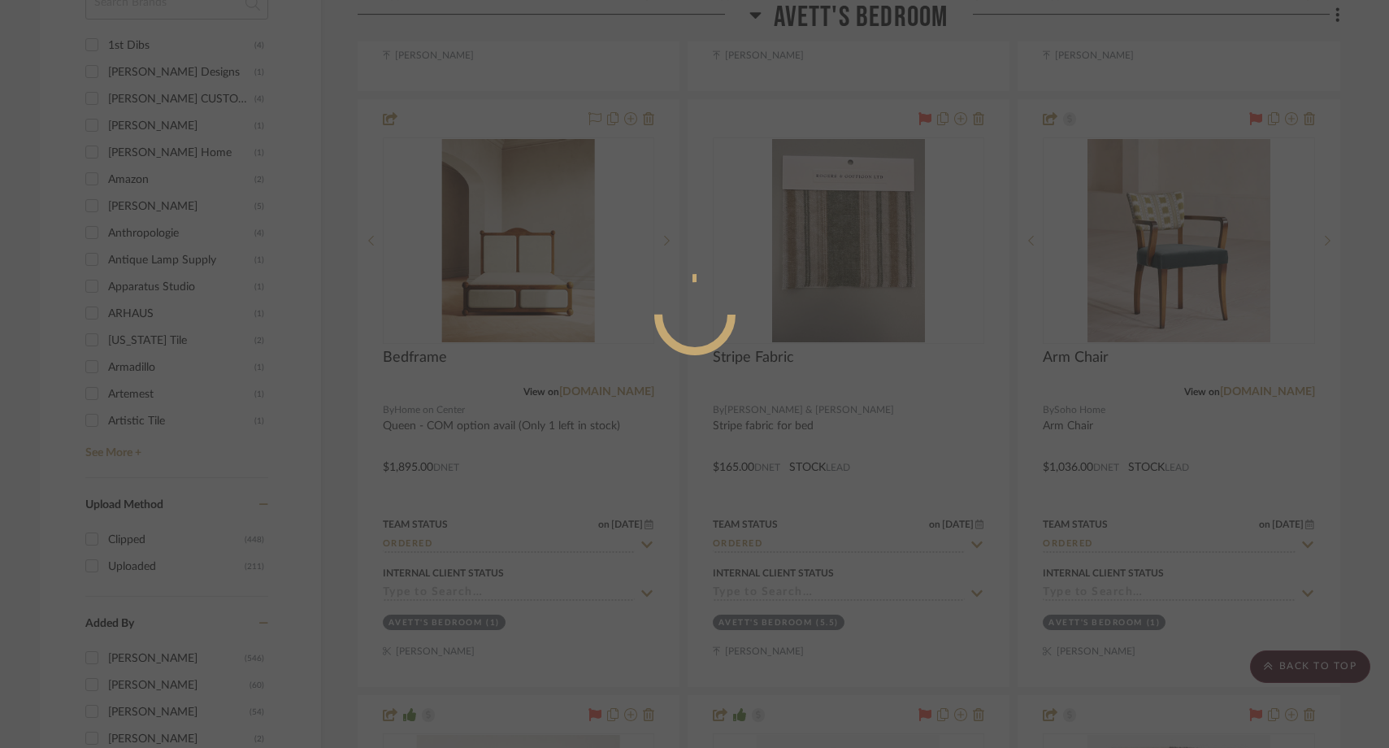
scroll to position [0, 0]
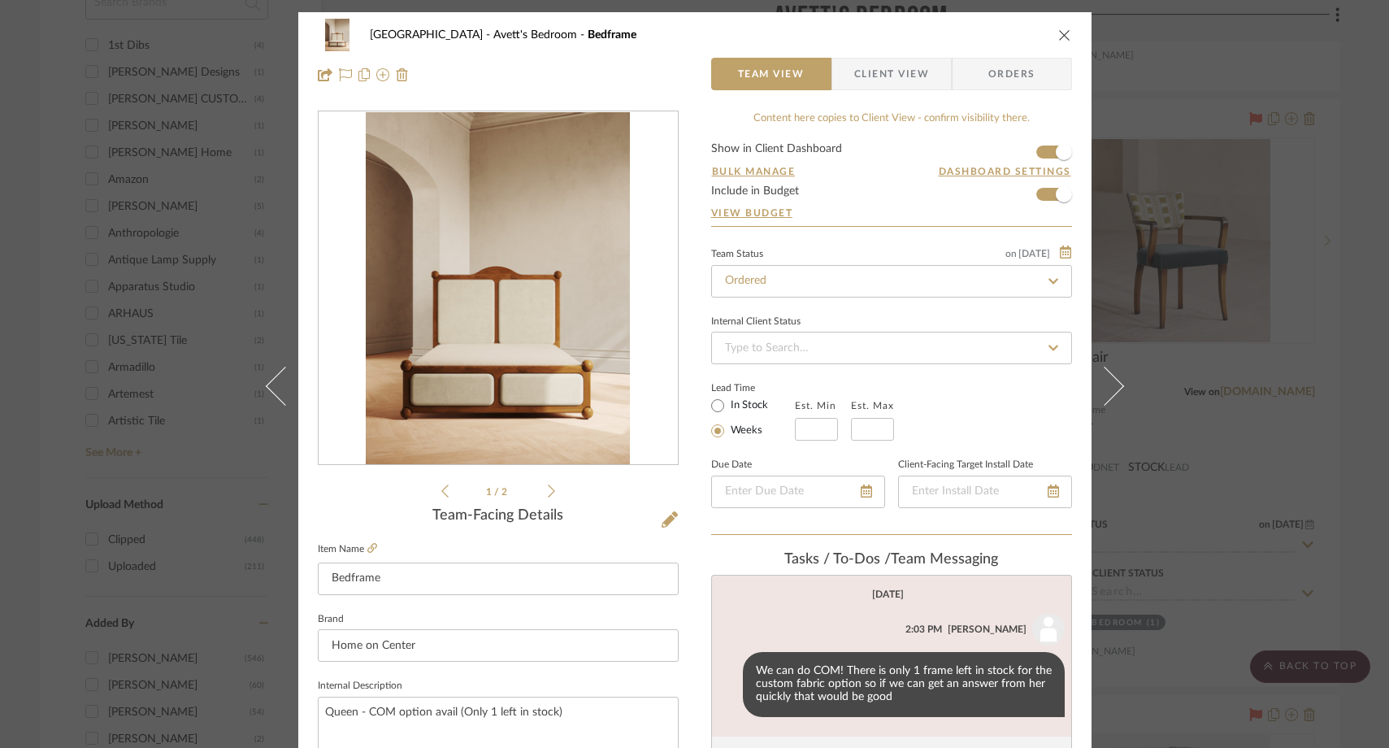
click at [134, 272] on div "[GEOGRAPHIC_DATA]'s Bedroom Bedframe Team View Client View Orders 1 / 2 Team-Fa…" at bounding box center [694, 374] width 1389 height 748
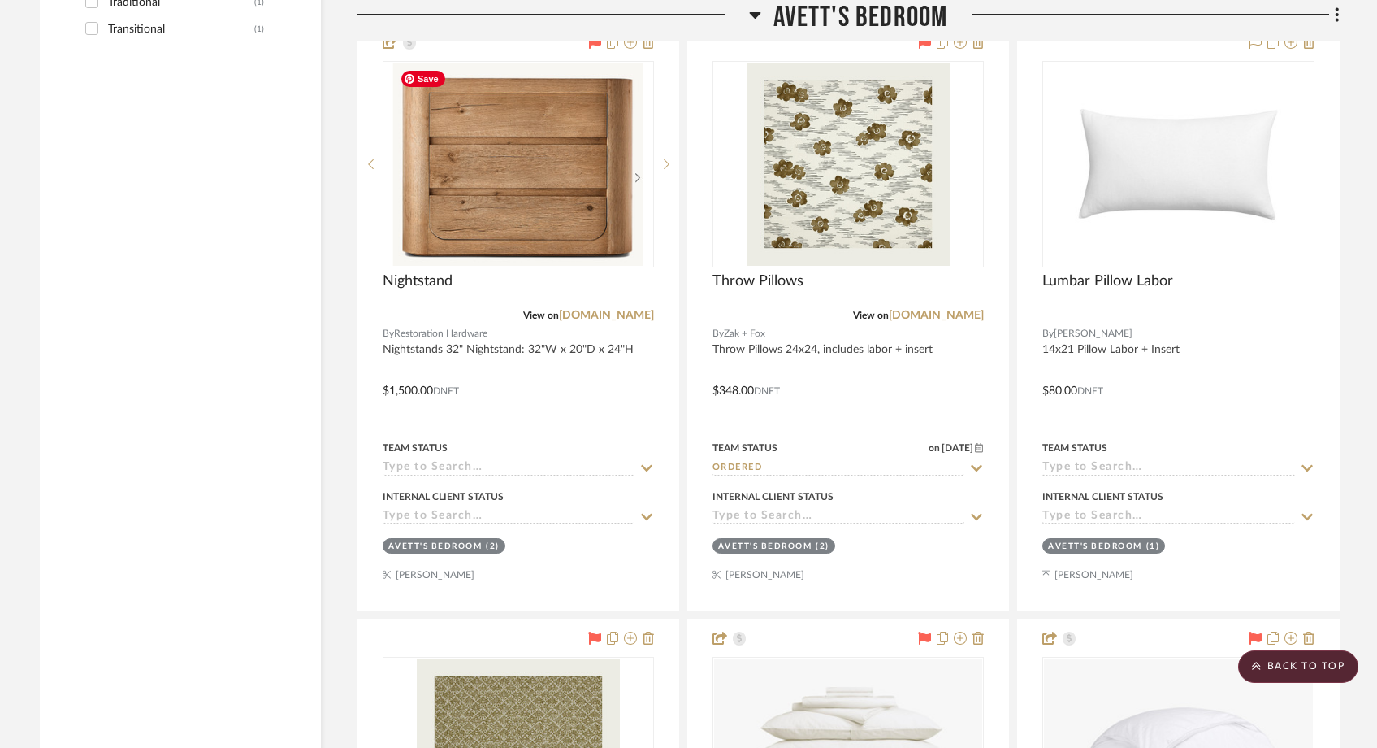
scroll to position [3346, 0]
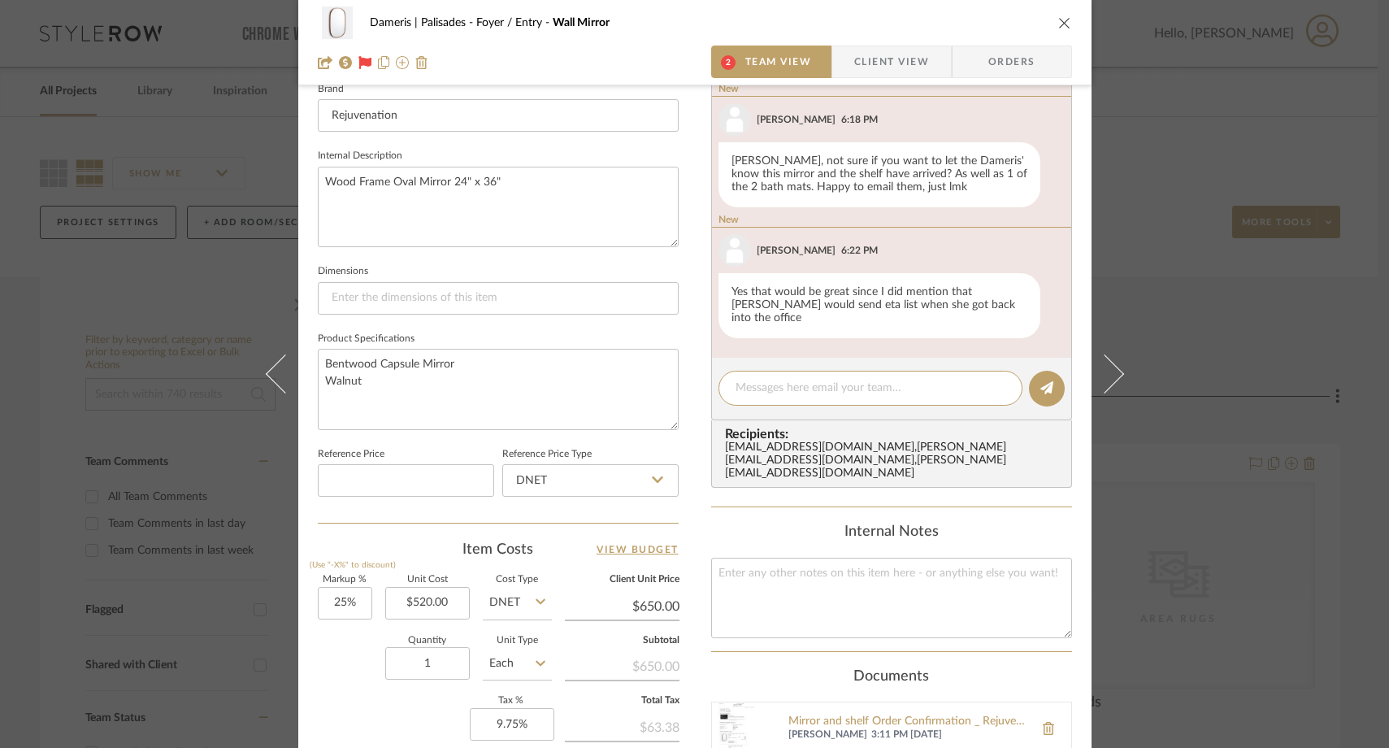
scroll to position [532, 0]
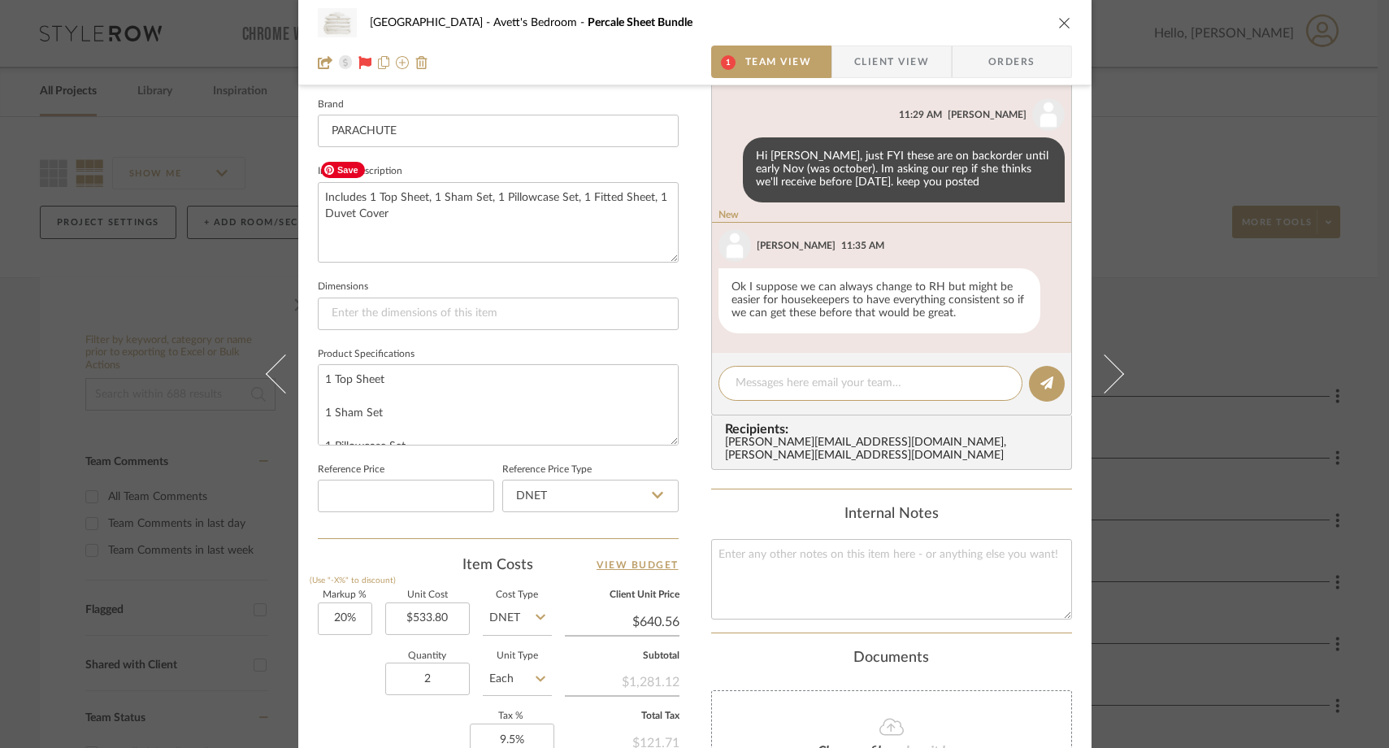
scroll to position [523, 0]
